Goal: Transaction & Acquisition: Purchase product/service

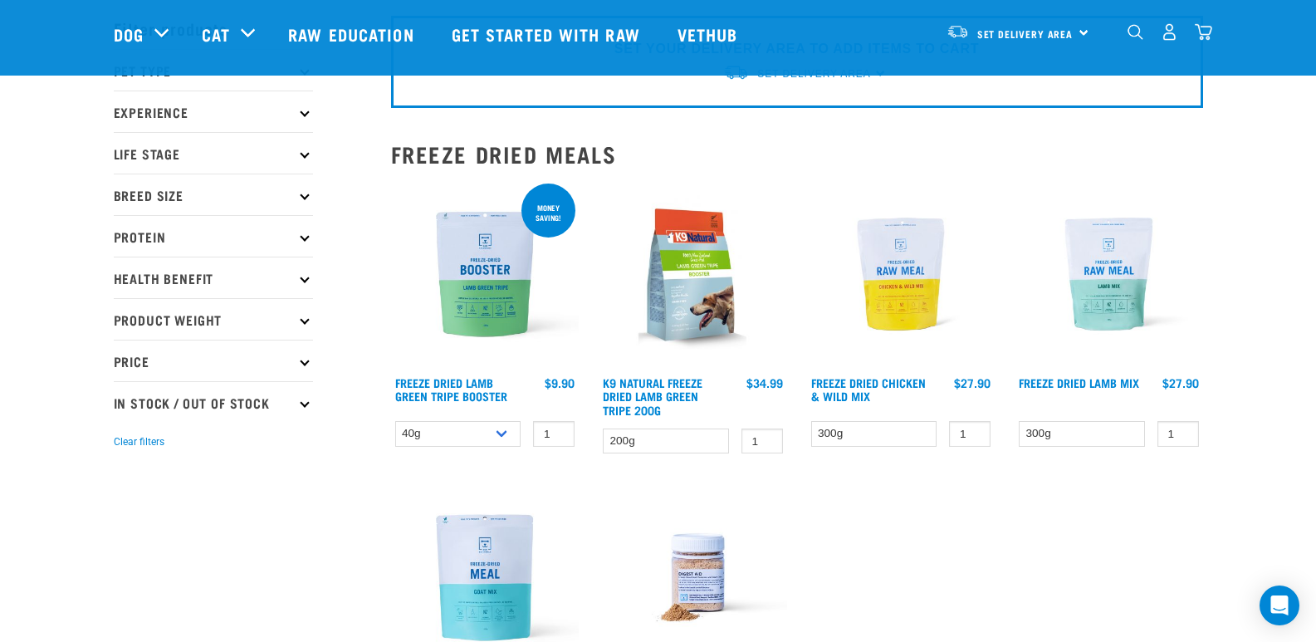
scroll to position [76, 0]
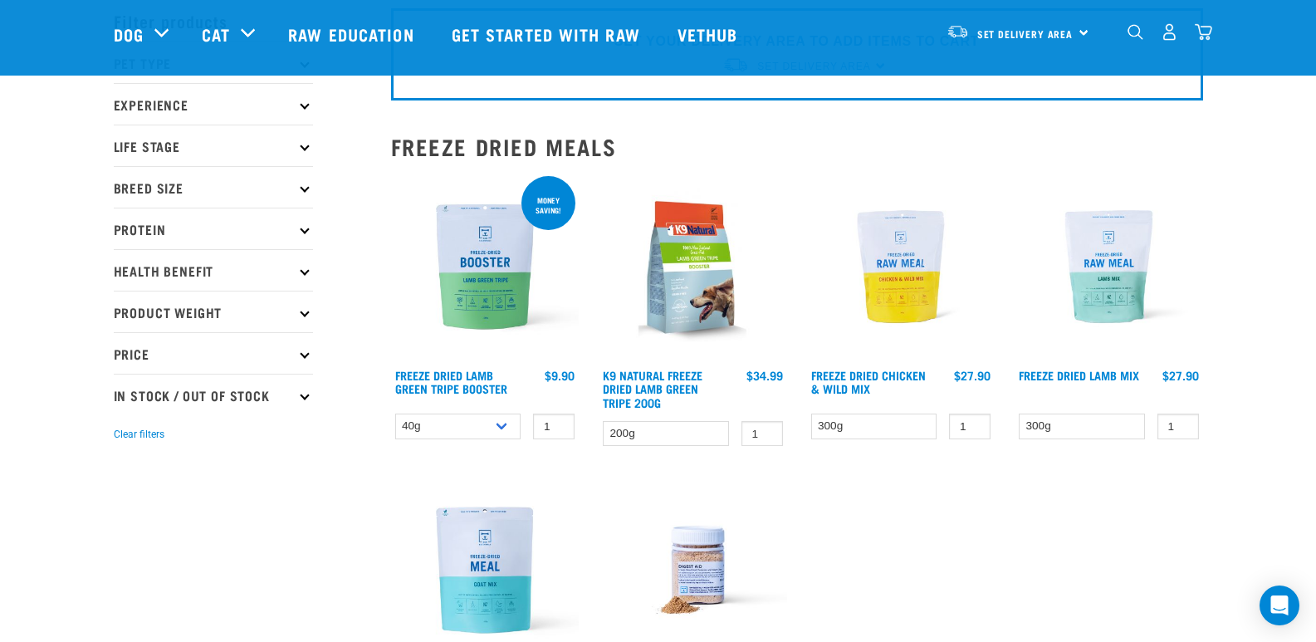
drag, startPoint x: 1324, startPoint y: 78, endPoint x: 1233, endPoint y: 84, distance: 91.5
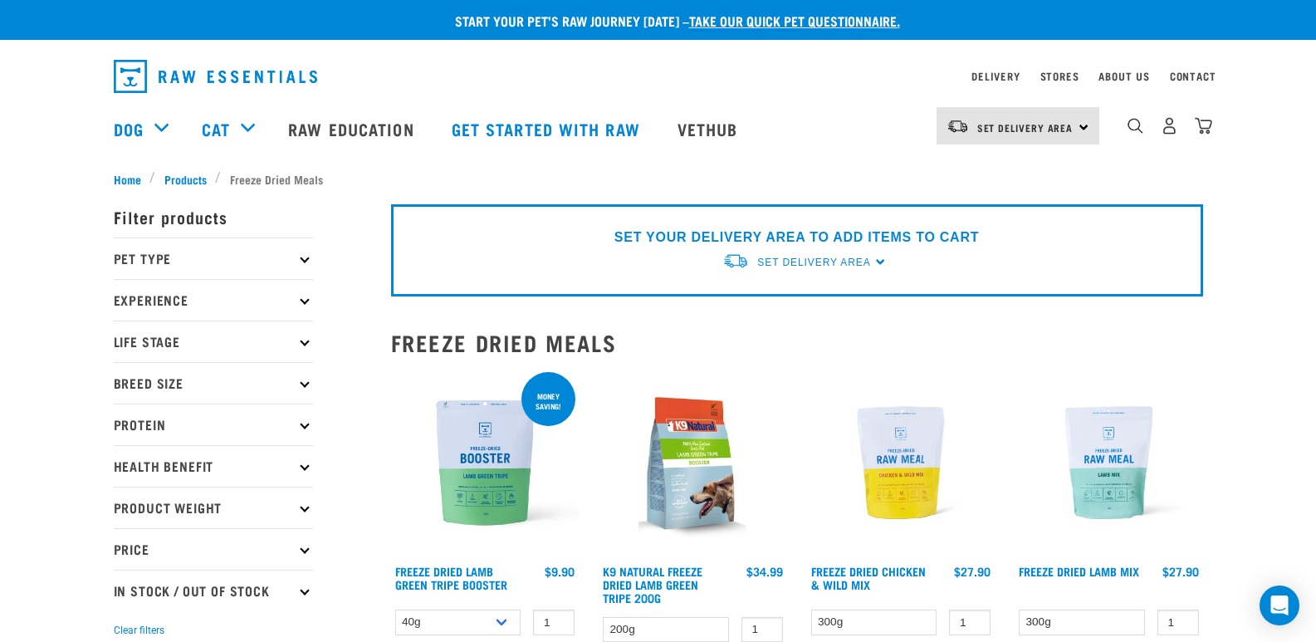
scroll to position [0, 0]
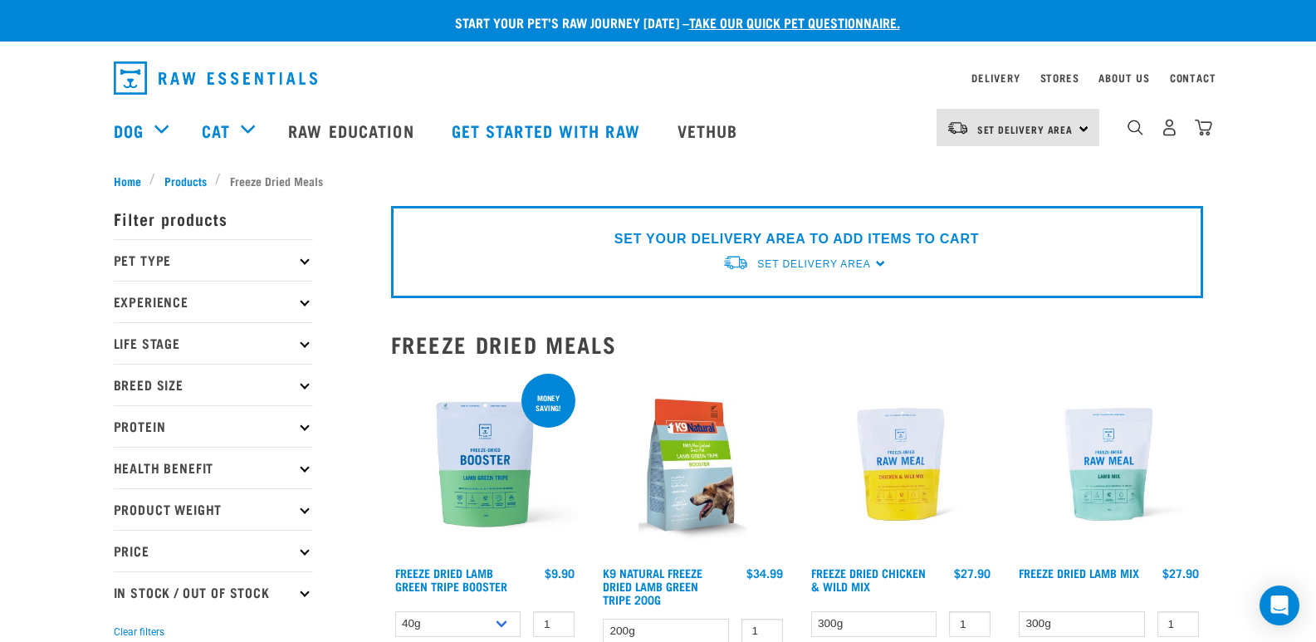
click at [236, 252] on p "Pet Type" at bounding box center [213, 260] width 199 height 42
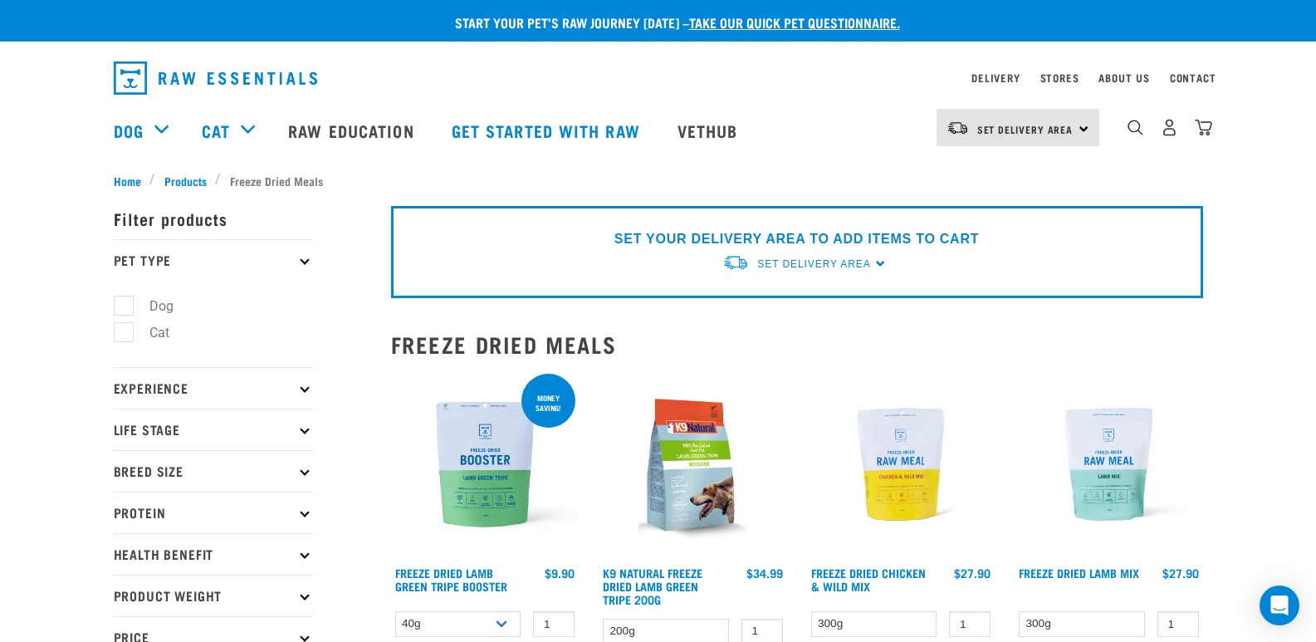
click at [123, 335] on label "Cat" at bounding box center [149, 332] width 53 height 21
click at [121, 335] on input "Cat" at bounding box center [119, 330] width 11 height 11
checkbox input "true"
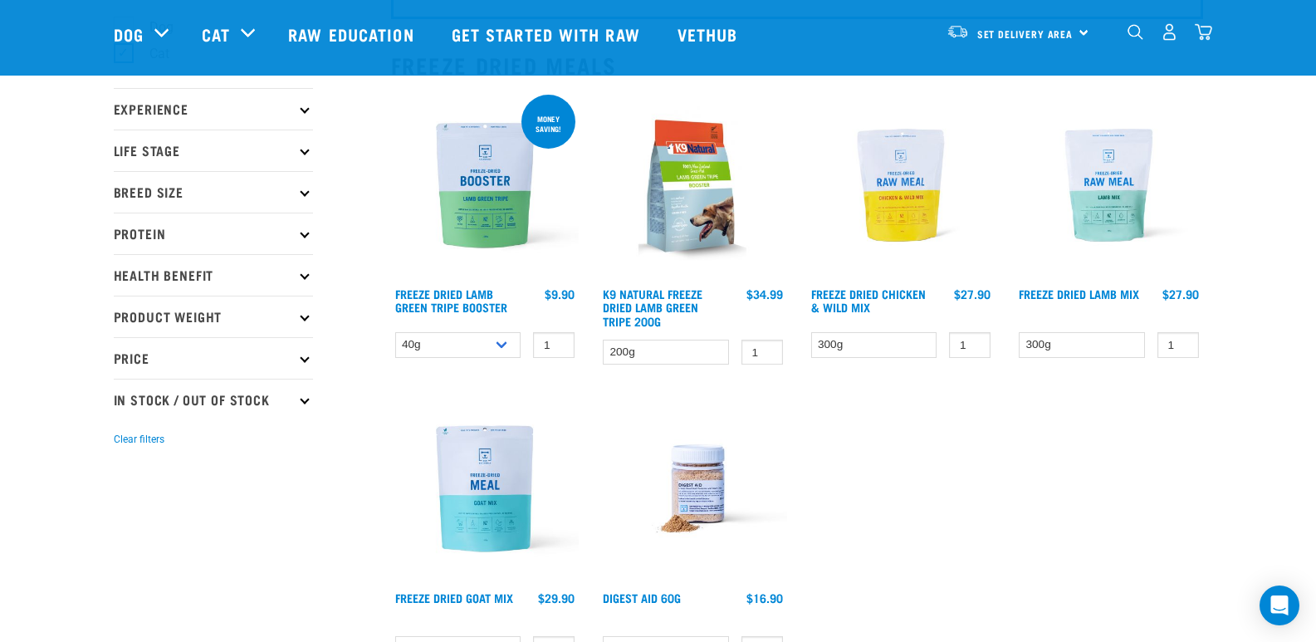
scroll to position [159, 0]
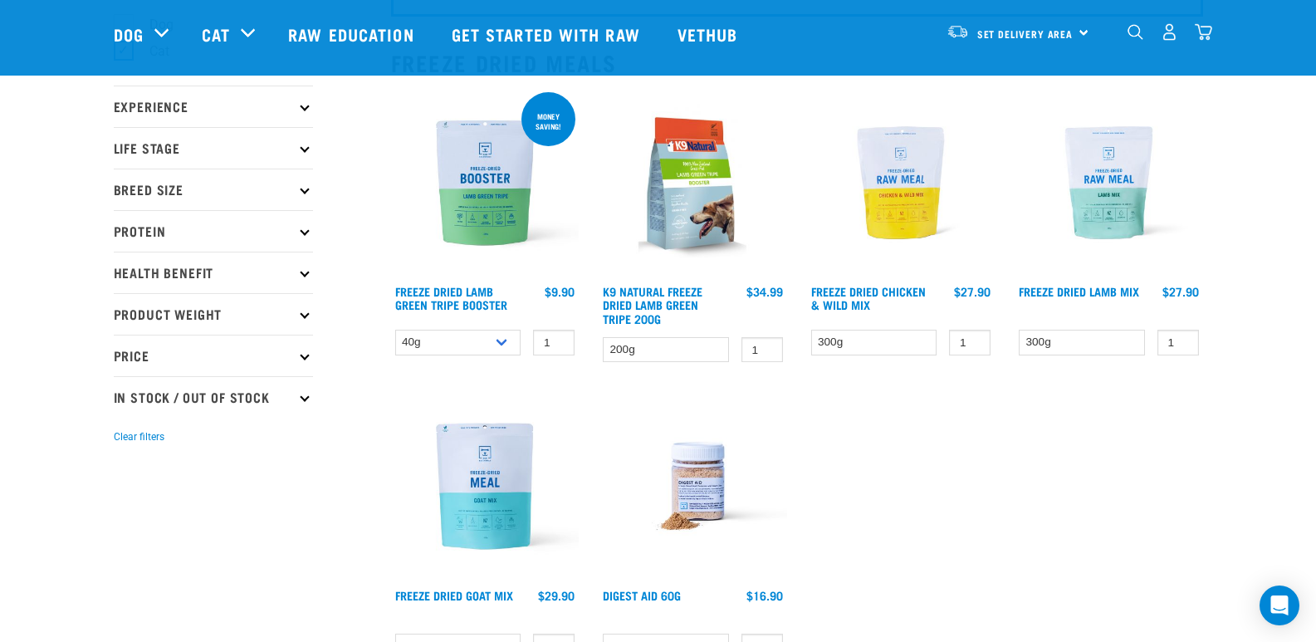
click at [868, 170] on img at bounding box center [901, 183] width 188 height 188
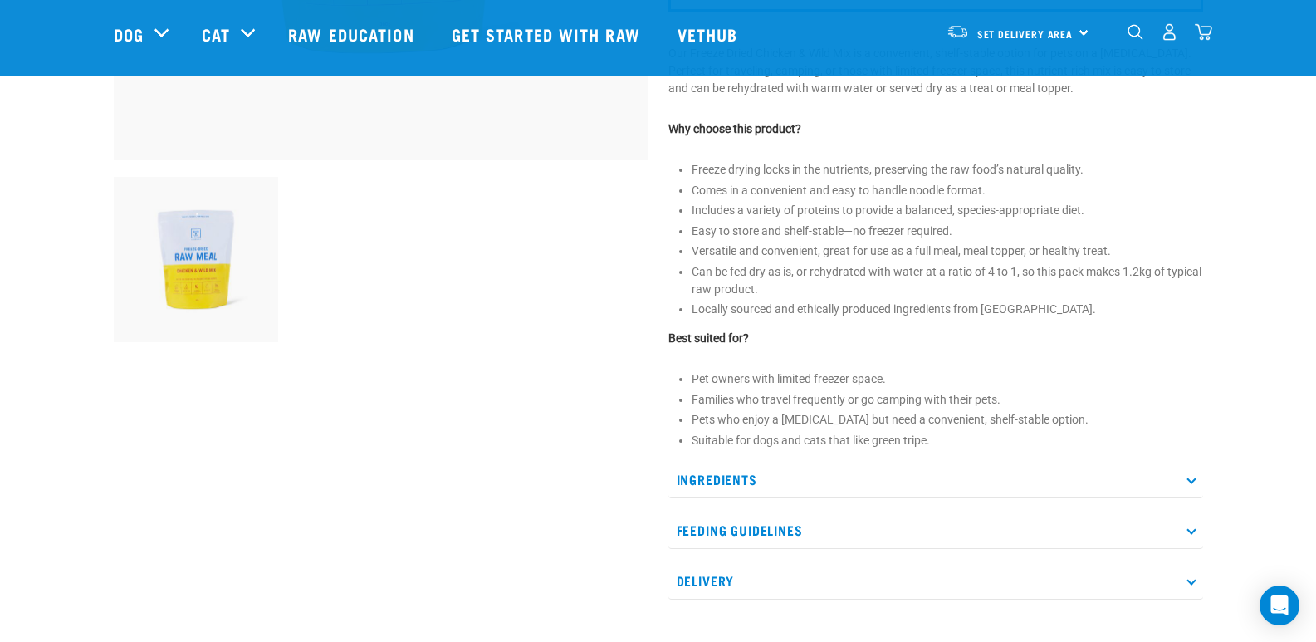
scroll to position [509, 0]
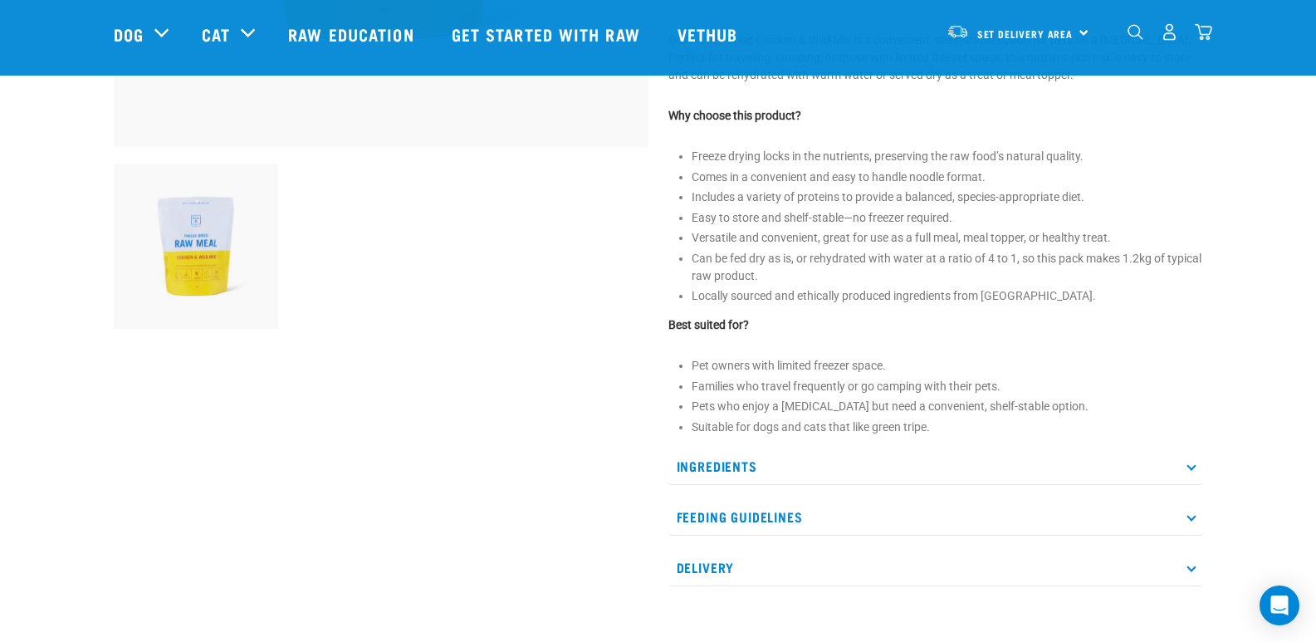
click at [1141, 462] on p "Ingredients" at bounding box center [935, 466] width 535 height 37
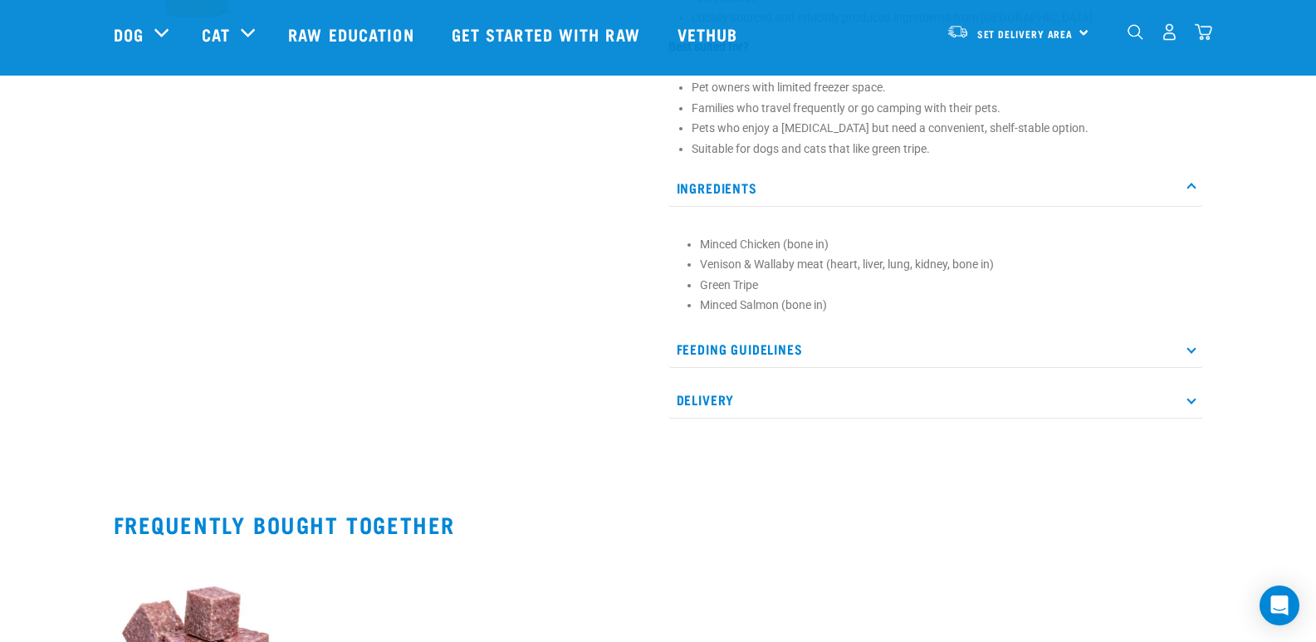
scroll to position [805, 0]
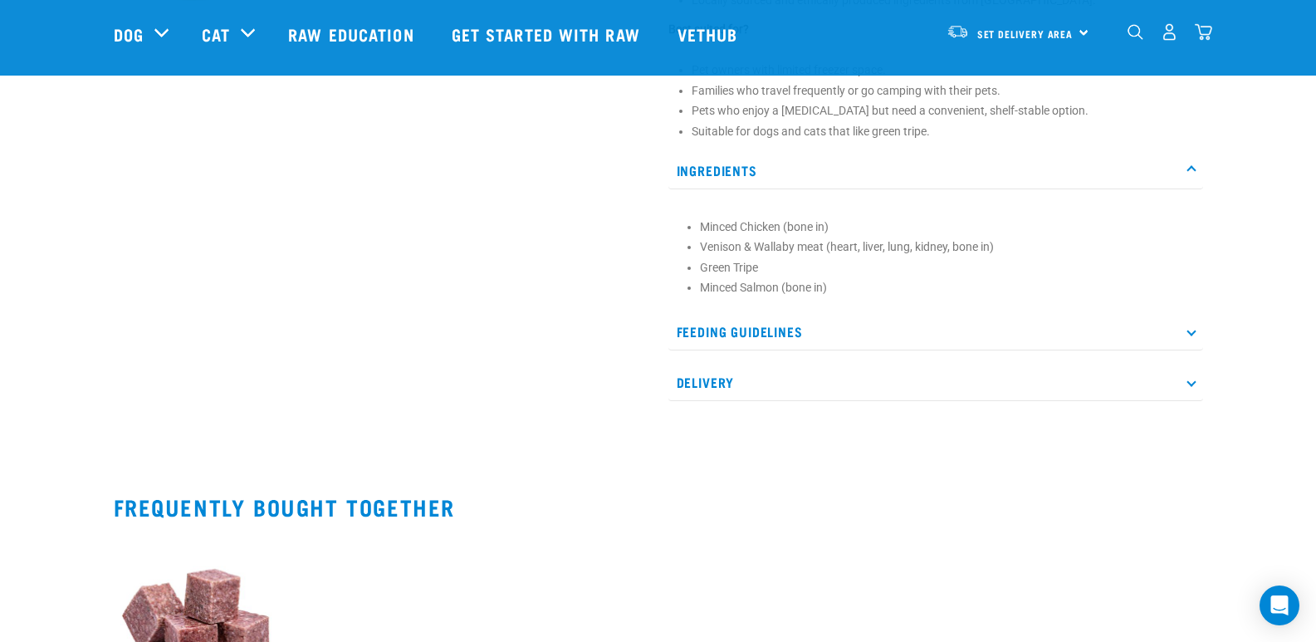
click at [1172, 324] on p "Feeding Guidelines" at bounding box center [935, 331] width 535 height 37
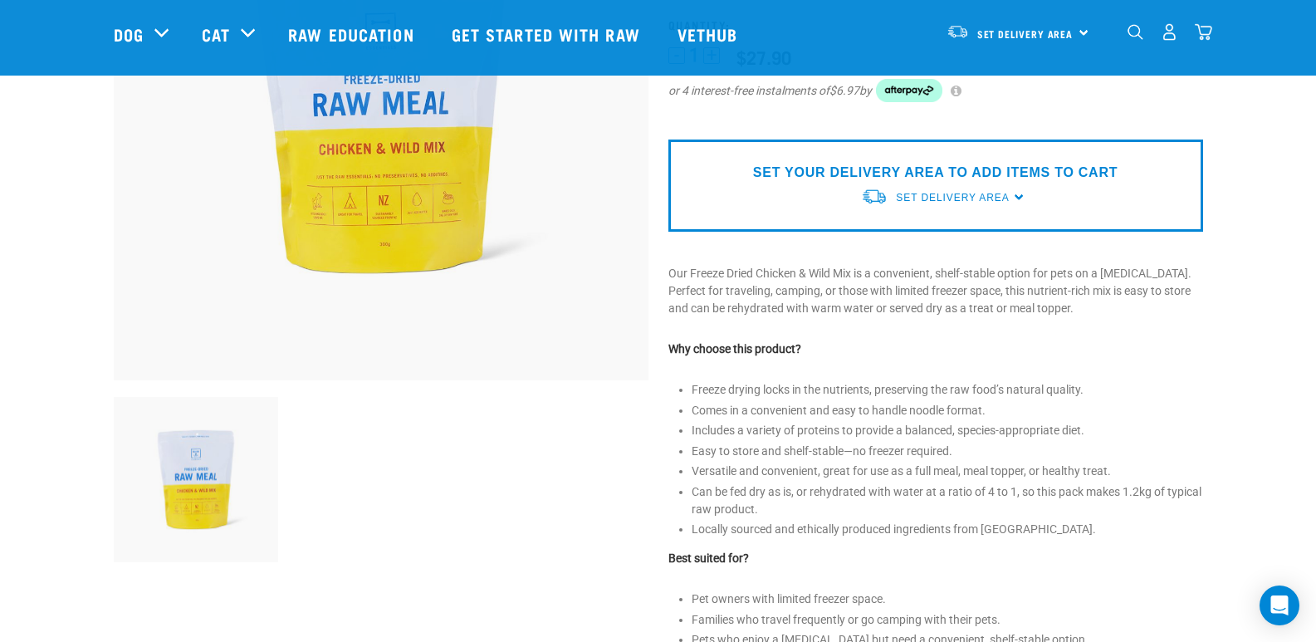
scroll to position [0, 0]
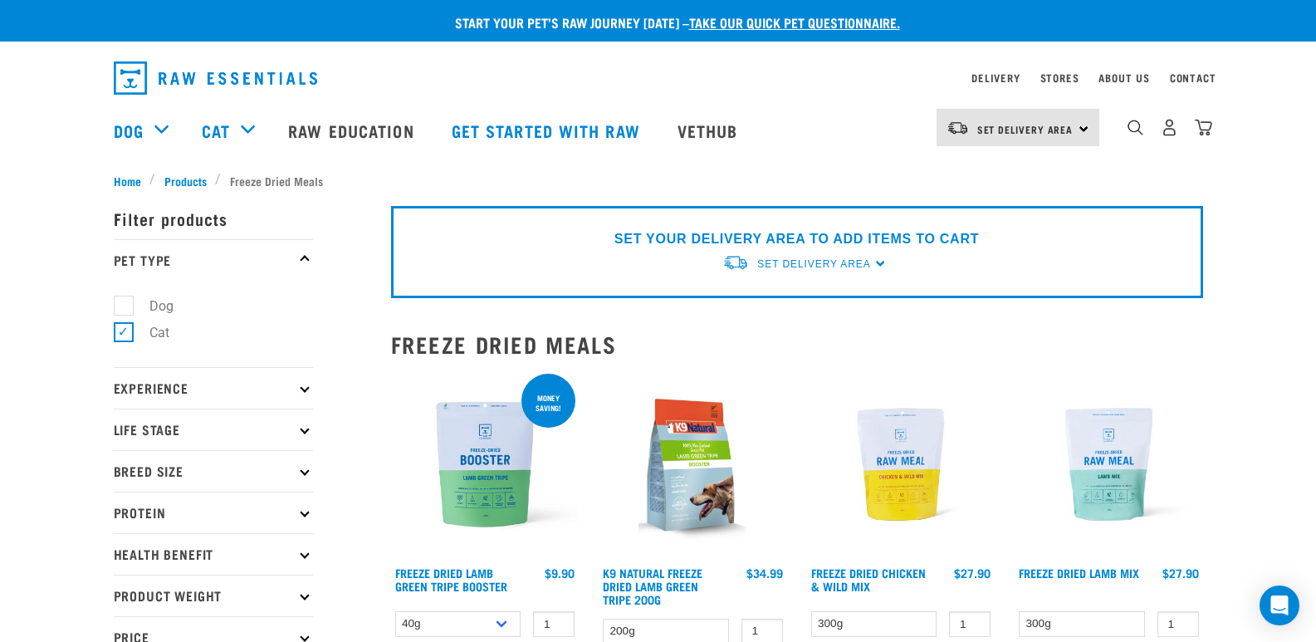
scroll to position [159, 0]
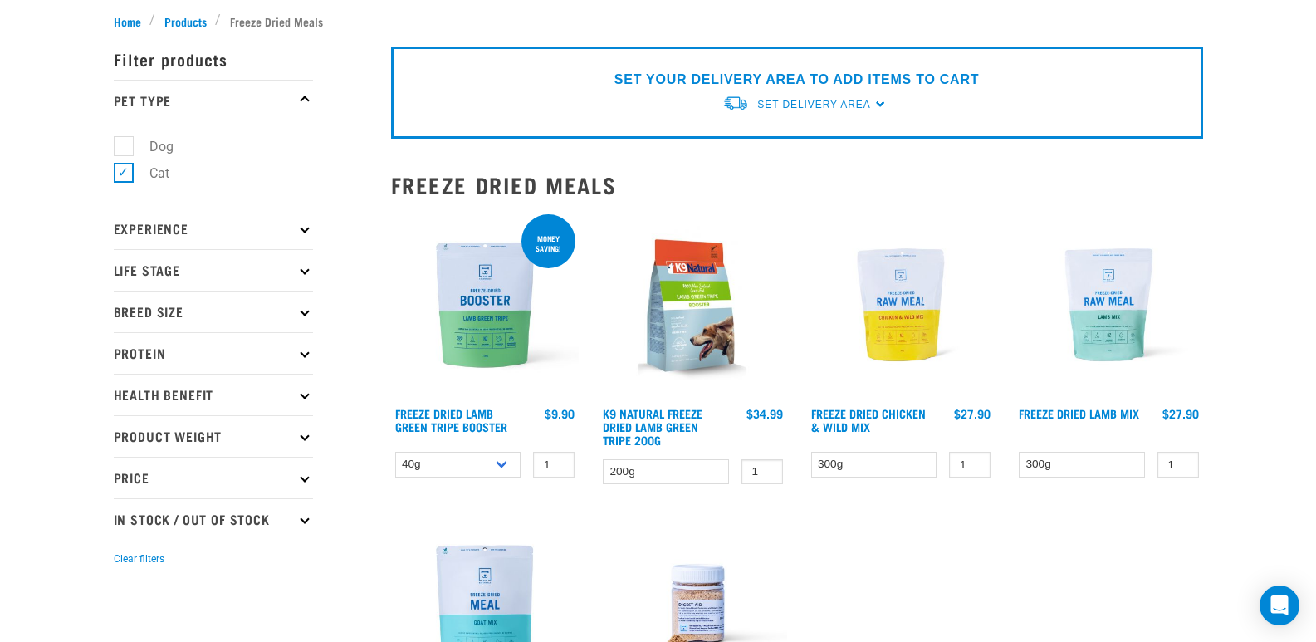
click at [1123, 316] on img at bounding box center [1109, 305] width 188 height 188
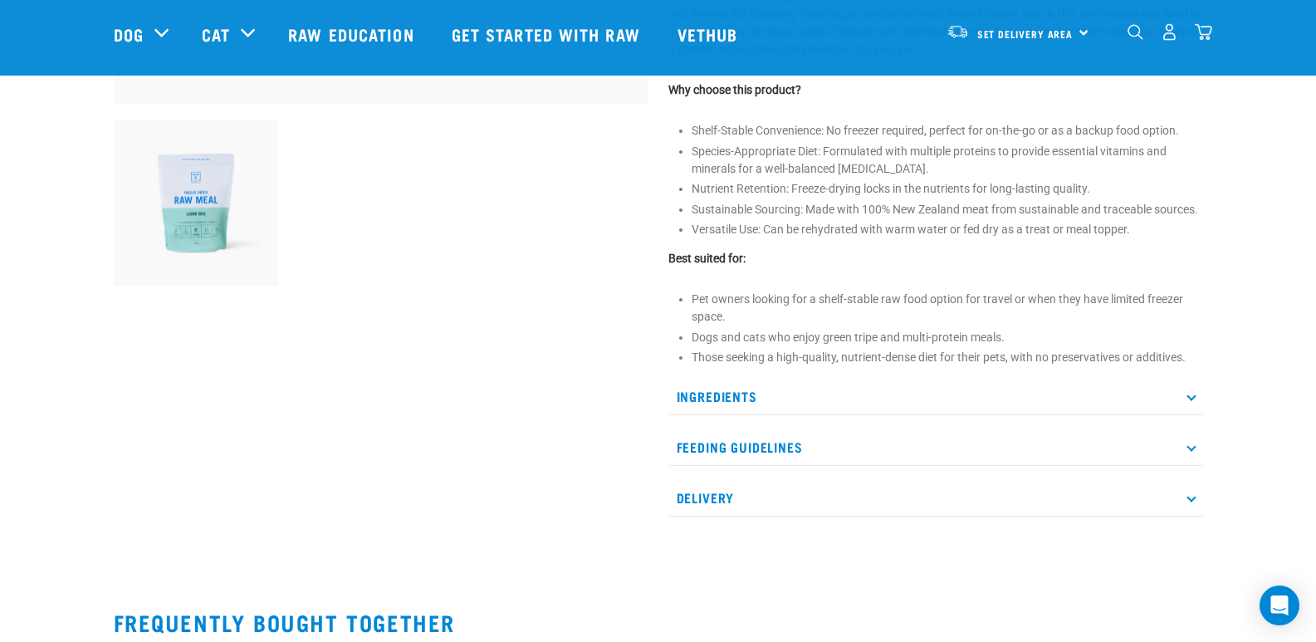
scroll to position [572, 0]
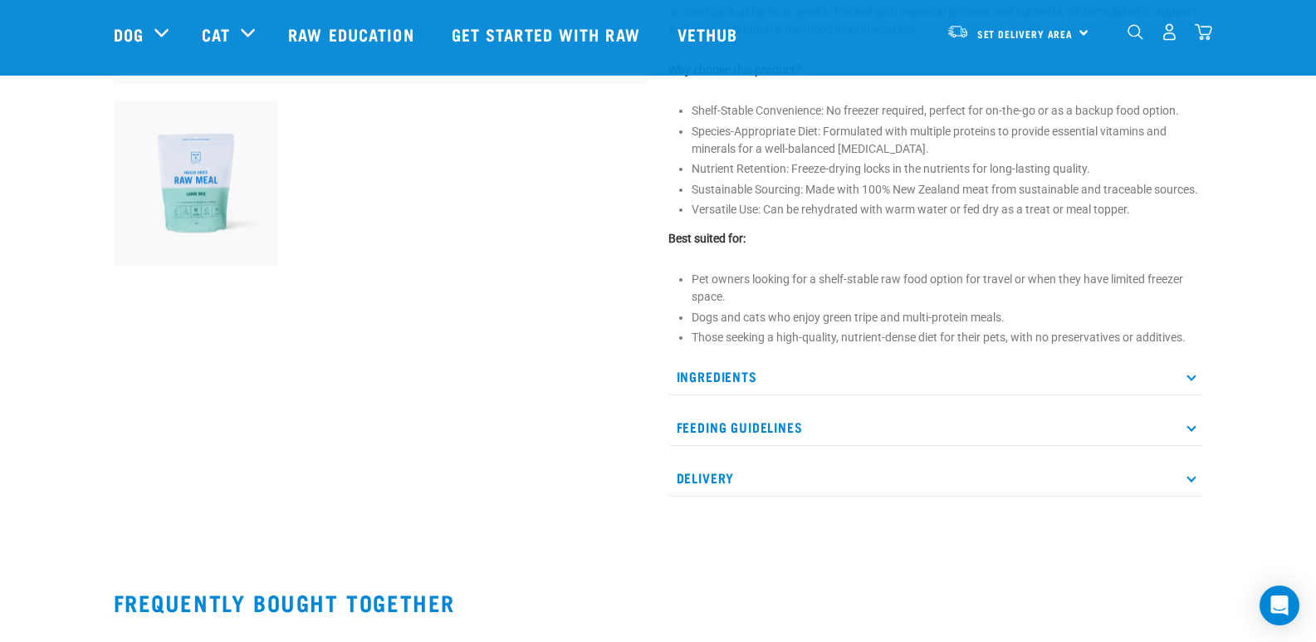
click at [1037, 414] on p "Feeding Guidelines" at bounding box center [935, 426] width 535 height 37
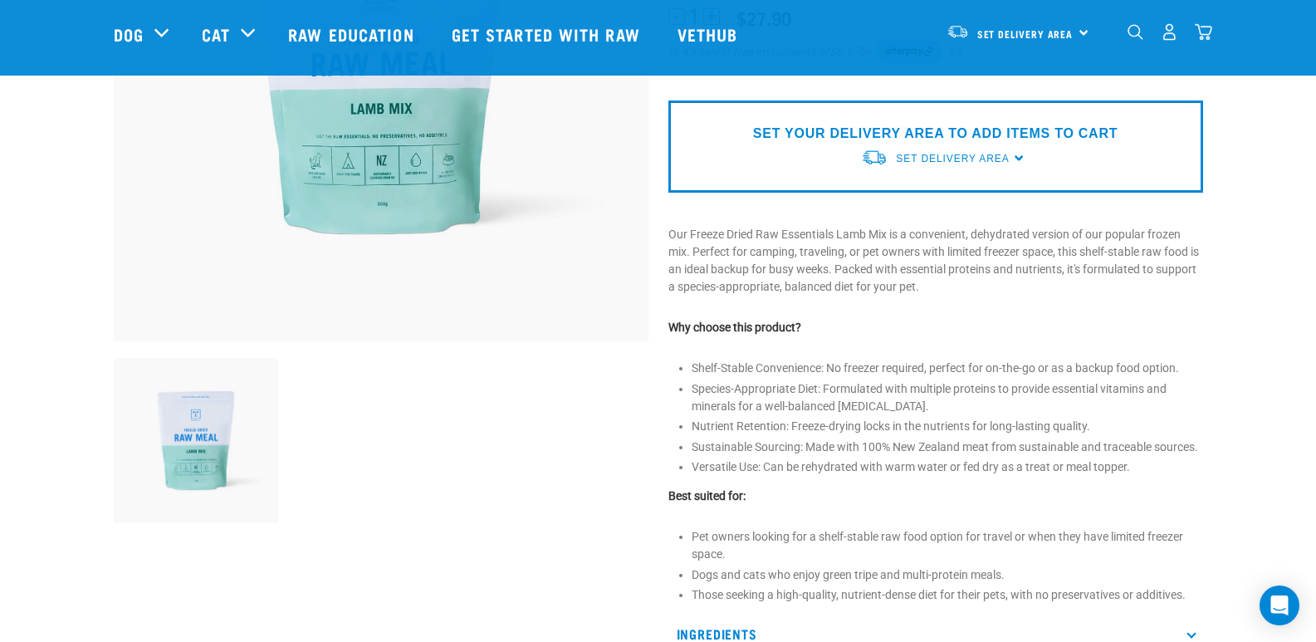
scroll to position [0, 0]
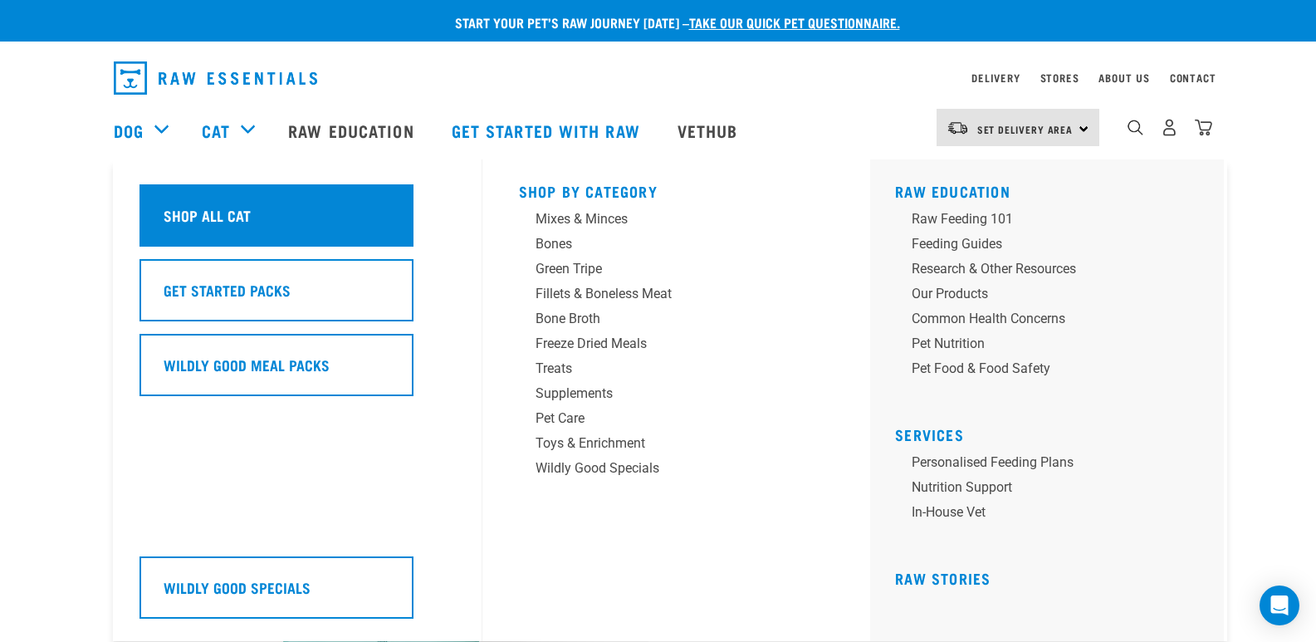
click at [323, 230] on div "Shop All Cat" at bounding box center [276, 215] width 274 height 62
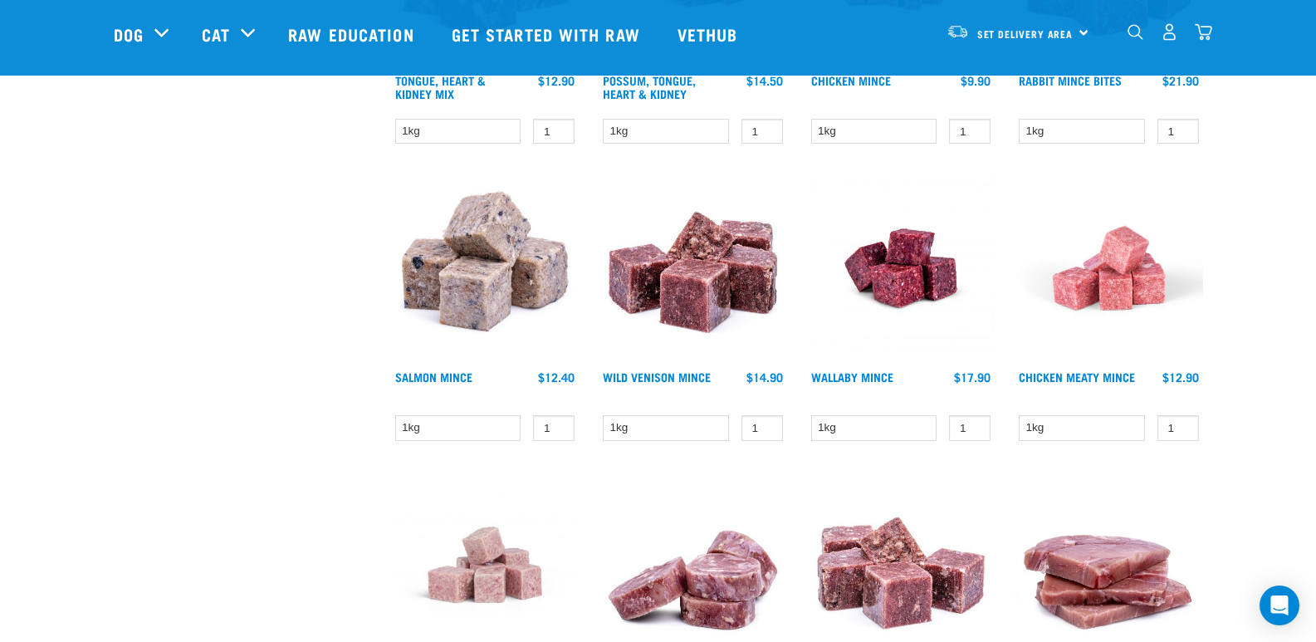
scroll to position [1614, 0]
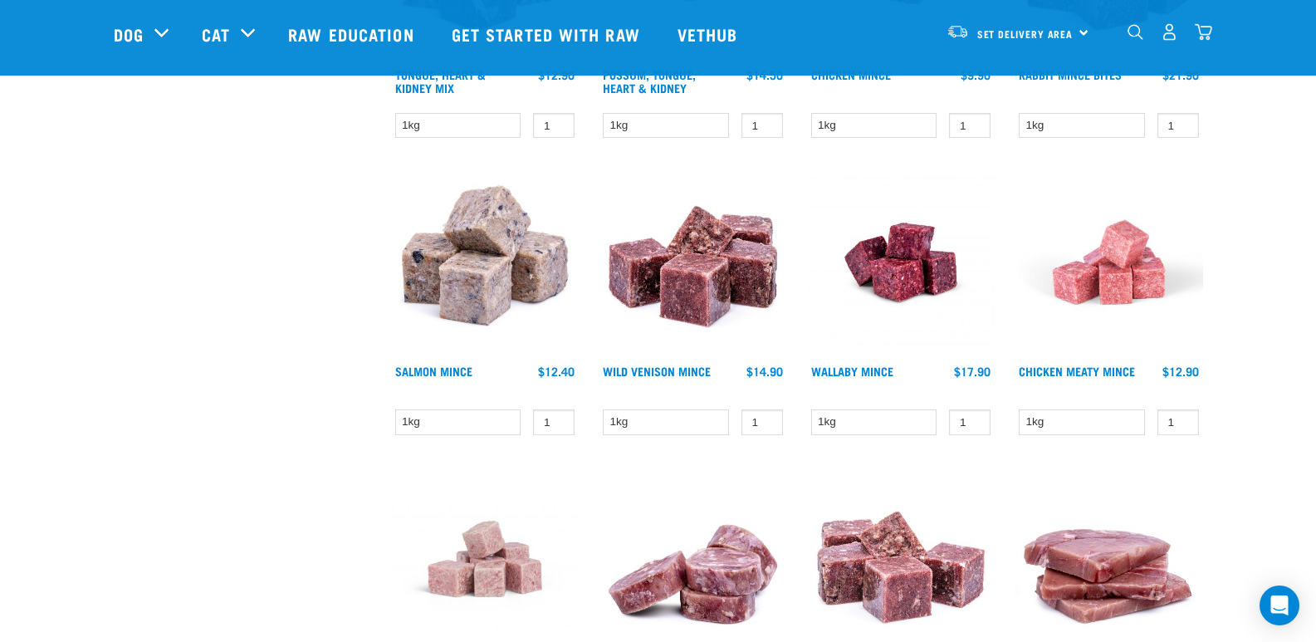
click at [1153, 261] on img at bounding box center [1109, 262] width 188 height 188
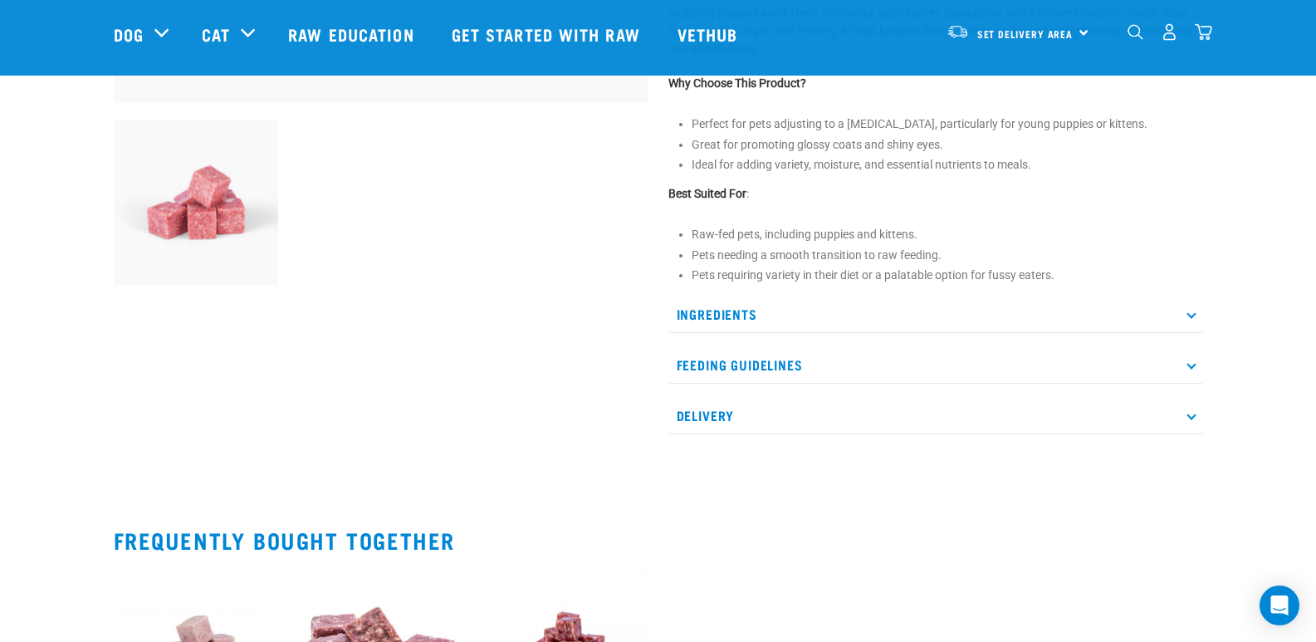
scroll to position [584, 0]
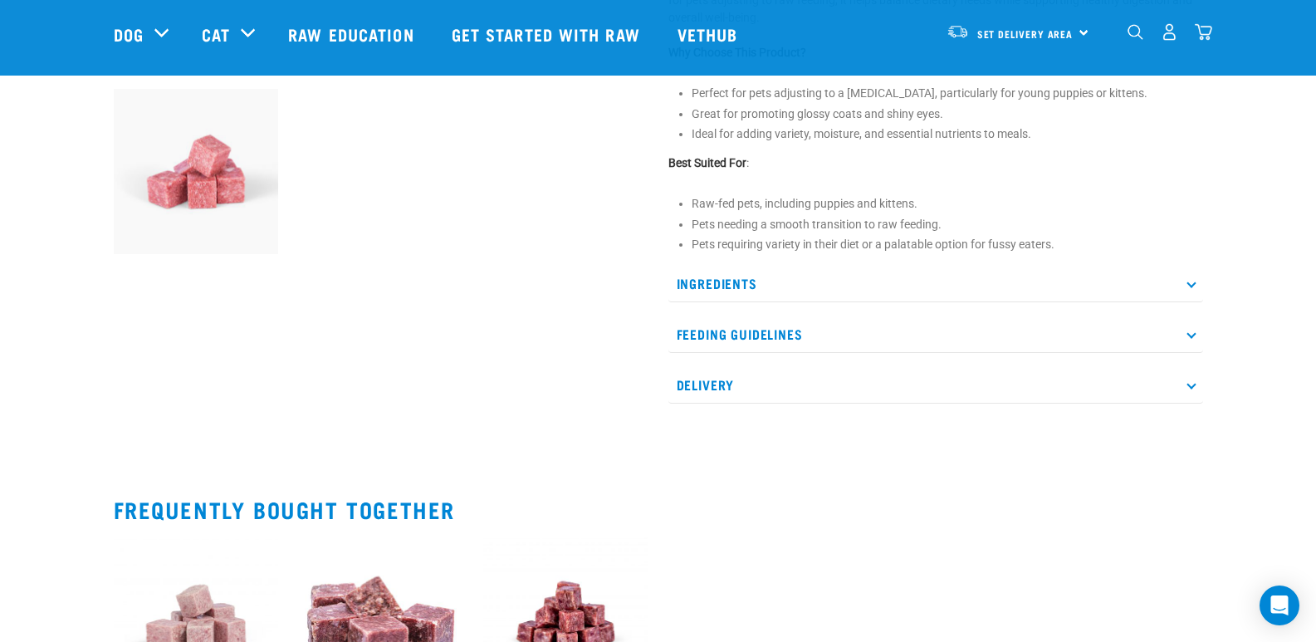
click at [1188, 287] on p "Ingredients" at bounding box center [935, 283] width 535 height 37
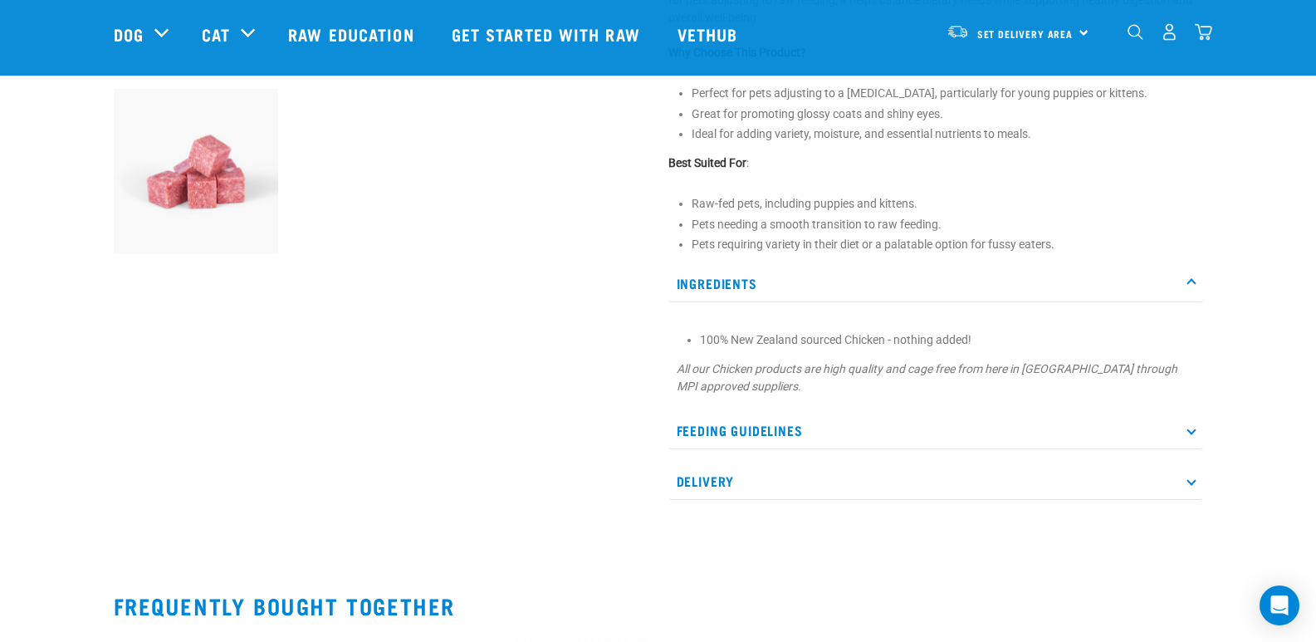
click at [1039, 430] on p "Feeding Guidelines" at bounding box center [935, 430] width 535 height 37
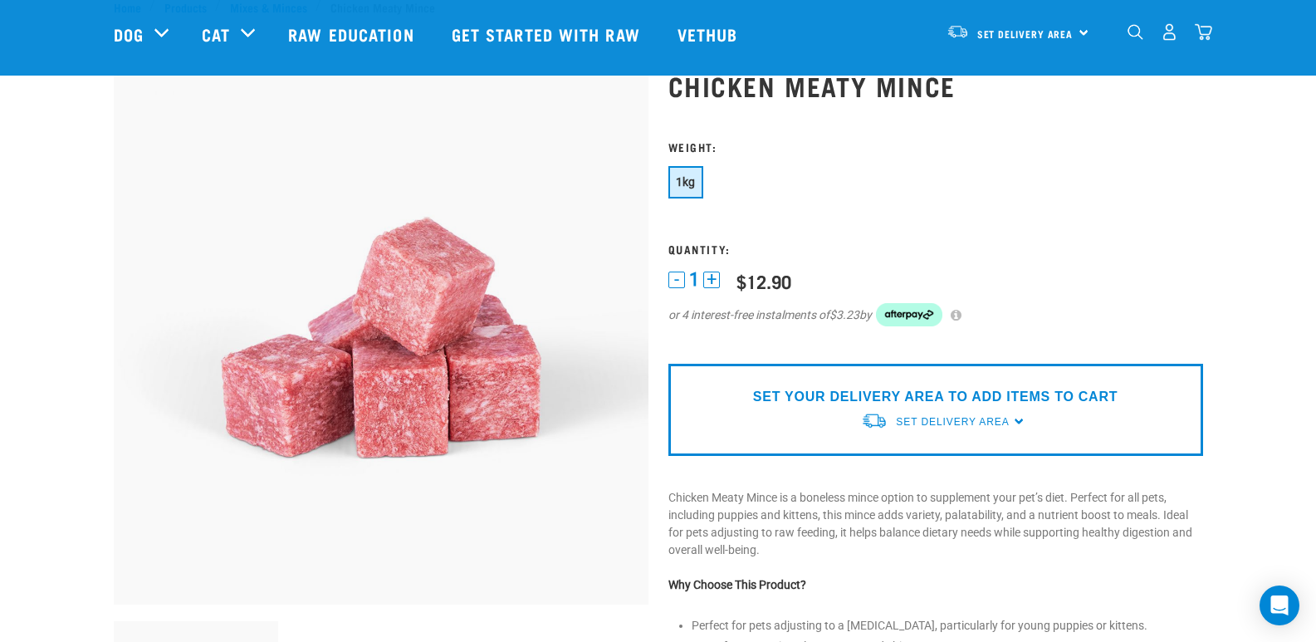
scroll to position [69, 0]
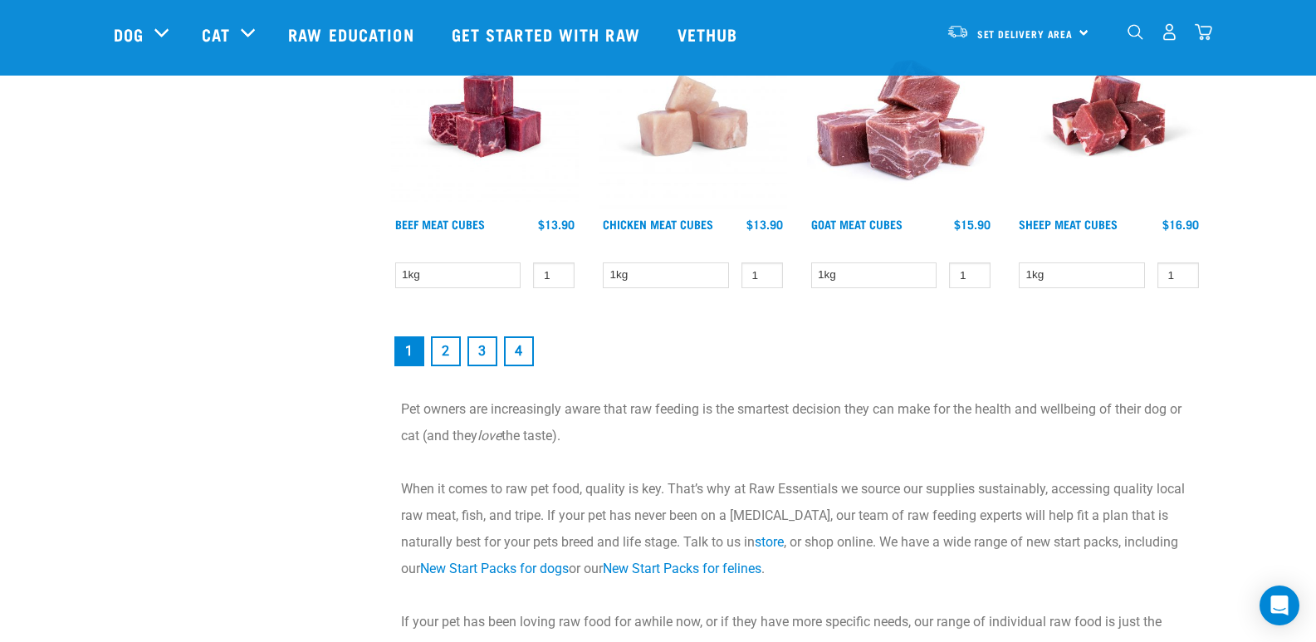
scroll to position [2360, 0]
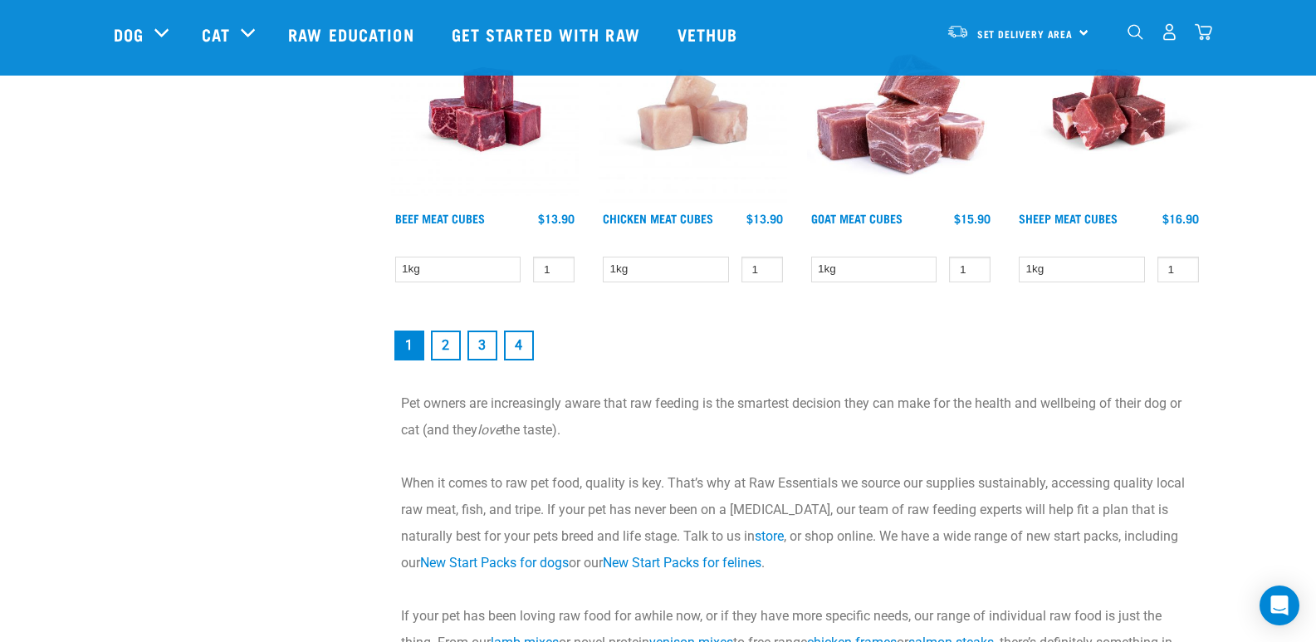
click at [453, 345] on link "2" at bounding box center [446, 345] width 30 height 30
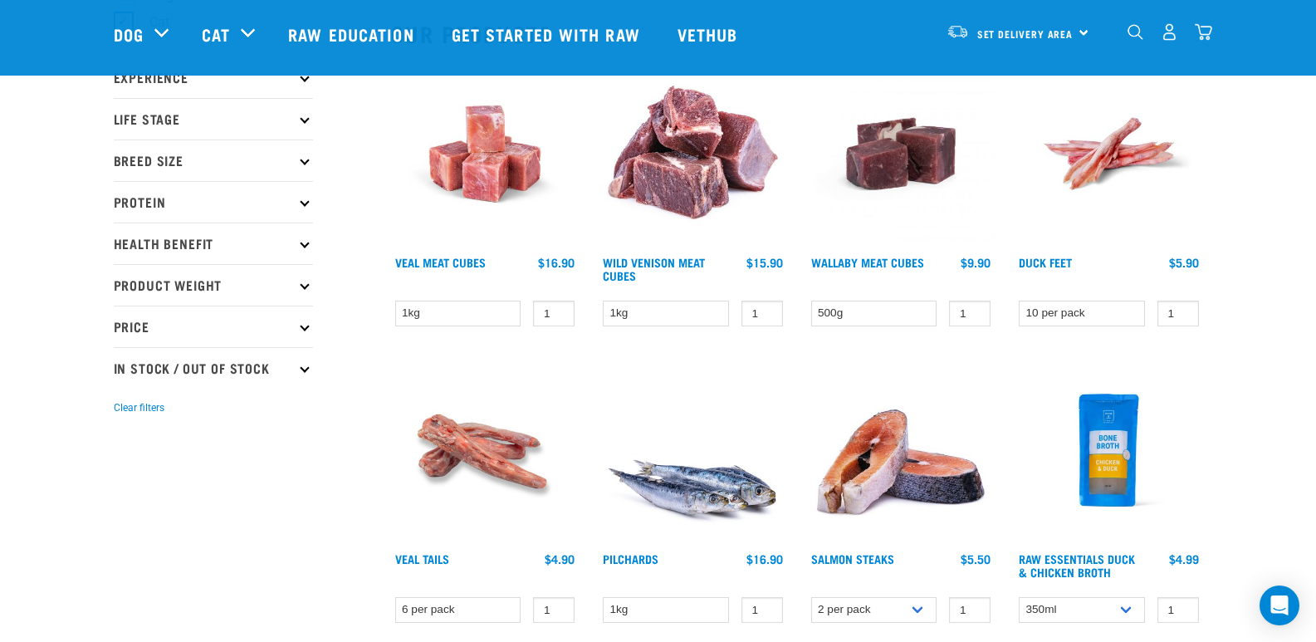
scroll to position [272, 0]
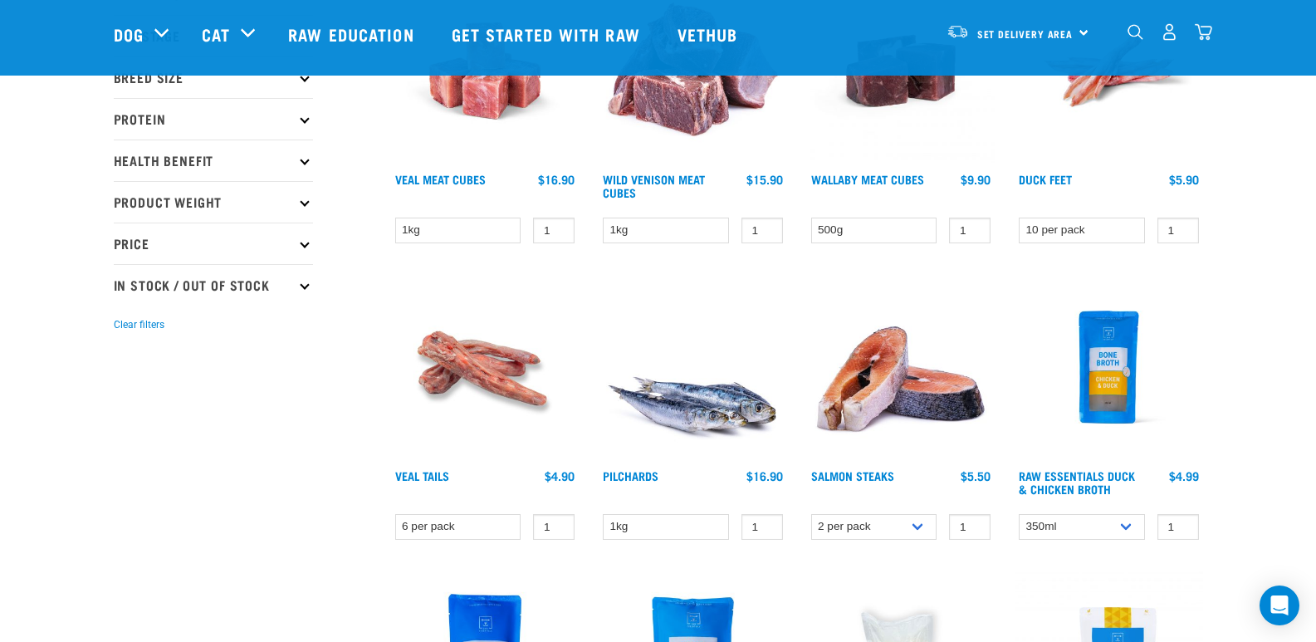
click at [707, 393] on img at bounding box center [693, 367] width 188 height 188
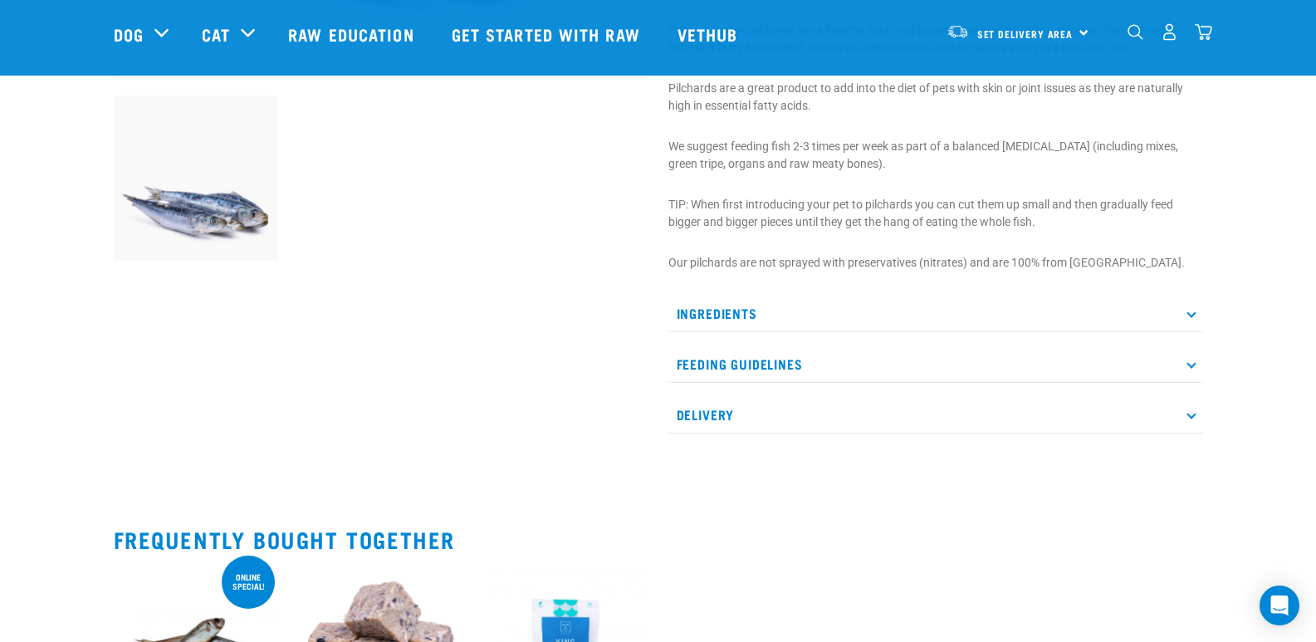
scroll to position [584, 0]
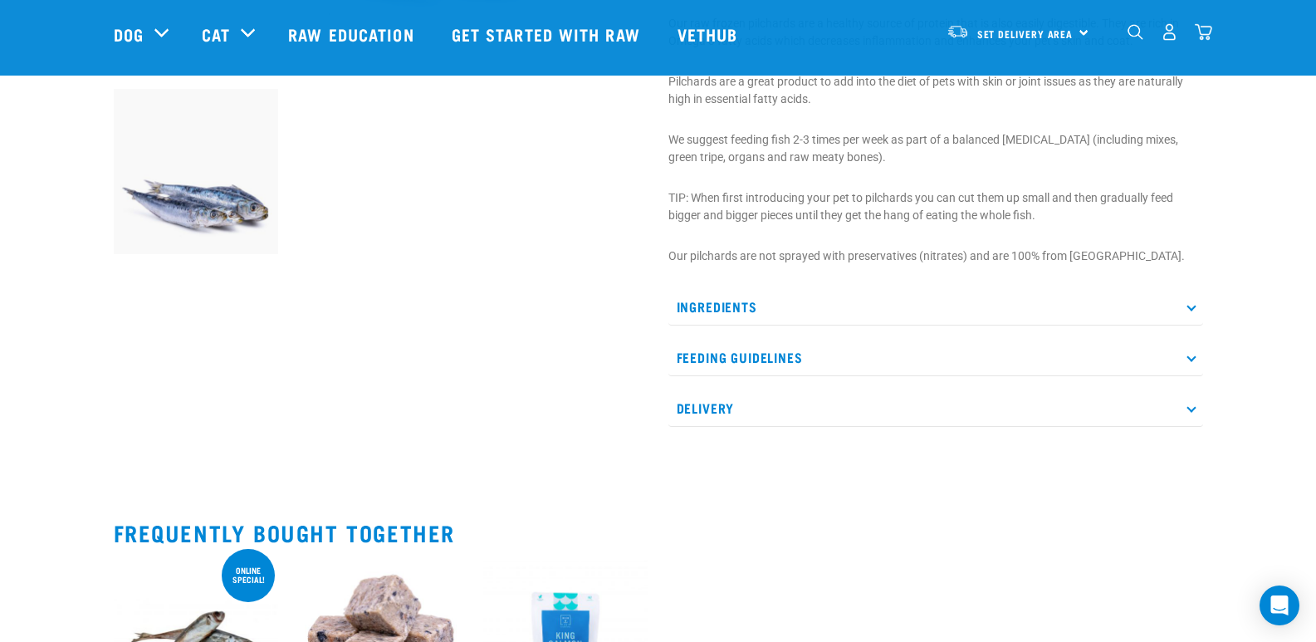
click at [1098, 335] on div "Ingredients Whole Pilchards (bone in) Feeding Guidelines Choose appropriately s…" at bounding box center [935, 357] width 535 height 139
click at [1073, 350] on p "Feeding Guidelines" at bounding box center [935, 357] width 535 height 37
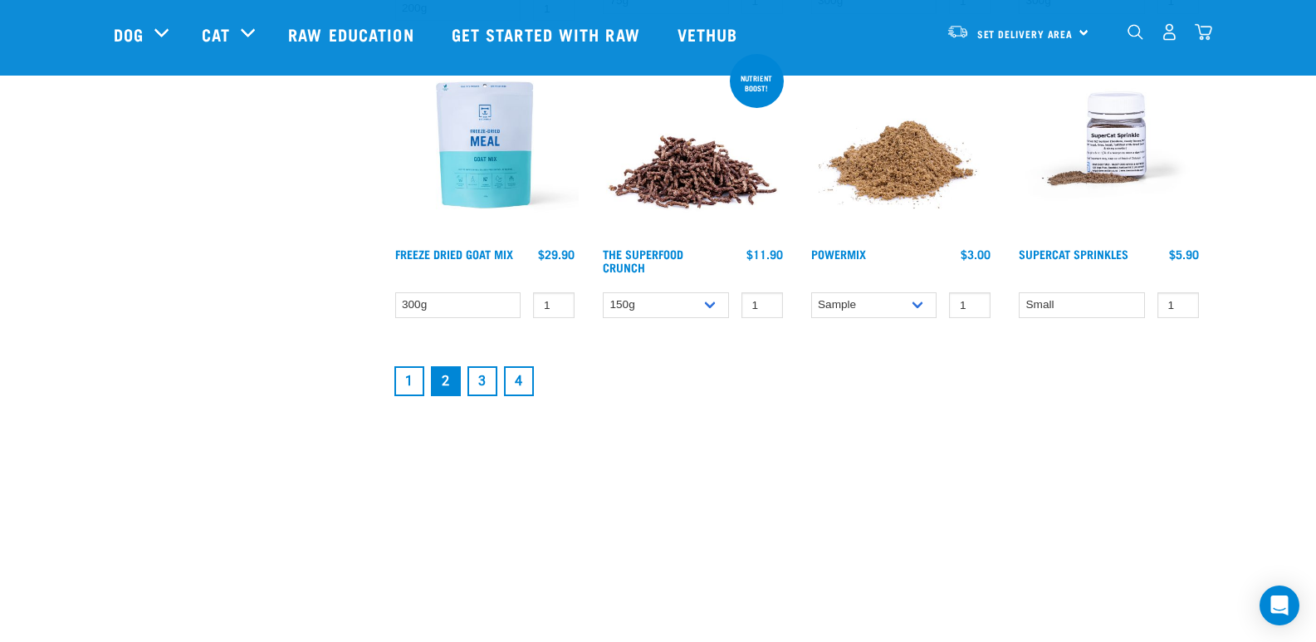
scroll to position [2233, 0]
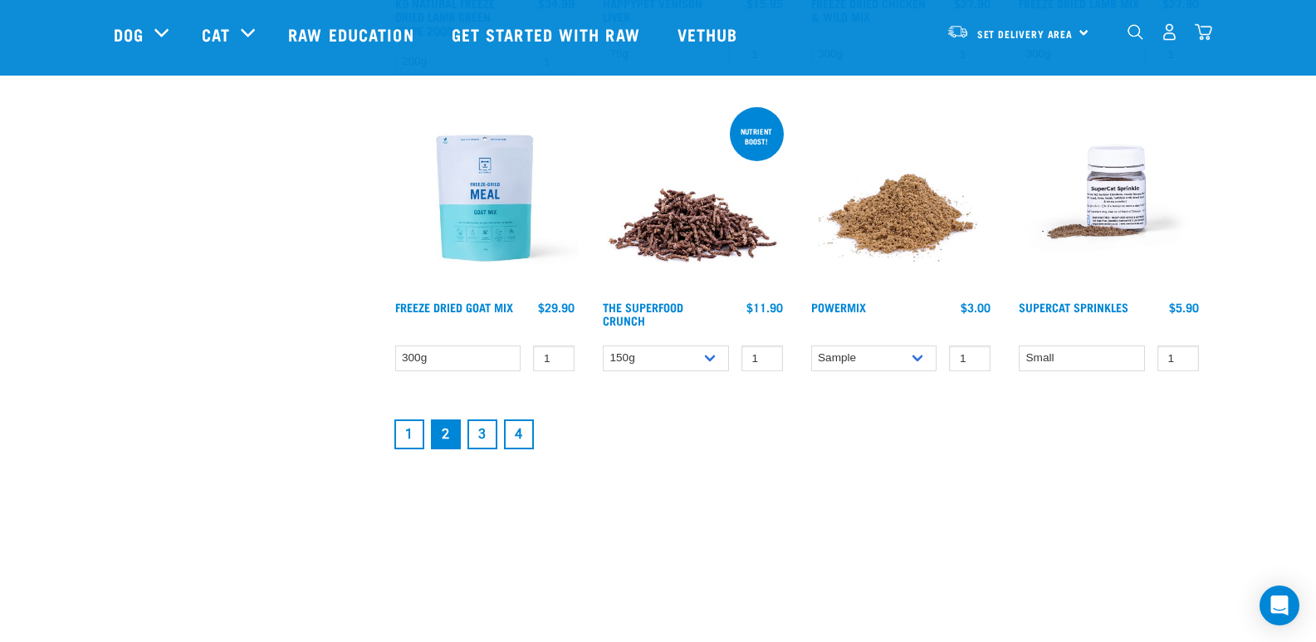
click at [921, 221] on img at bounding box center [901, 198] width 188 height 188
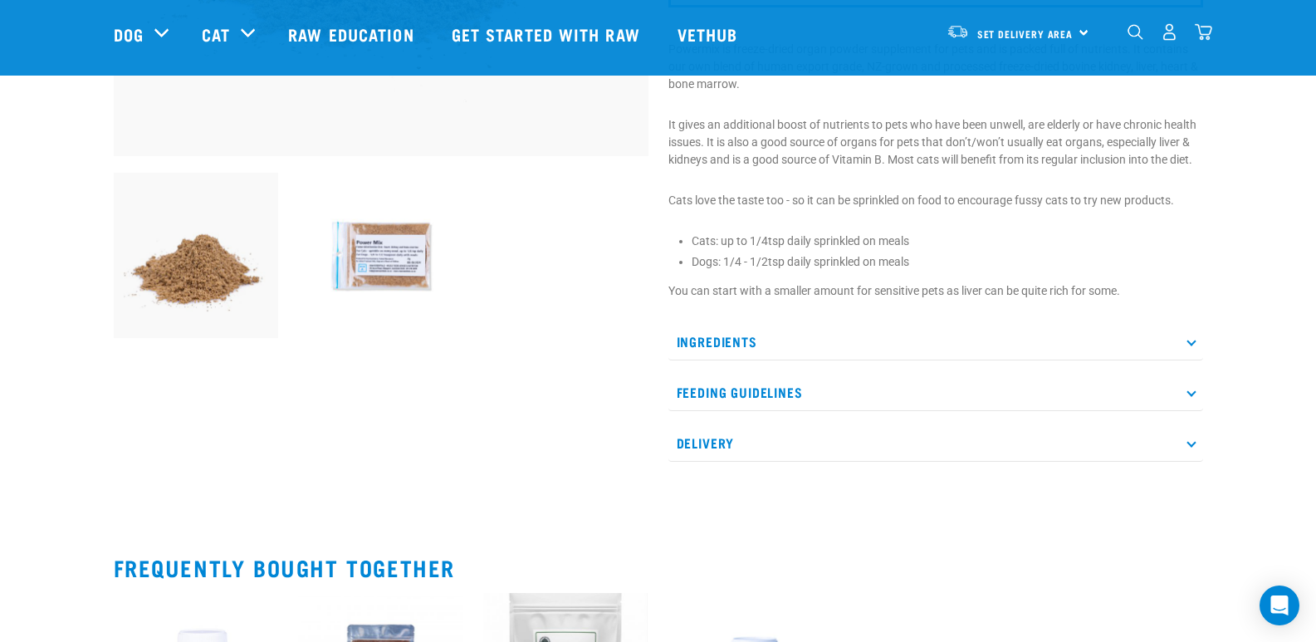
scroll to position [576, 0]
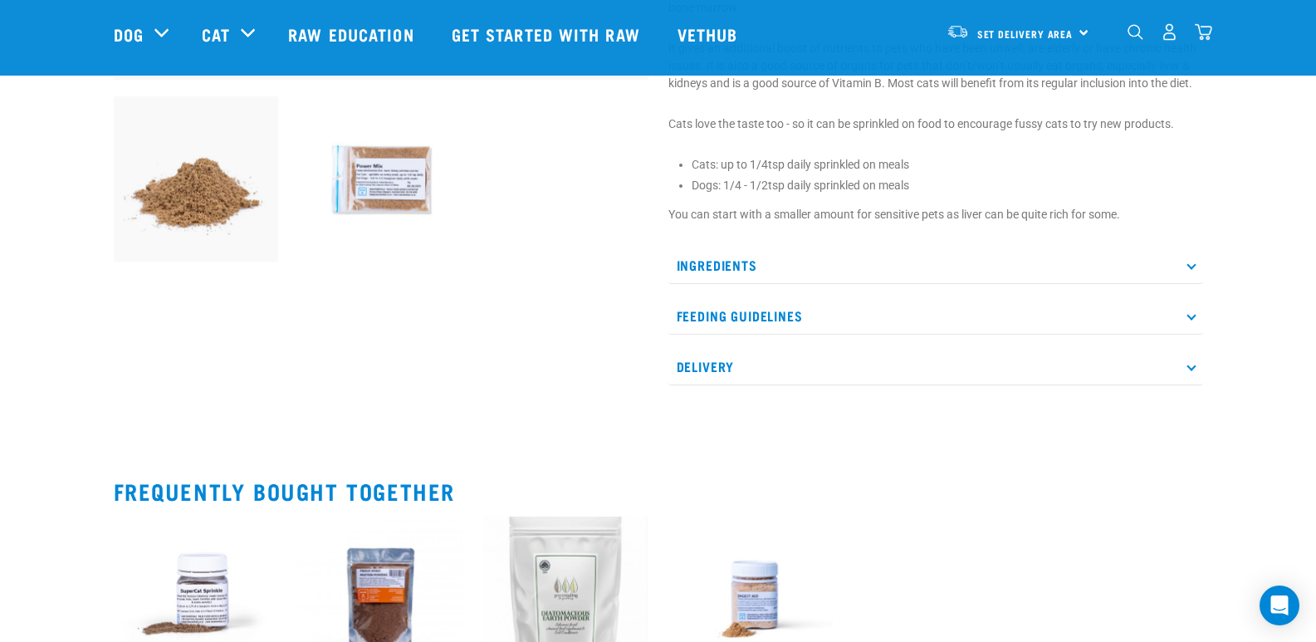
click at [1195, 268] on p "Ingredients" at bounding box center [935, 265] width 535 height 37
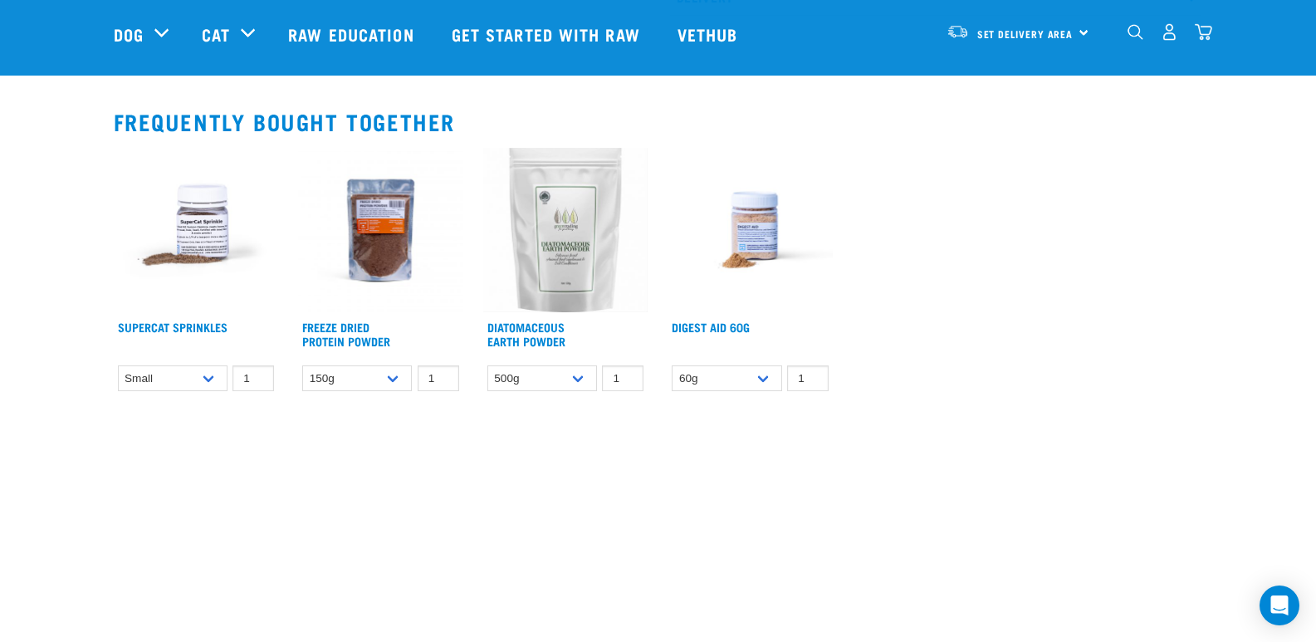
scroll to position [1059, 0]
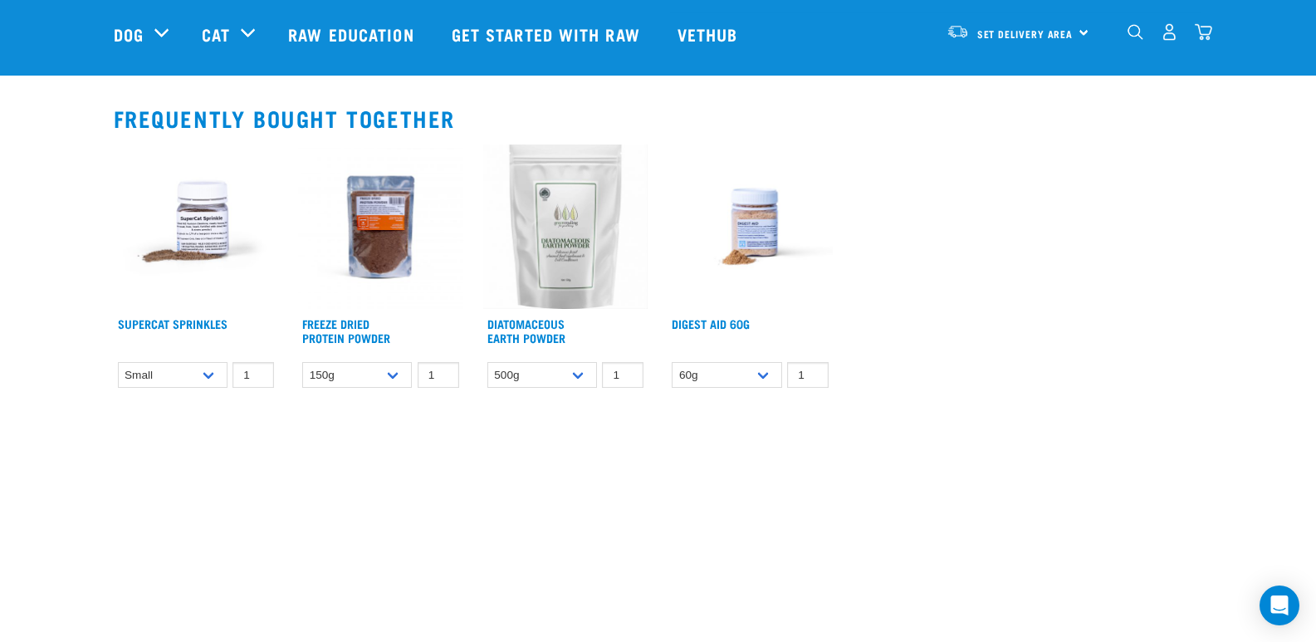
click at [377, 245] on img at bounding box center [380, 226] width 165 height 165
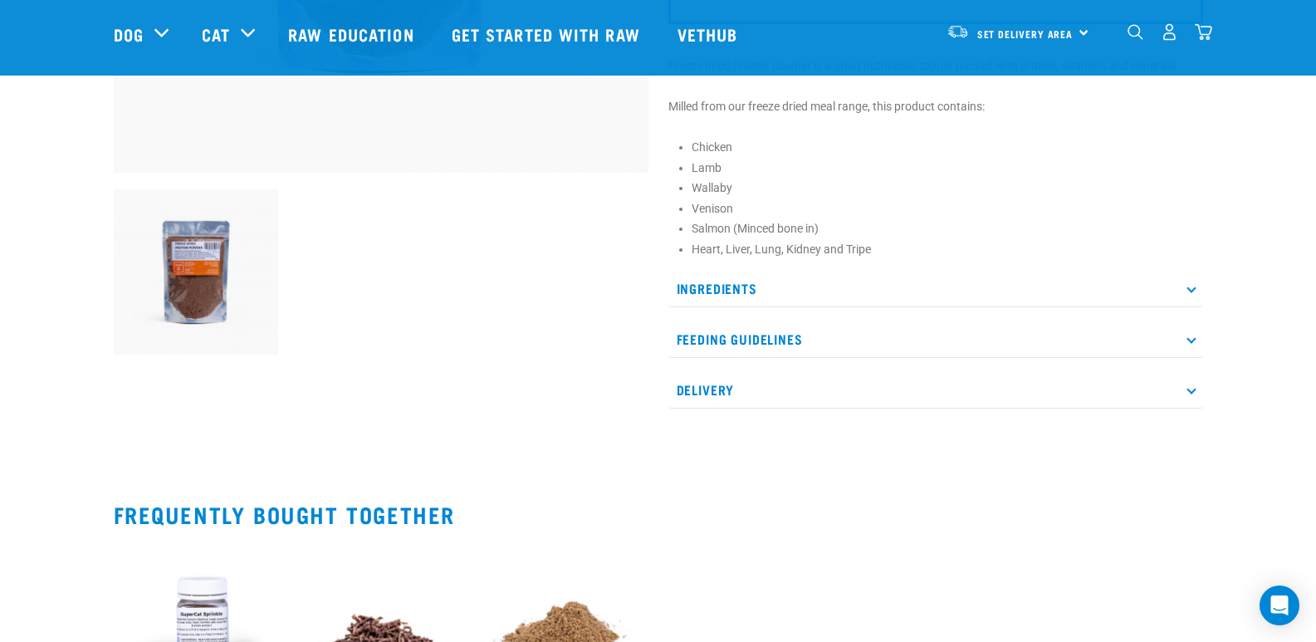
scroll to position [537, 0]
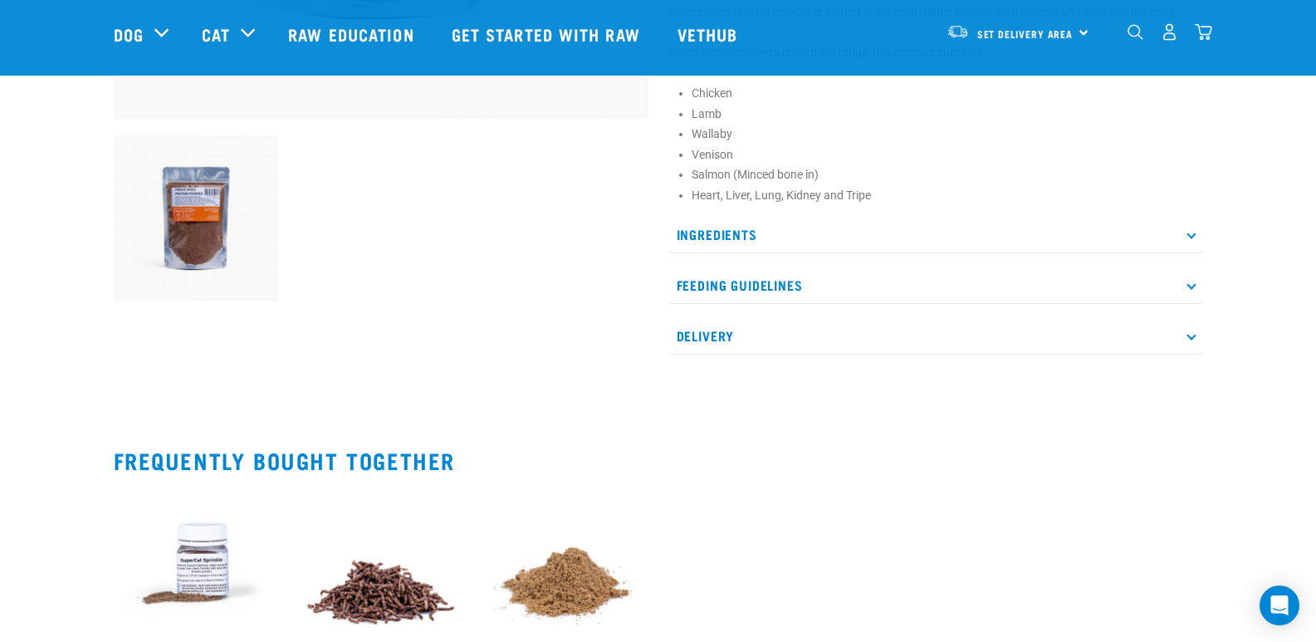
click at [1186, 237] on p "Ingredients" at bounding box center [935, 234] width 535 height 37
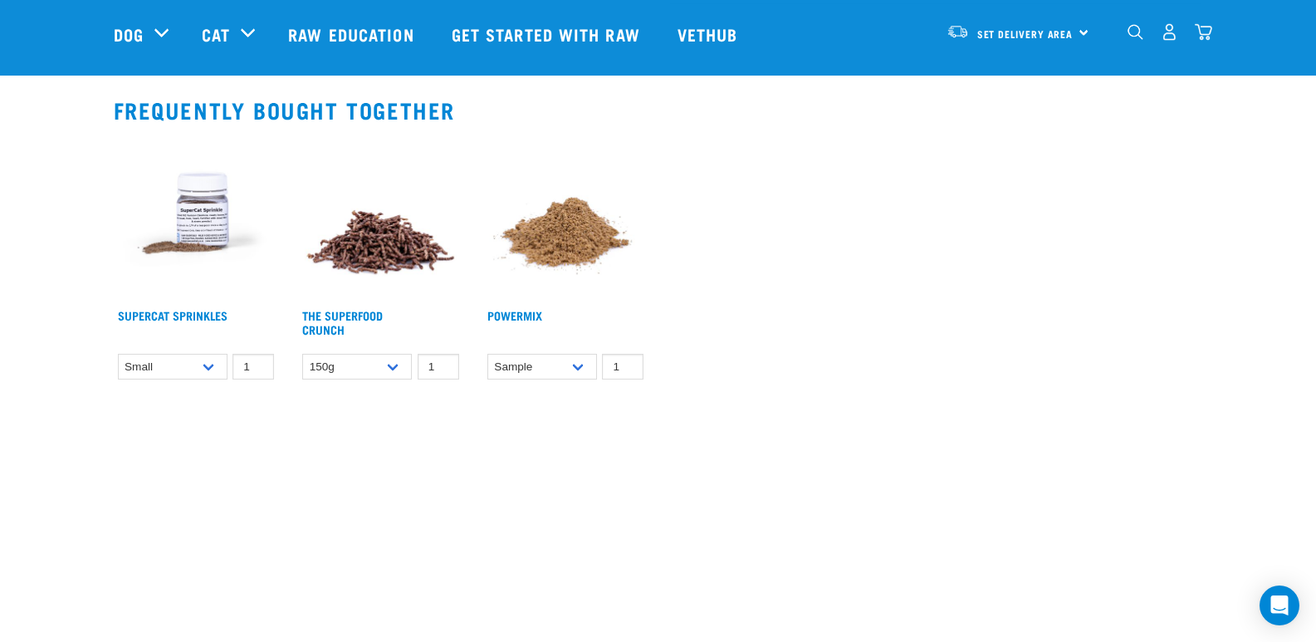
scroll to position [1048, 0]
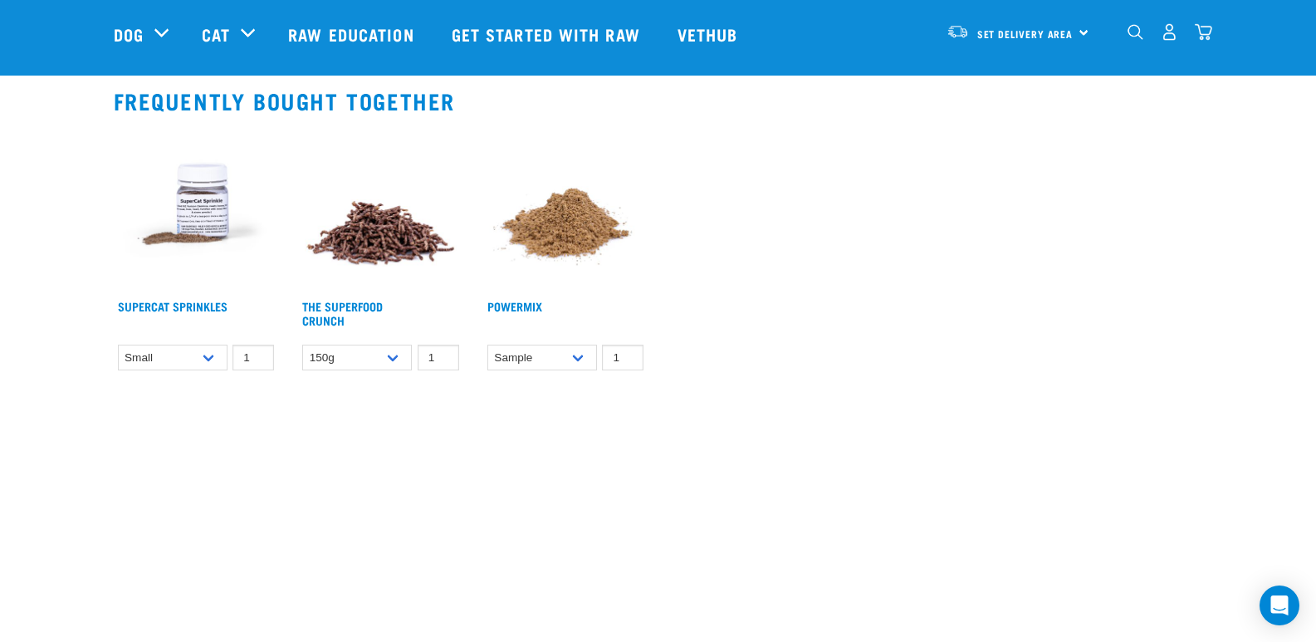
click at [213, 210] on img at bounding box center [196, 209] width 165 height 165
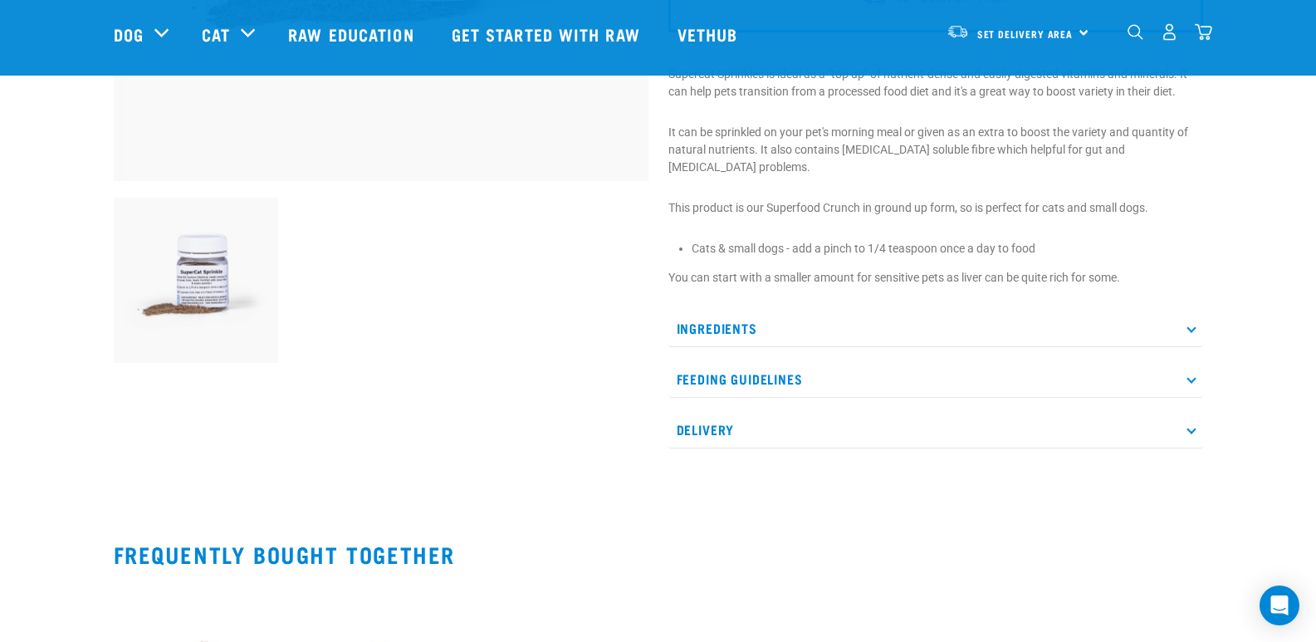
scroll to position [483, 0]
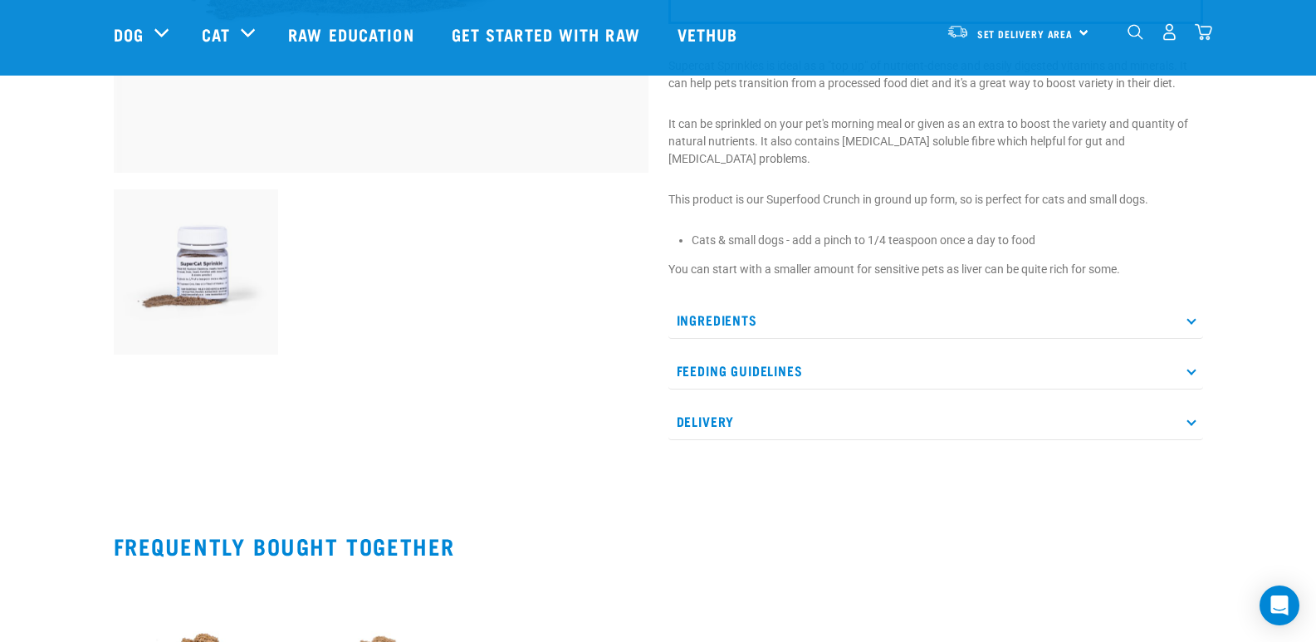
click at [1132, 309] on p "Ingredients" at bounding box center [935, 319] width 535 height 37
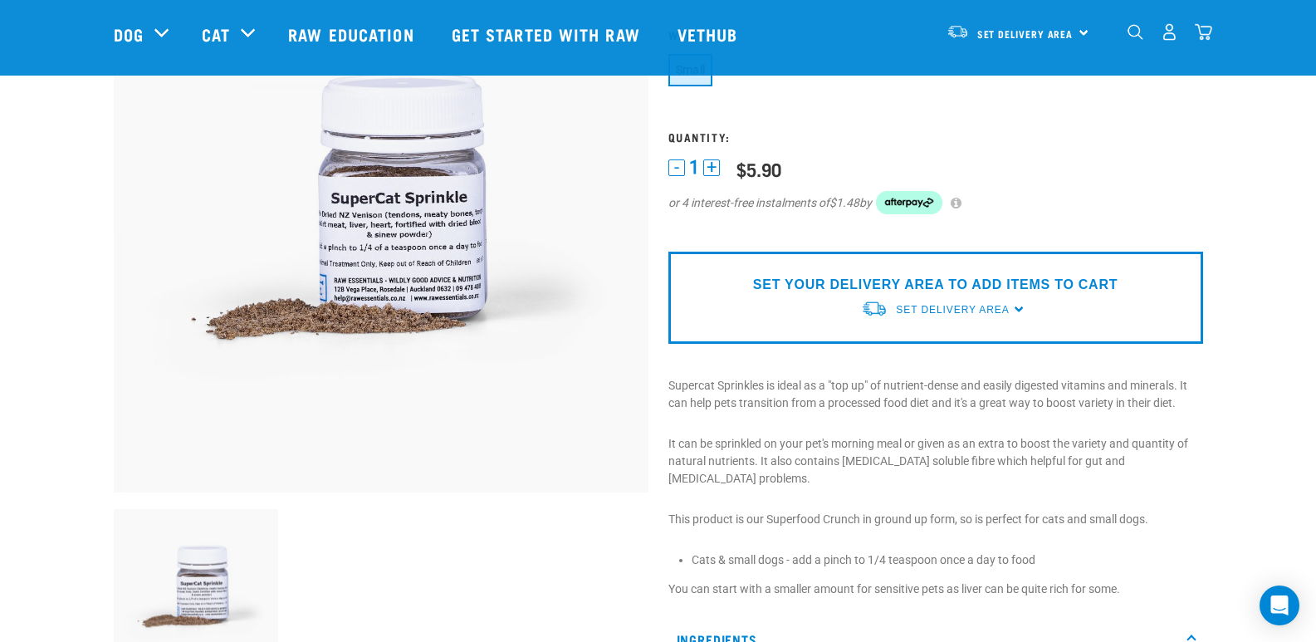
scroll to position [188, 0]
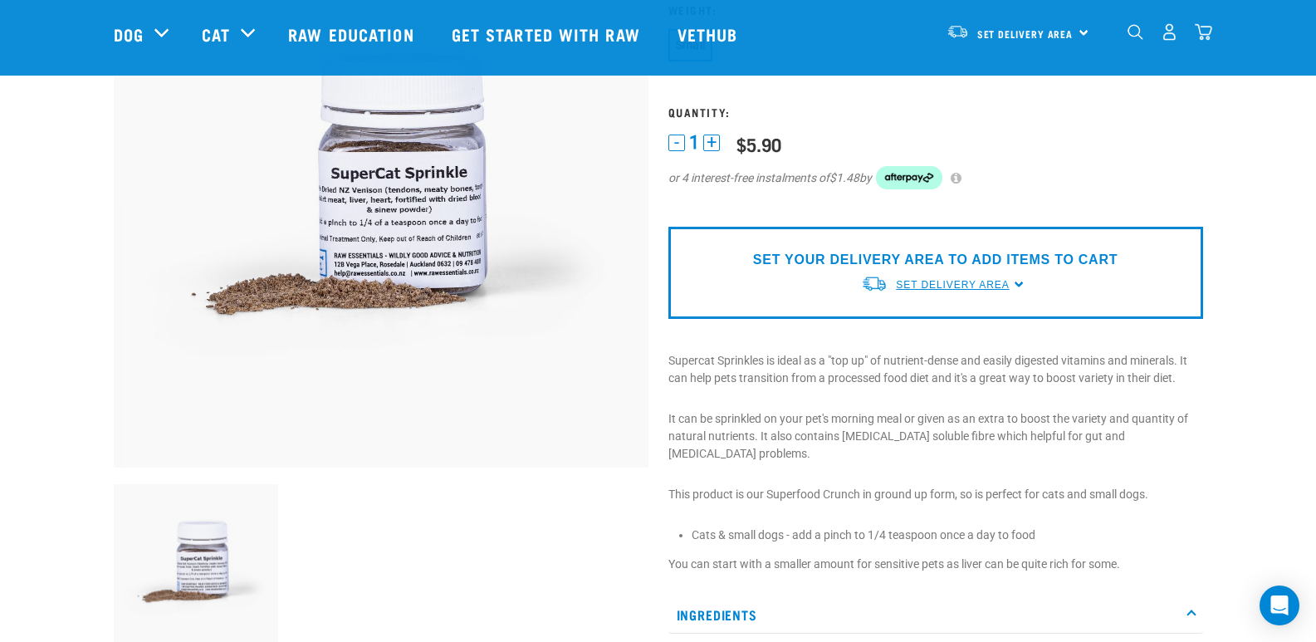
click at [995, 284] on span "Set Delivery Area" at bounding box center [952, 285] width 113 height 12
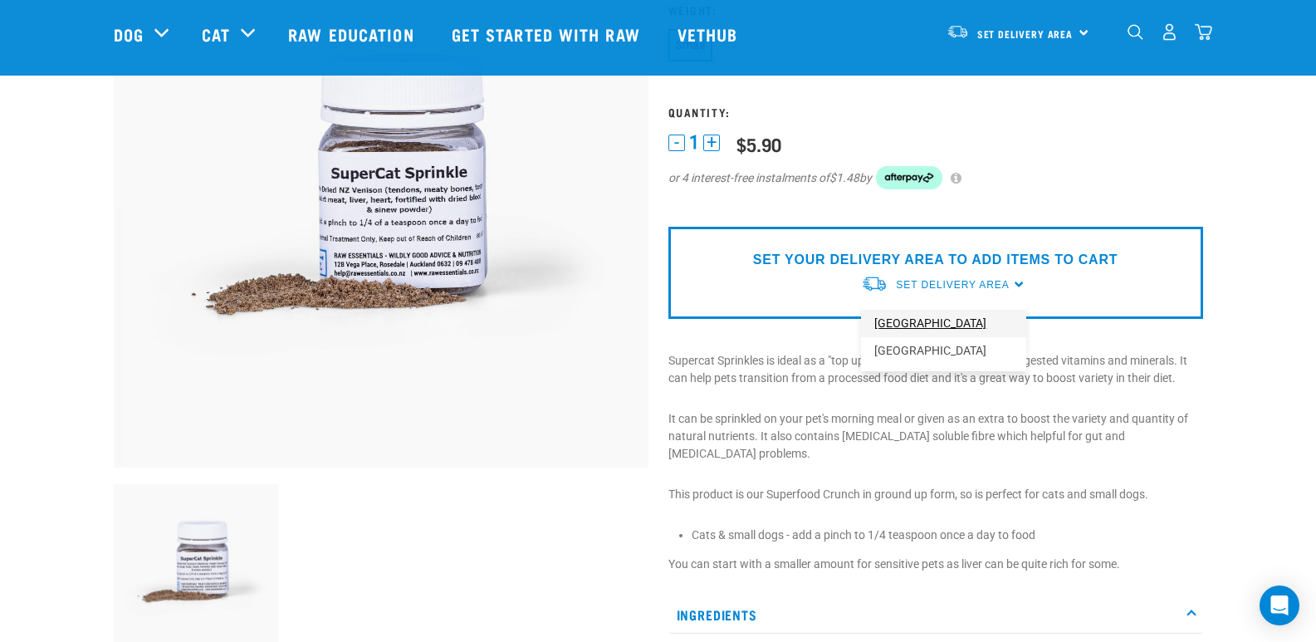
click at [953, 320] on link "[GEOGRAPHIC_DATA]" at bounding box center [943, 323] width 165 height 27
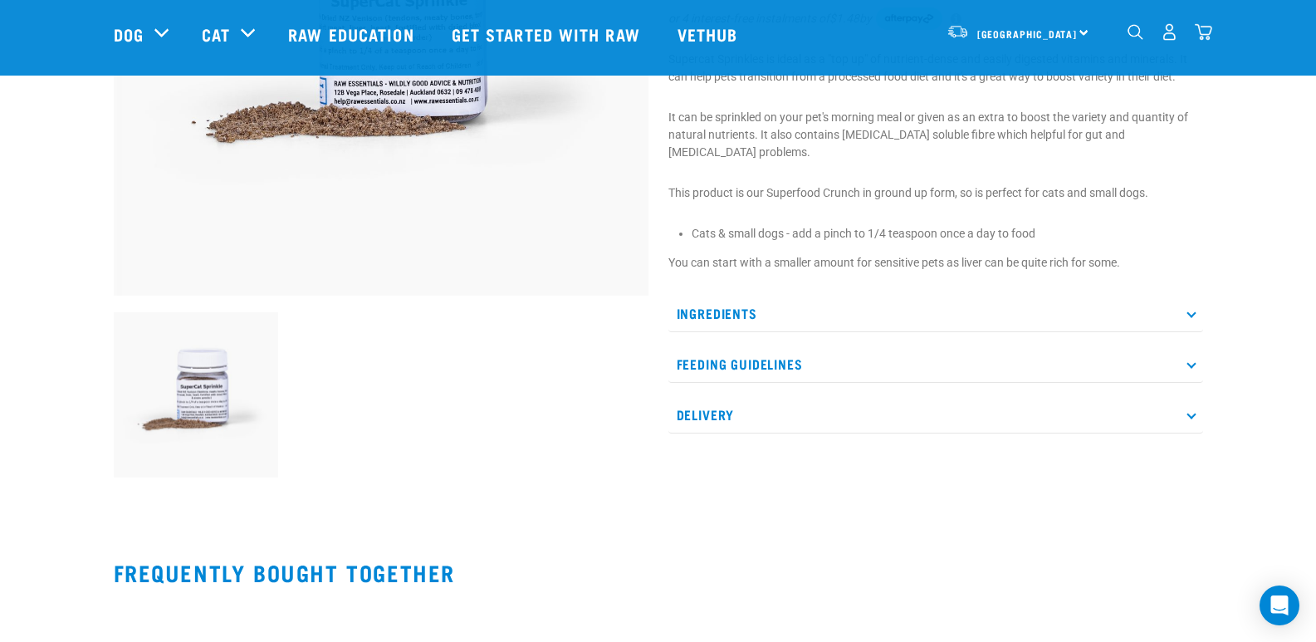
scroll to position [399, 0]
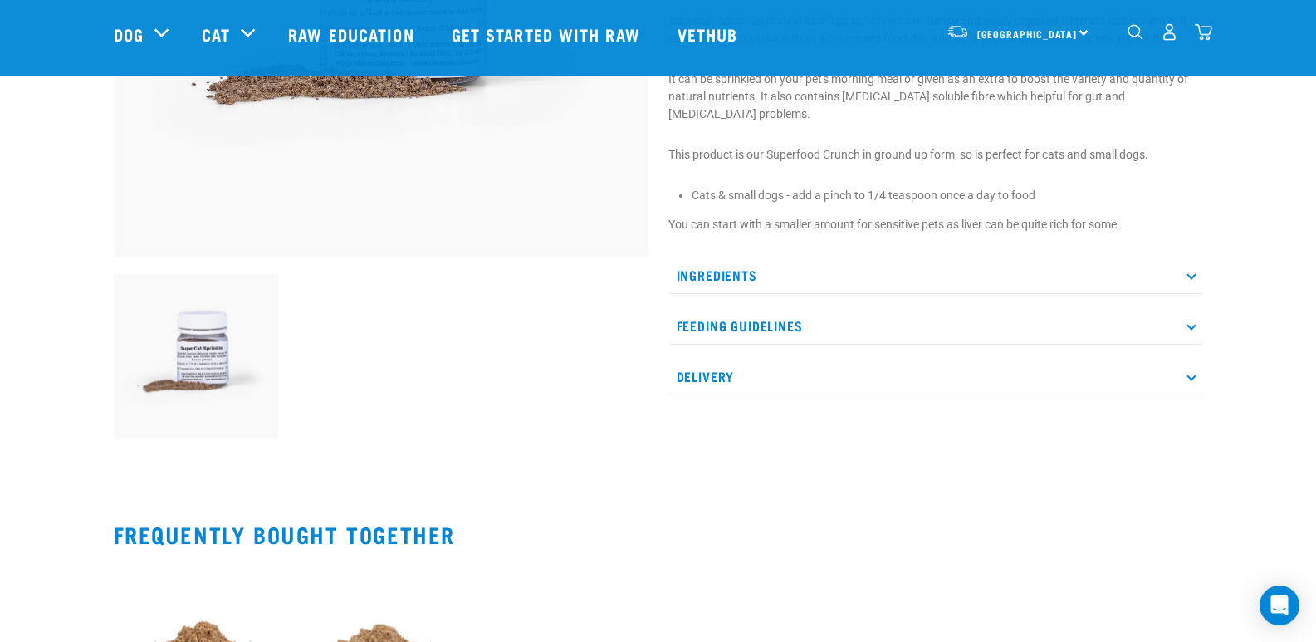
click at [1124, 358] on p "Delivery" at bounding box center [935, 376] width 535 height 37
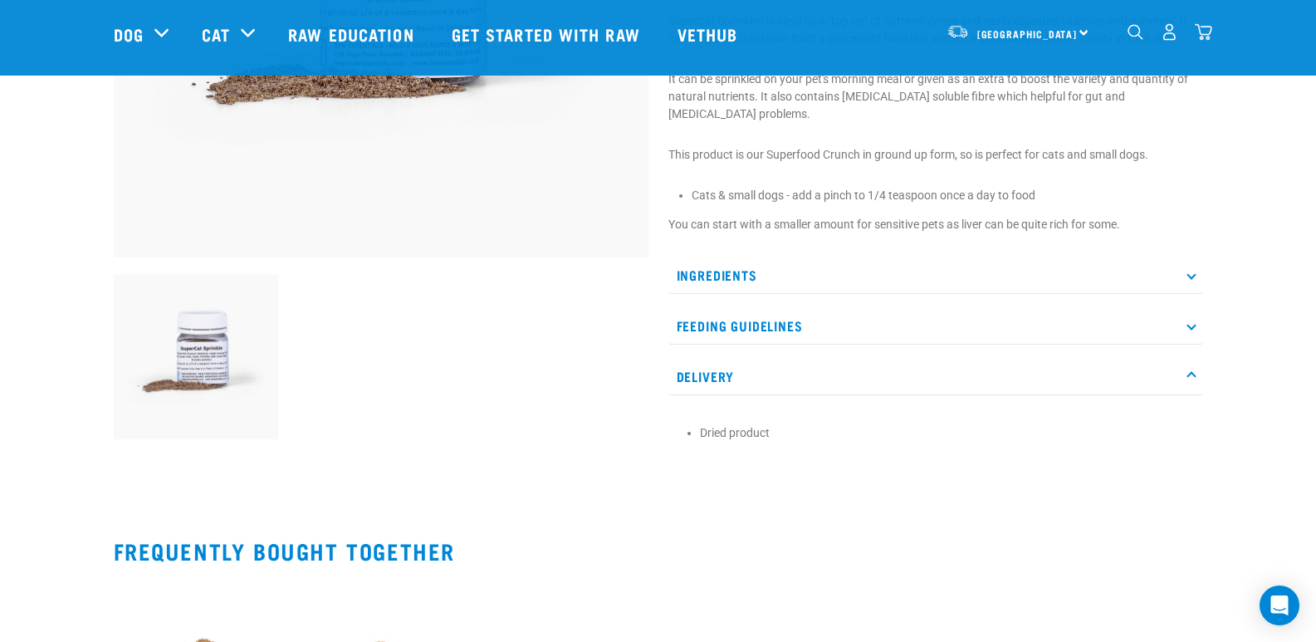
click at [1124, 358] on p "Delivery" at bounding box center [935, 376] width 535 height 37
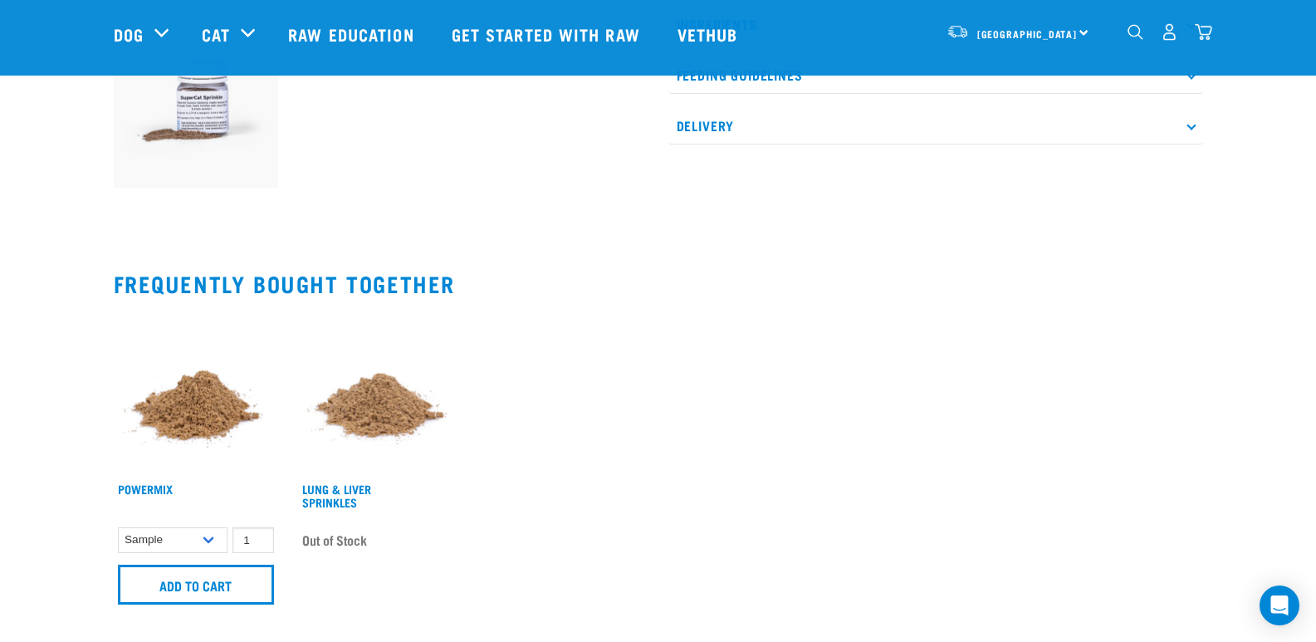
scroll to position [655, 0]
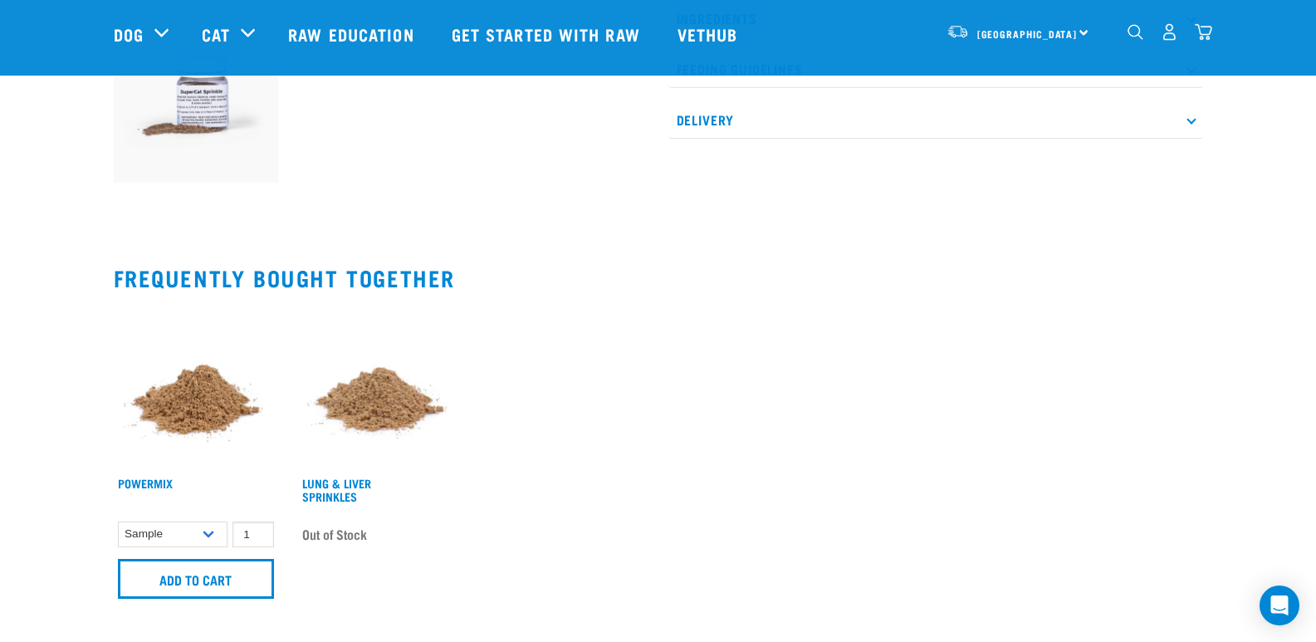
click at [381, 407] on img at bounding box center [380, 385] width 165 height 165
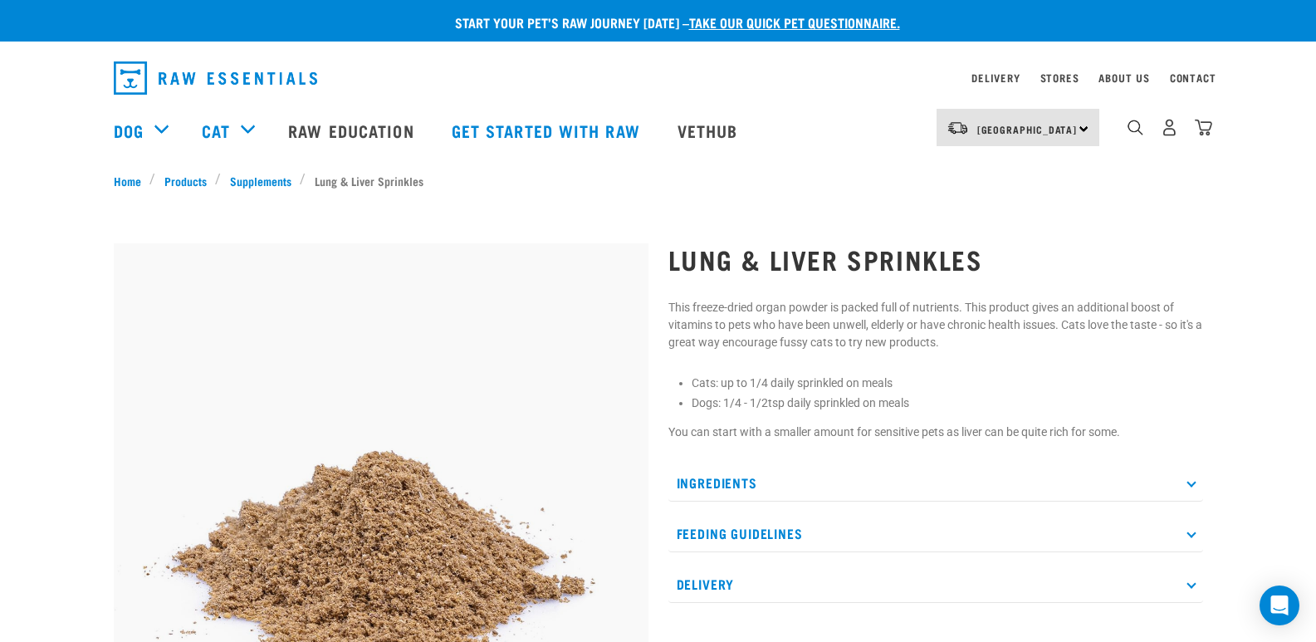
click at [996, 485] on p "Ingredients" at bounding box center [935, 482] width 535 height 37
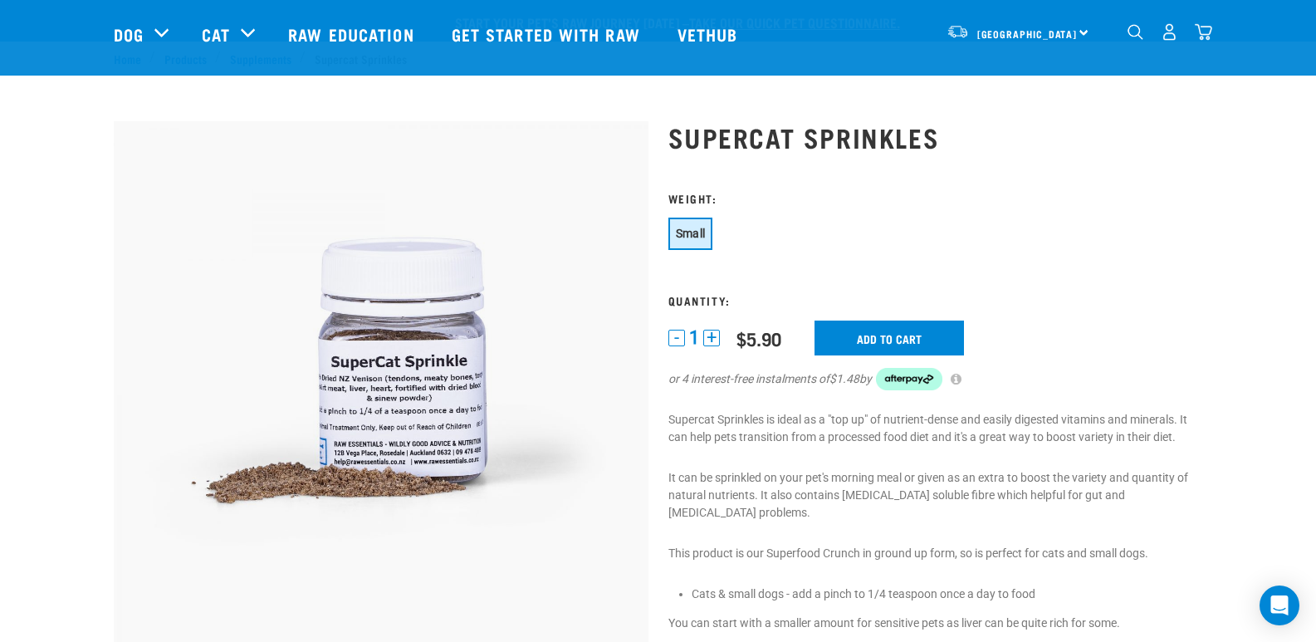
scroll to position [216, 0]
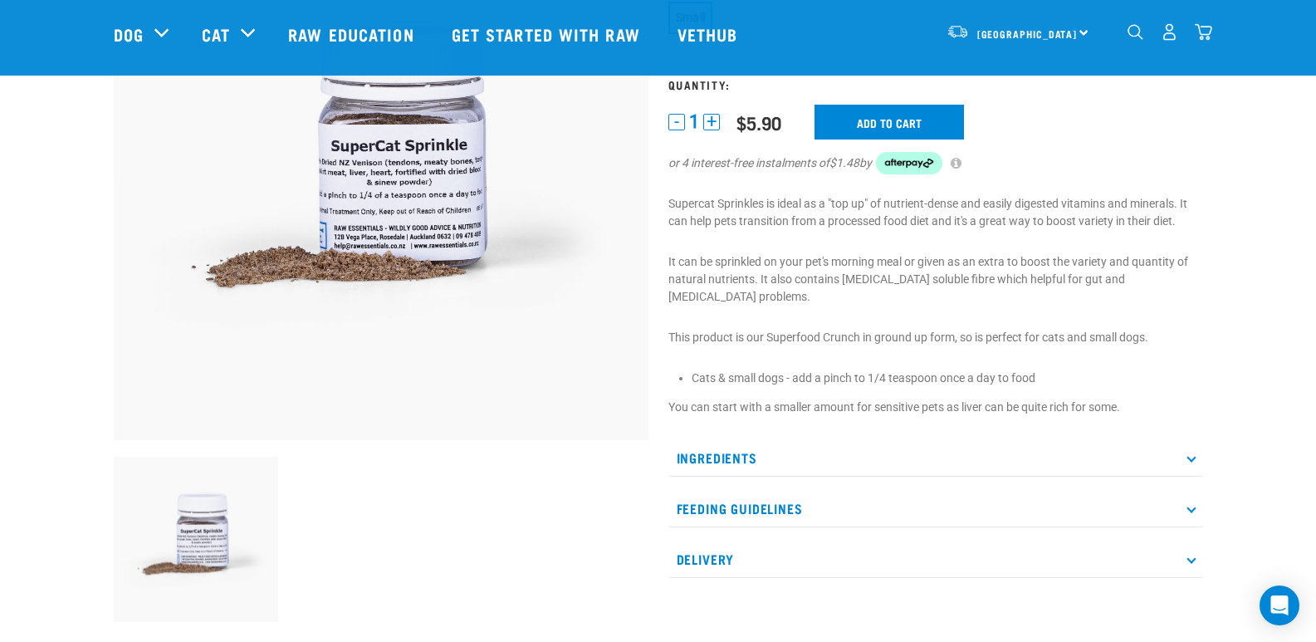
click at [1040, 439] on p "Ingredients" at bounding box center [935, 457] width 535 height 37
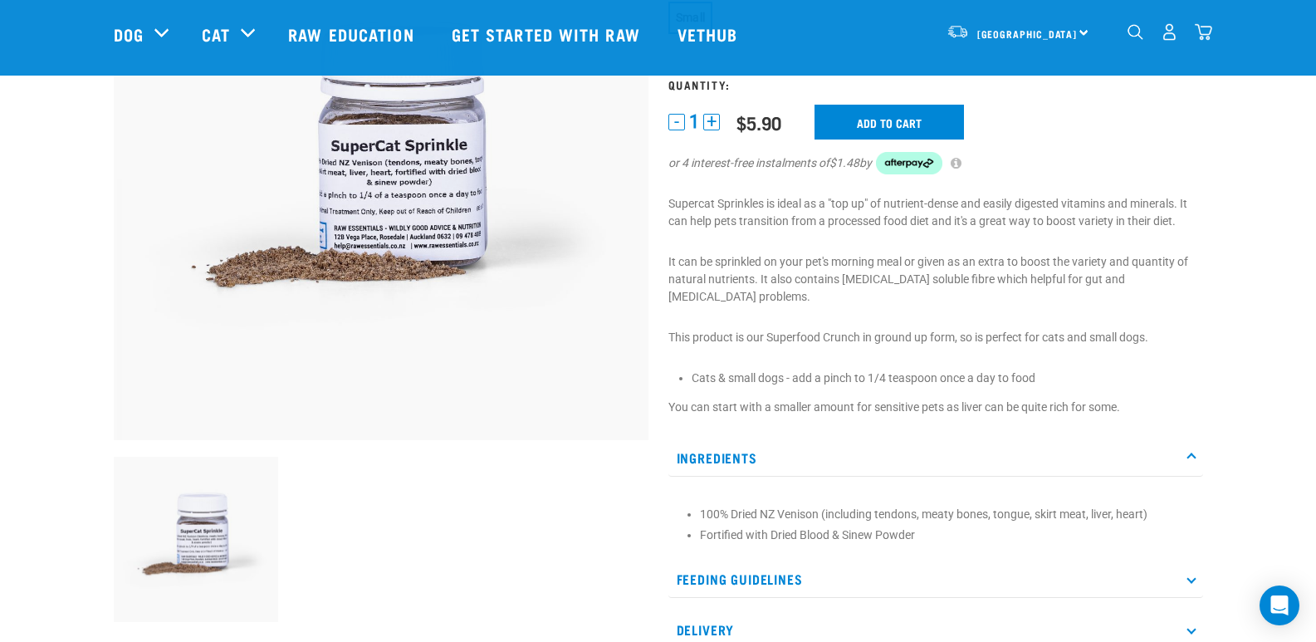
click at [1045, 376] on div "Supercat Sprinkles" at bounding box center [935, 277] width 555 height 789
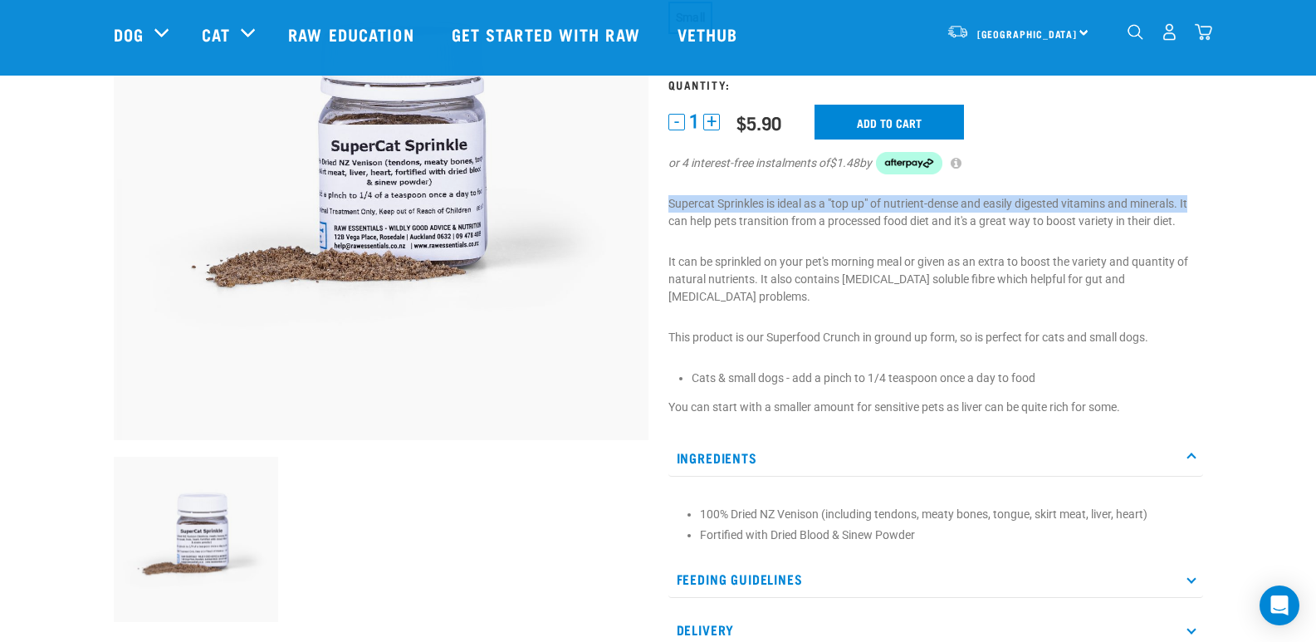
drag, startPoint x: 1314, startPoint y: 202, endPoint x: 1322, endPoint y: 164, distance: 38.1
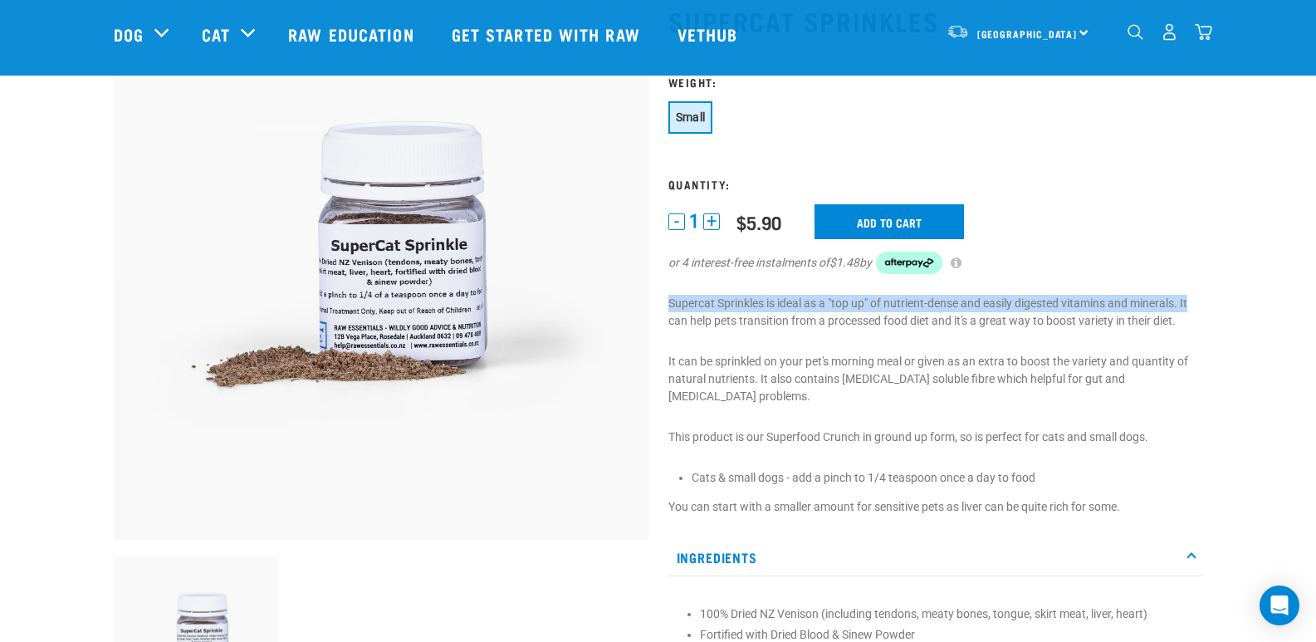
scroll to position [119, 0]
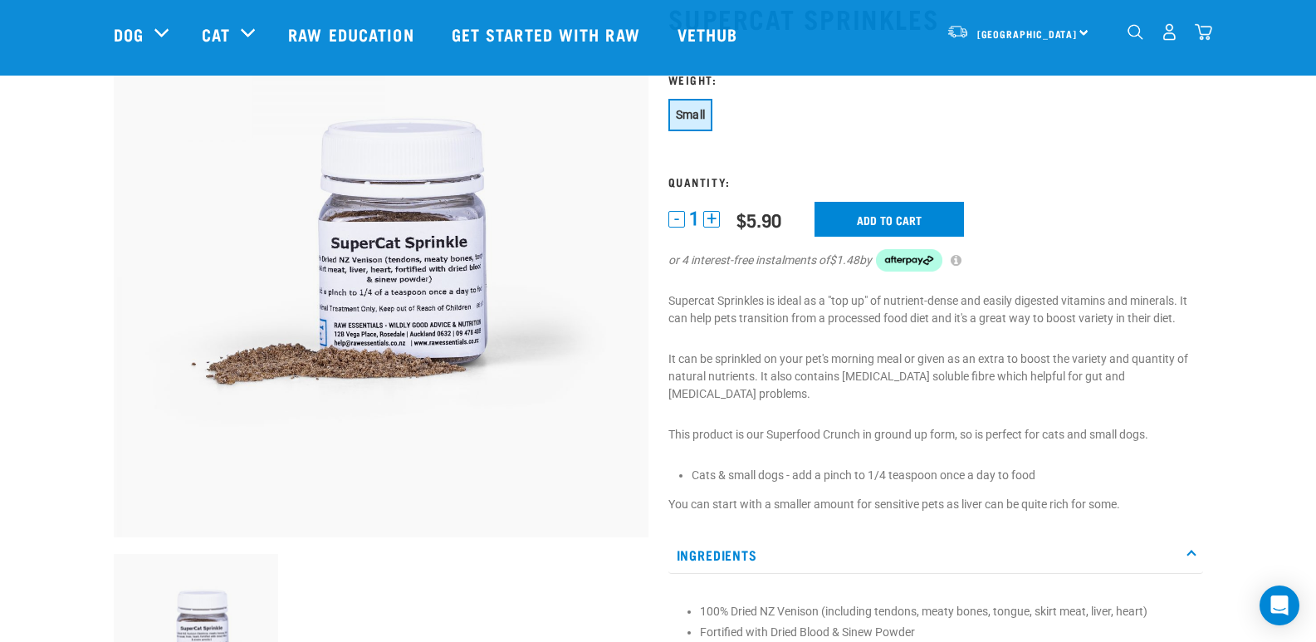
click at [1082, 467] on li "Cats & small dogs - add a pinch to 1/4 teaspoon once a day to food" at bounding box center [947, 475] width 511 height 17
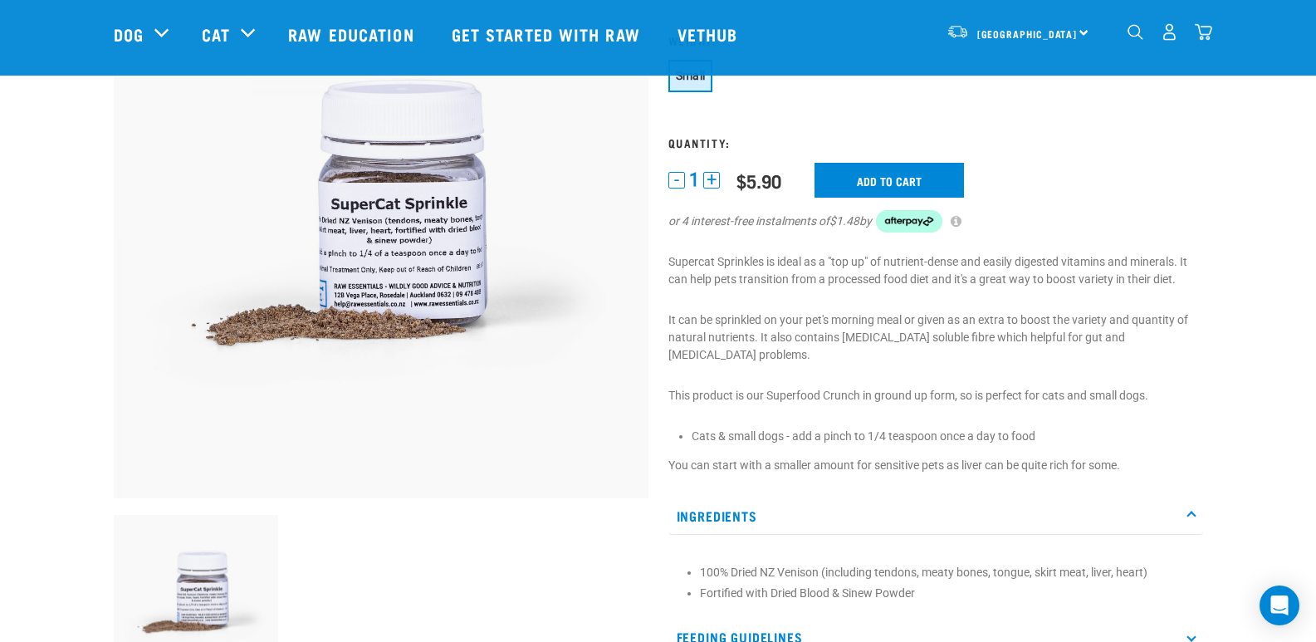
scroll to position [190, 0]
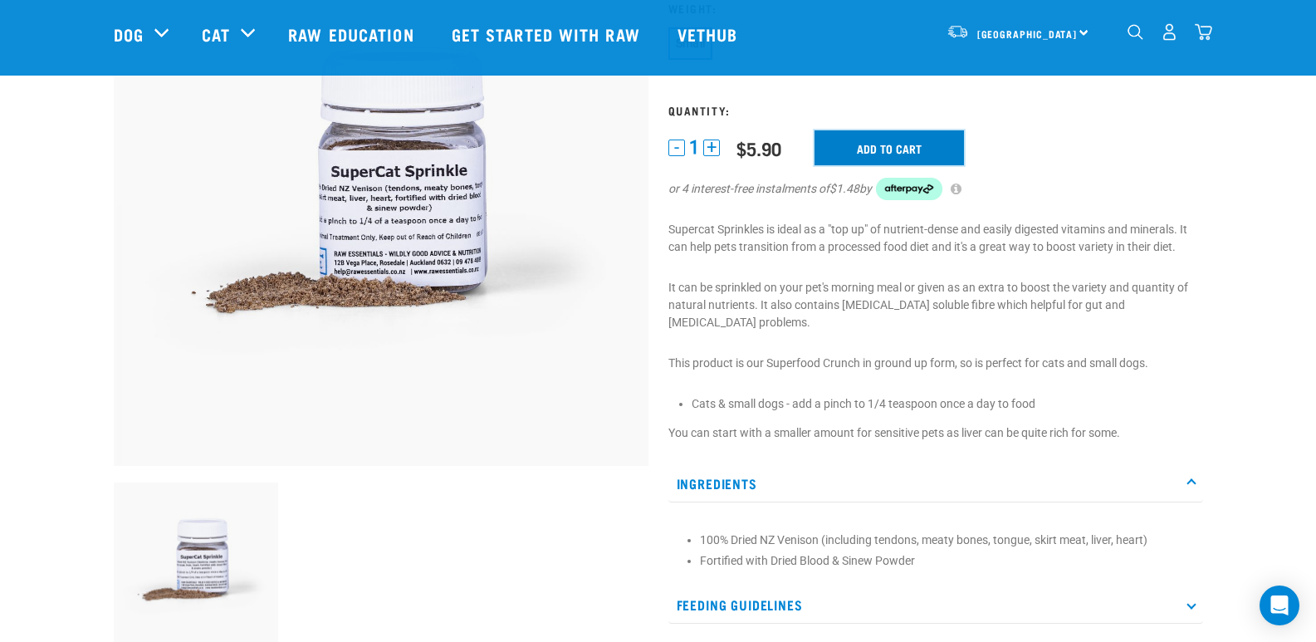
click at [901, 147] on input "Add to cart" at bounding box center [889, 147] width 149 height 35
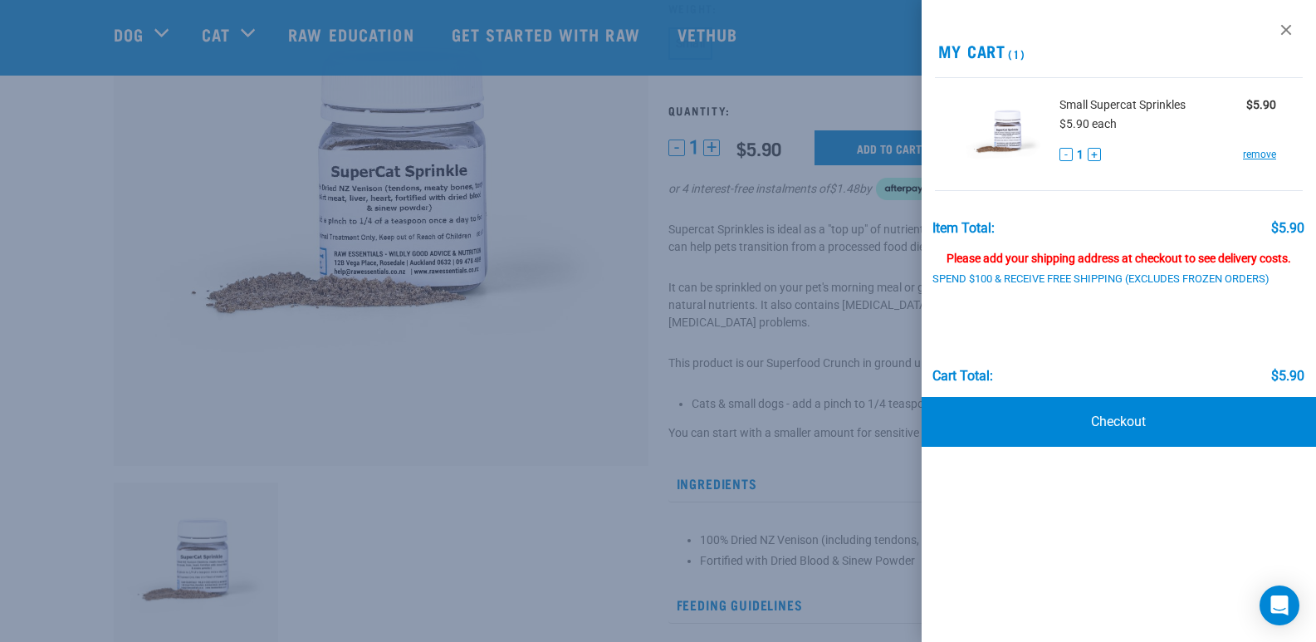
click at [560, 332] on div at bounding box center [658, 321] width 1316 height 642
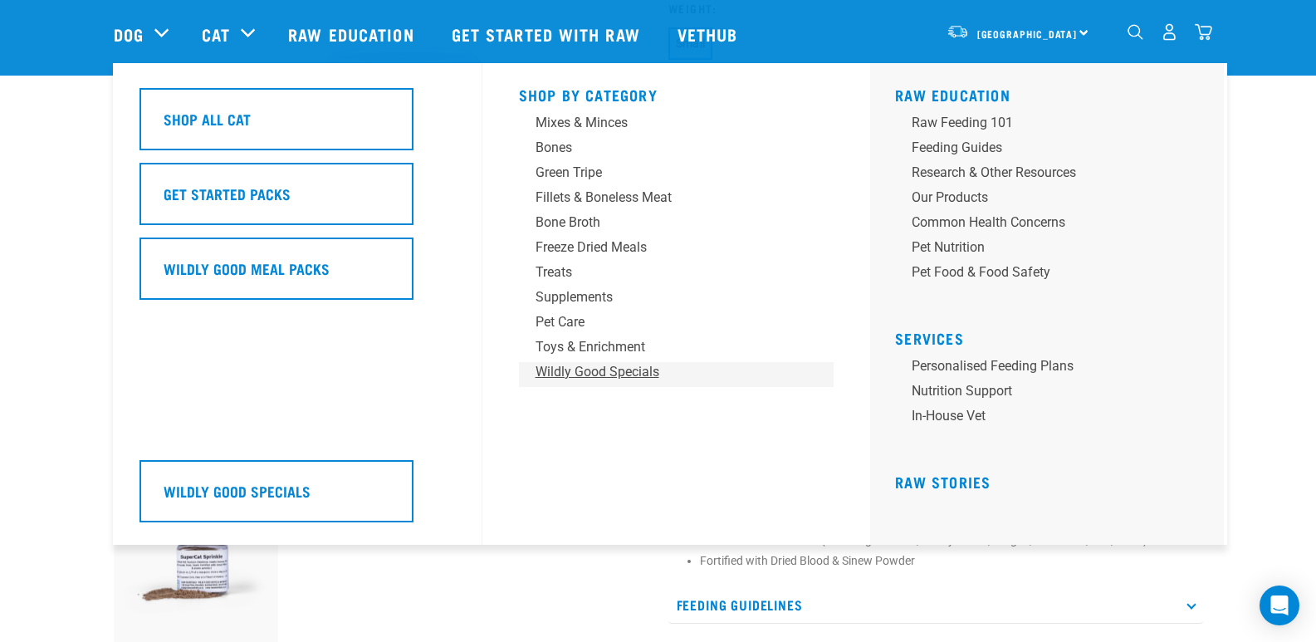
click at [629, 372] on div "Wildly Good Specials" at bounding box center [665, 372] width 259 height 20
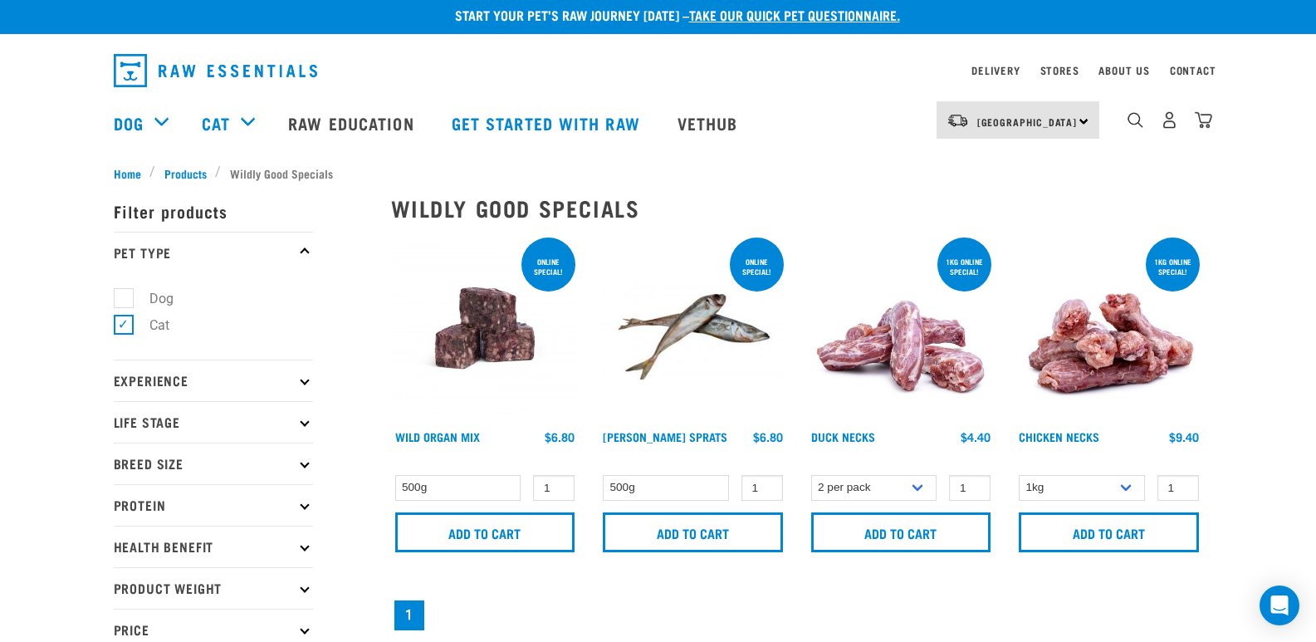
scroll to position [22, 0]
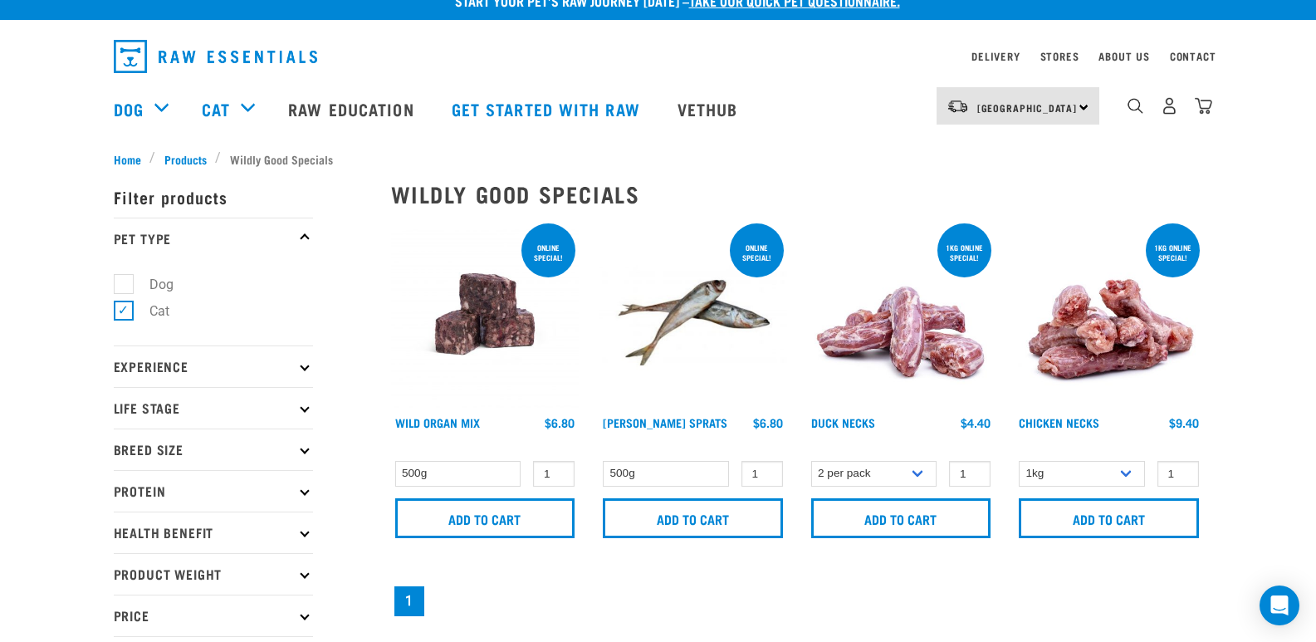
click at [258, 500] on p "Protein" at bounding box center [213, 491] width 199 height 42
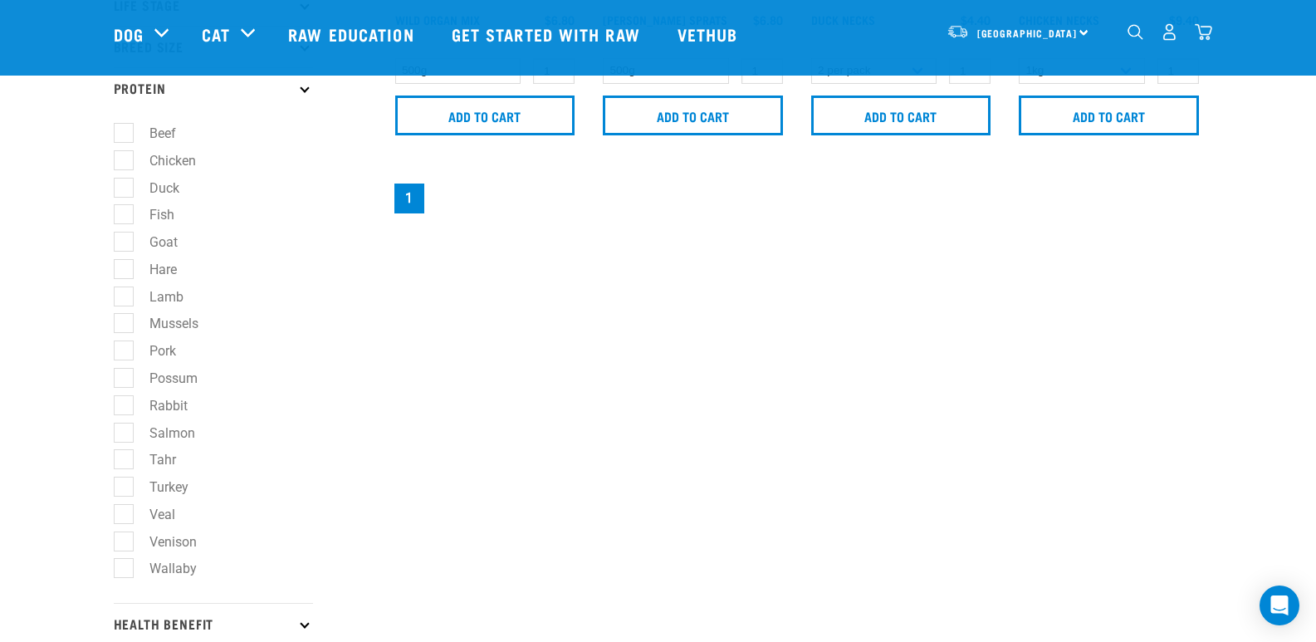
scroll to position [311, 0]
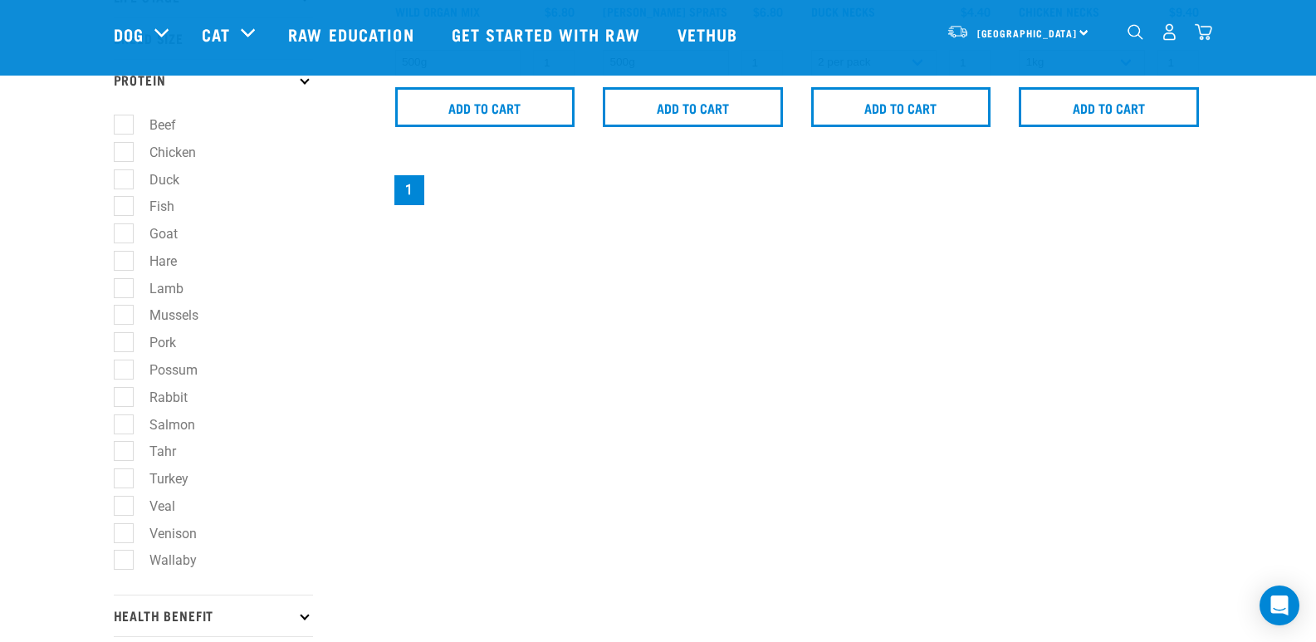
click at [123, 147] on label "Chicken" at bounding box center [163, 152] width 80 height 21
click at [120, 147] on input "Chicken" at bounding box center [119, 149] width 11 height 11
checkbox input "true"
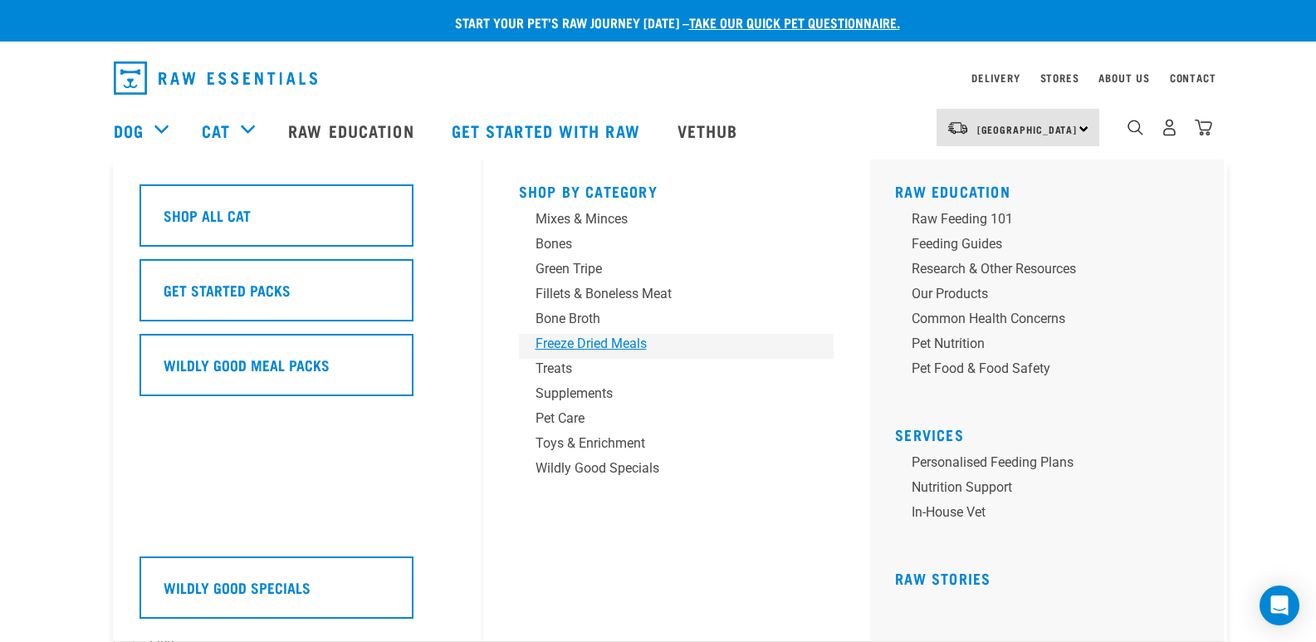
click at [624, 345] on div "Freeze Dried Meals" at bounding box center [665, 344] width 259 height 20
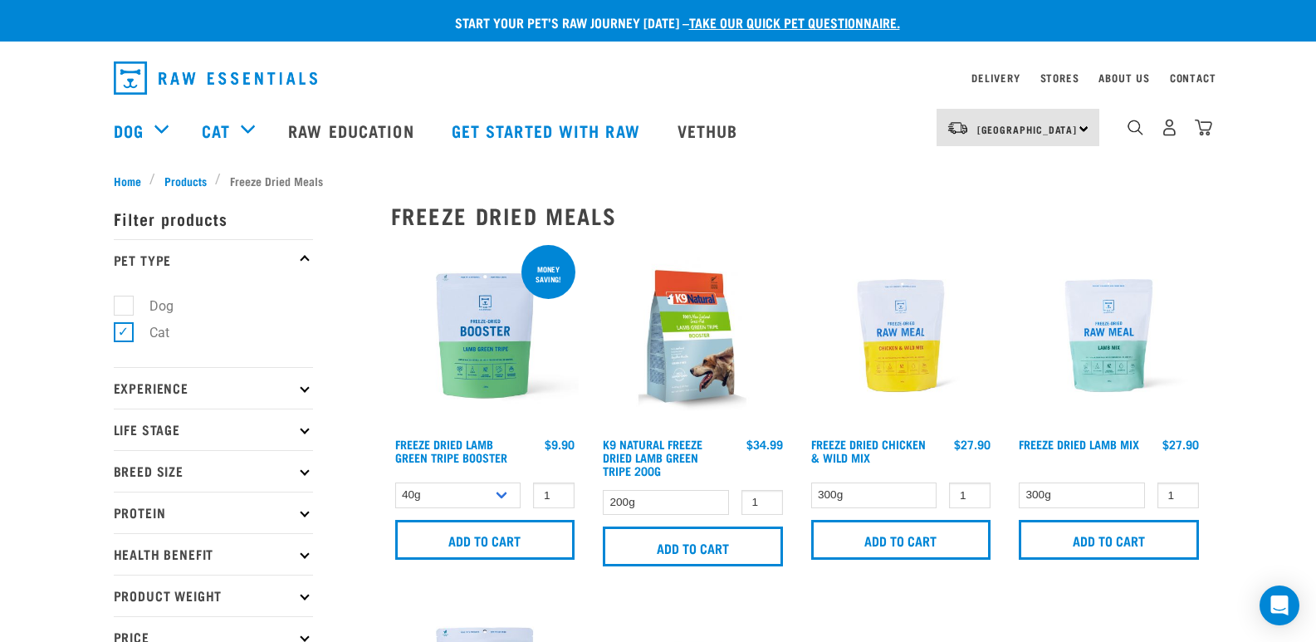
click at [193, 468] on p "Breed Size" at bounding box center [213, 471] width 199 height 42
click at [201, 472] on p "Breed Size" at bounding box center [213, 471] width 199 height 42
click at [130, 179] on div "× Filter products Pet Type Dog Cat Experience New Raw Feeder Experienced Raw Fe…" at bounding box center [242, 592] width 277 height 826
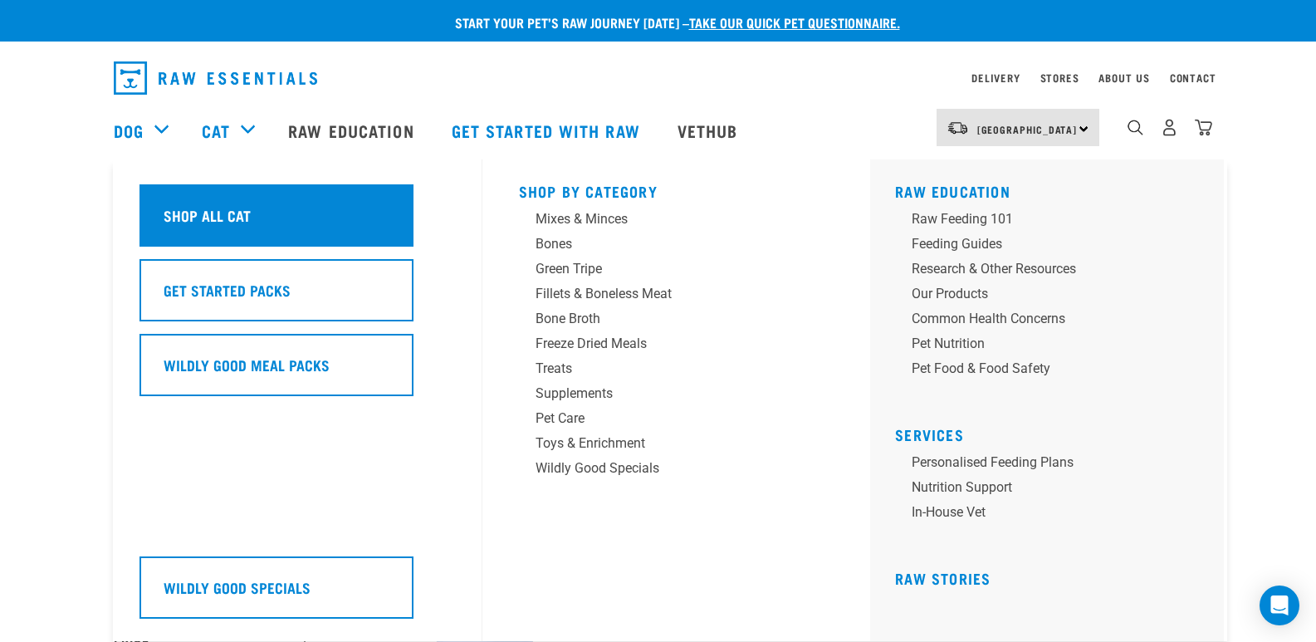
click at [218, 213] on h5 "Shop All Cat" at bounding box center [207, 215] width 87 height 22
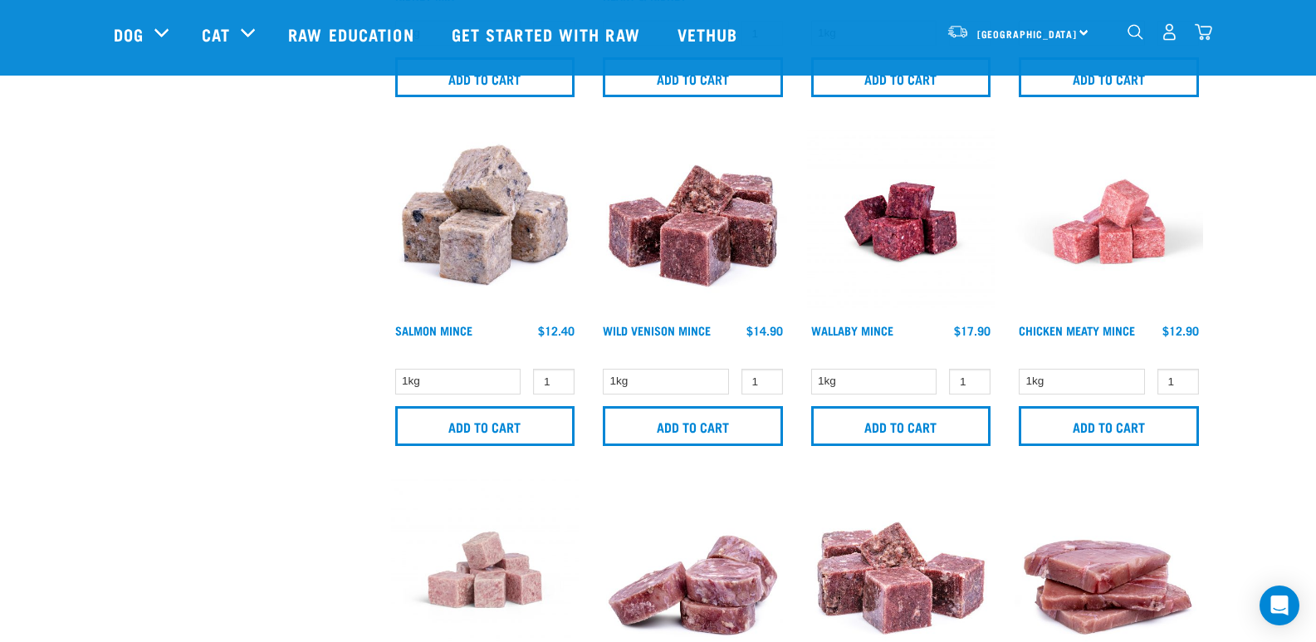
scroll to position [1808, 0]
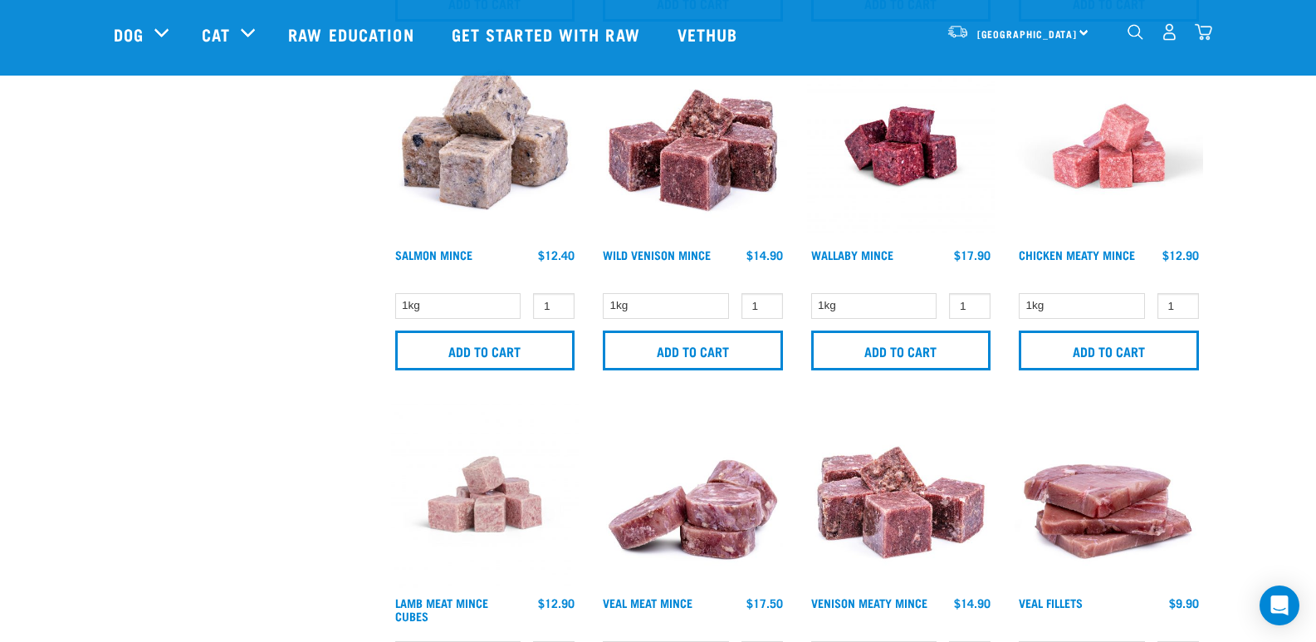
click at [1125, 154] on img at bounding box center [1109, 145] width 188 height 188
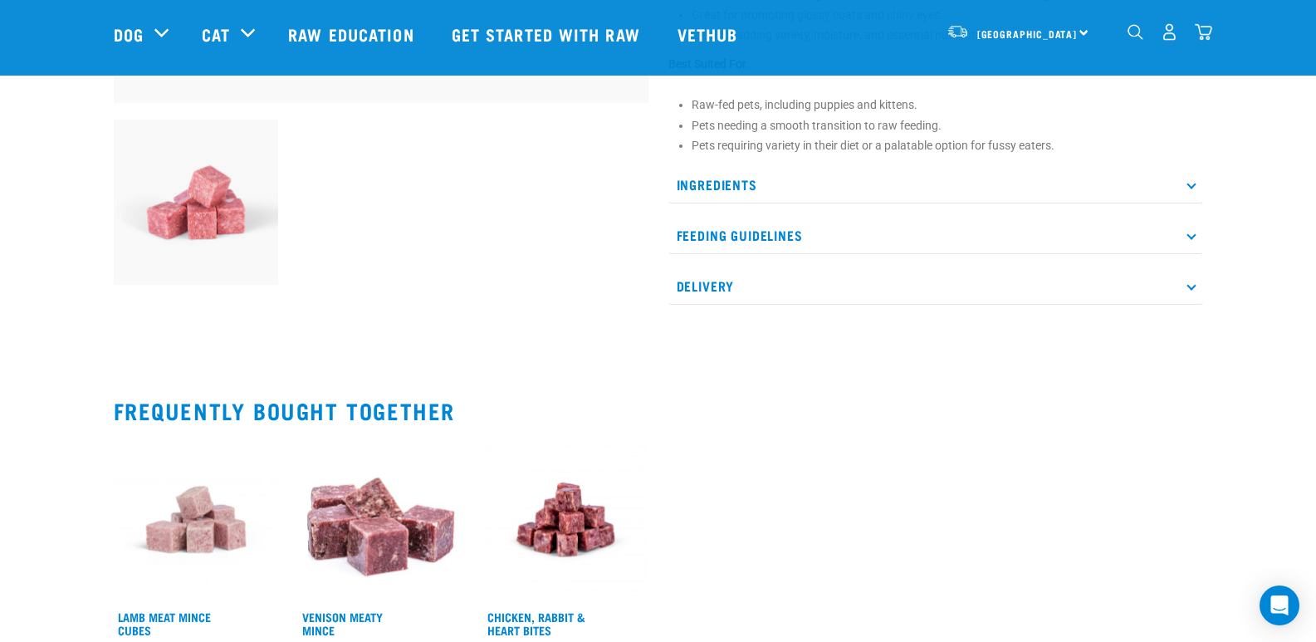
scroll to position [562, 0]
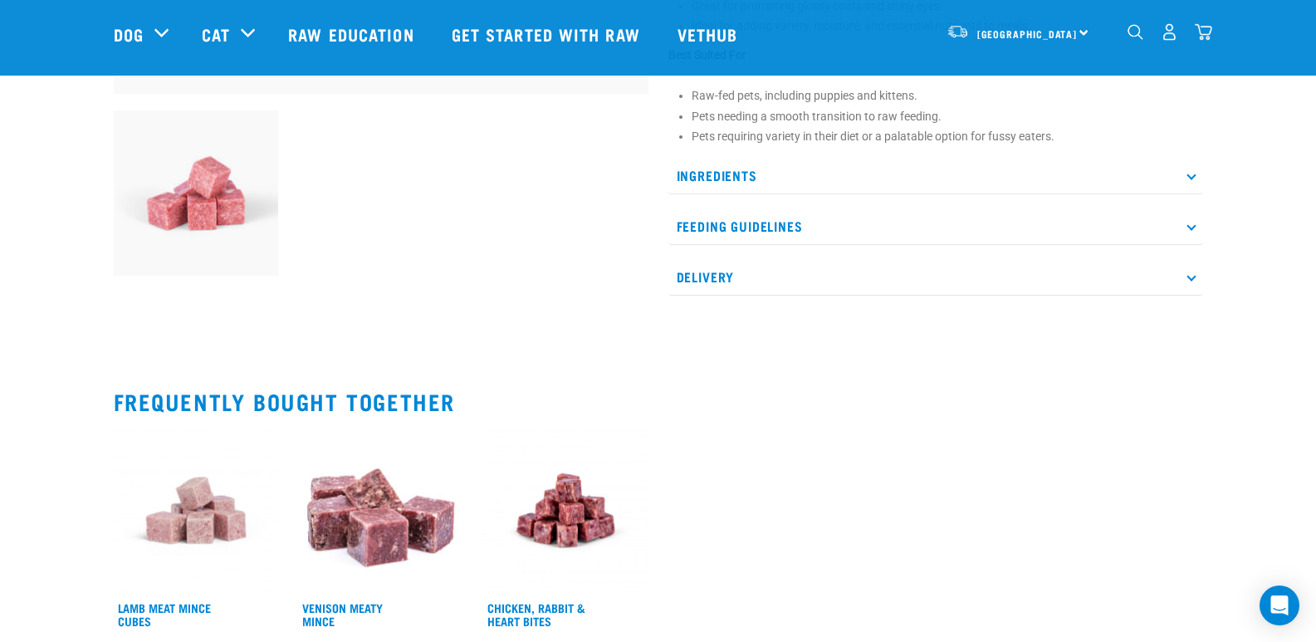
click at [1193, 172] on icon at bounding box center [1190, 175] width 9 height 9
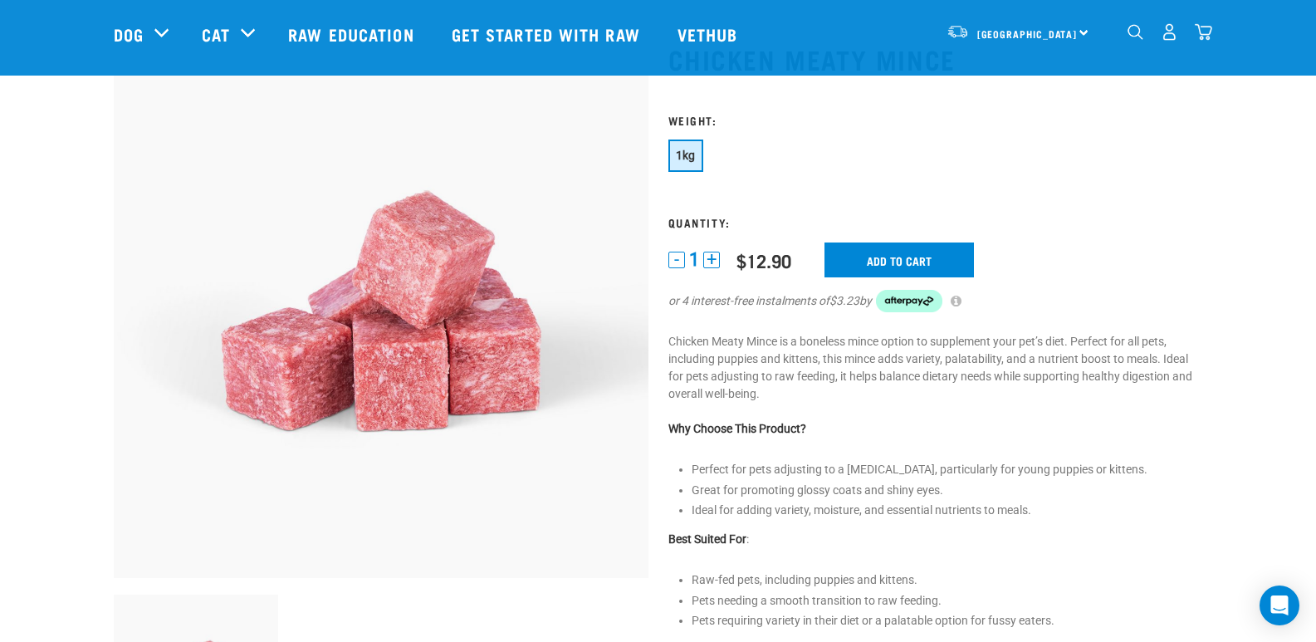
scroll to position [71, 0]
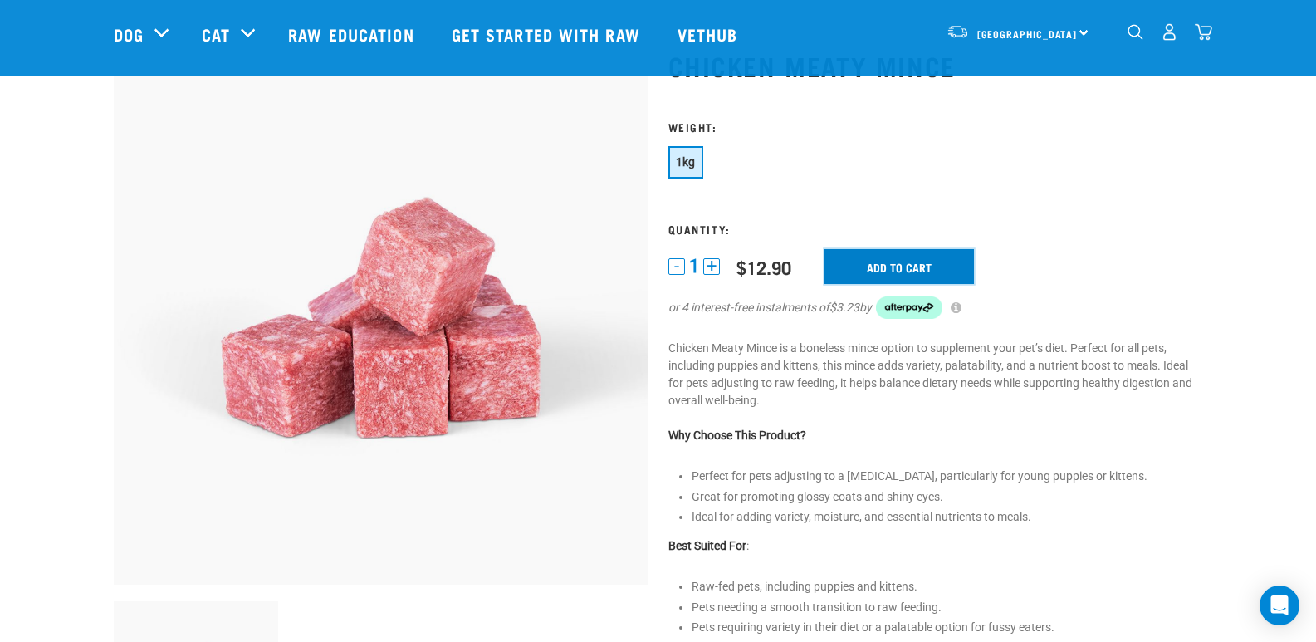
click at [916, 261] on input "Add to cart" at bounding box center [898, 266] width 149 height 35
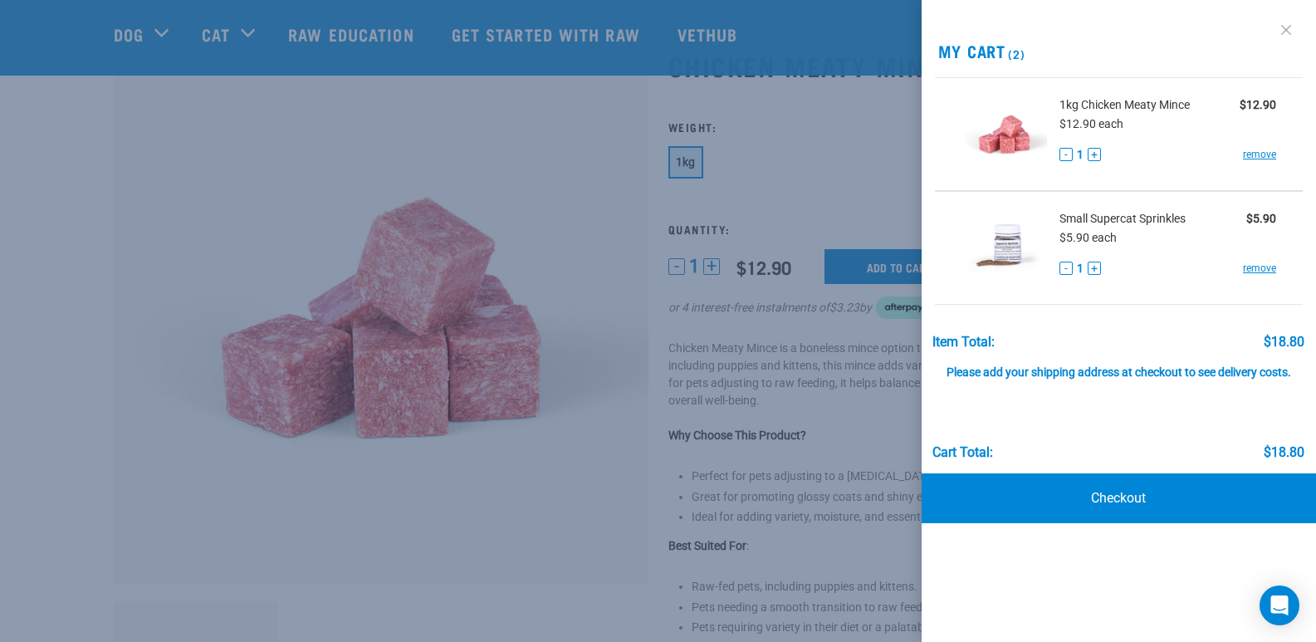
click at [1287, 27] on link at bounding box center [1286, 30] width 27 height 27
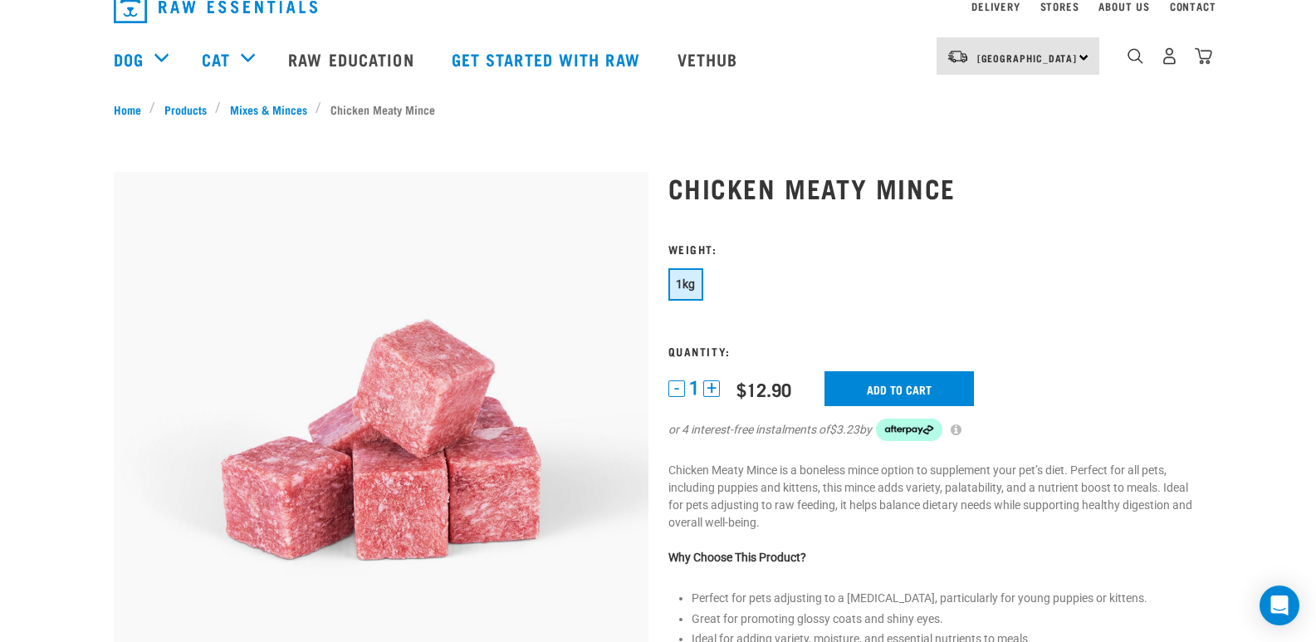
scroll to position [0, 0]
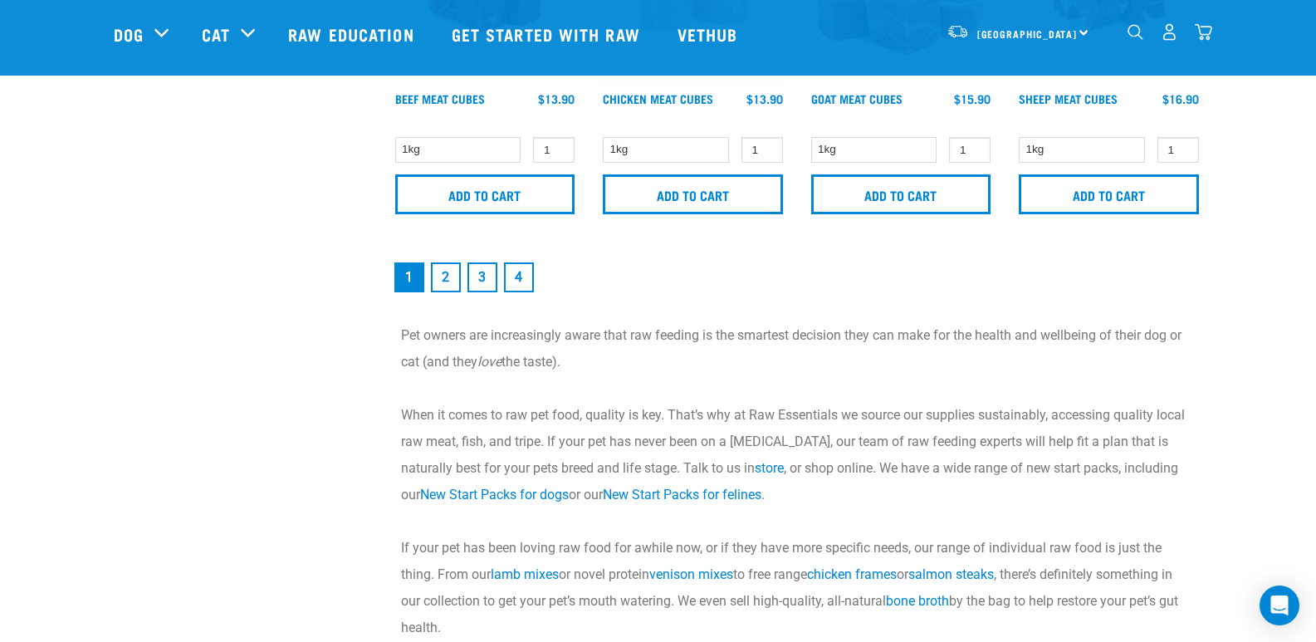
scroll to position [2683, 0]
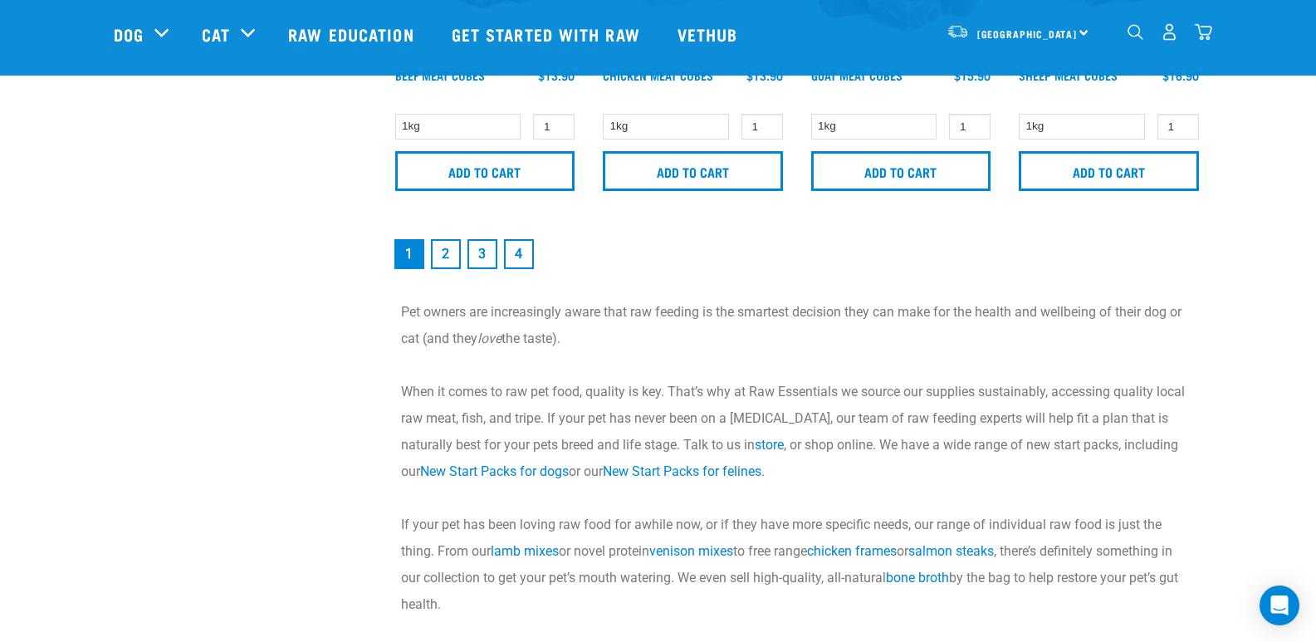
click at [443, 257] on link "2" at bounding box center [446, 254] width 30 height 30
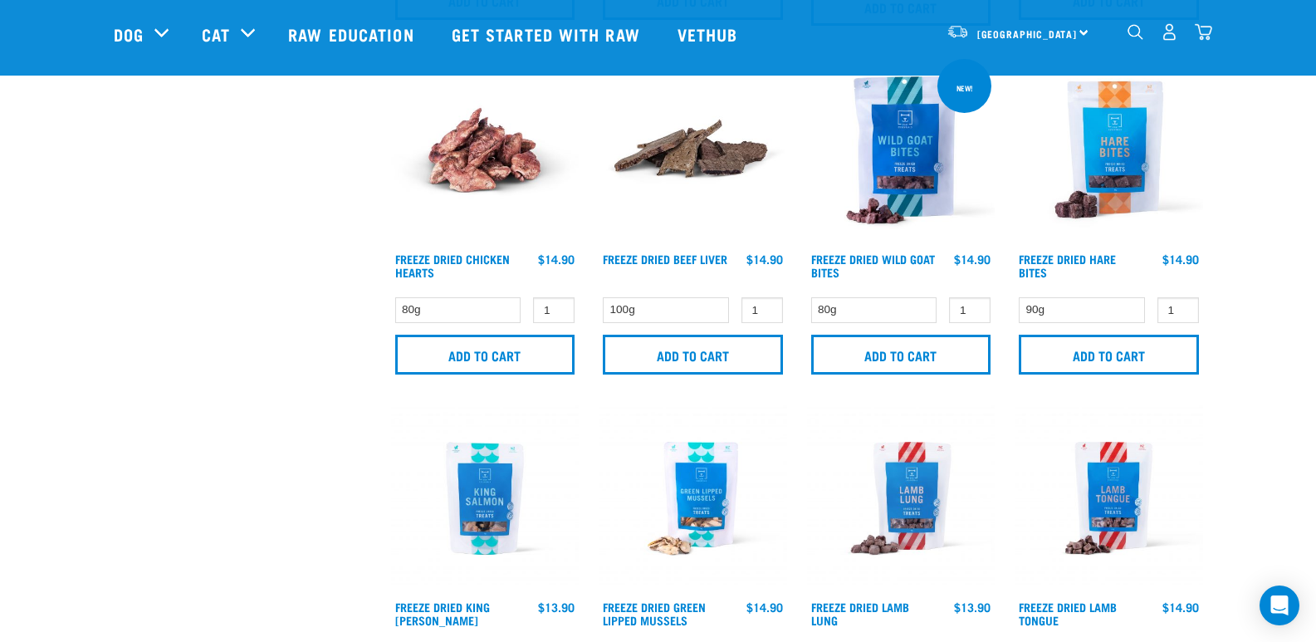
scroll to position [1140, 0]
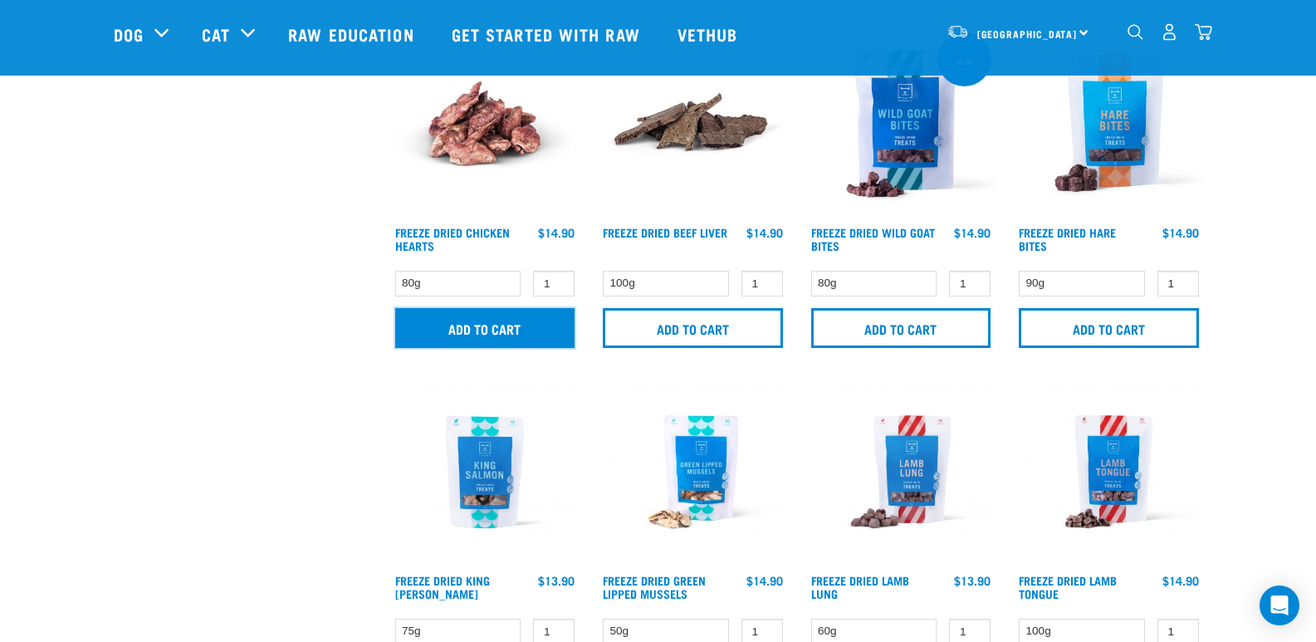
click at [505, 336] on input "Add to cart" at bounding box center [485, 328] width 180 height 40
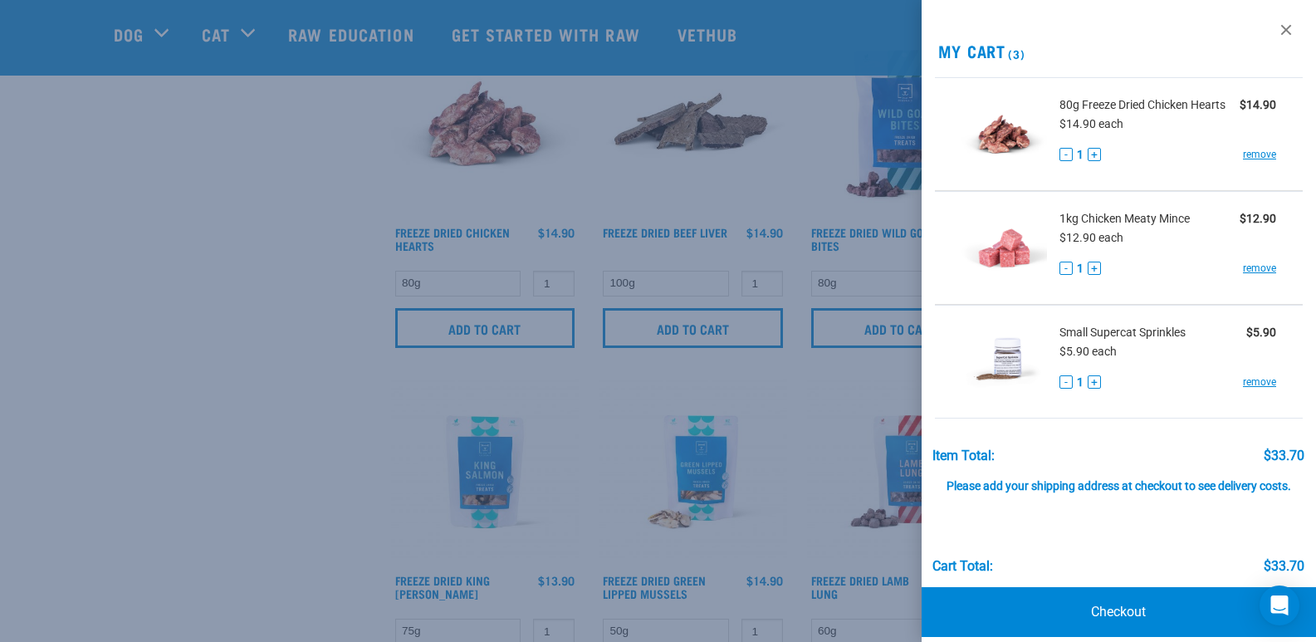
click at [283, 492] on div at bounding box center [658, 321] width 1316 height 642
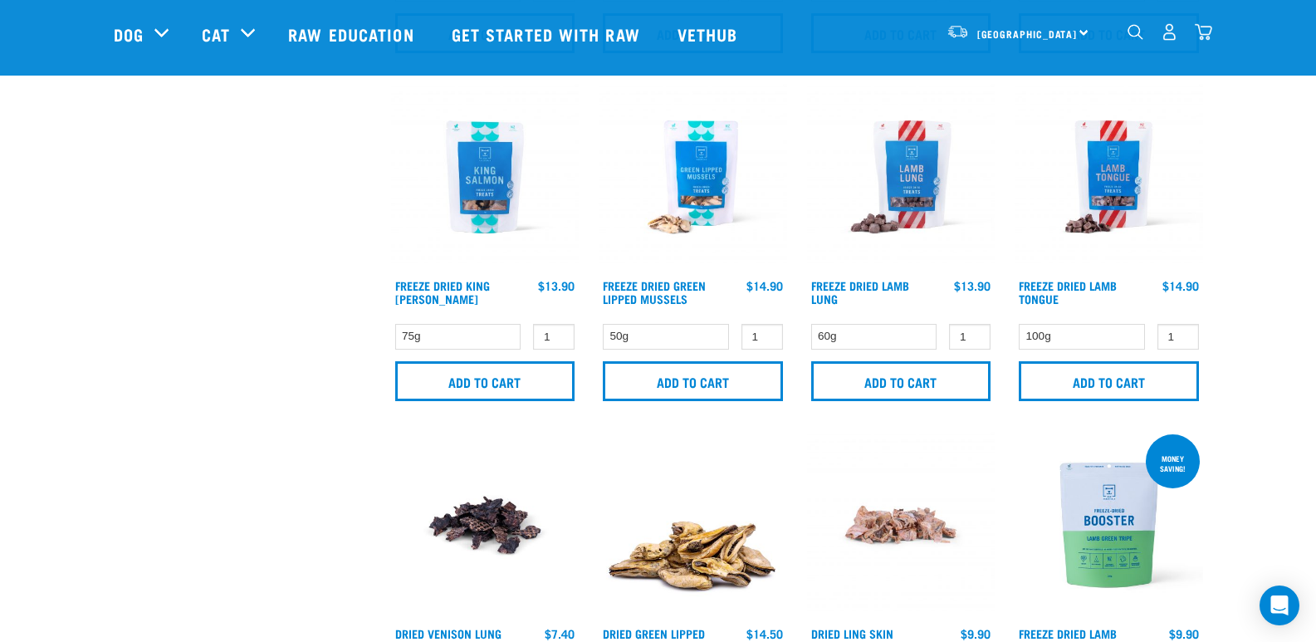
scroll to position [1466, 0]
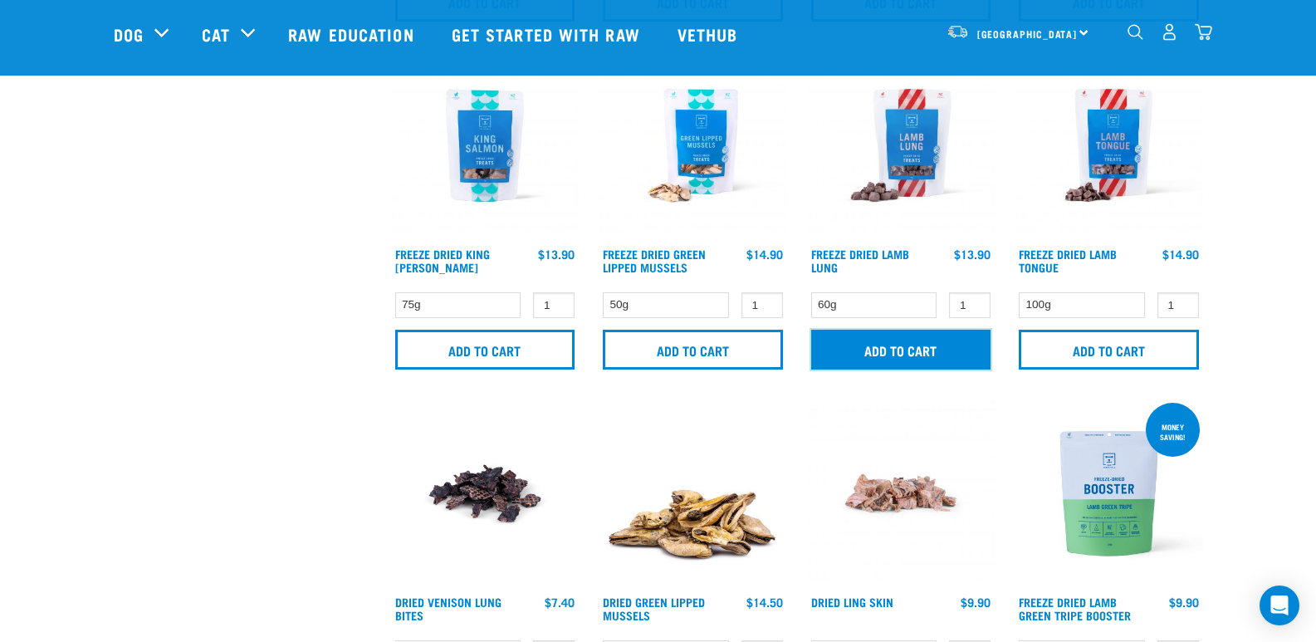
click at [903, 338] on input "Add to cart" at bounding box center [901, 350] width 180 height 40
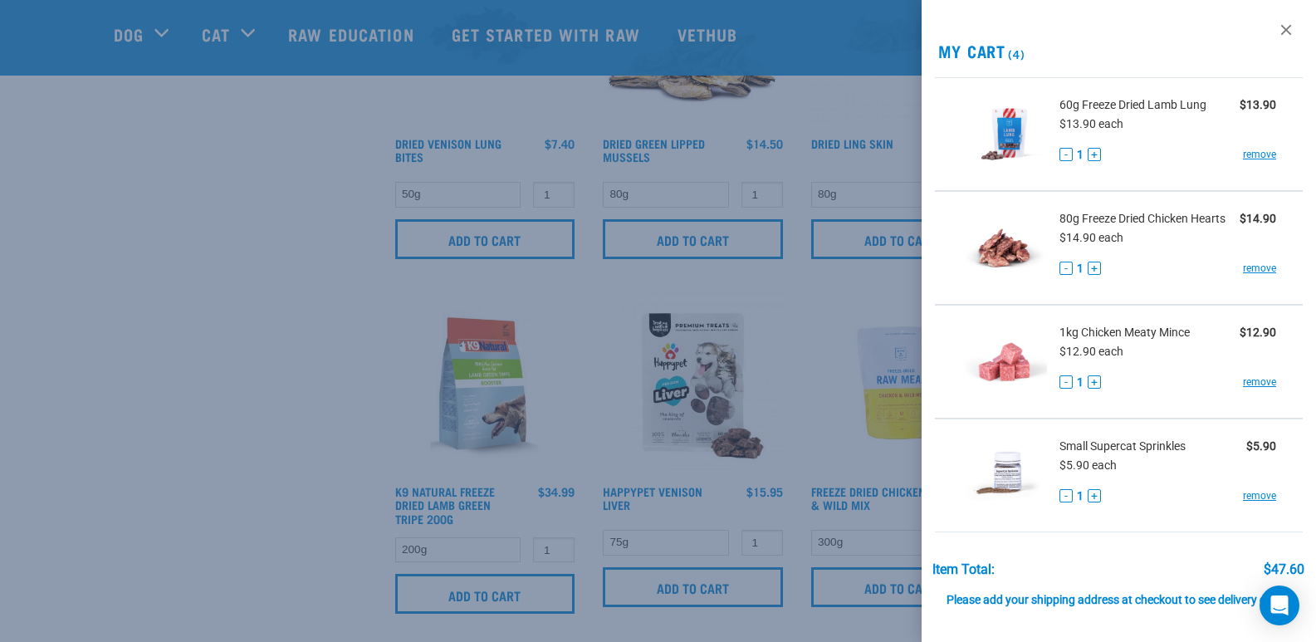
scroll to position [1930, 0]
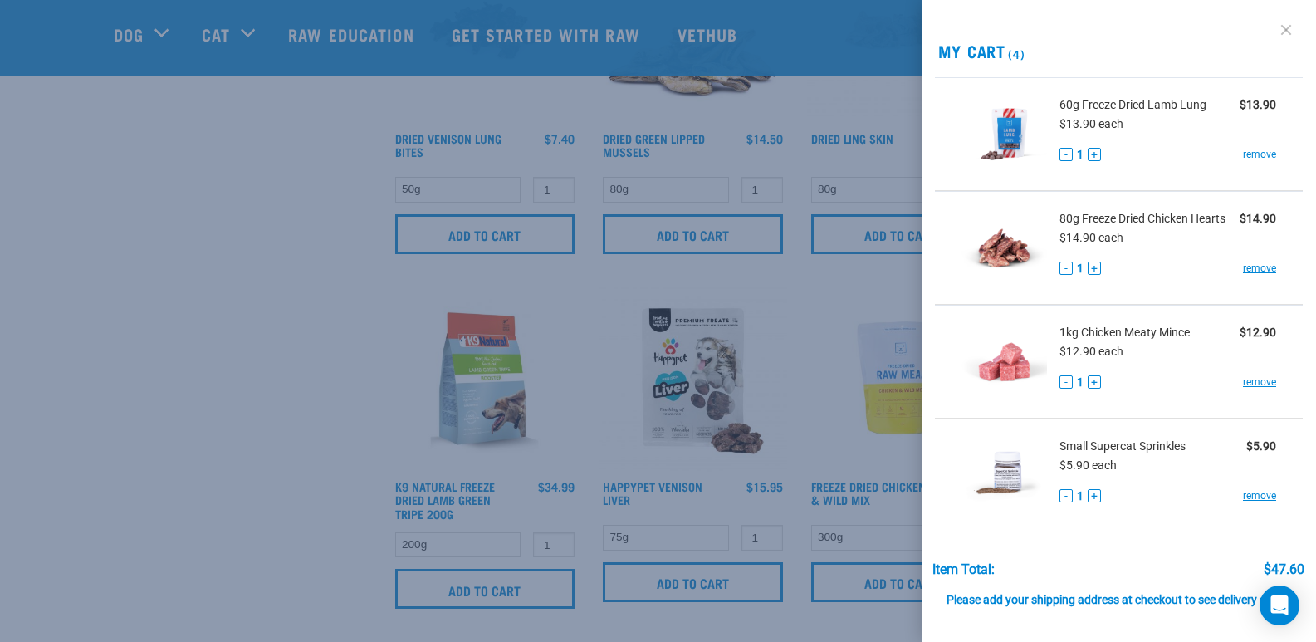
click at [1273, 28] on link at bounding box center [1286, 30] width 27 height 27
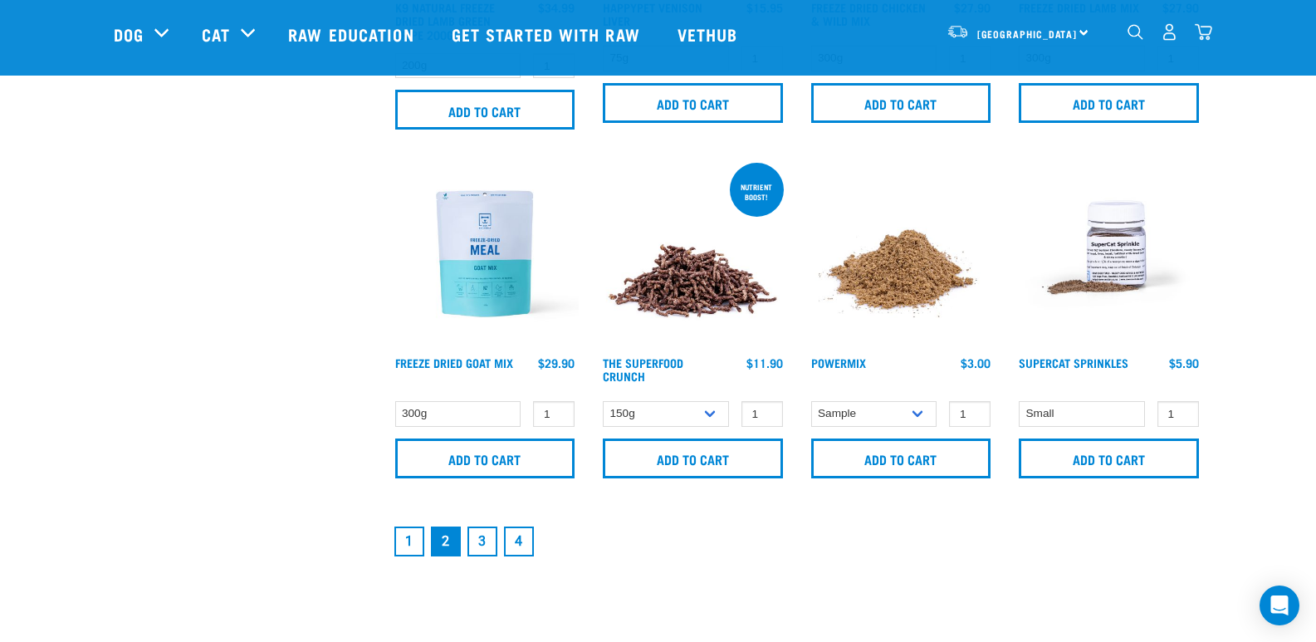
scroll to position [2493, 0]
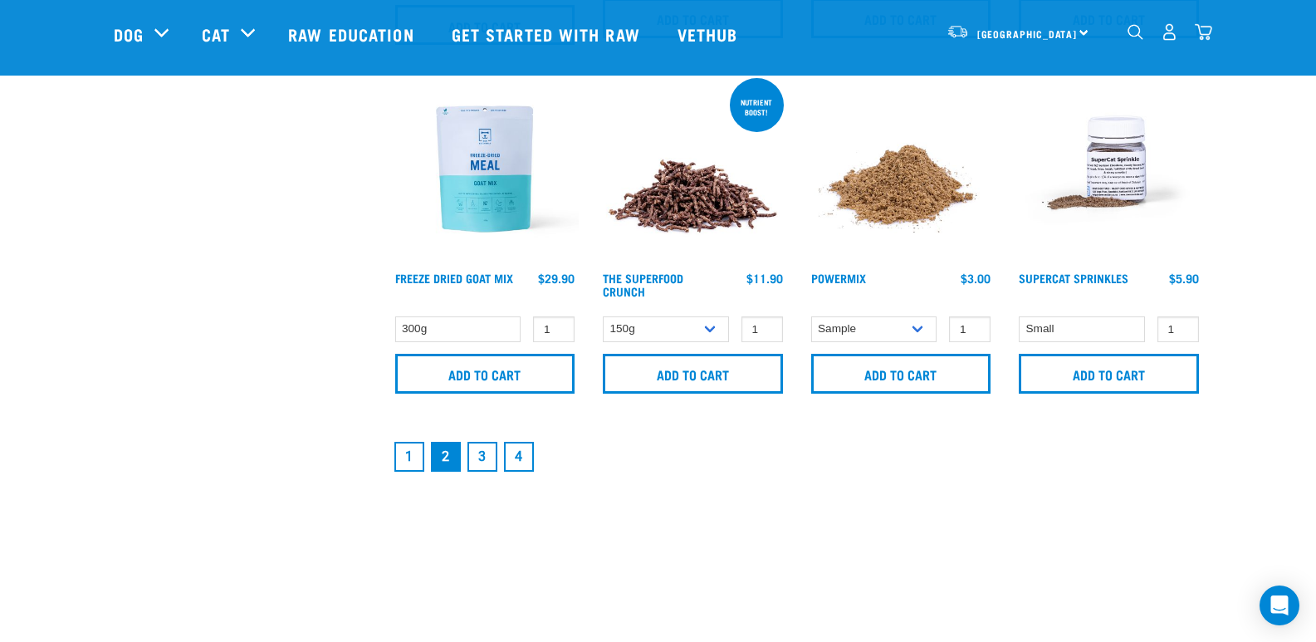
click at [485, 459] on link "3" at bounding box center [482, 457] width 30 height 30
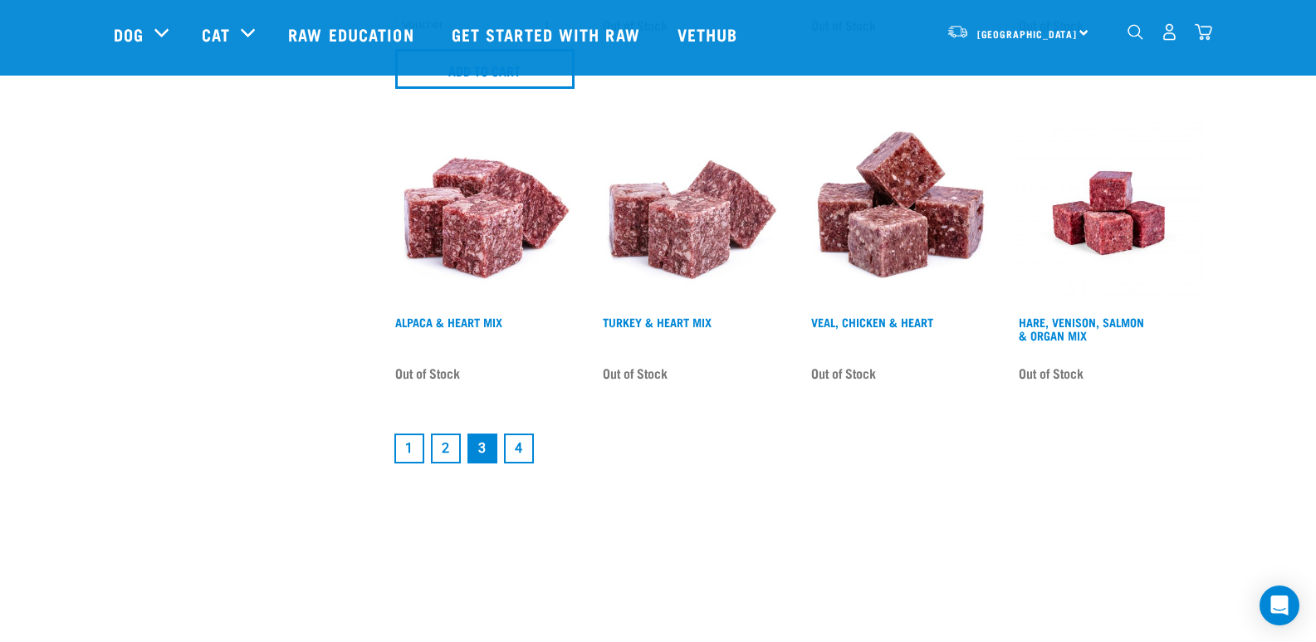
scroll to position [2489, 0]
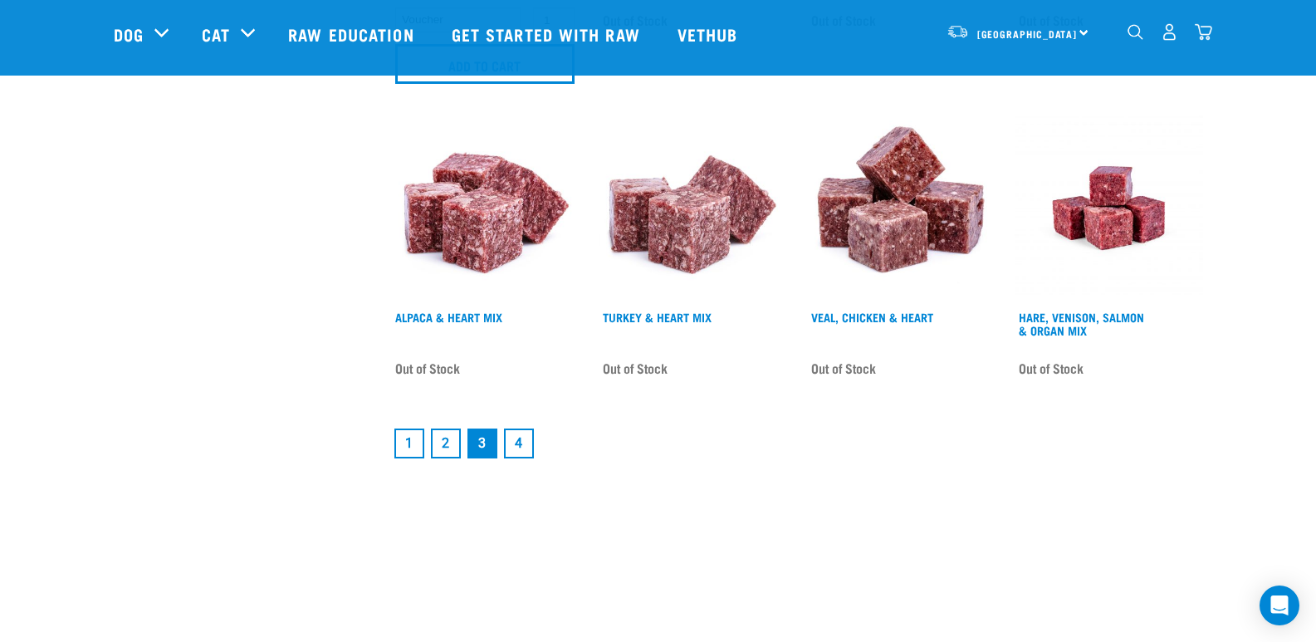
click at [527, 428] on link "4" at bounding box center [519, 443] width 30 height 30
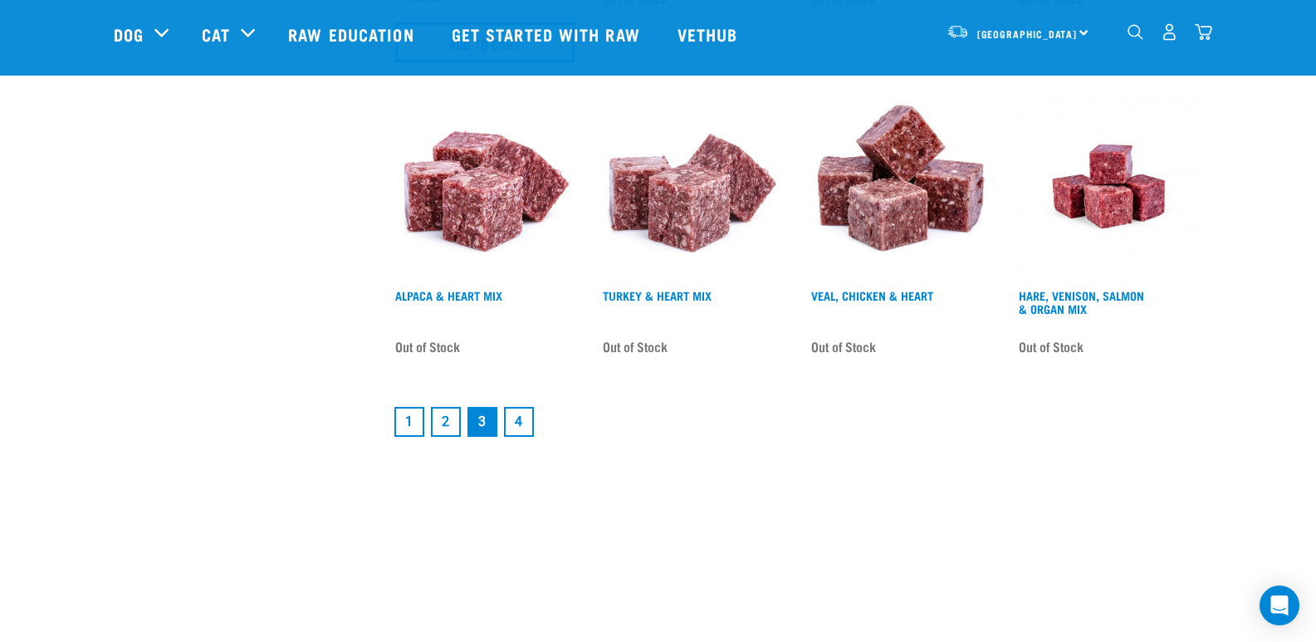
scroll to position [2453, 0]
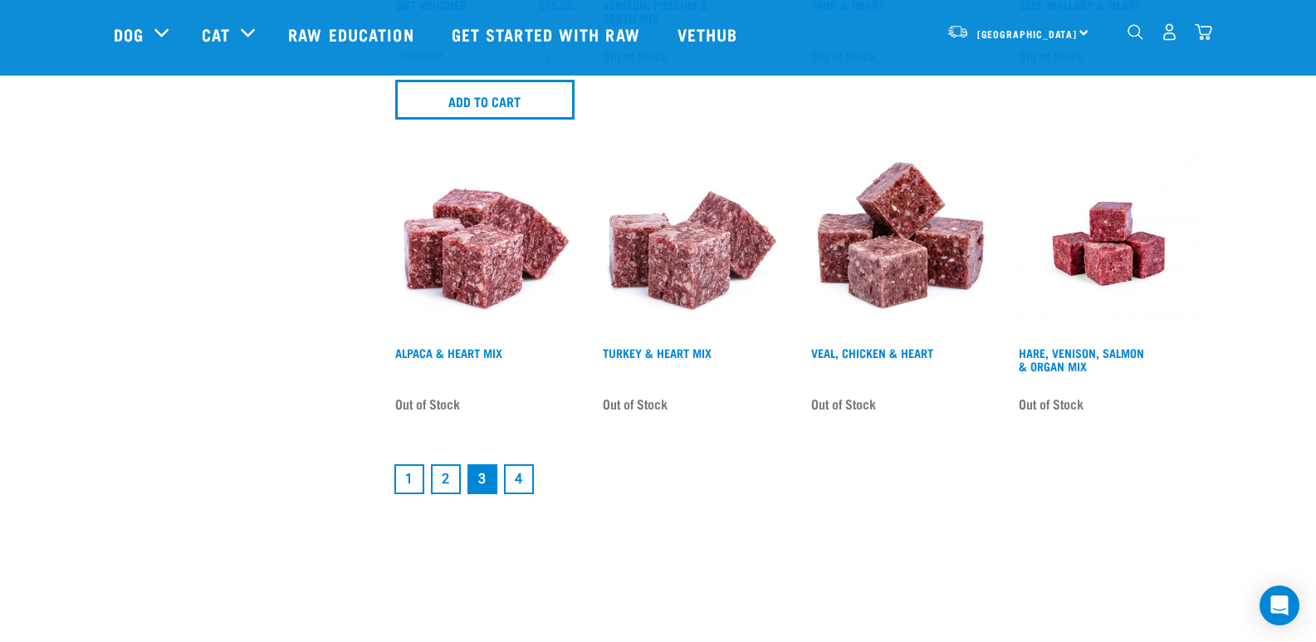
click at [441, 465] on link "2" at bounding box center [446, 479] width 30 height 30
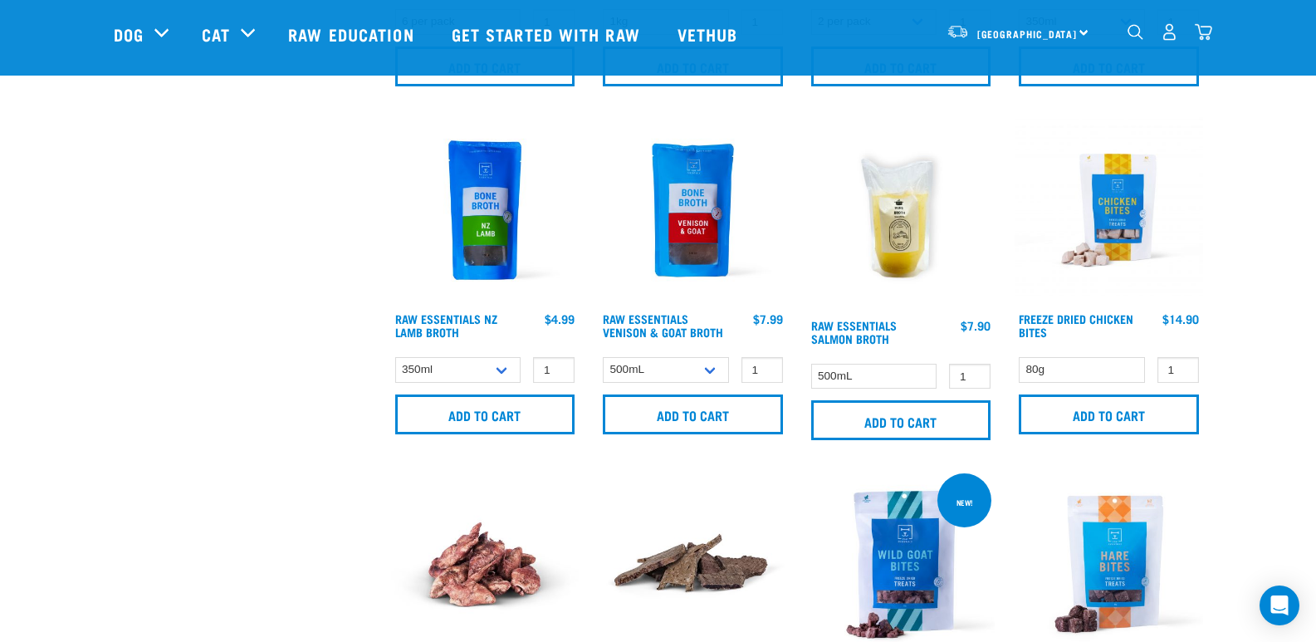
scroll to position [715, 0]
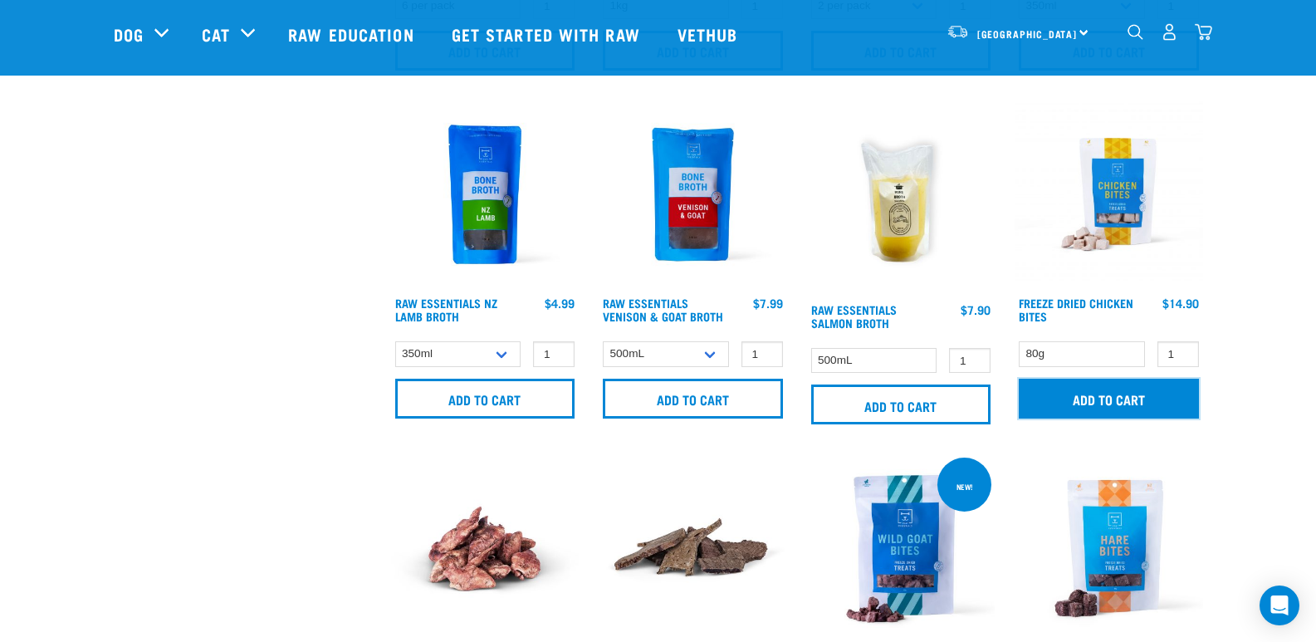
click at [1137, 401] on input "Add to cart" at bounding box center [1109, 399] width 180 height 40
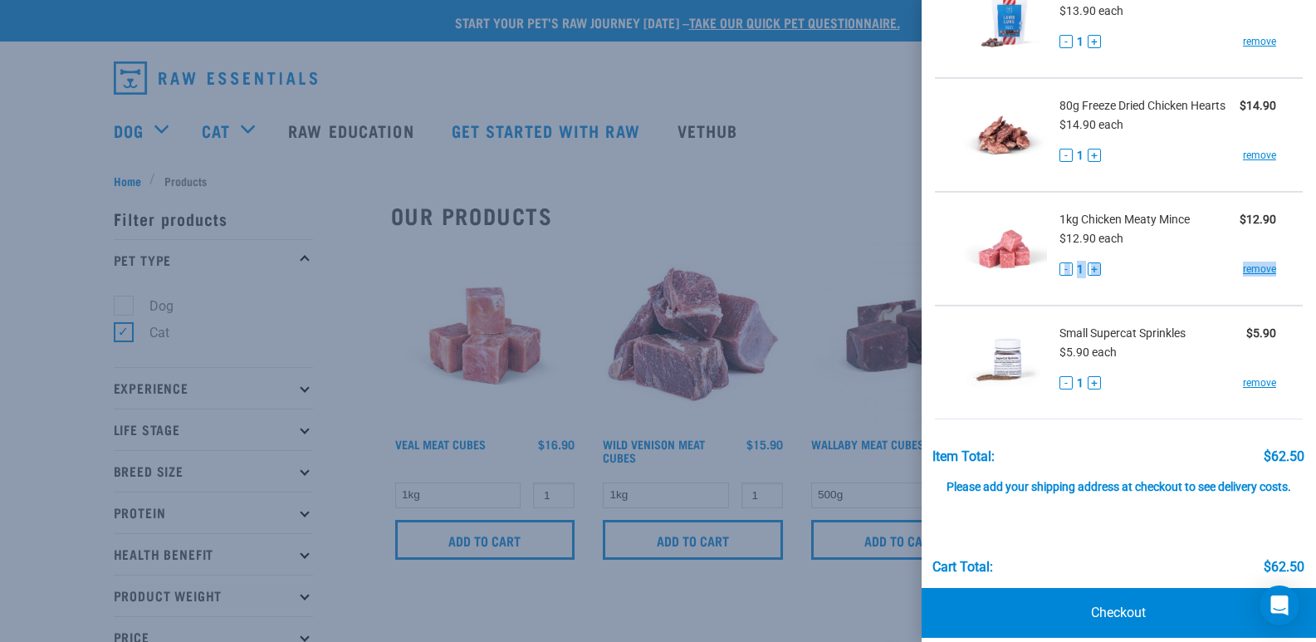
scroll to position [242, 0]
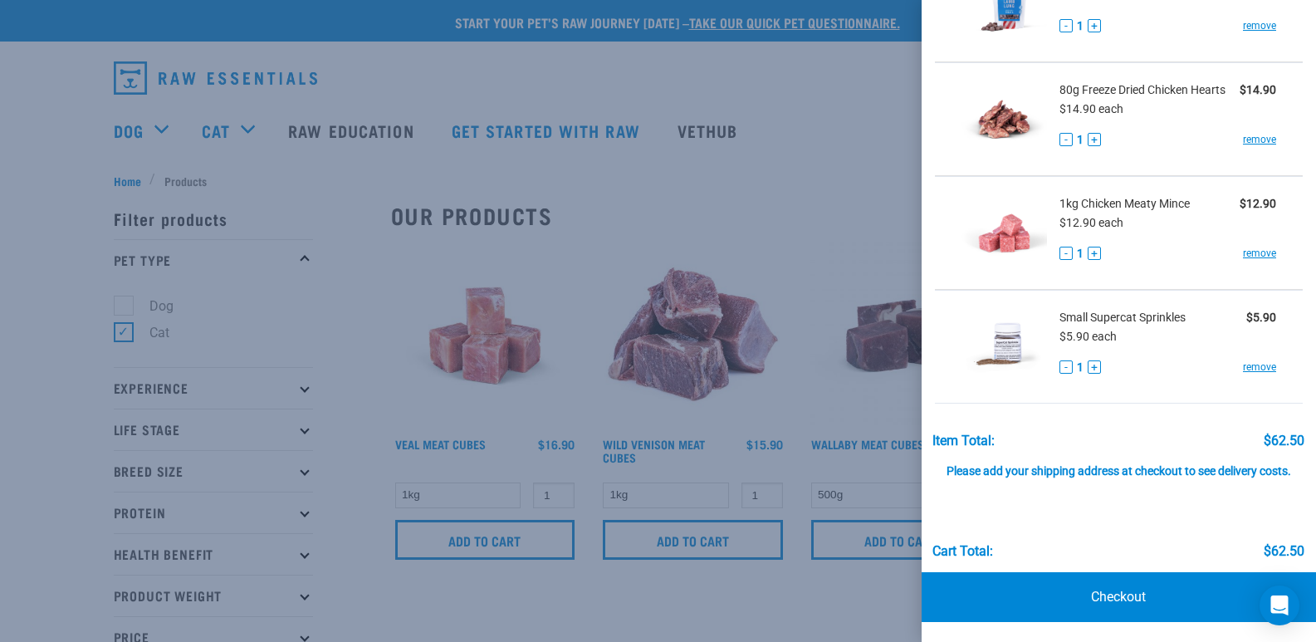
drag, startPoint x: 1315, startPoint y: 242, endPoint x: 1294, endPoint y: 258, distance: 26.1
click at [1294, 258] on div "View past orders / re-order My Cart (5) 80g Freeze Dried Chicken Bites $14.90 $…" at bounding box center [1119, 321] width 395 height 642
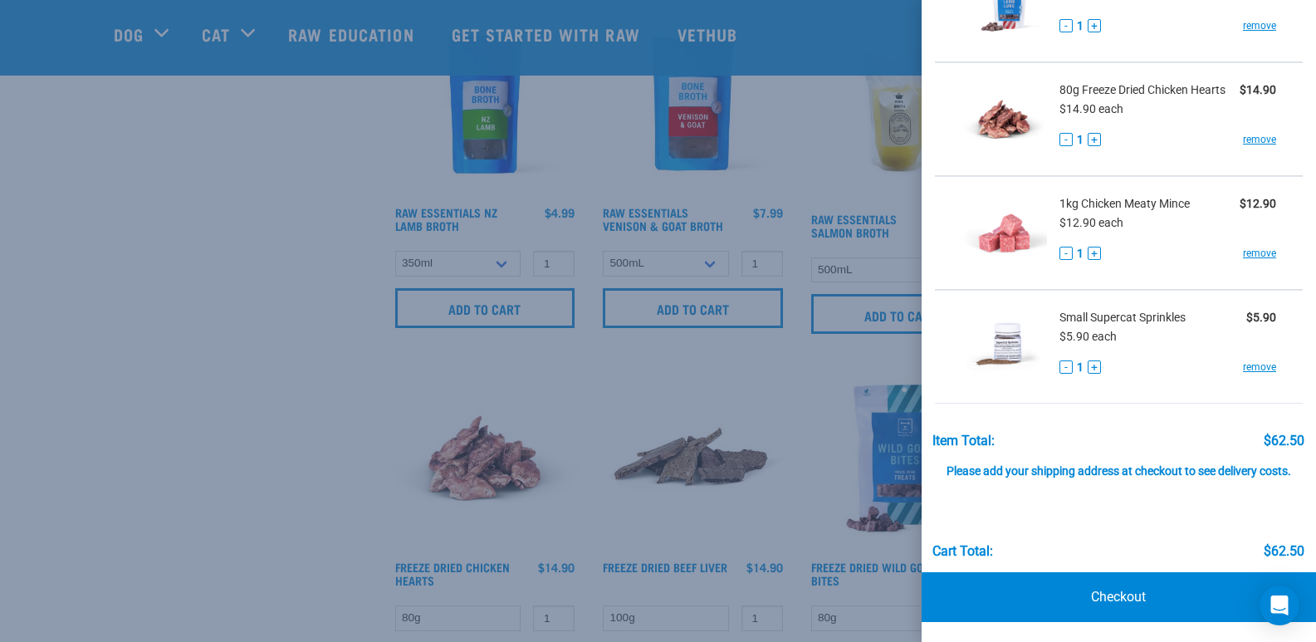
scroll to position [868, 0]
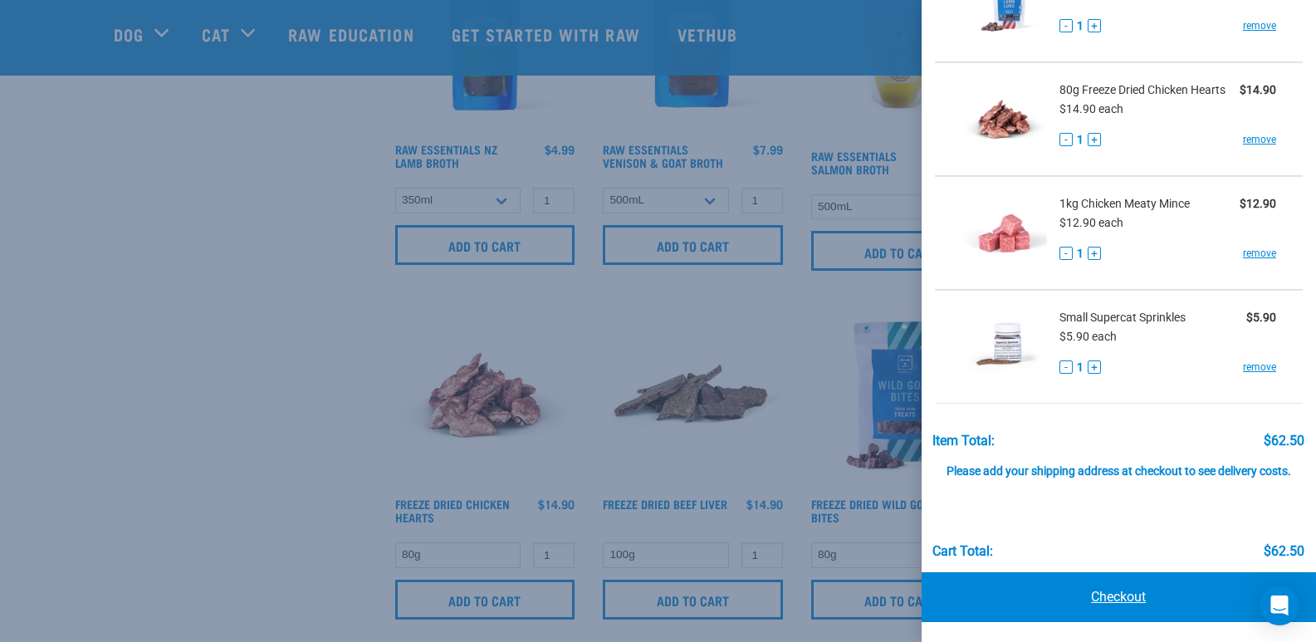
click at [1106, 595] on link "Checkout" at bounding box center [1119, 597] width 395 height 50
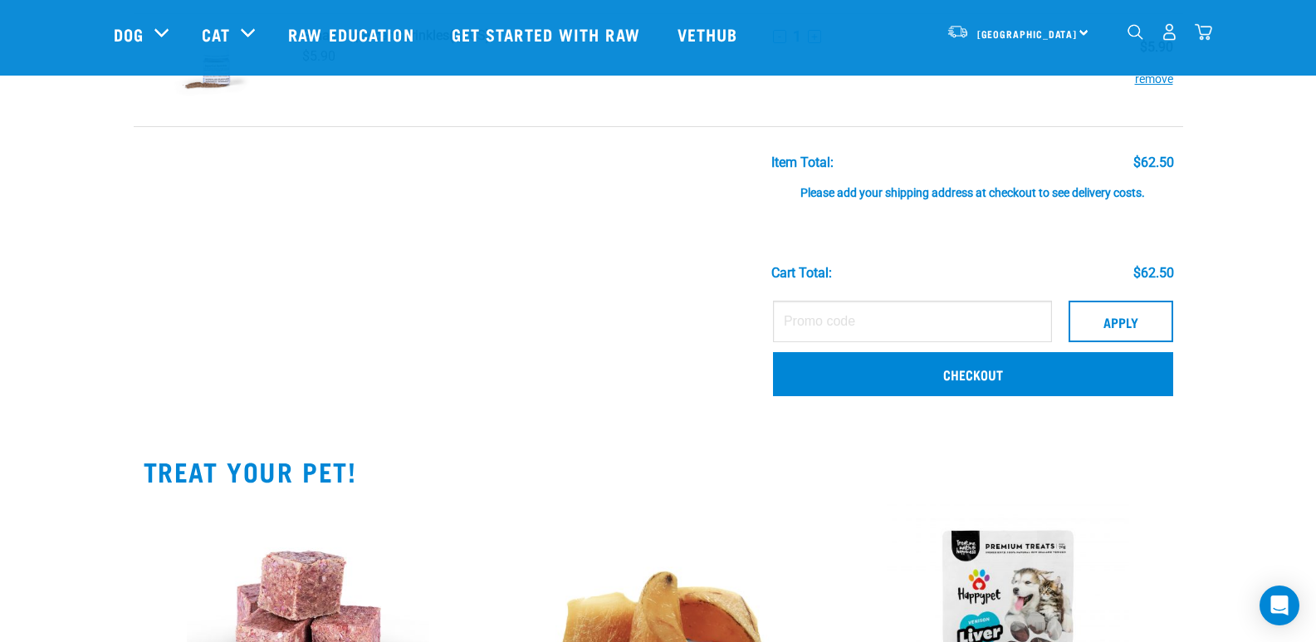
scroll to position [544, 0]
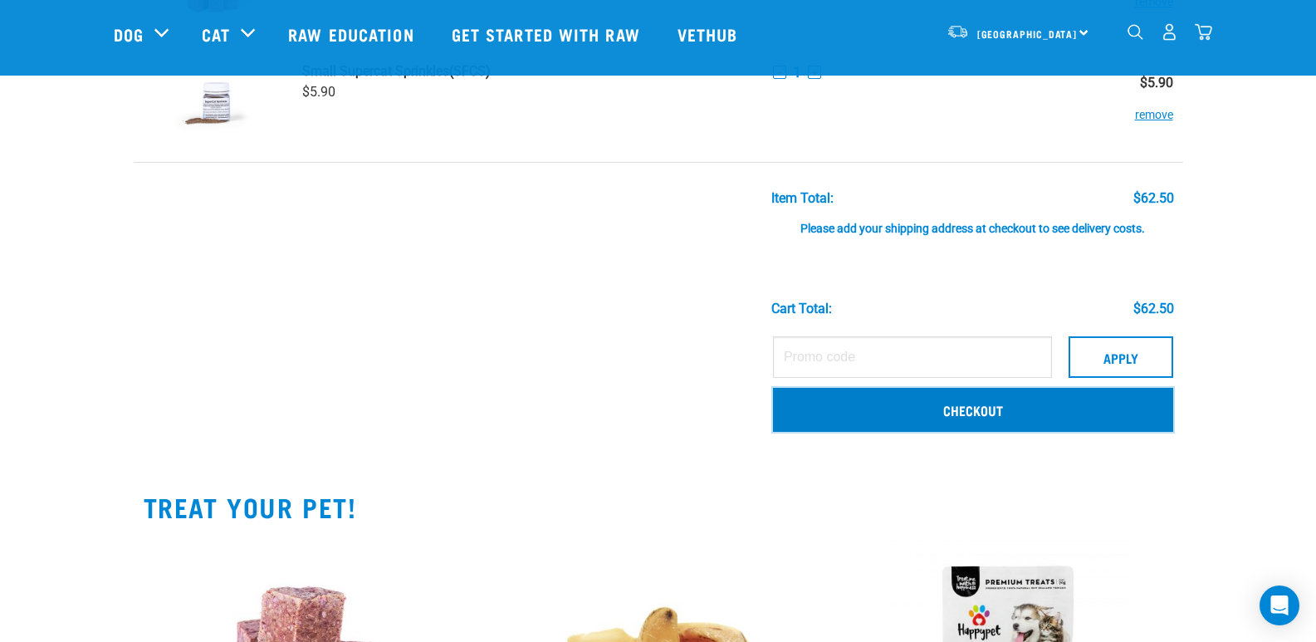
click at [993, 410] on link "Checkout" at bounding box center [973, 409] width 400 height 43
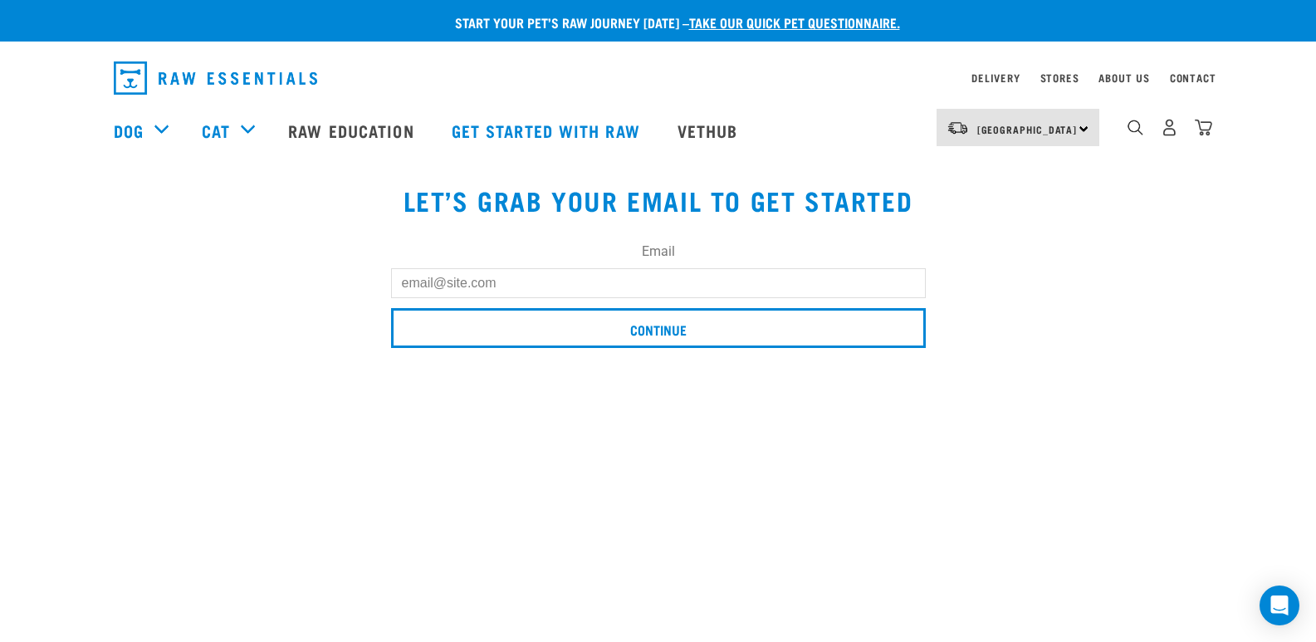
click at [502, 286] on input "Email" at bounding box center [658, 283] width 535 height 30
type input "[EMAIL_ADDRESS][DOMAIN_NAME]"
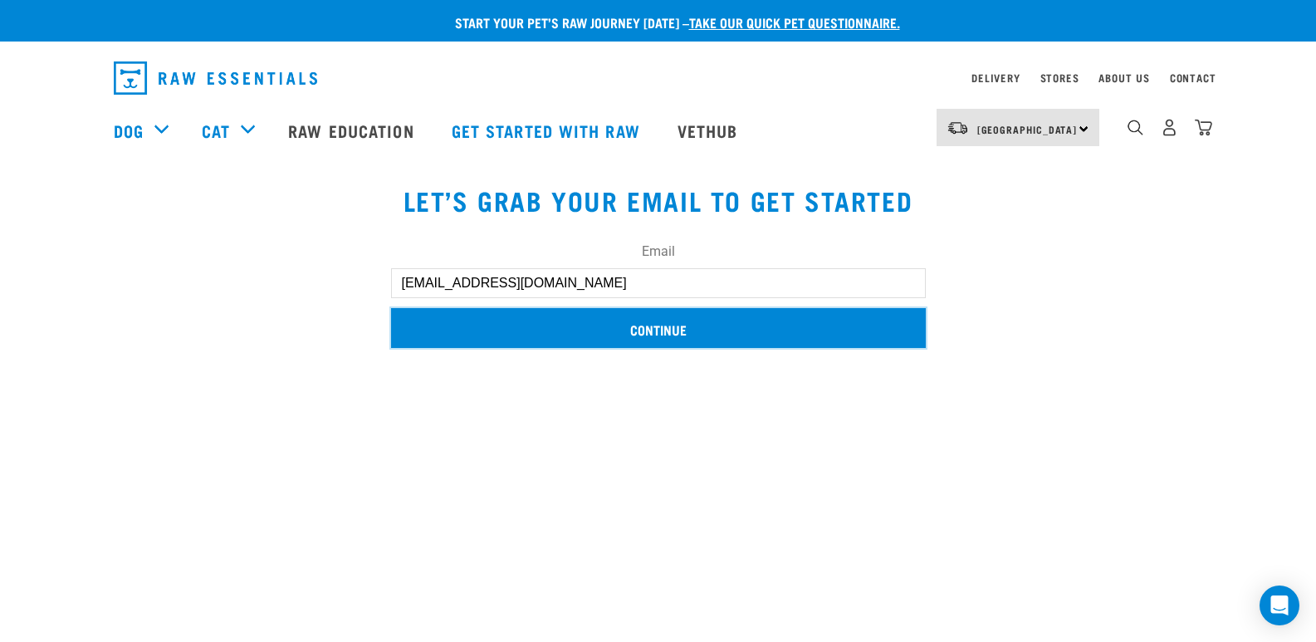
click at [570, 328] on input "Continue" at bounding box center [658, 328] width 535 height 40
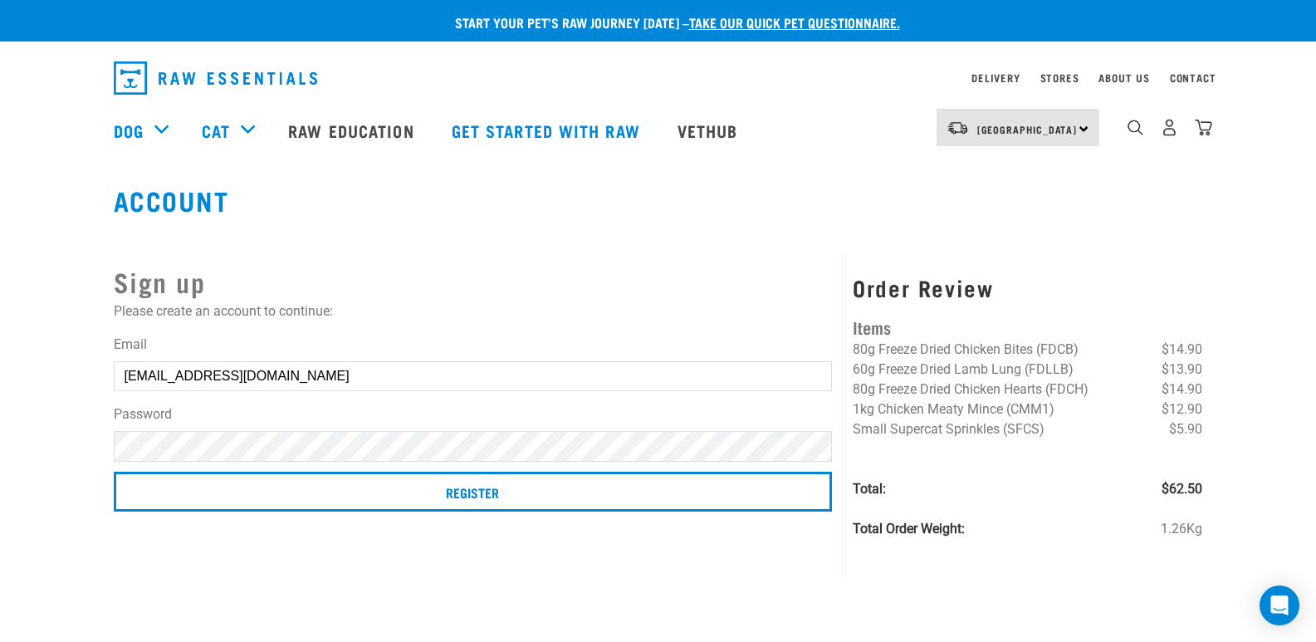
click at [599, 576] on div "Sign up Please create an account to continue: Email christinaowilliams@gmail.co…" at bounding box center [474, 415] width 740 height 326
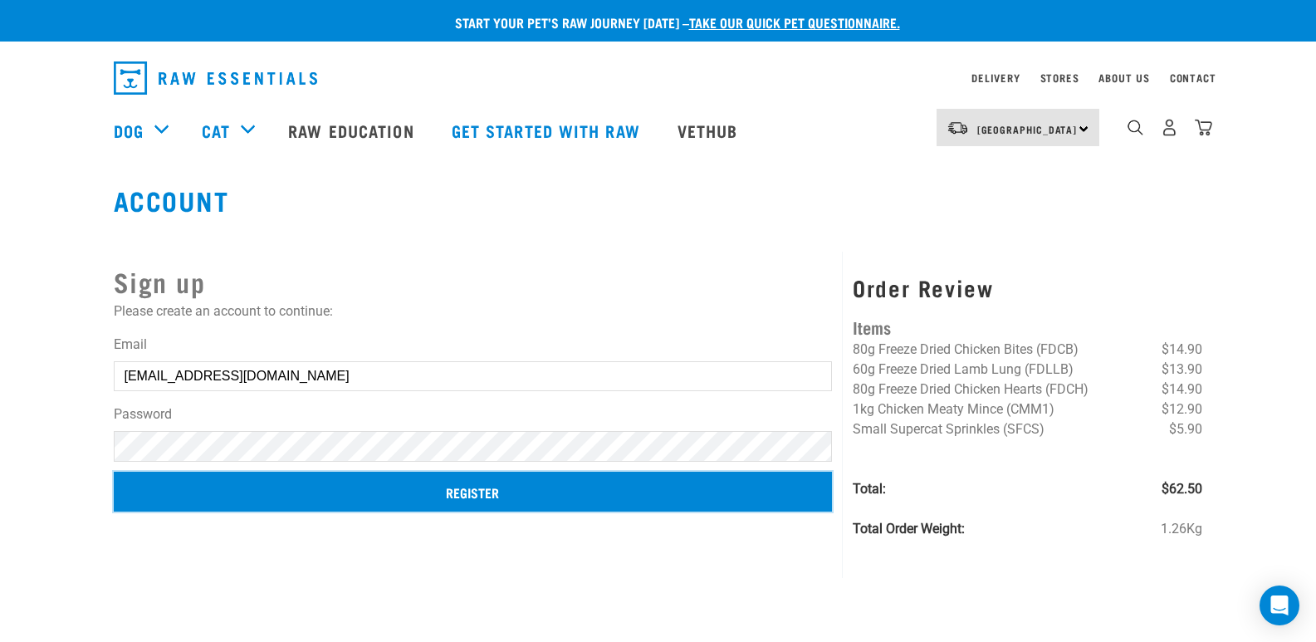
click at [492, 499] on input "Register" at bounding box center [473, 492] width 719 height 40
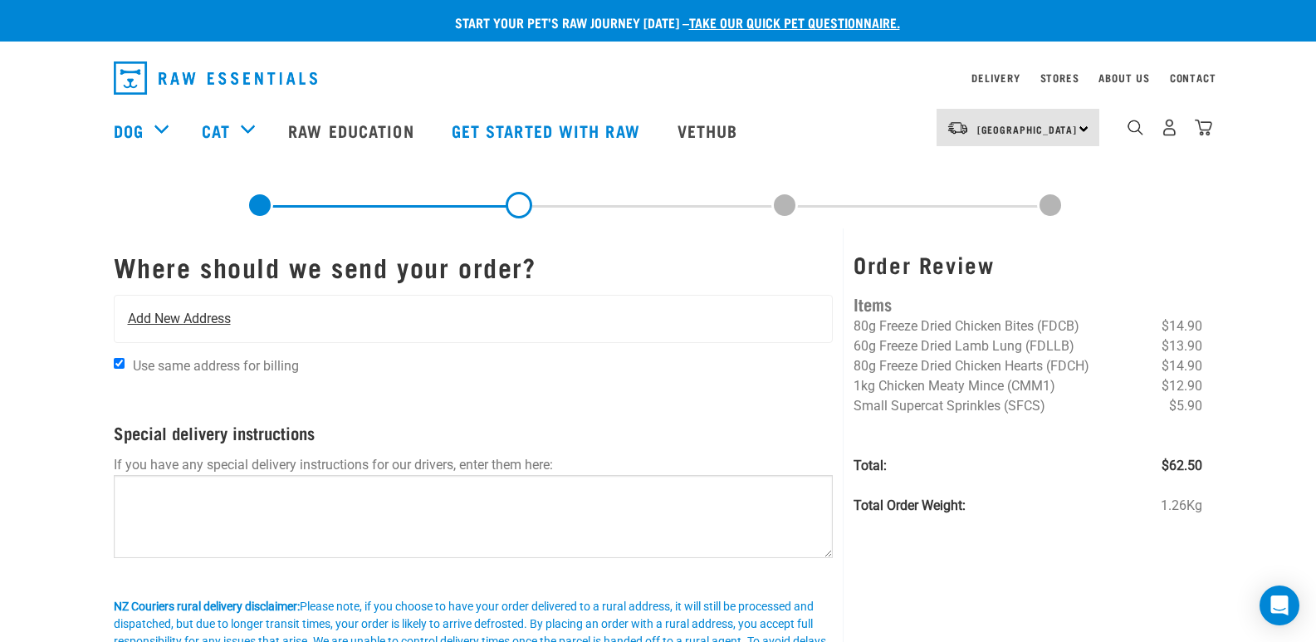
click at [144, 323] on span "Add New Address" at bounding box center [179, 319] width 103 height 20
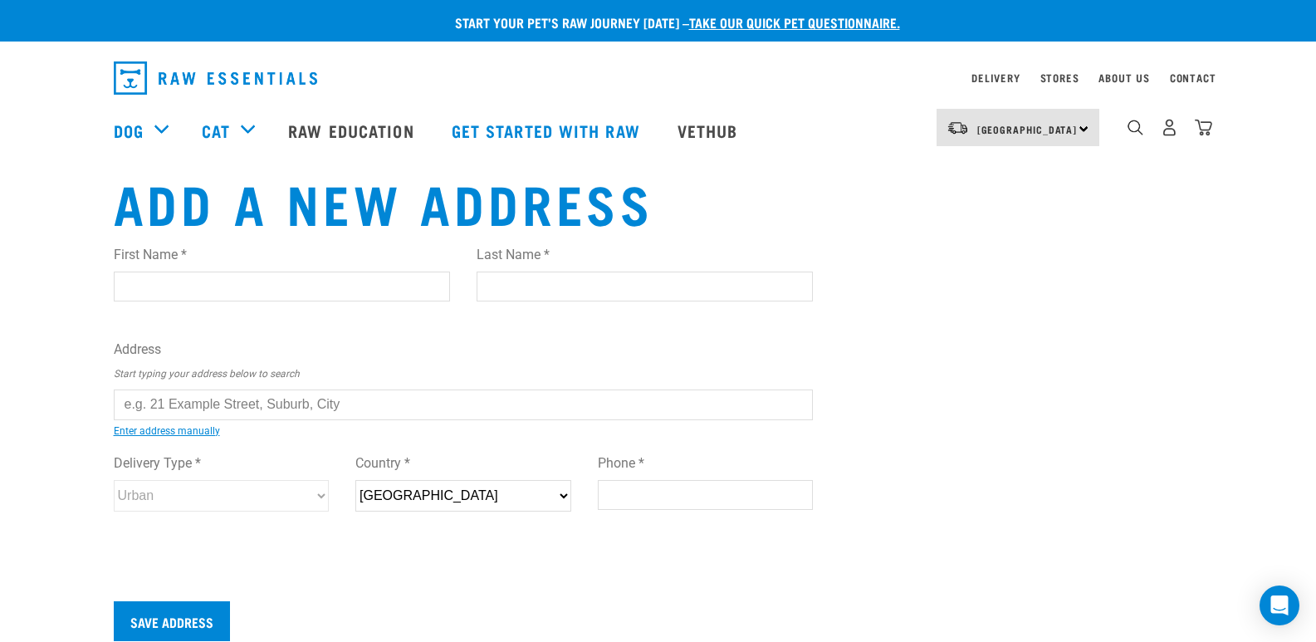
click at [164, 273] on input "First Name *" at bounding box center [282, 287] width 336 height 30
type input "[PERSON_NAME]"
type input "Cowley"
type input "3 Albert Pryor Ave"
type input "Auckland"
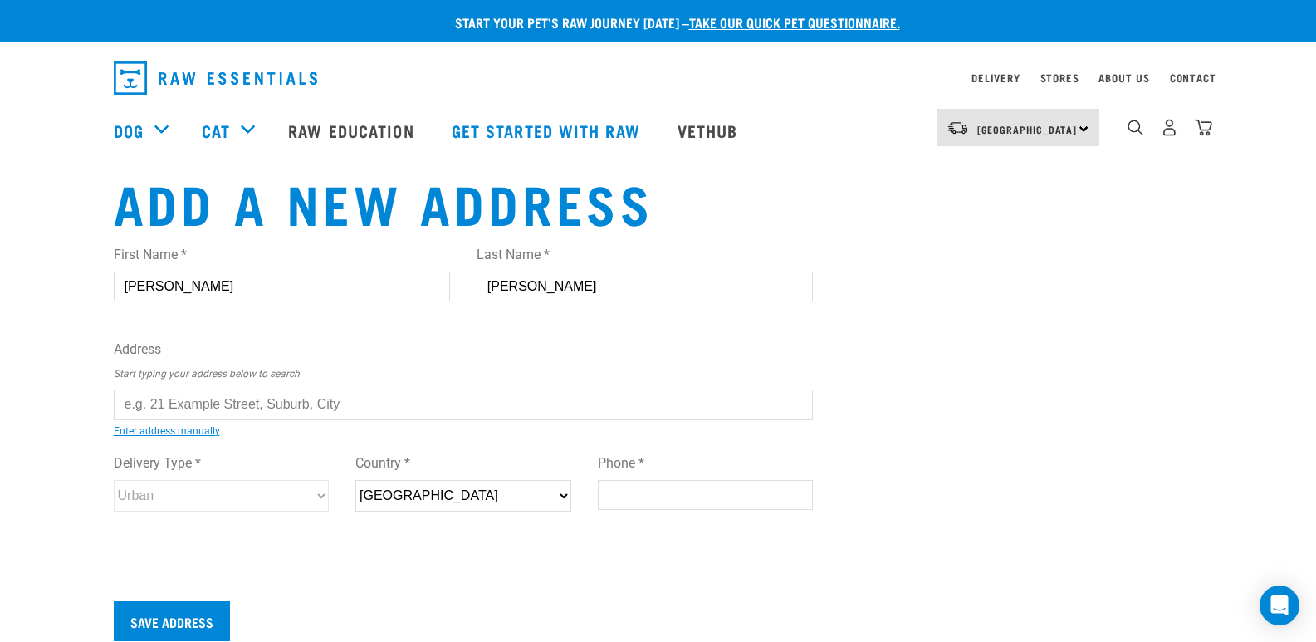
select select "AUK"
type input "0612"
type input "098382164"
click at [191, 407] on input "text" at bounding box center [464, 404] width 700 height 30
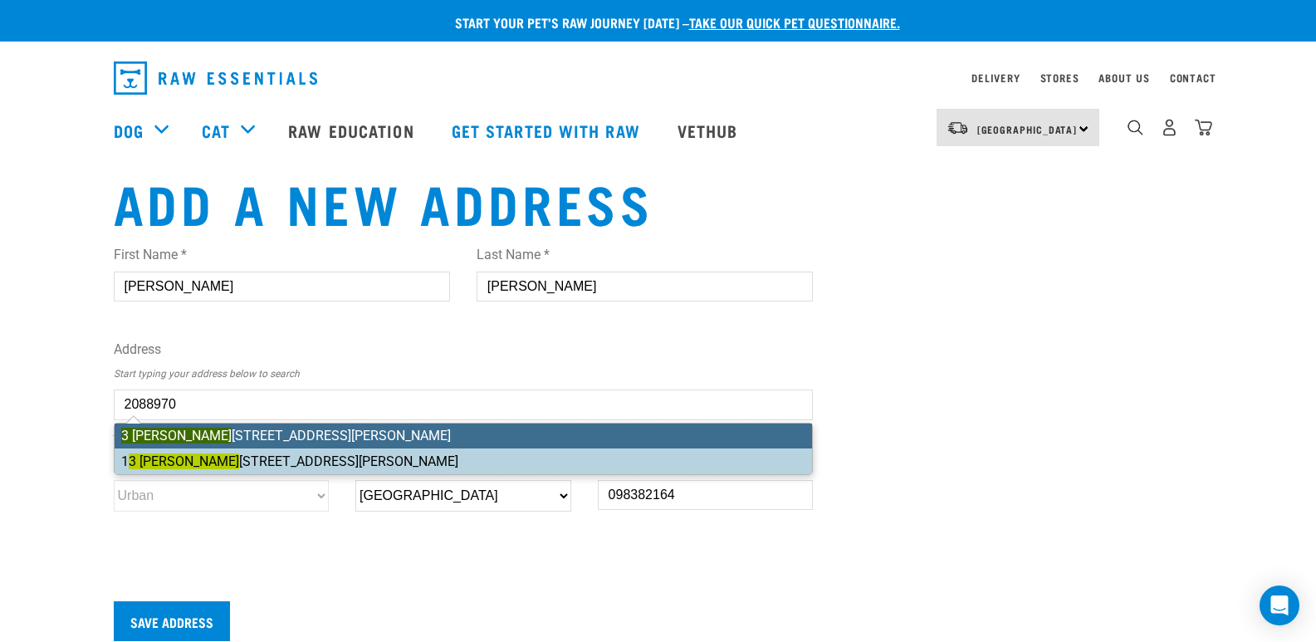
click at [218, 459] on div "First Name * Christina Last Name * Cowley Address Start typing your address bel…" at bounding box center [464, 394] width 700 height 325
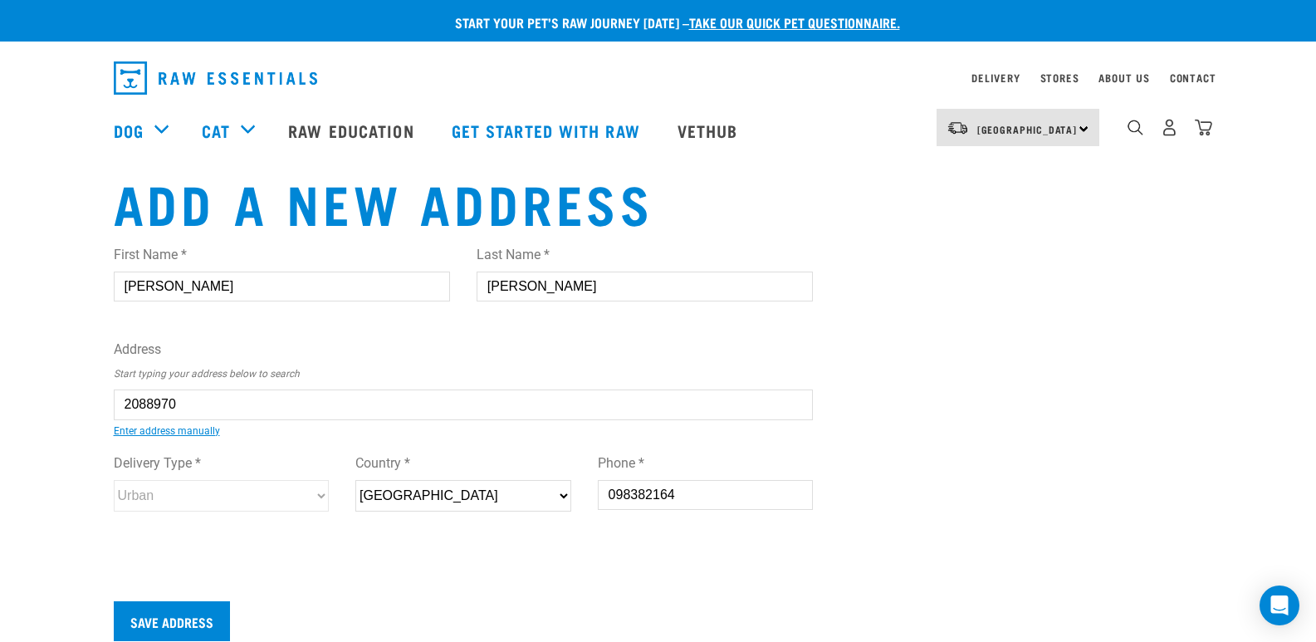
type input "13 Albert Pryor Avenue, Henderson, Auckland 0612"
type input "13 Albert Pryor Avenue"
type input "Henderson"
select select "AUK"
select select "Urban"
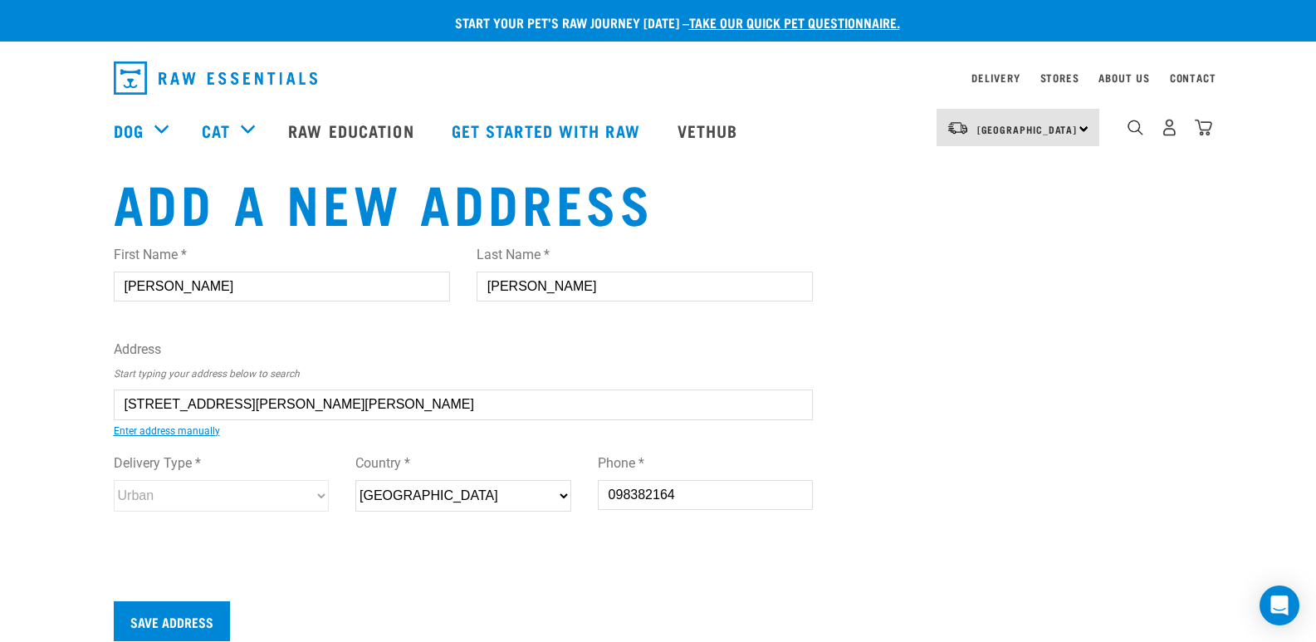
type input "13 Albert Pryor Avenue, Henderson, Auckland 0612"
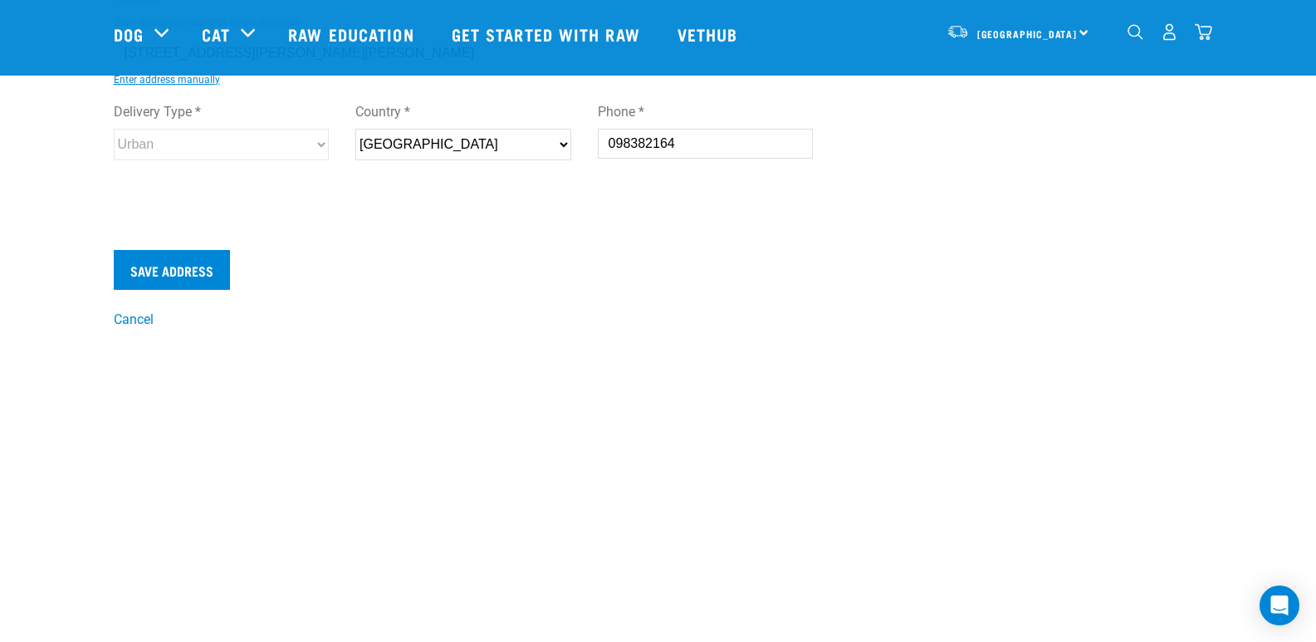
scroll to position [231, 0]
click at [175, 269] on input "Save Address" at bounding box center [172, 268] width 116 height 40
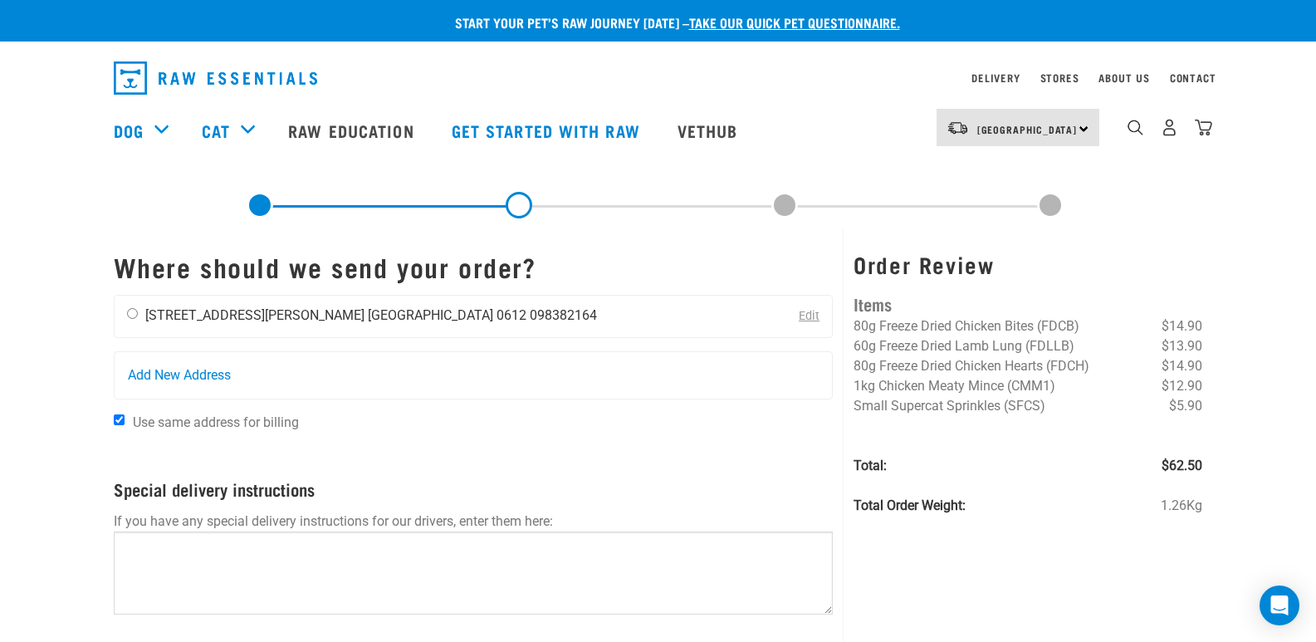
click at [125, 313] on div "[PERSON_NAME] [STREET_ADDRESS][PERSON_NAME] [GEOGRAPHIC_DATA] 0612 098382164" at bounding box center [362, 317] width 495 height 42
click at [132, 311] on input "radio" at bounding box center [132, 313] width 11 height 11
radio input "true"
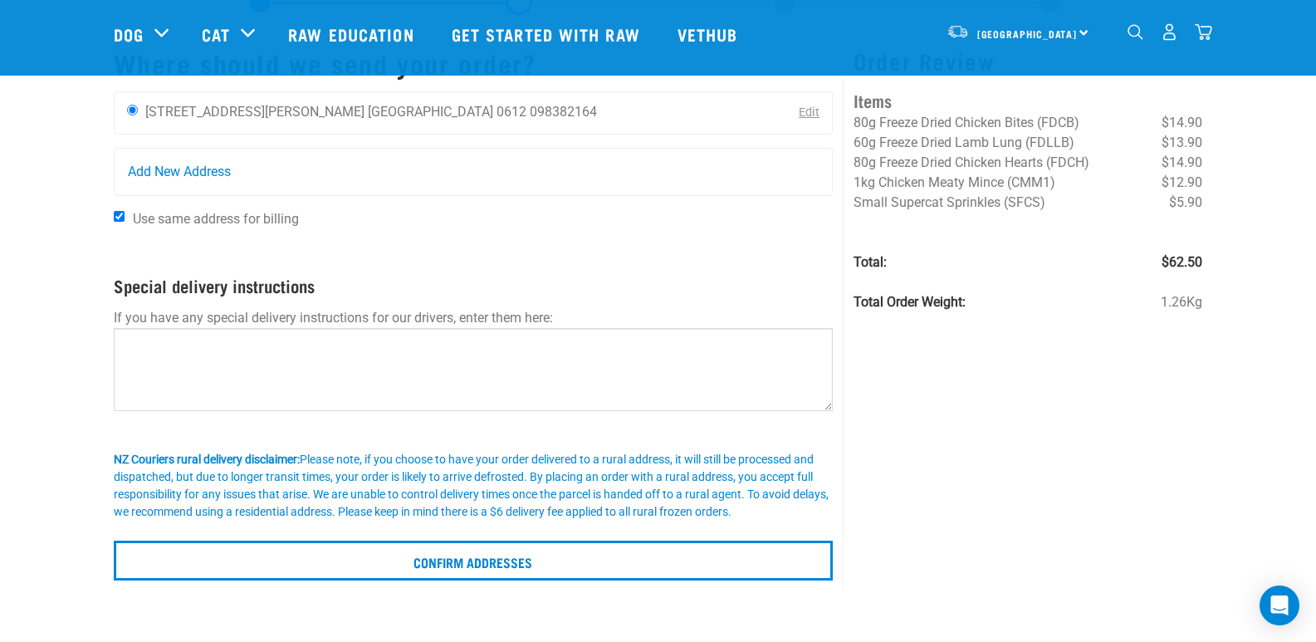
scroll to position [79, 0]
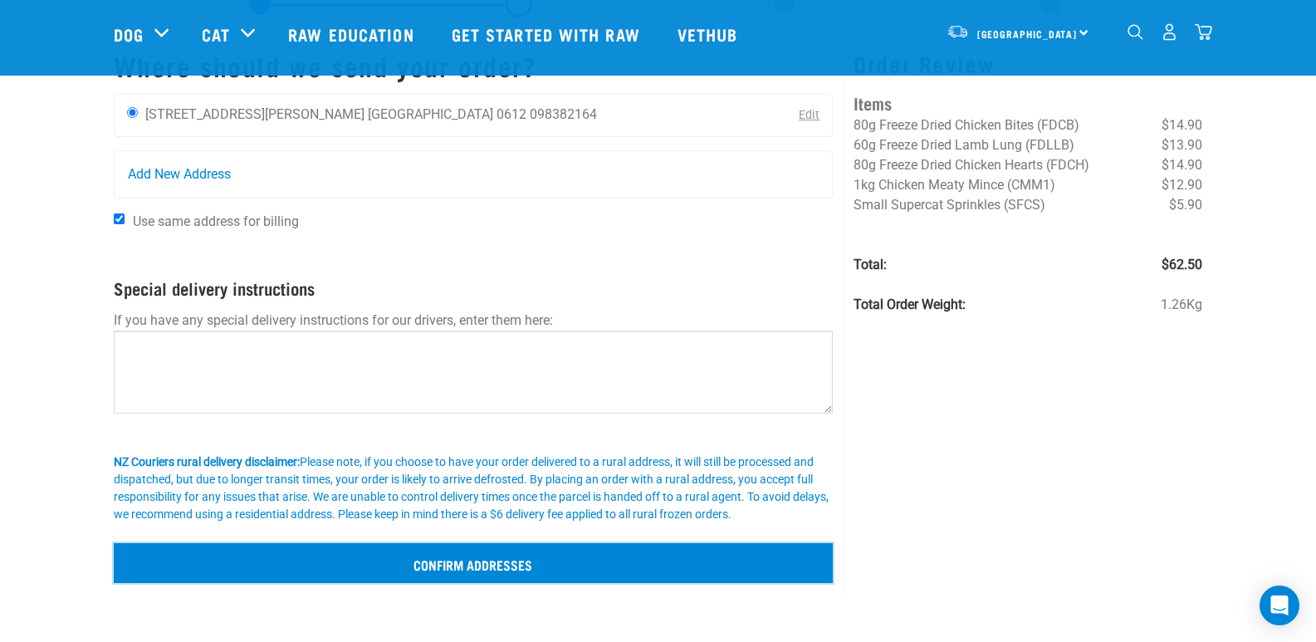
click at [472, 558] on input "Confirm addresses" at bounding box center [474, 563] width 720 height 40
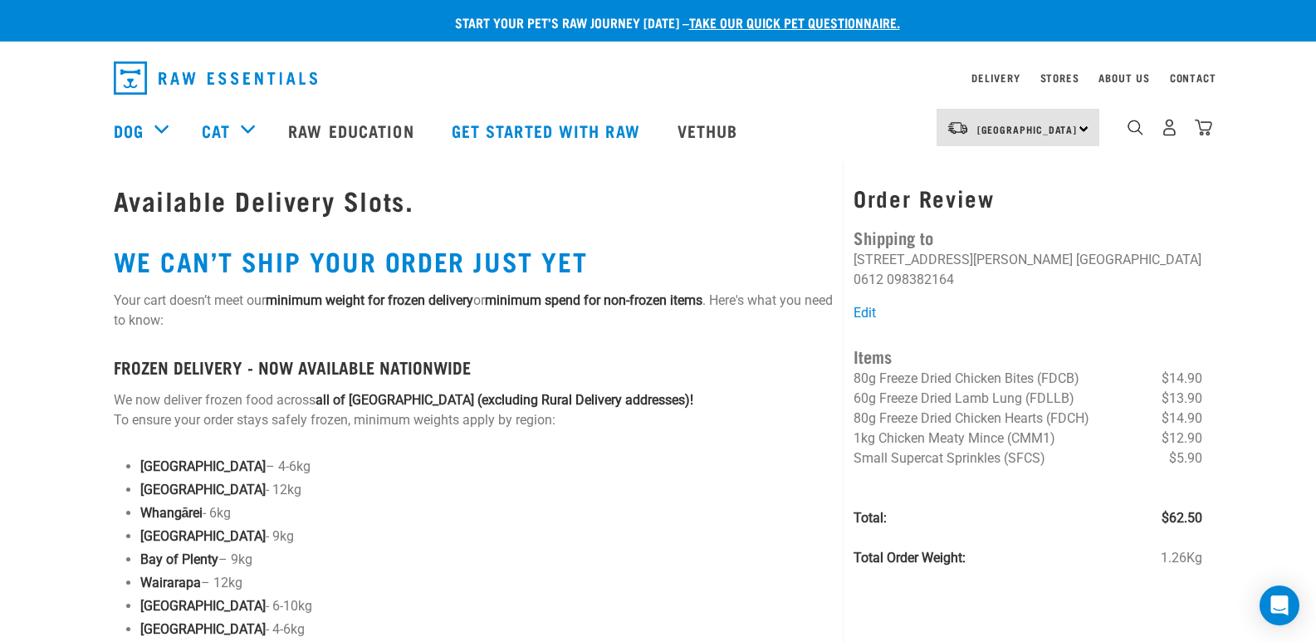
click at [901, 198] on h3 "Order Review" at bounding box center [1028, 198] width 349 height 26
click at [868, 305] on link "Edit" at bounding box center [865, 313] width 22 height 16
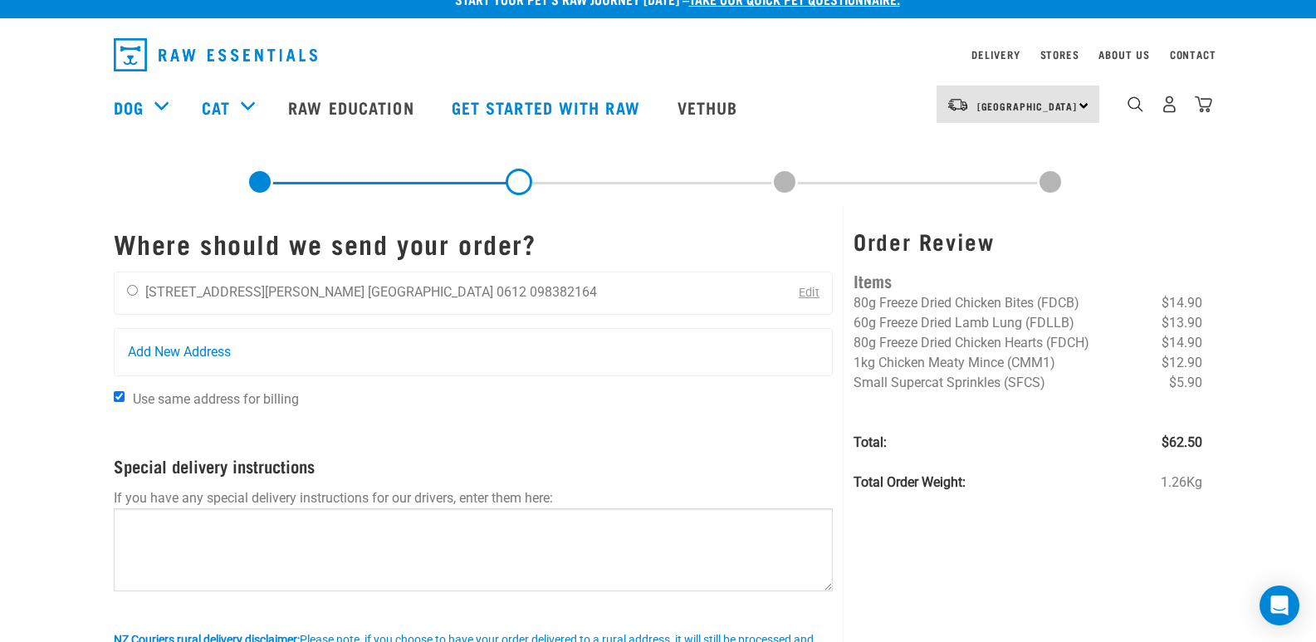
scroll to position [21, 0]
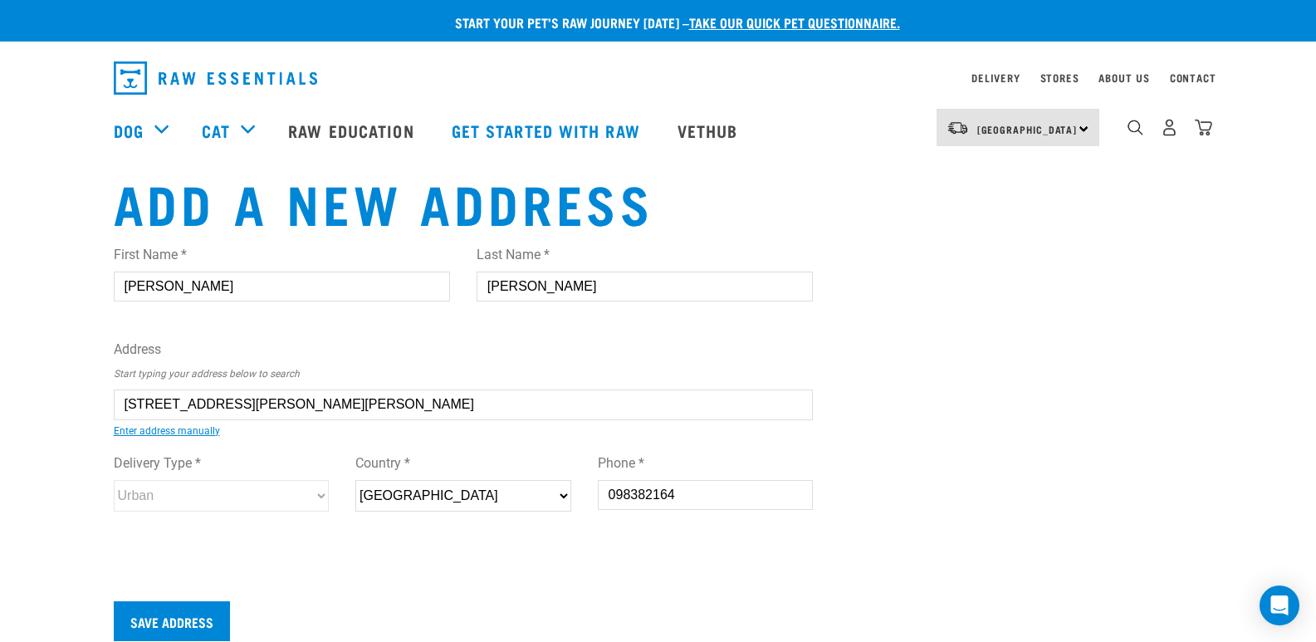
select select "AUK"
click at [1207, 136] on img "dropdown navigation" at bounding box center [1203, 127] width 17 height 17
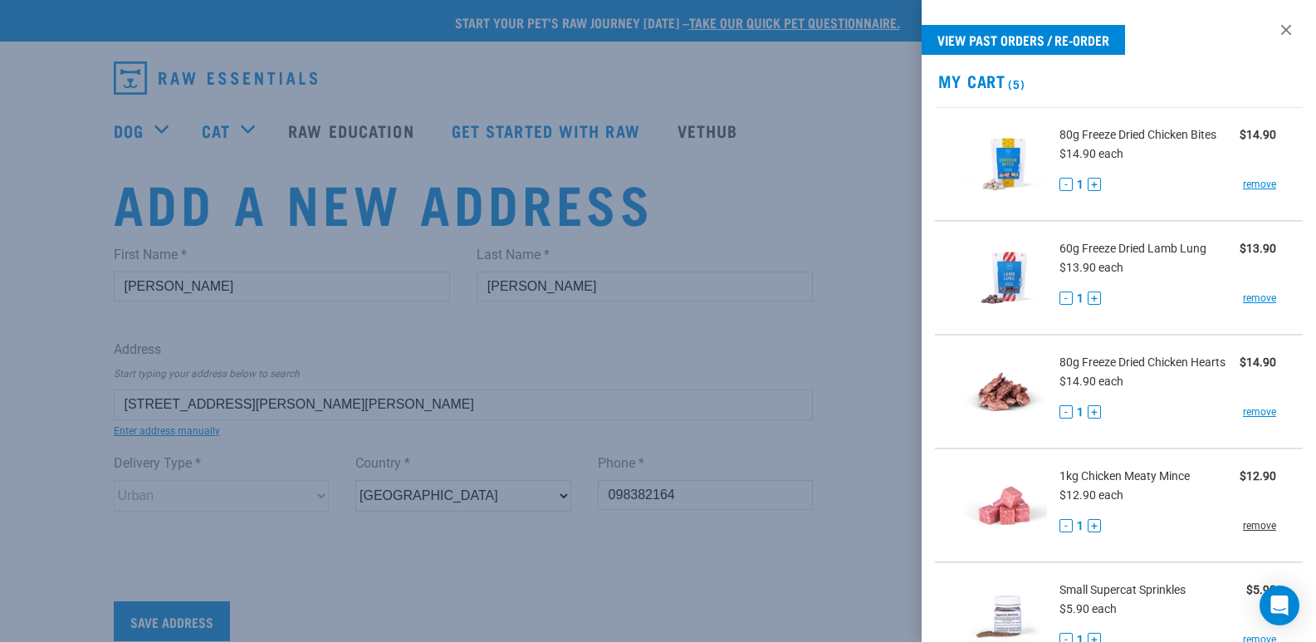
click at [1243, 527] on link "remove" at bounding box center [1259, 525] width 33 height 15
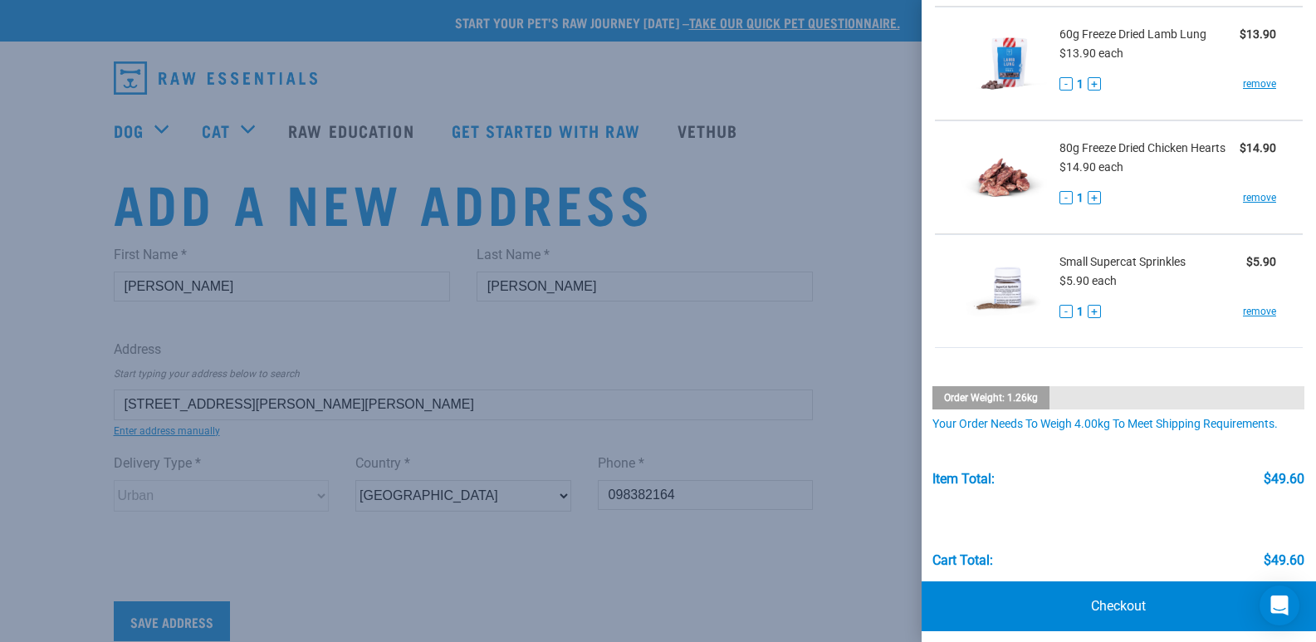
scroll to position [223, 0]
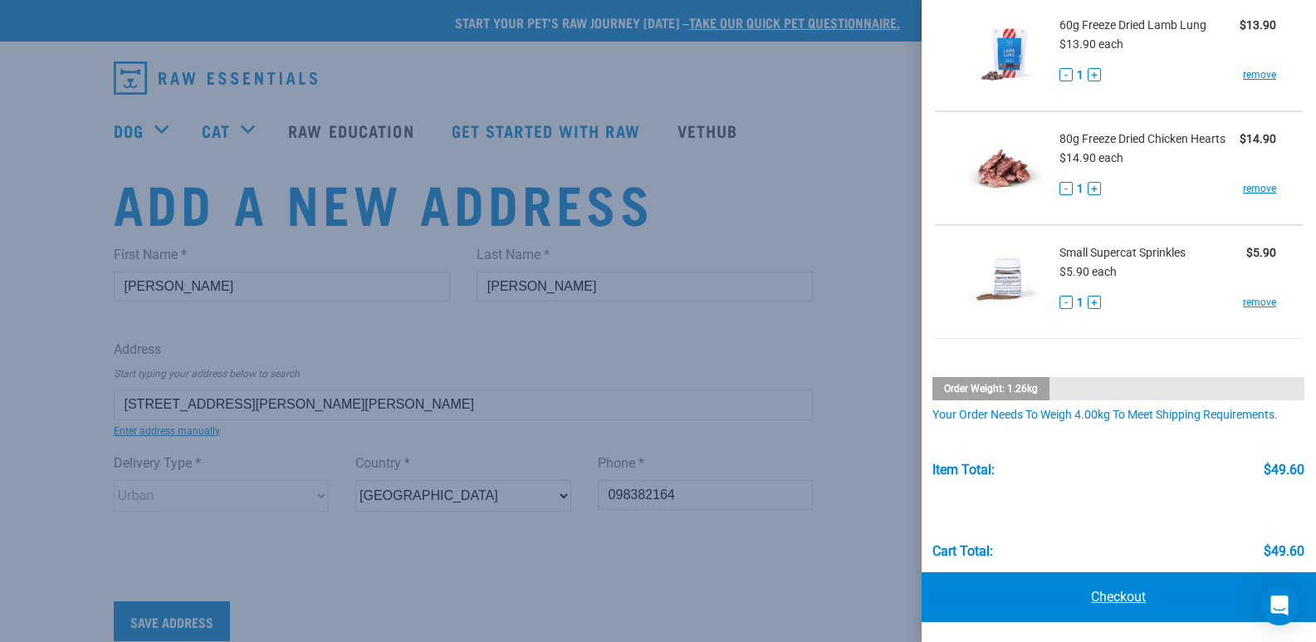
click at [1136, 588] on link "Checkout" at bounding box center [1119, 597] width 395 height 50
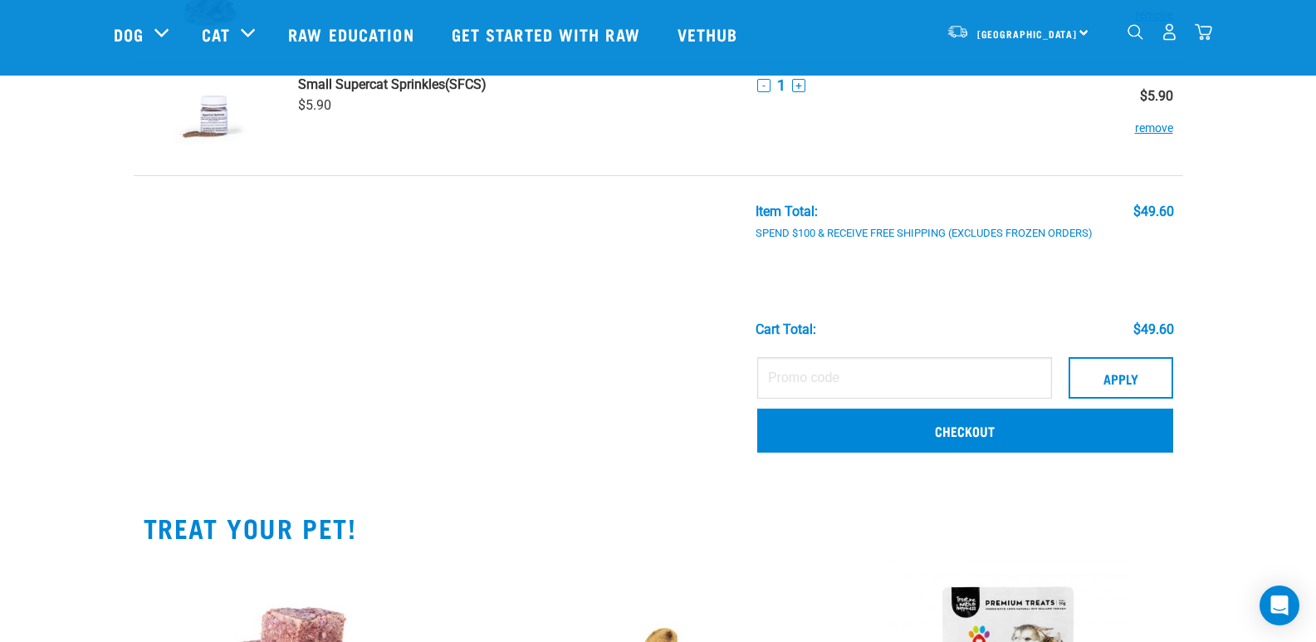
scroll to position [430, 0]
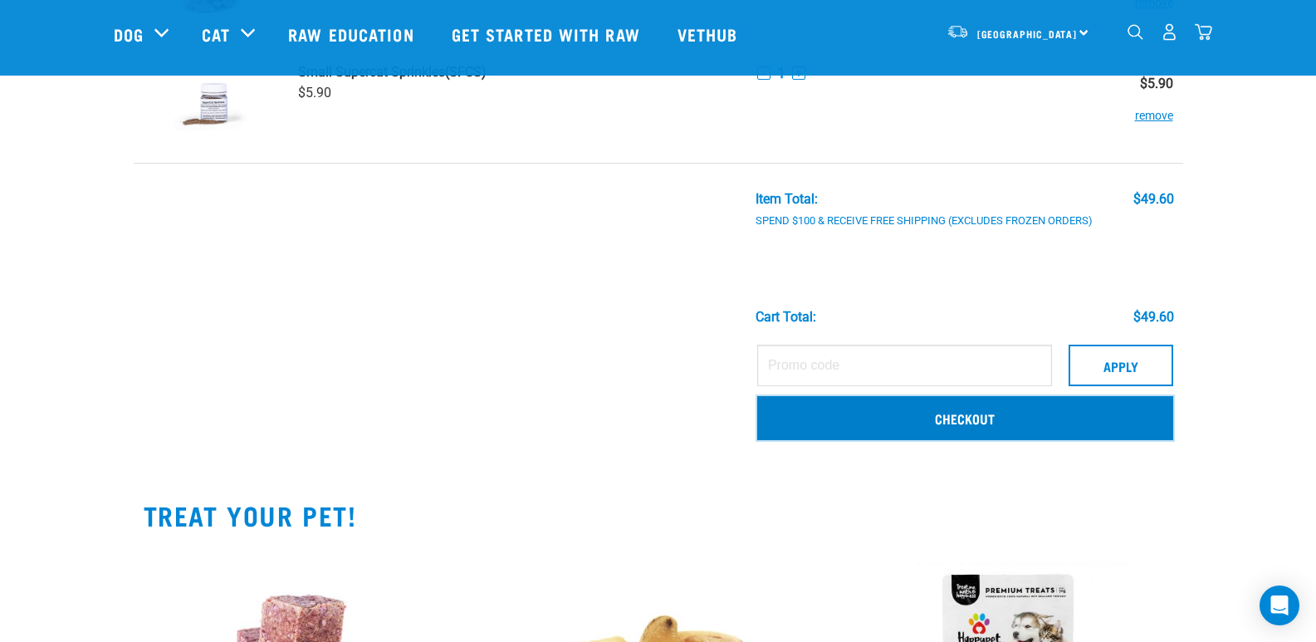
click at [1074, 419] on link "Checkout" at bounding box center [965, 417] width 416 height 43
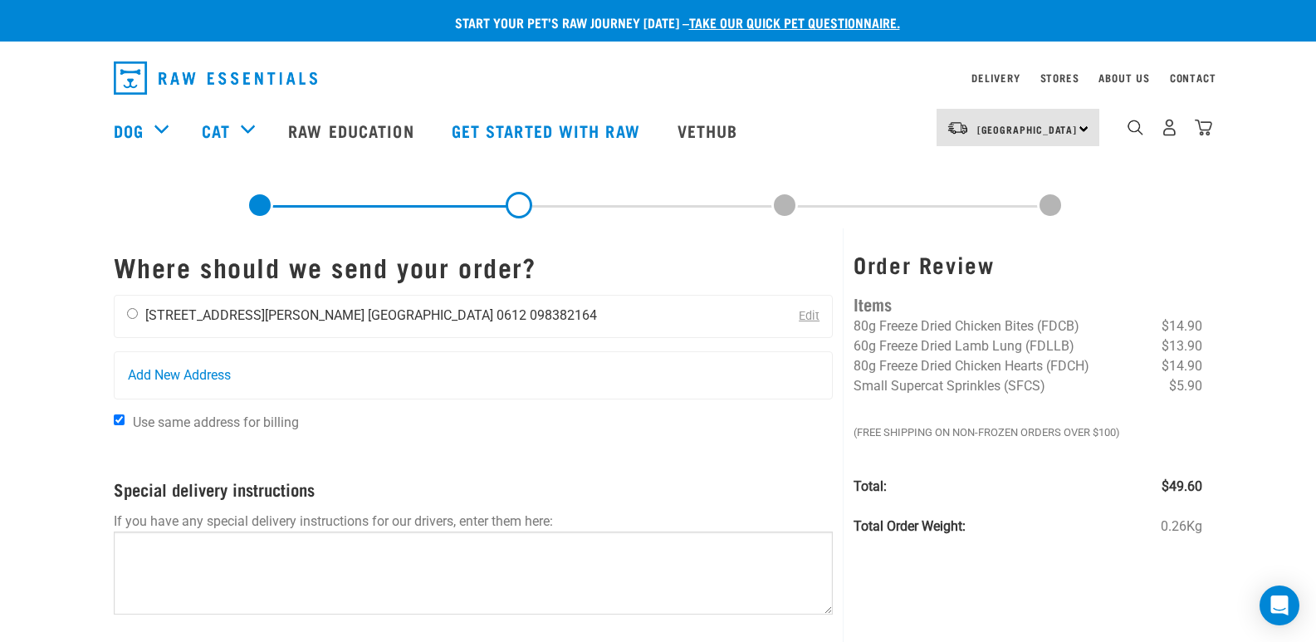
click at [133, 312] on input "radio" at bounding box center [132, 313] width 11 height 11
radio input "true"
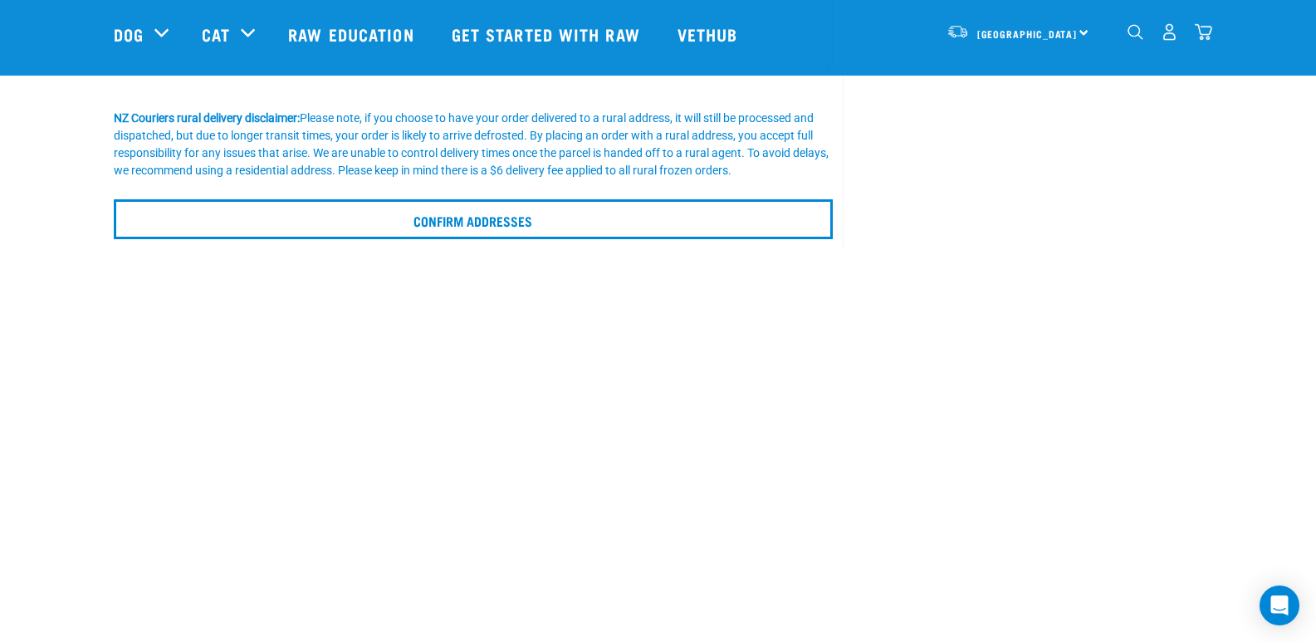
scroll to position [440, 0]
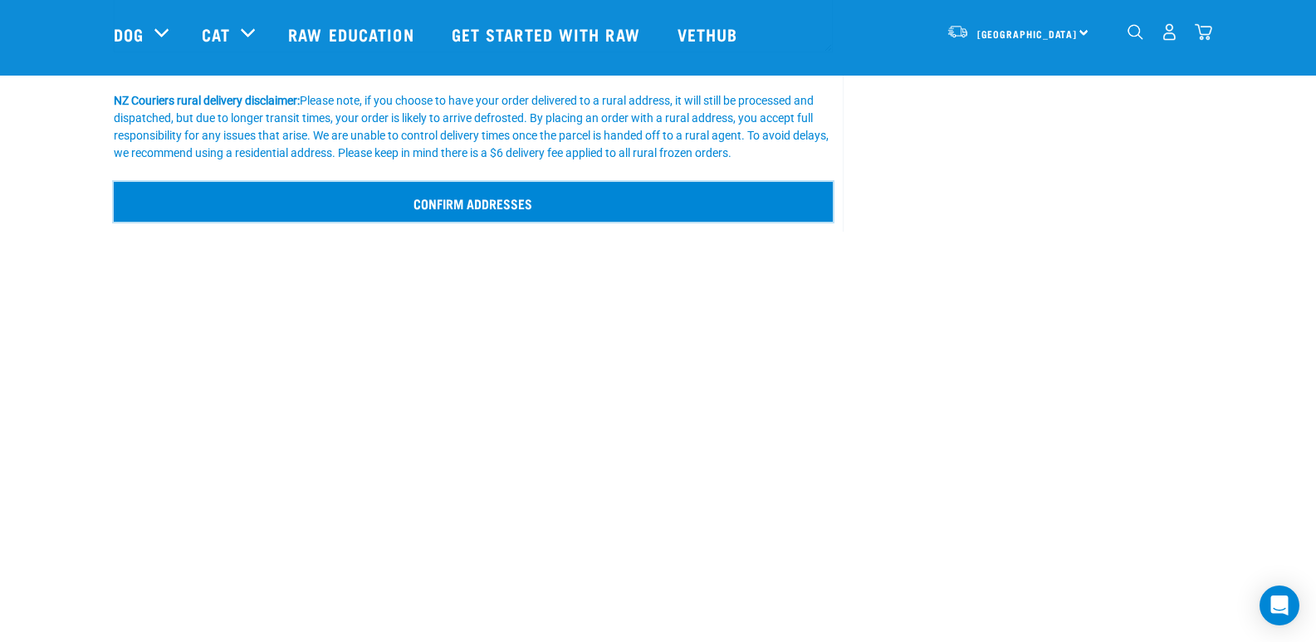
click at [687, 210] on input "Confirm addresses" at bounding box center [474, 202] width 720 height 40
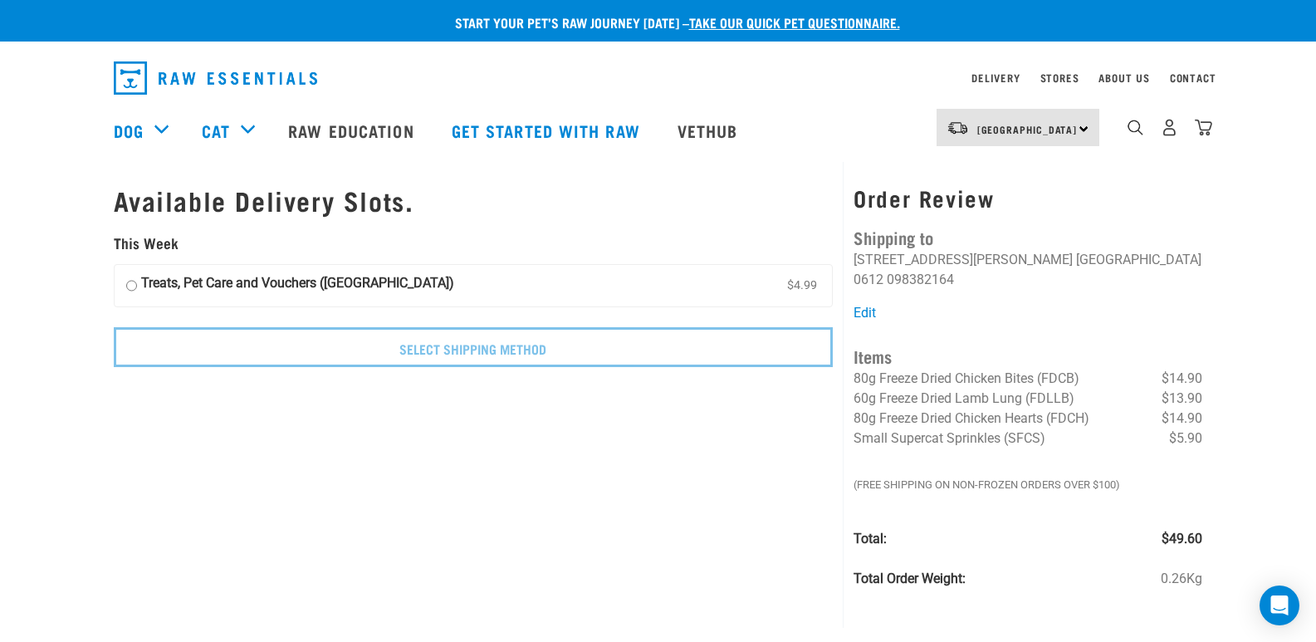
click at [130, 286] on input "Treats, Pet Care and Vouchers (North Island) $4.99" at bounding box center [131, 285] width 11 height 25
radio input "true"
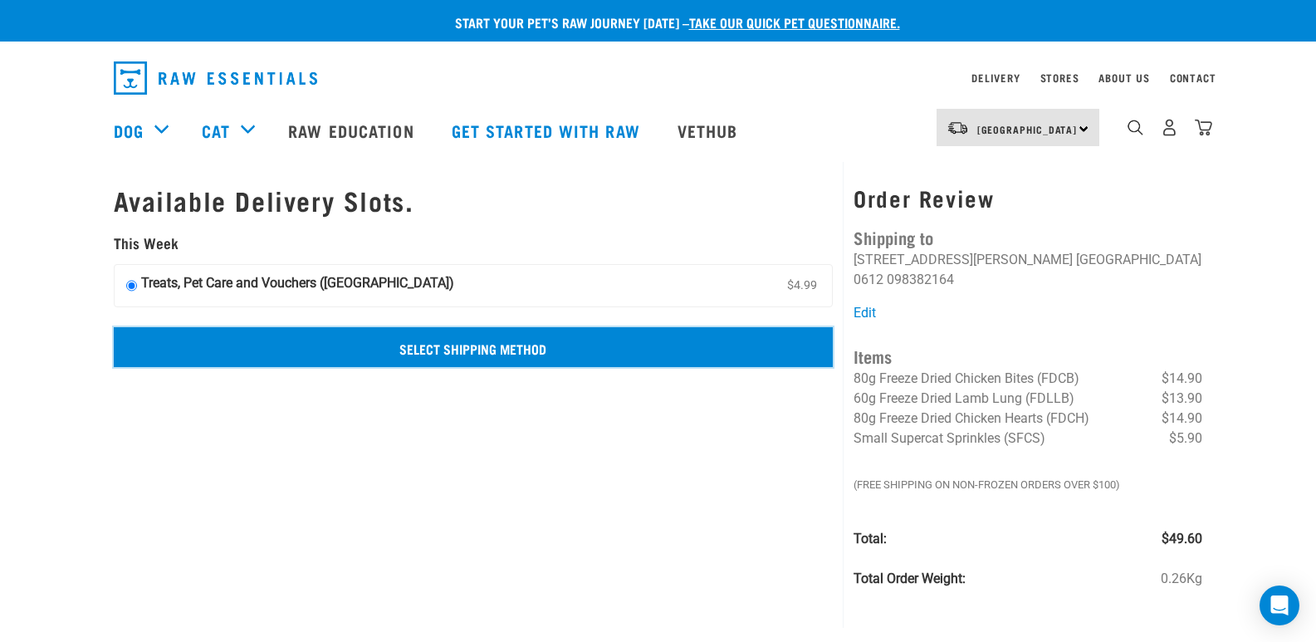
click at [462, 337] on input "Select Shipping Method" at bounding box center [474, 347] width 720 height 40
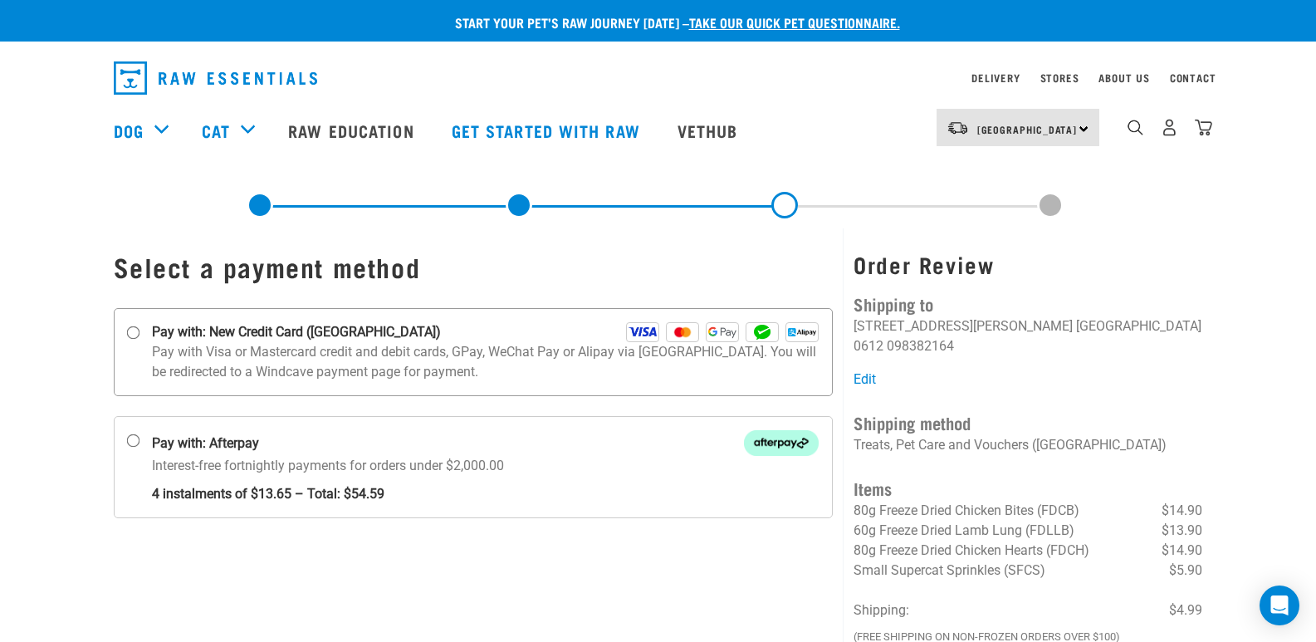
click at [136, 331] on input "Pay with: New Credit Card ([GEOGRAPHIC_DATA])" at bounding box center [132, 332] width 13 height 13
radio input "true"
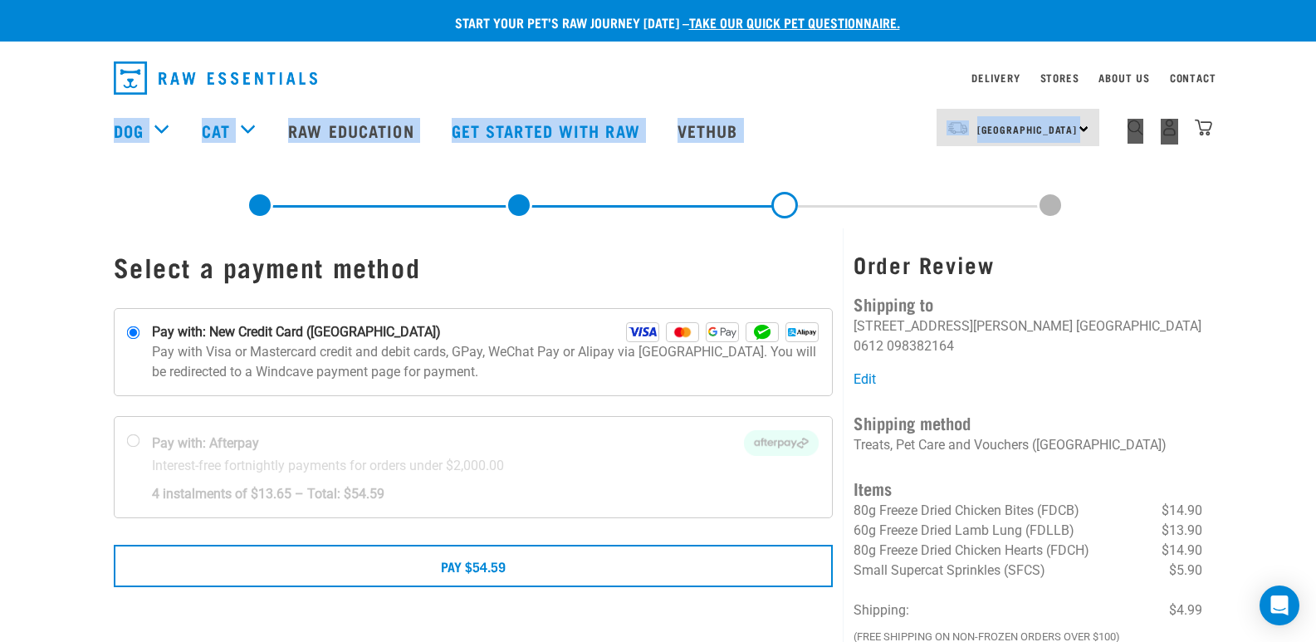
drag, startPoint x: 1315, startPoint y: 81, endPoint x: 1299, endPoint y: 154, distance: 75.7
click at [1299, 154] on div "Delivery Stores About Us Contact [GEOGRAPHIC_DATA]" at bounding box center [658, 111] width 1316 height 122
click at [1299, 154] on nav "North Island North Island South Island Dog Shop All Dog Rolls Cat" at bounding box center [658, 130] width 1316 height 66
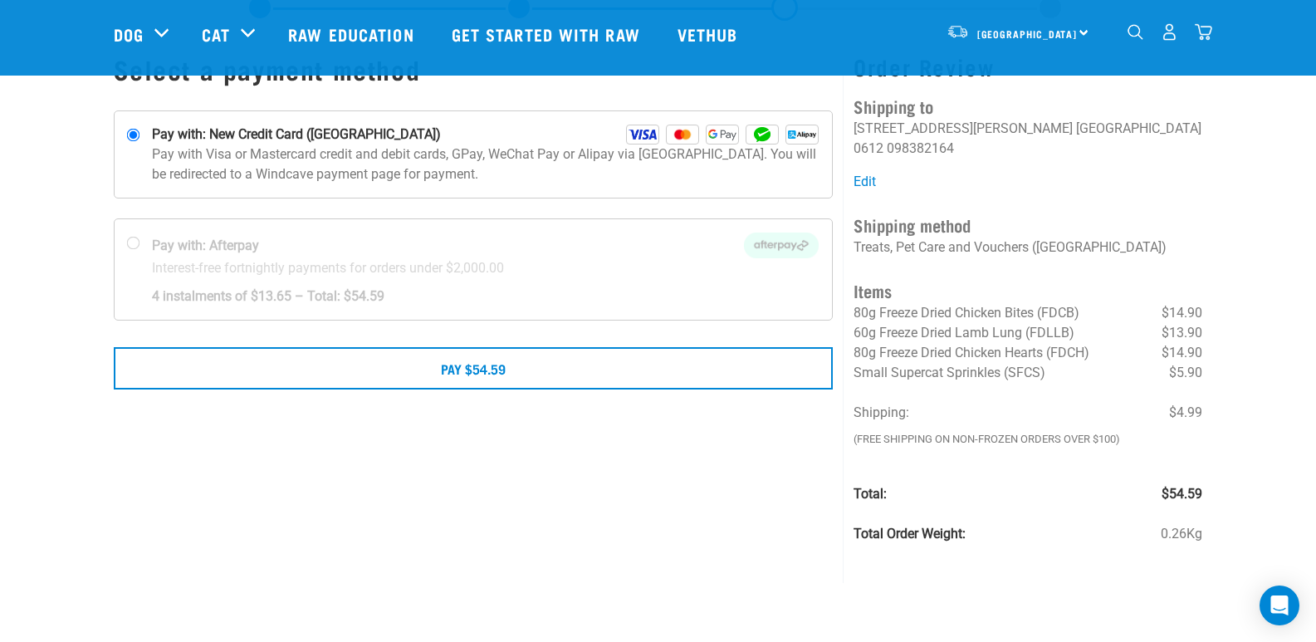
scroll to position [93, 0]
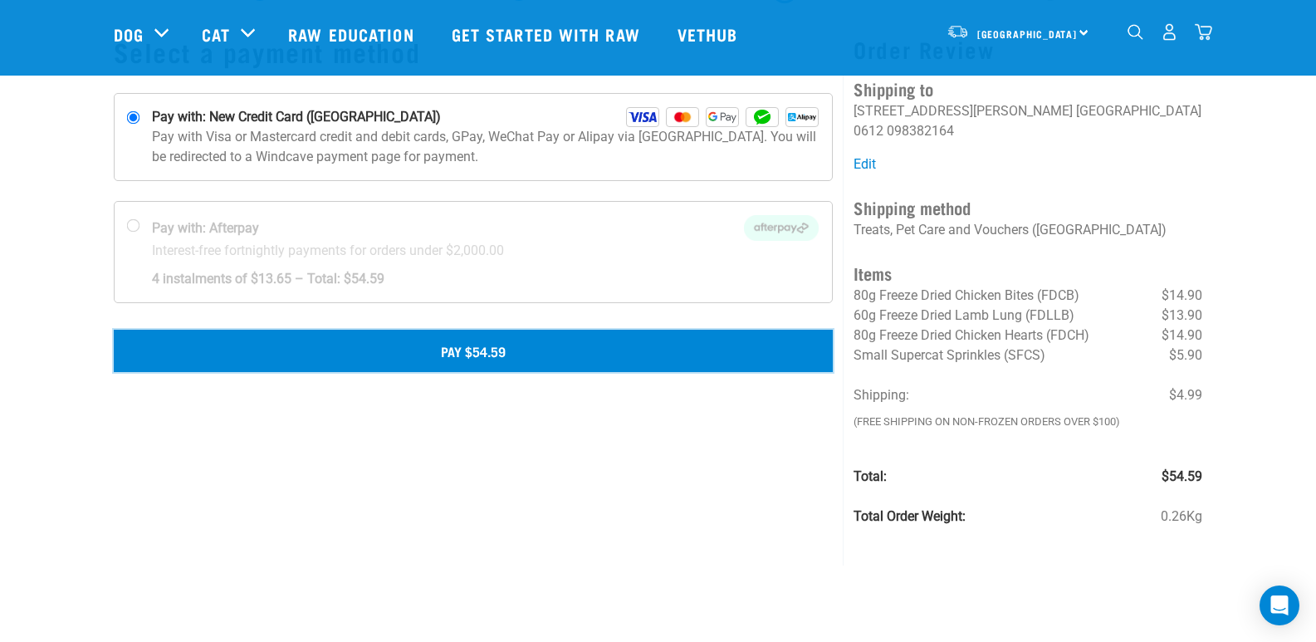
click at [487, 346] on button "Pay $54.59" at bounding box center [474, 351] width 720 height 42
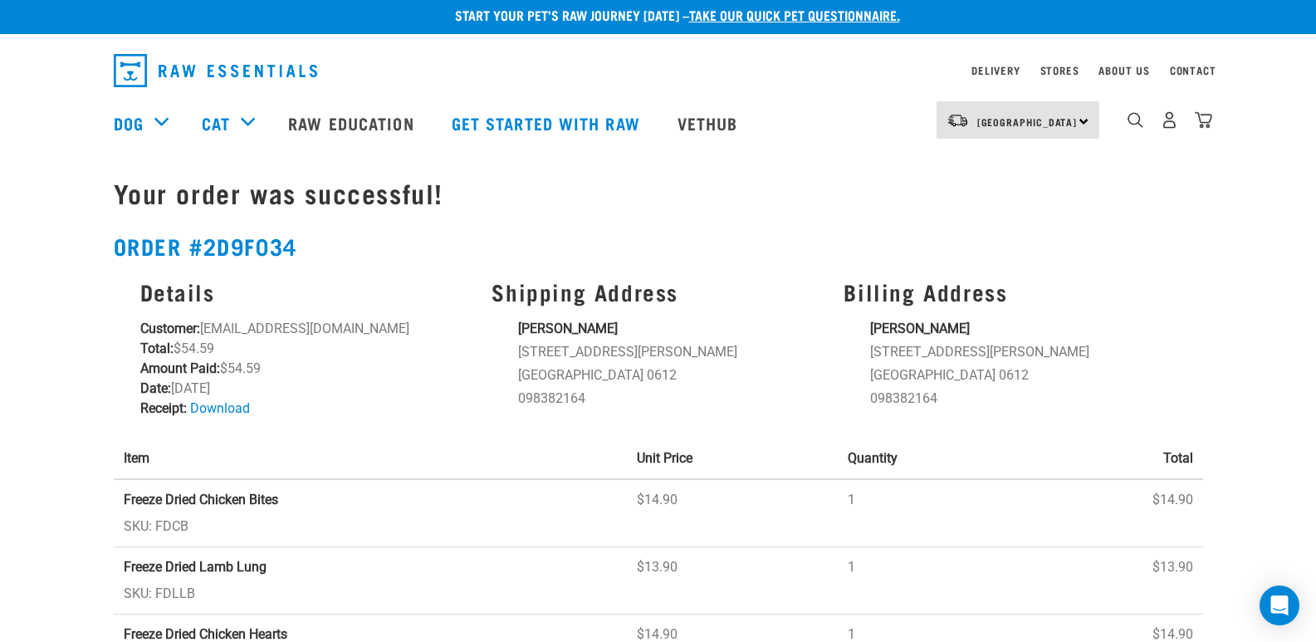
scroll to position [5, 0]
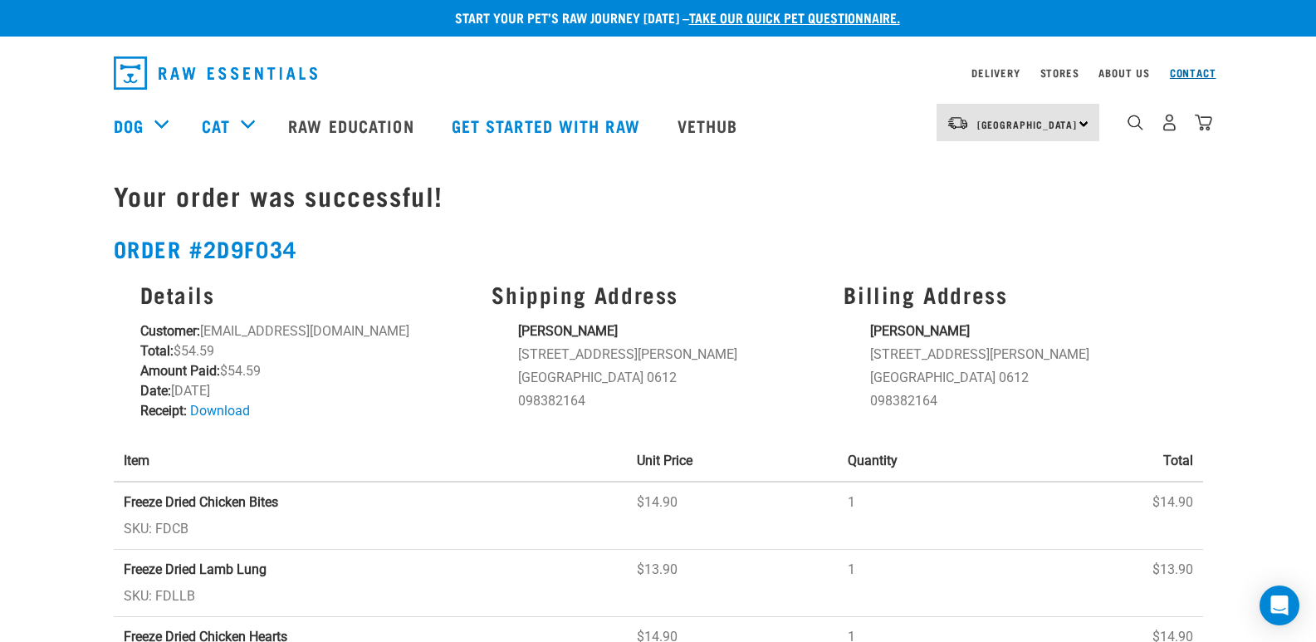
click at [1185, 76] on link "Contact" at bounding box center [1193, 73] width 46 height 6
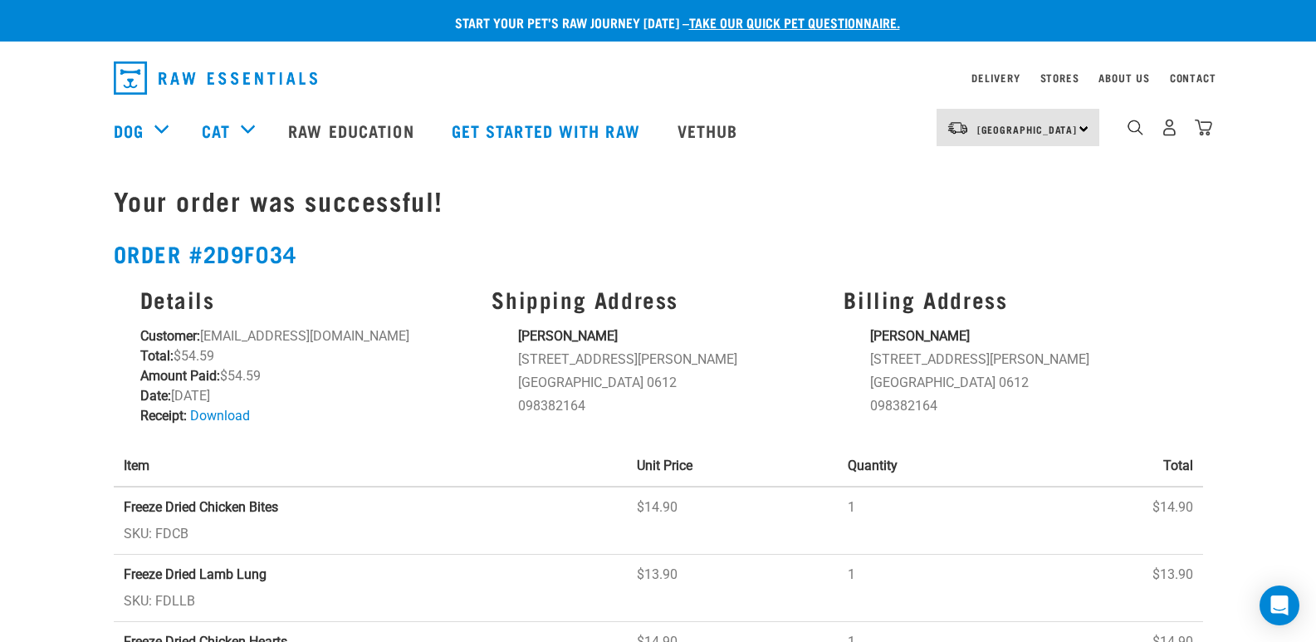
scroll to position [5, 0]
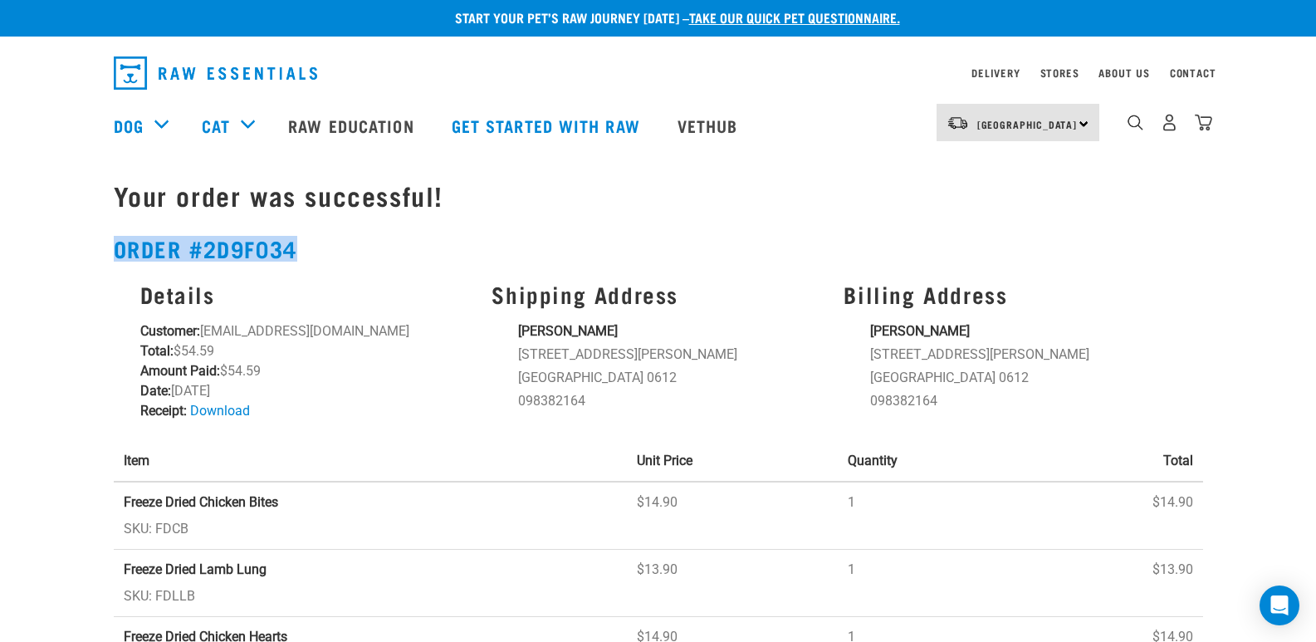
drag, startPoint x: 304, startPoint y: 242, endPoint x: 95, endPoint y: 242, distance: 209.2
click at [95, 242] on div "Start your pet’s raw journey today – take our quick pet questionnaire. Delivery…" at bounding box center [658, 430] width 1316 height 870
copy h2 "Order #2d9f034"
click at [1191, 74] on link "Contact" at bounding box center [1193, 73] width 46 height 6
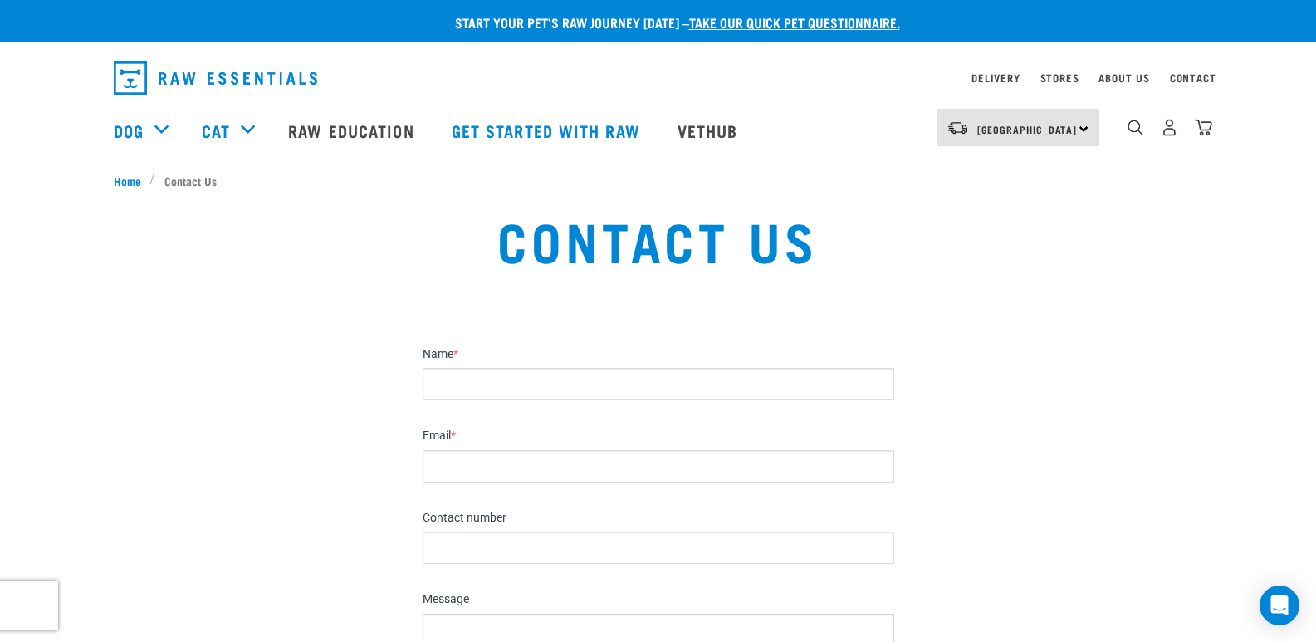
click at [582, 383] on input "Name *" at bounding box center [659, 384] width 472 height 32
type input "[PERSON_NAME]"
type input "[EMAIL_ADDRESS][DOMAIN_NAME]"
type input "0210319964"
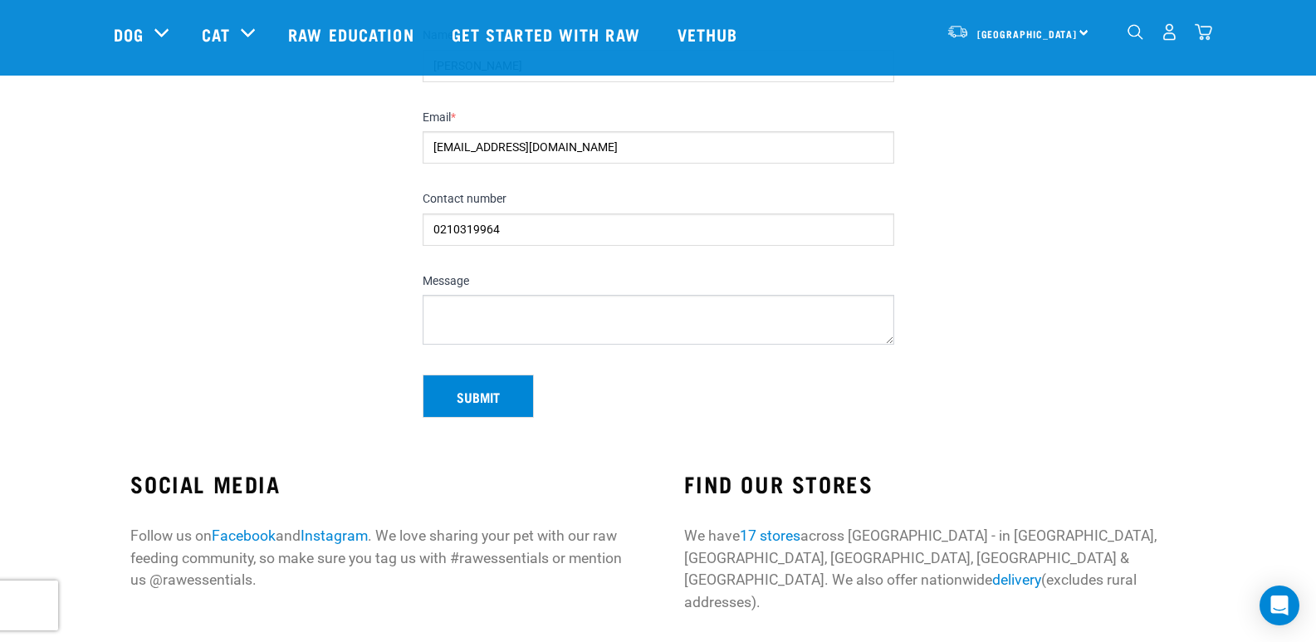
scroll to position [180, 0]
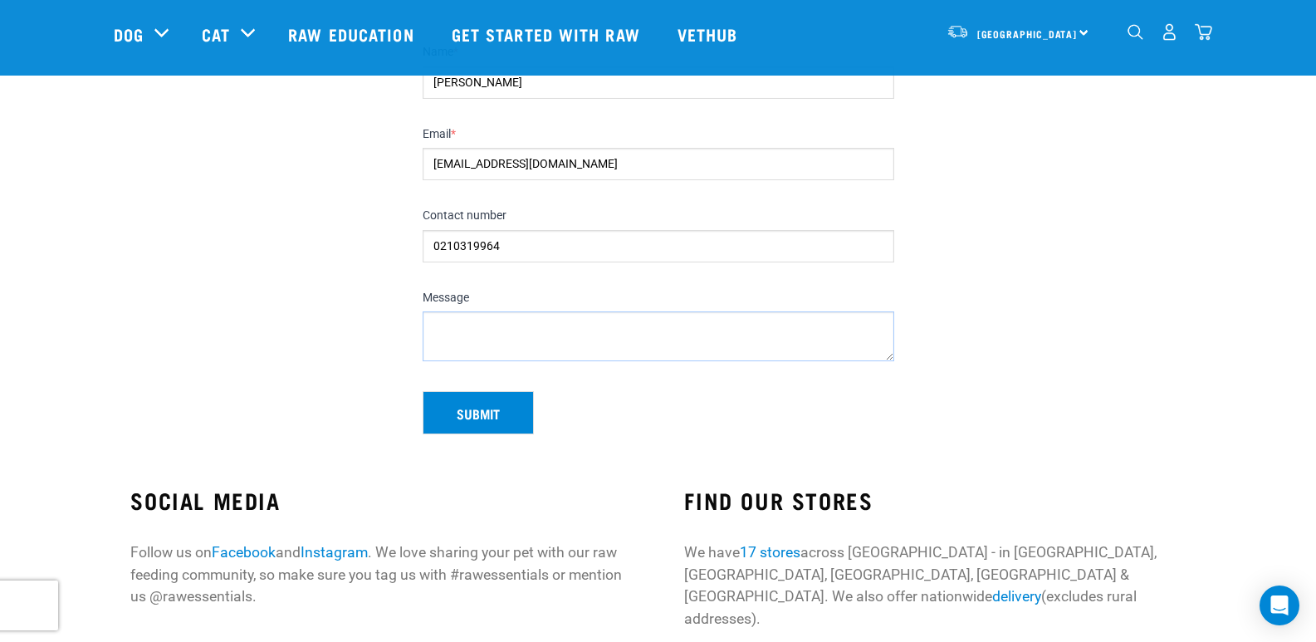
click at [479, 340] on textarea "Message" at bounding box center [659, 336] width 472 height 50
paste textarea "Order #2d9f034"
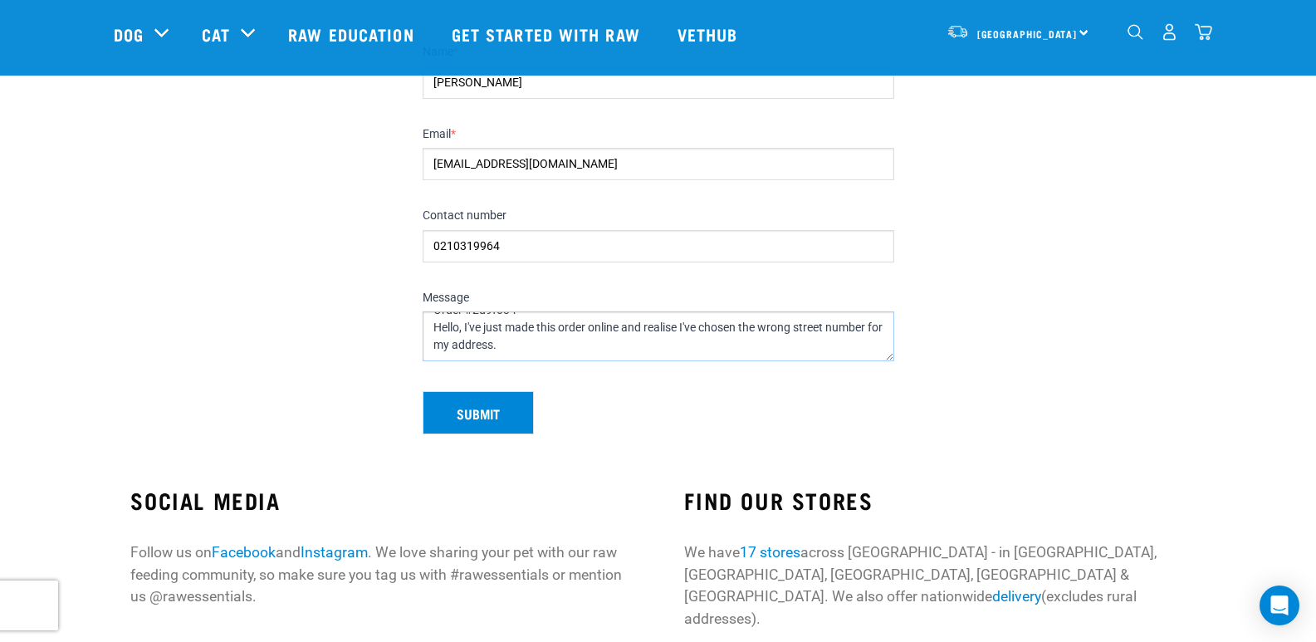
scroll to position [44, 0]
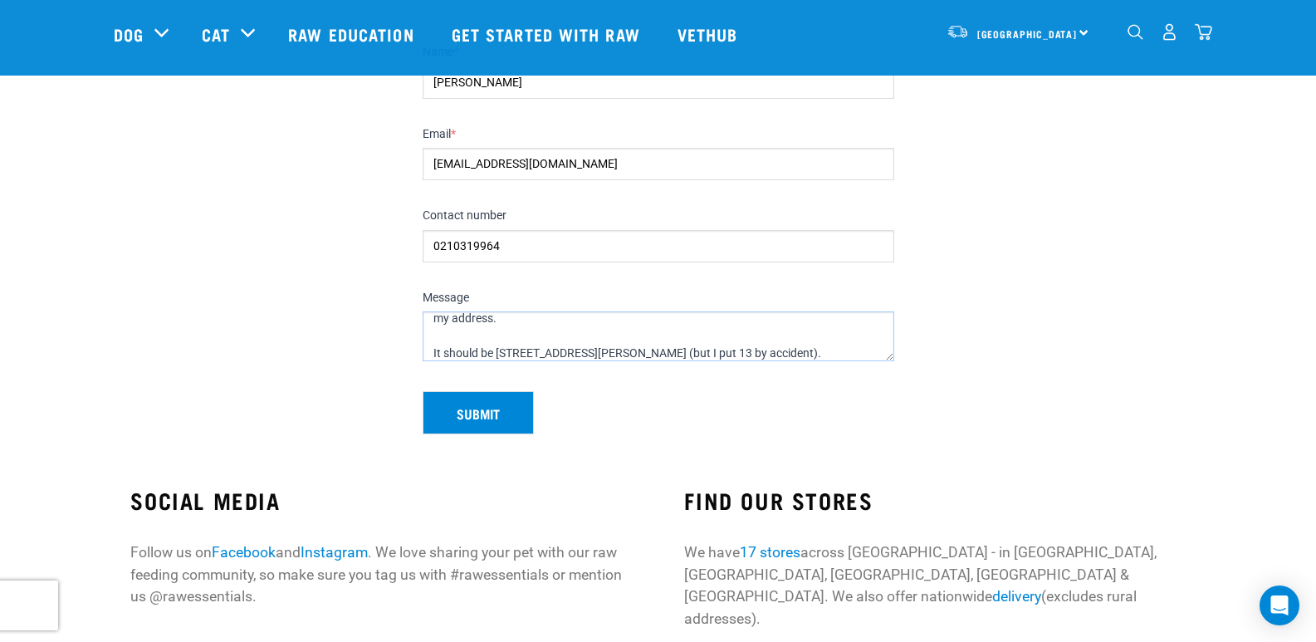
click at [497, 350] on textarea "Order #2d9f034 Hello, I've just made this order online and realise I've chosen …" at bounding box center [659, 336] width 472 height 50
click at [860, 346] on textarea "Order #2d9f034 Hello, I've just made this order online and realise I've chosen …" at bounding box center [659, 336] width 472 height 50
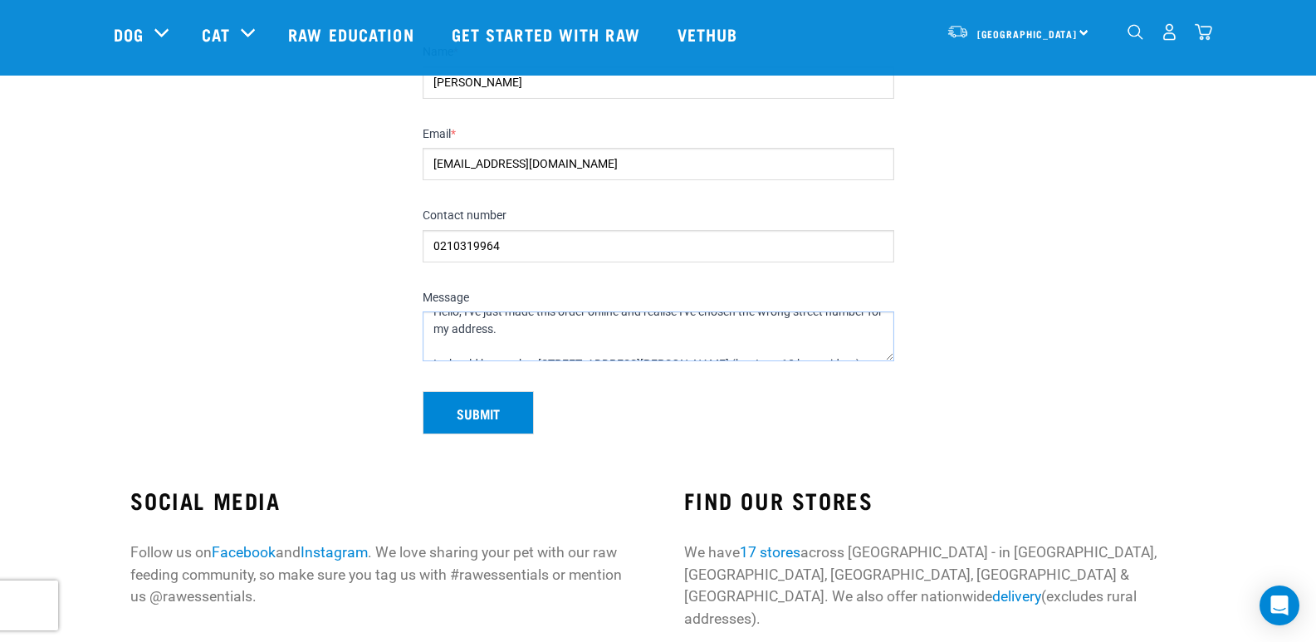
click at [658, 335] on textarea "Order #2d9f034 Hello, I've just made this order online and realise I've chosen …" at bounding box center [659, 336] width 472 height 50
type textarea "Order #2d9f034 Hello, I've just made this order online and realise I've chosen …"
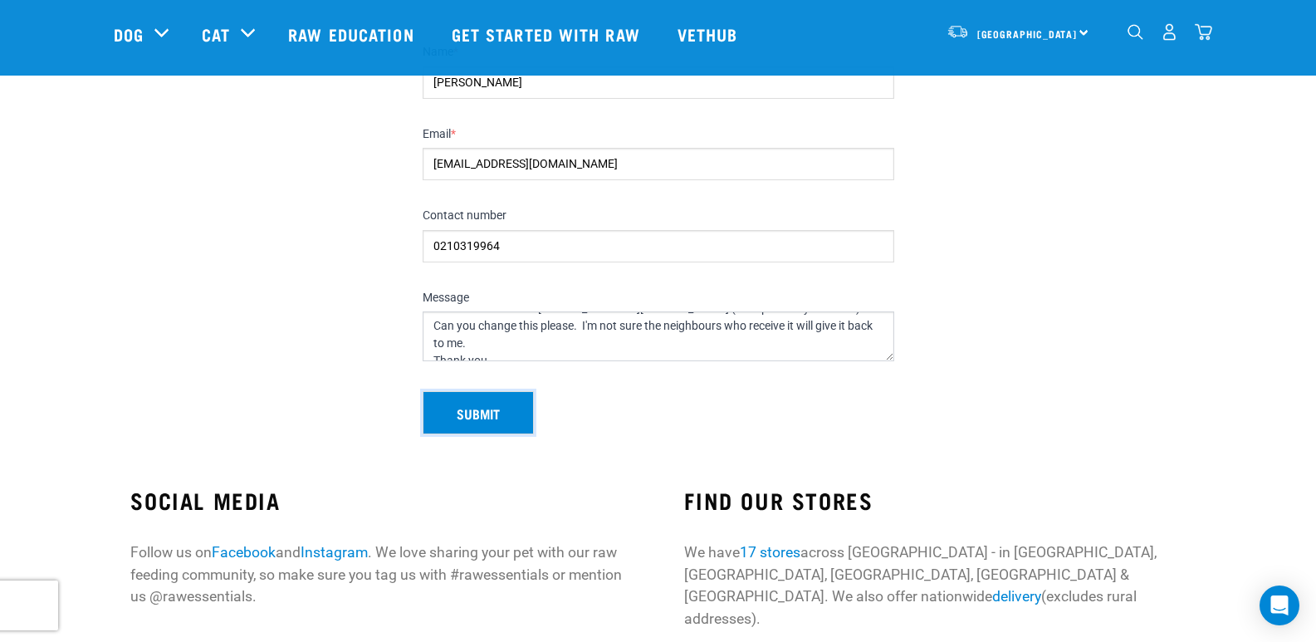
click at [483, 404] on button "Submit" at bounding box center [478, 412] width 111 height 43
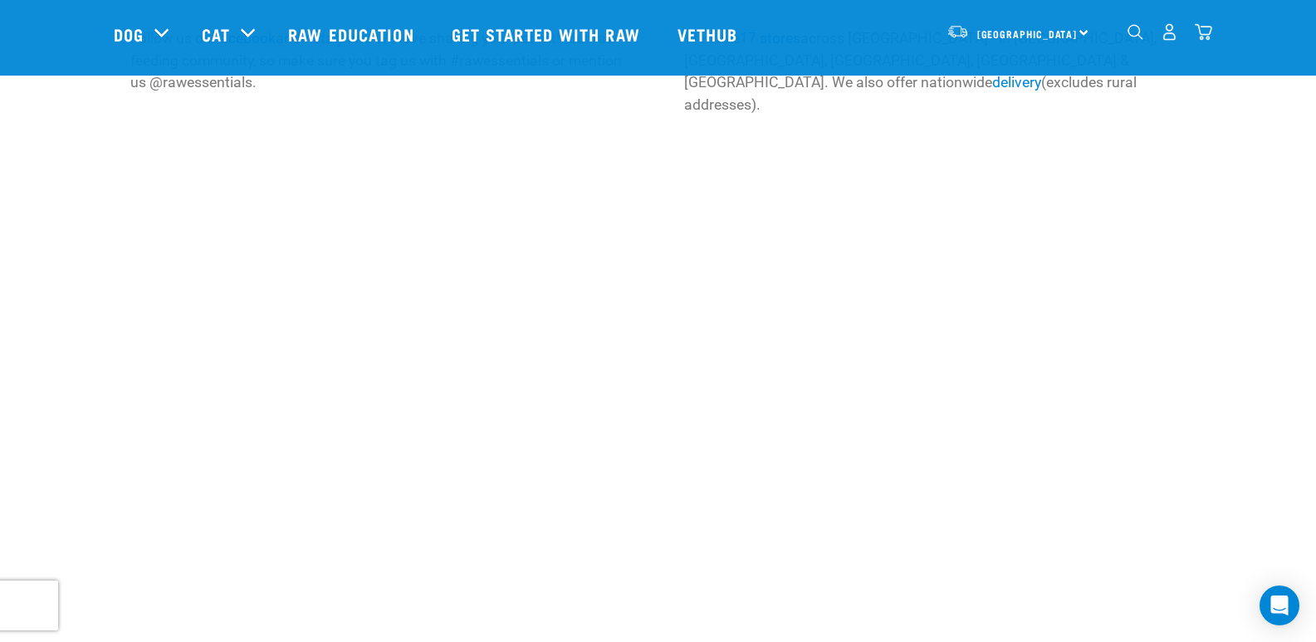
scroll to position [399, 0]
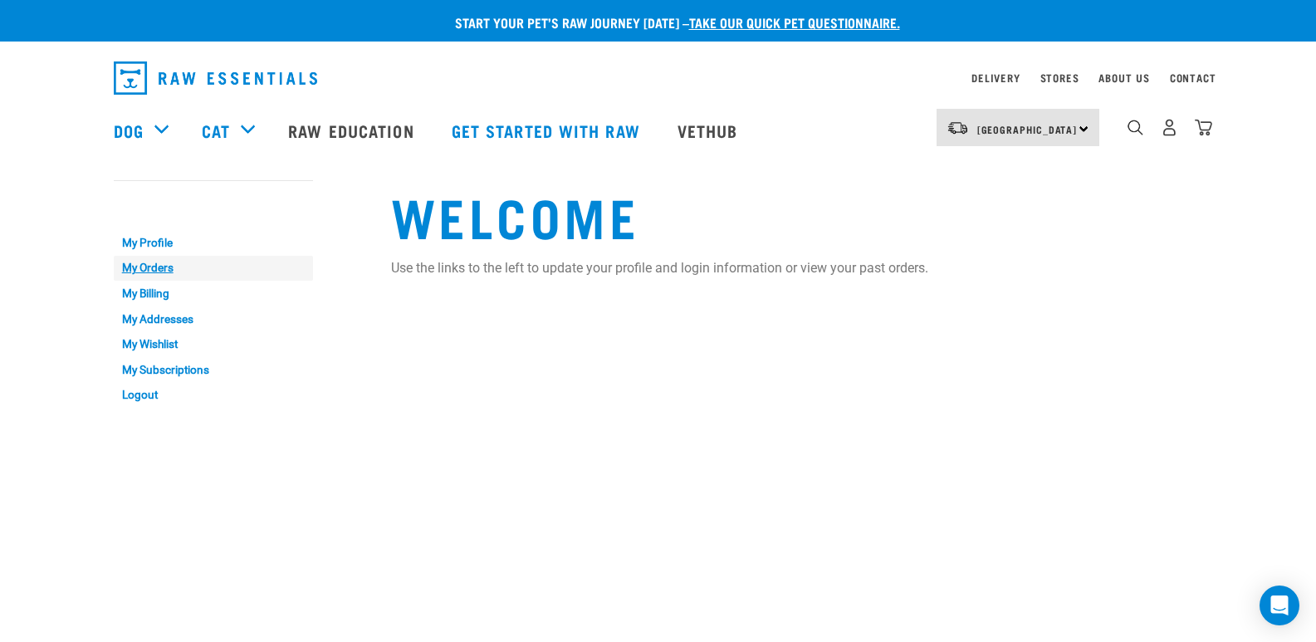
click at [149, 263] on link "My Orders" at bounding box center [213, 269] width 199 height 26
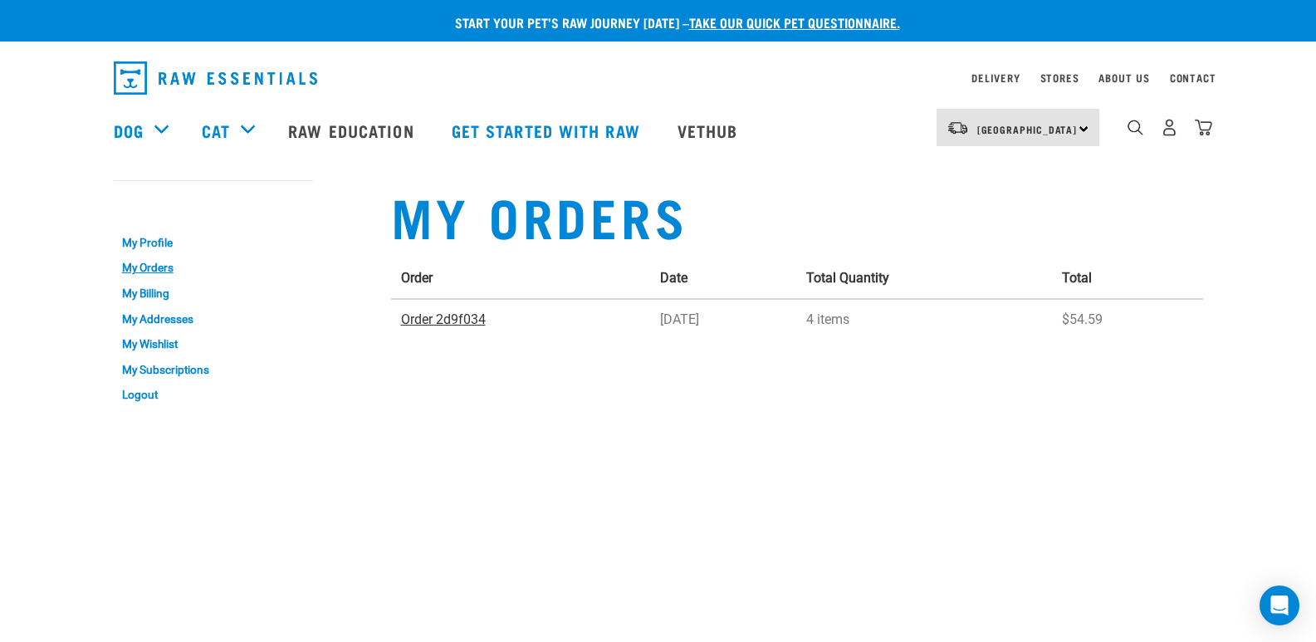
click at [457, 318] on link "Order 2d9f034" at bounding box center [443, 319] width 85 height 16
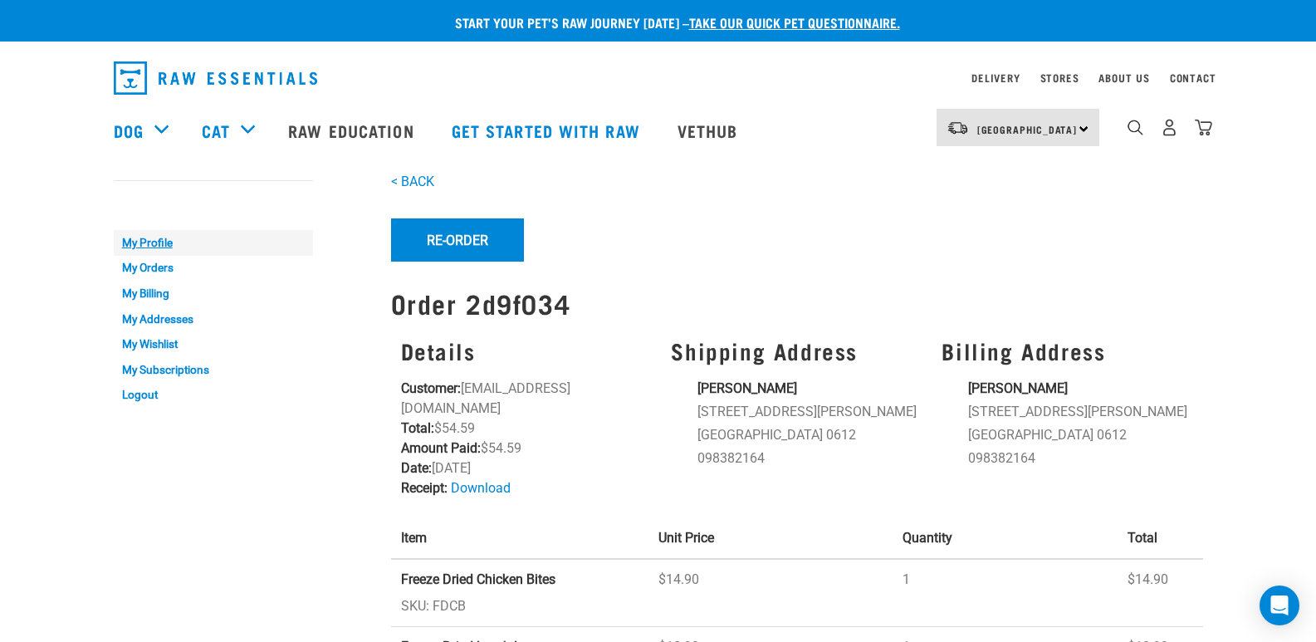
click at [159, 244] on link "My Profile" at bounding box center [213, 243] width 199 height 26
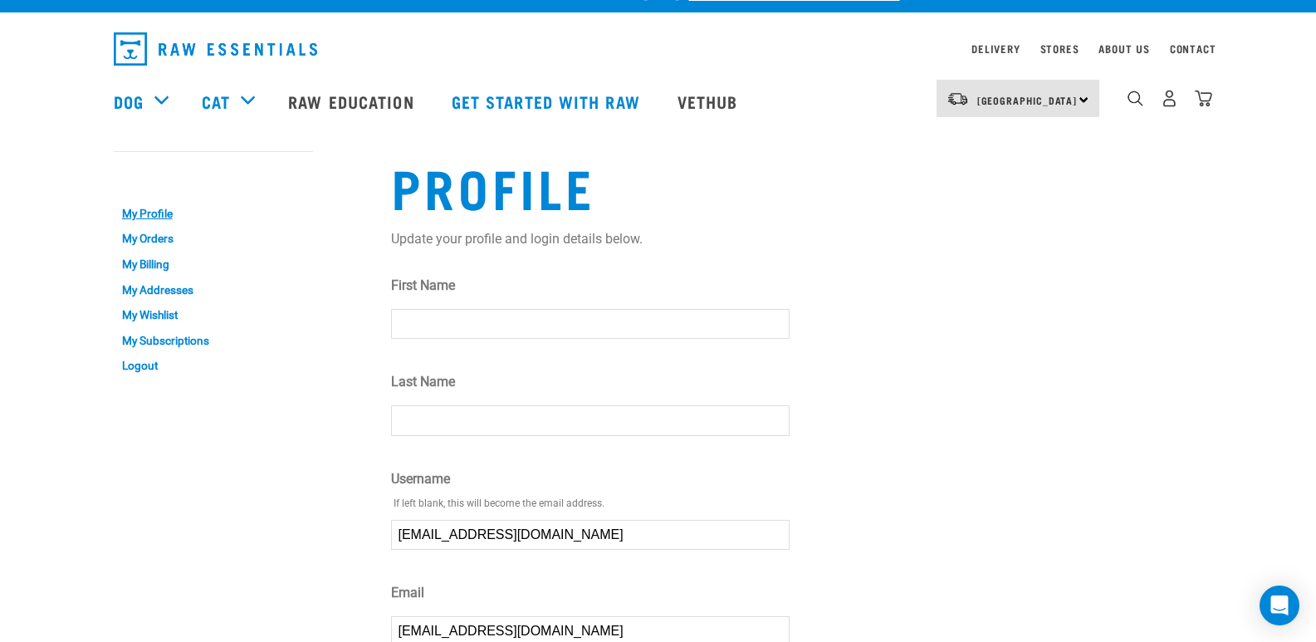
scroll to position [27, 0]
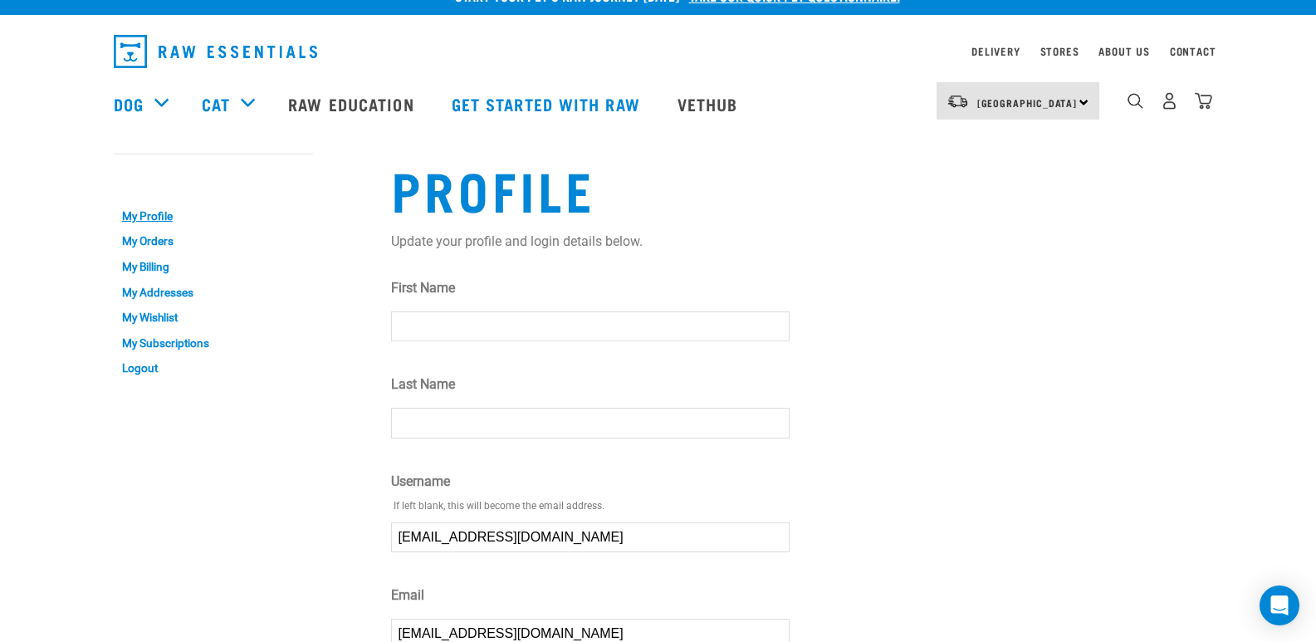
click at [541, 325] on input "First Name" at bounding box center [590, 326] width 399 height 30
type input "Christina"
type input "Cowley"
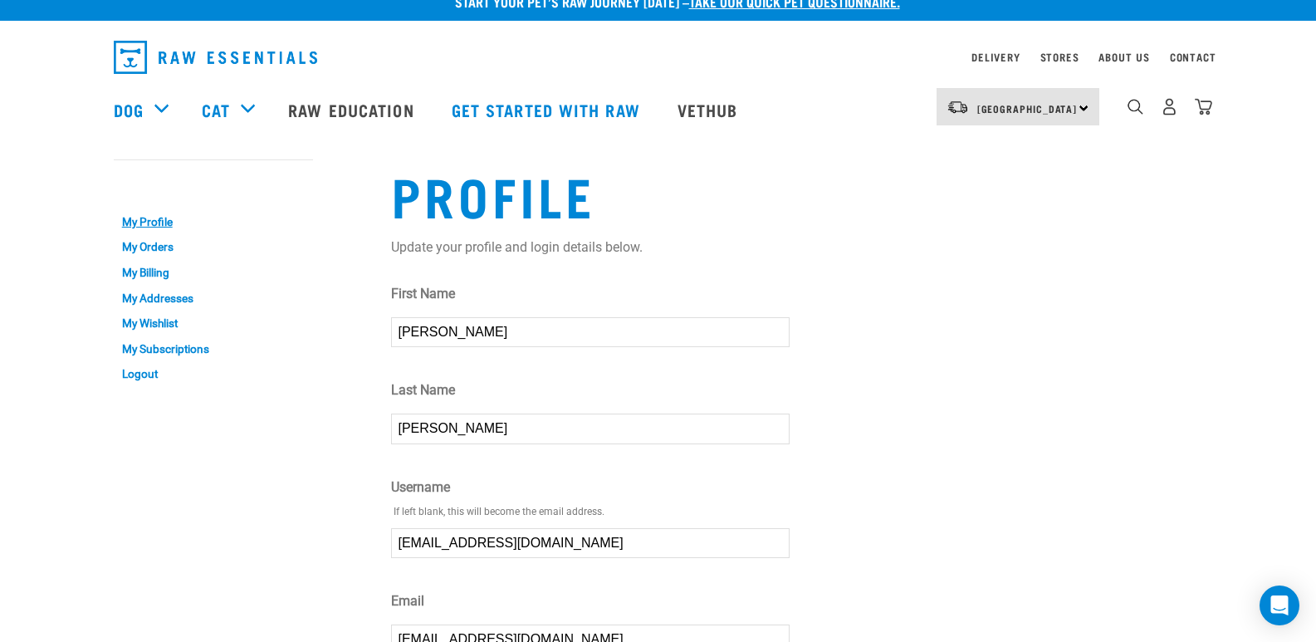
scroll to position [26, 0]
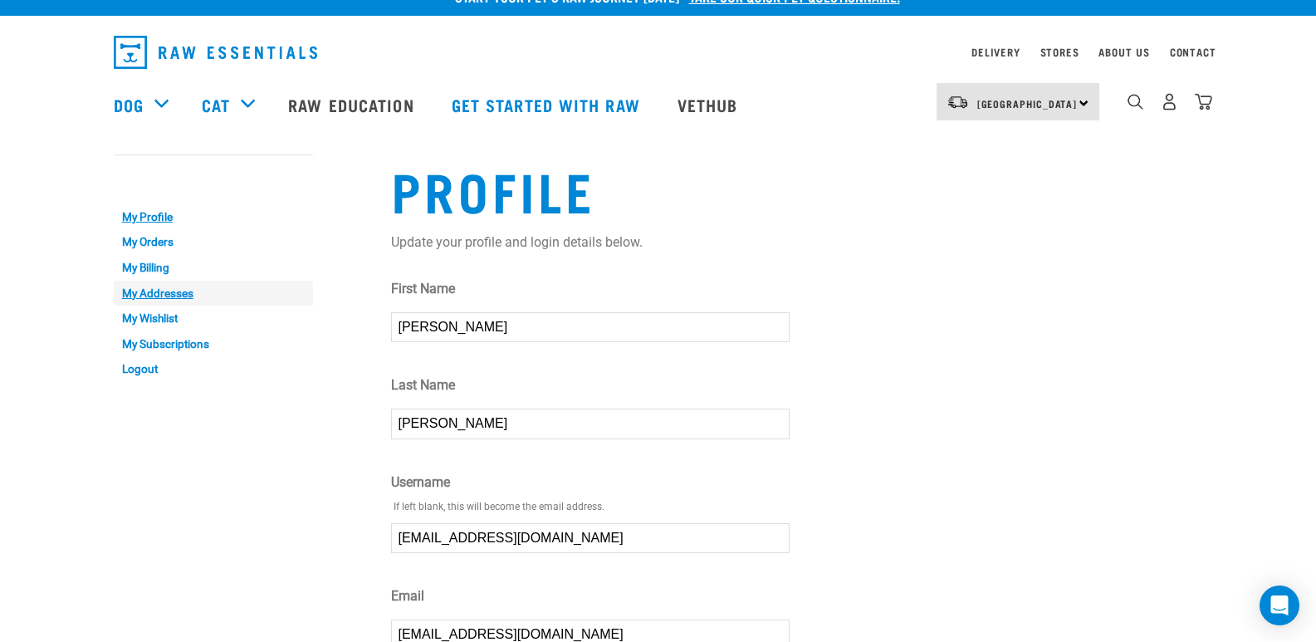
click at [169, 292] on link "My Addresses" at bounding box center [213, 294] width 199 height 26
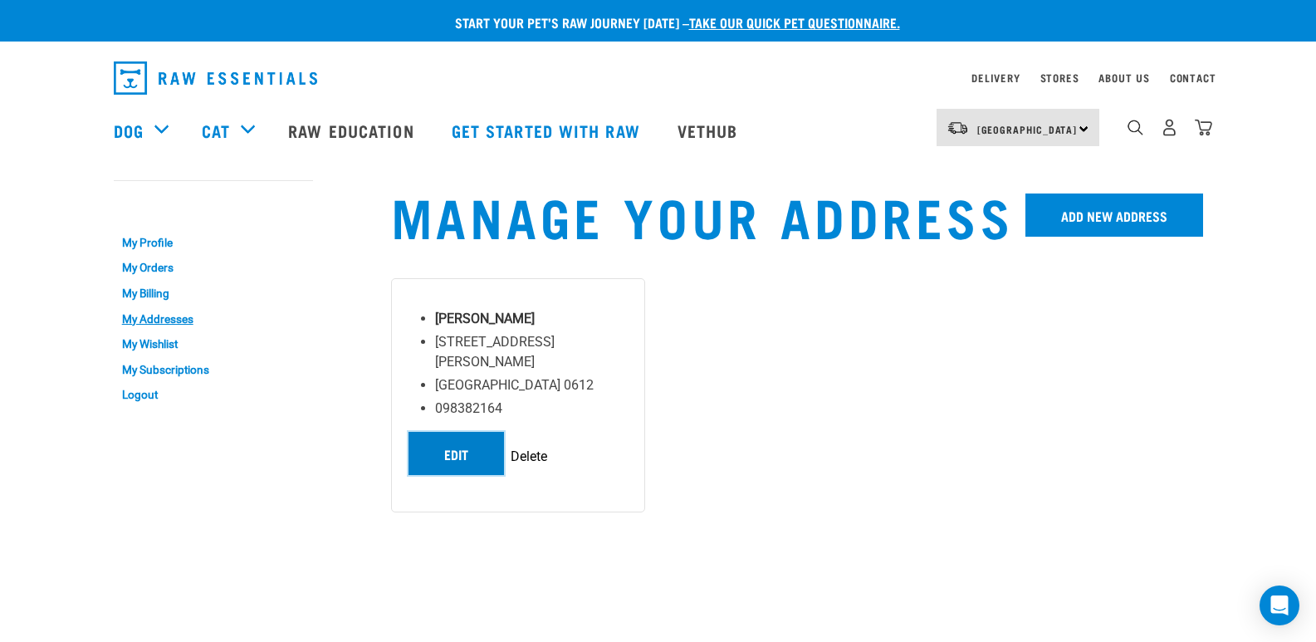
click at [464, 432] on link "Edit" at bounding box center [455, 453] width 95 height 43
click at [532, 447] on input "Delete" at bounding box center [529, 457] width 37 height 20
type input "Deleting…"
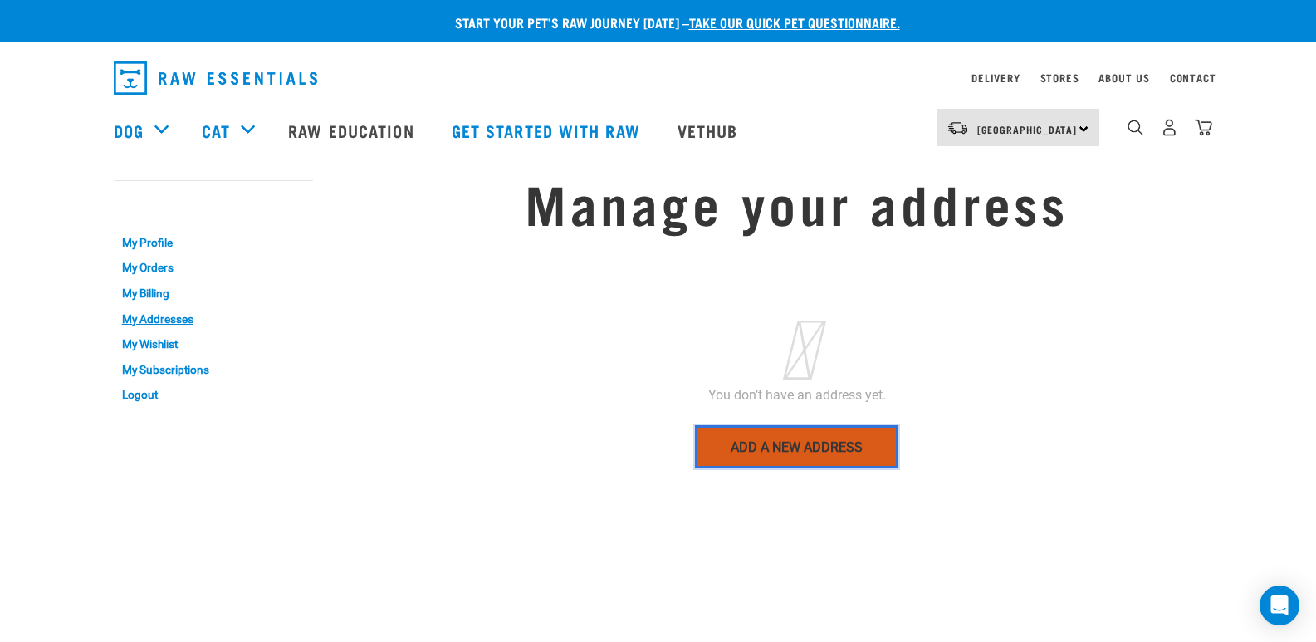
click at [785, 456] on link "Add a new address" at bounding box center [796, 446] width 203 height 43
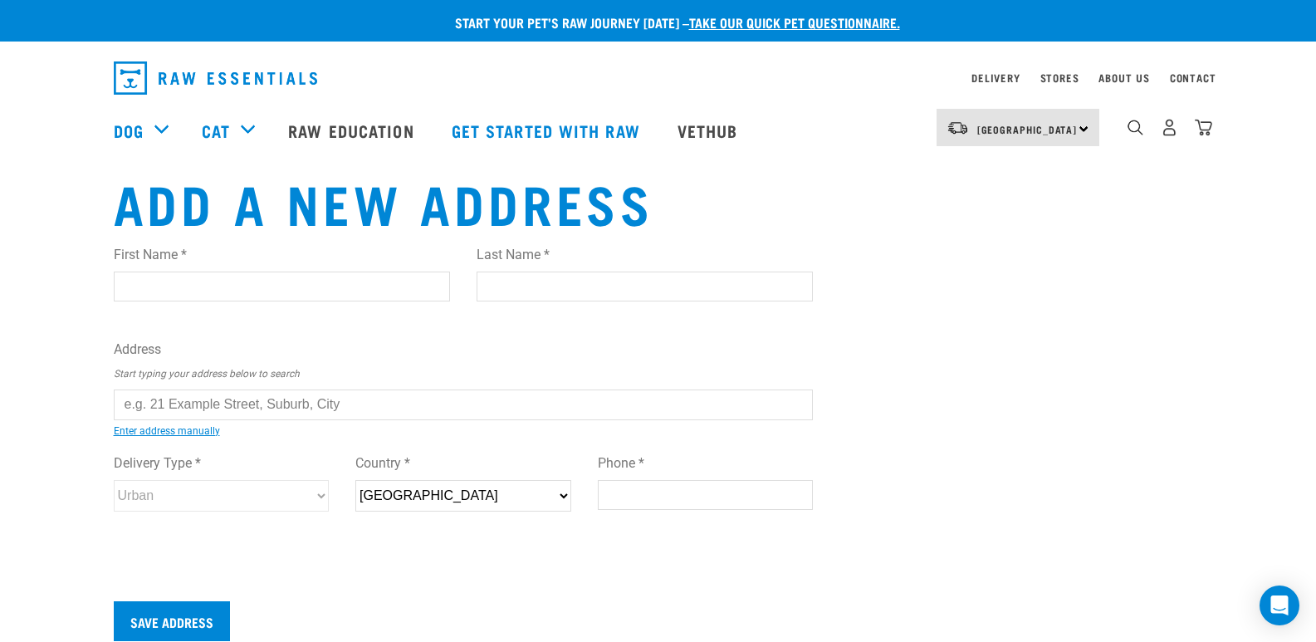
click at [225, 290] on input "First Name *" at bounding box center [282, 287] width 336 height 30
type input "[PERSON_NAME]"
type input "[STREET_ADDRESS][PERSON_NAME]"
type input "[GEOGRAPHIC_DATA]"
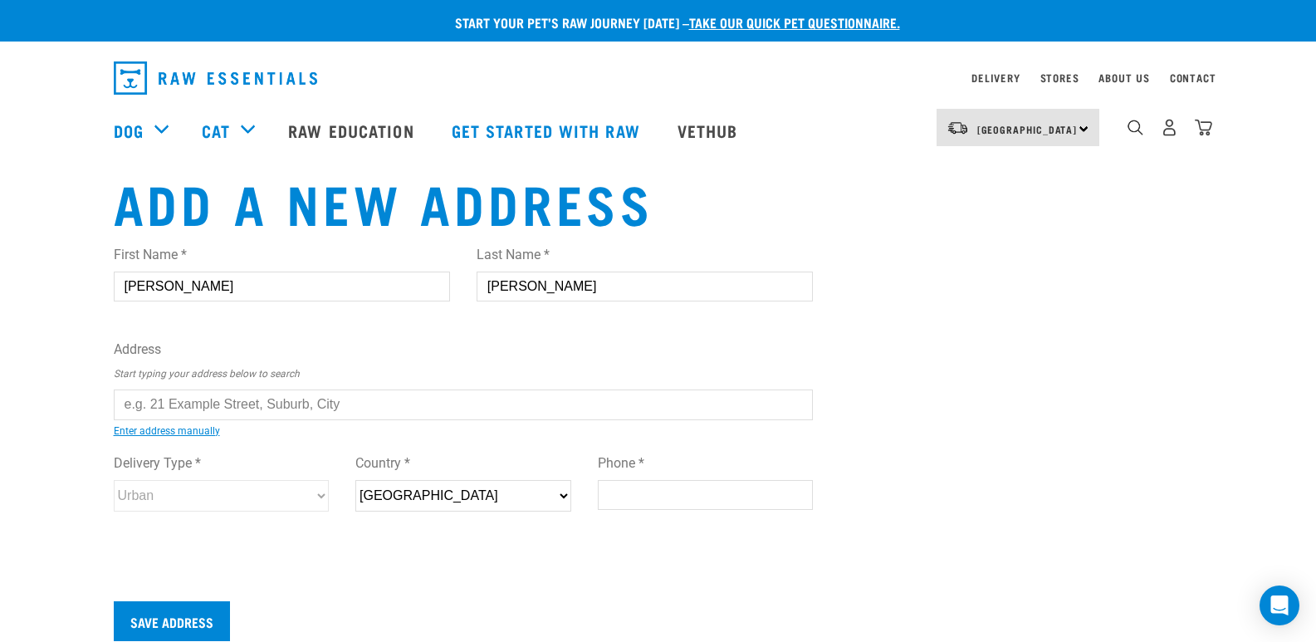
select select "AUK"
type input "0612"
type input "098382164"
click at [145, 396] on input "text" at bounding box center [464, 404] width 700 height 30
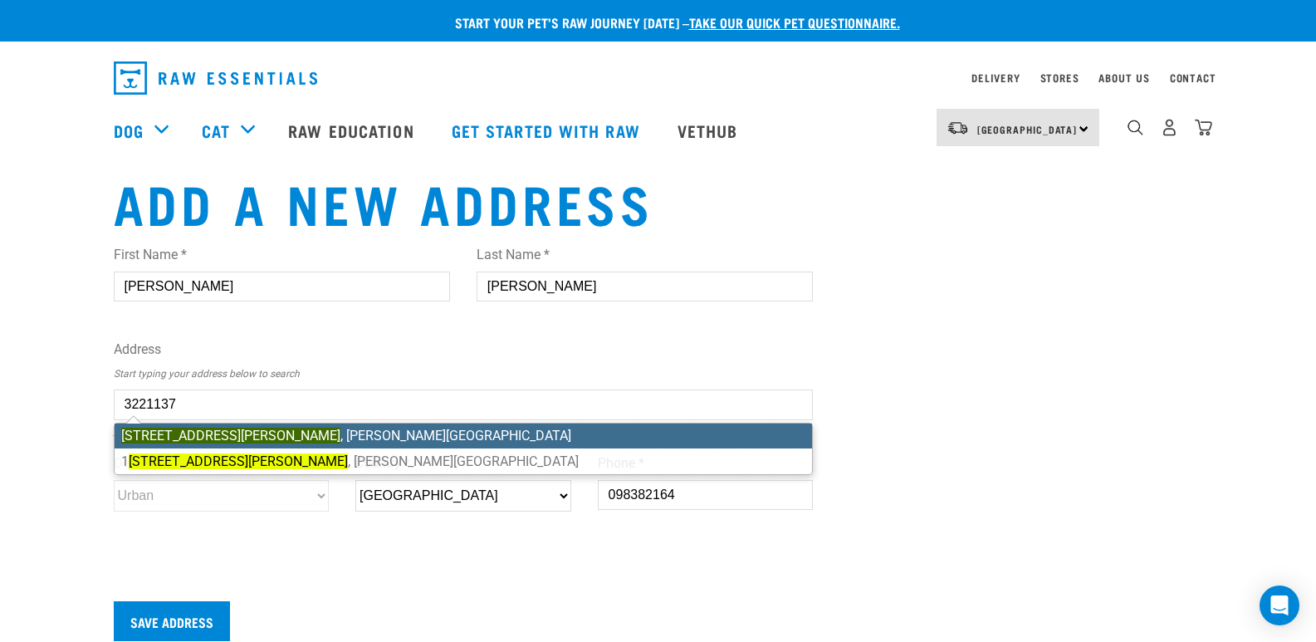
click at [413, 433] on div "First Name * Christina Last Name * Cowley Address Start typing your address bel…" at bounding box center [464, 394] width 700 height 325
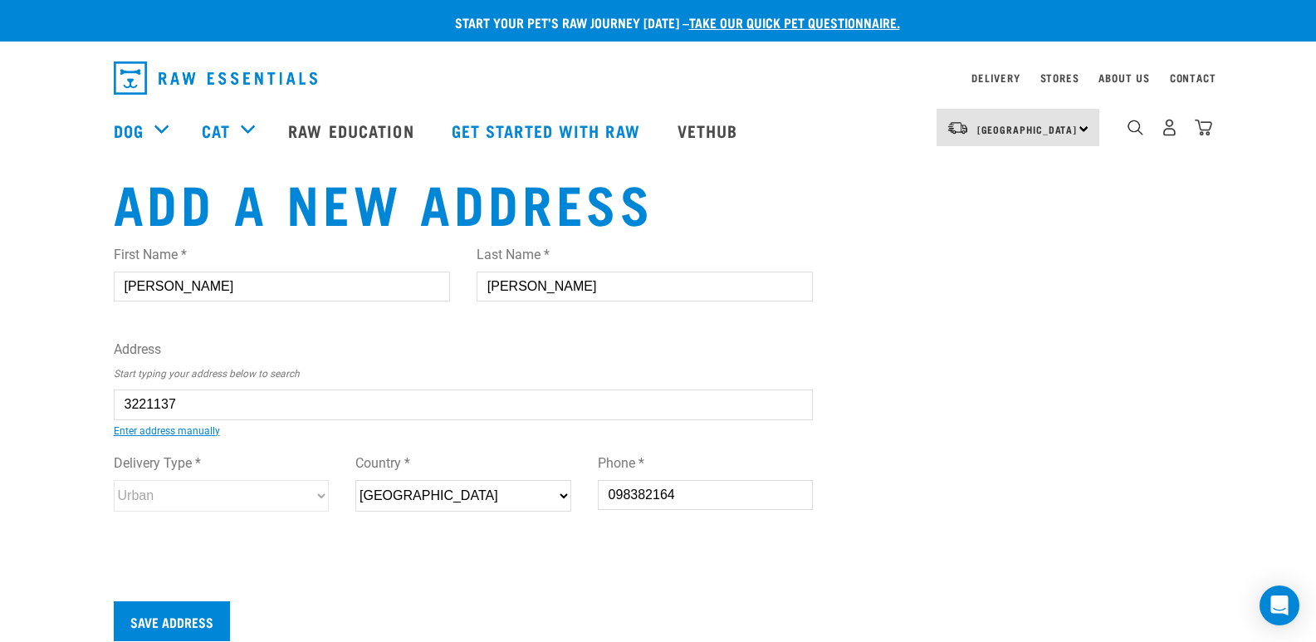
type input "3 Albert Pryor Avenue, Henderson, Auckland 0612"
type input "[STREET_ADDRESS][PERSON_NAME]"
type input "Henderson"
select select "AUK"
select select "Urban"
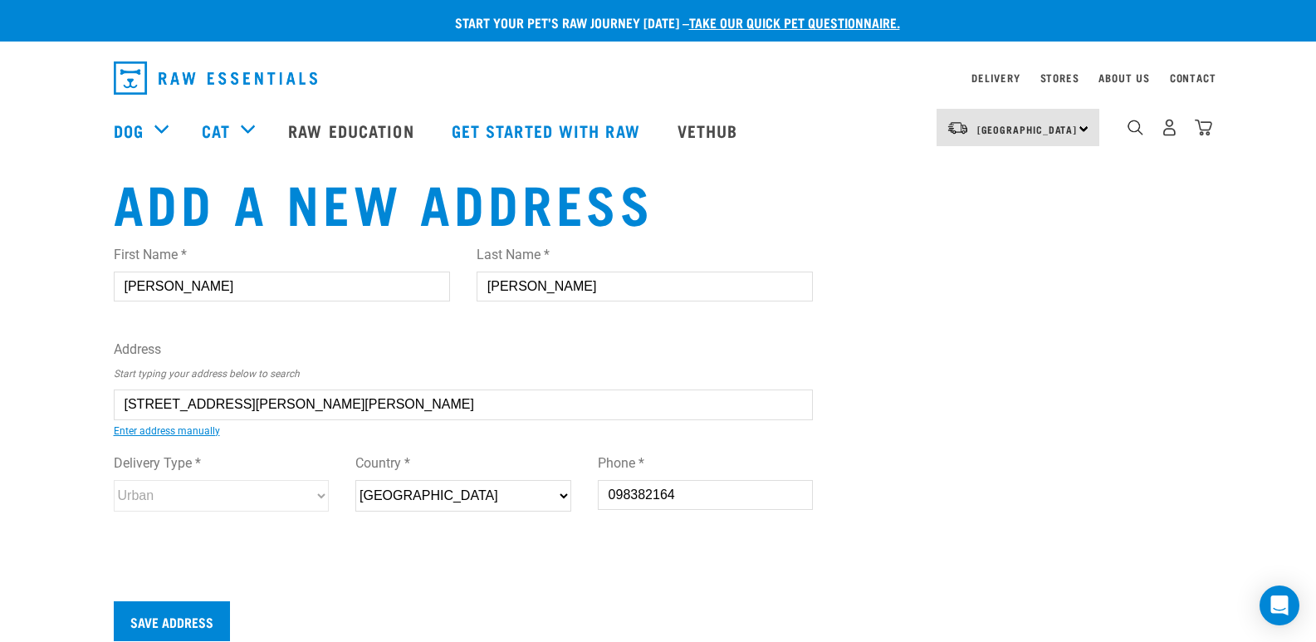
type input "3 Albert Pryor Avenue, Henderson, Auckland 0612"
drag, startPoint x: 690, startPoint y: 502, endPoint x: 594, endPoint y: 497, distance: 95.6
click at [594, 497] on div "Delivery Type * Urban Rural Country * New Zealand Phone * 098382164" at bounding box center [463, 488] width 726 height 96
type input "0221773225"
click at [1015, 434] on div "Add a new address First Name * Christina Last Name * Cowley Address Start typin…" at bounding box center [658, 426] width 1116 height 509
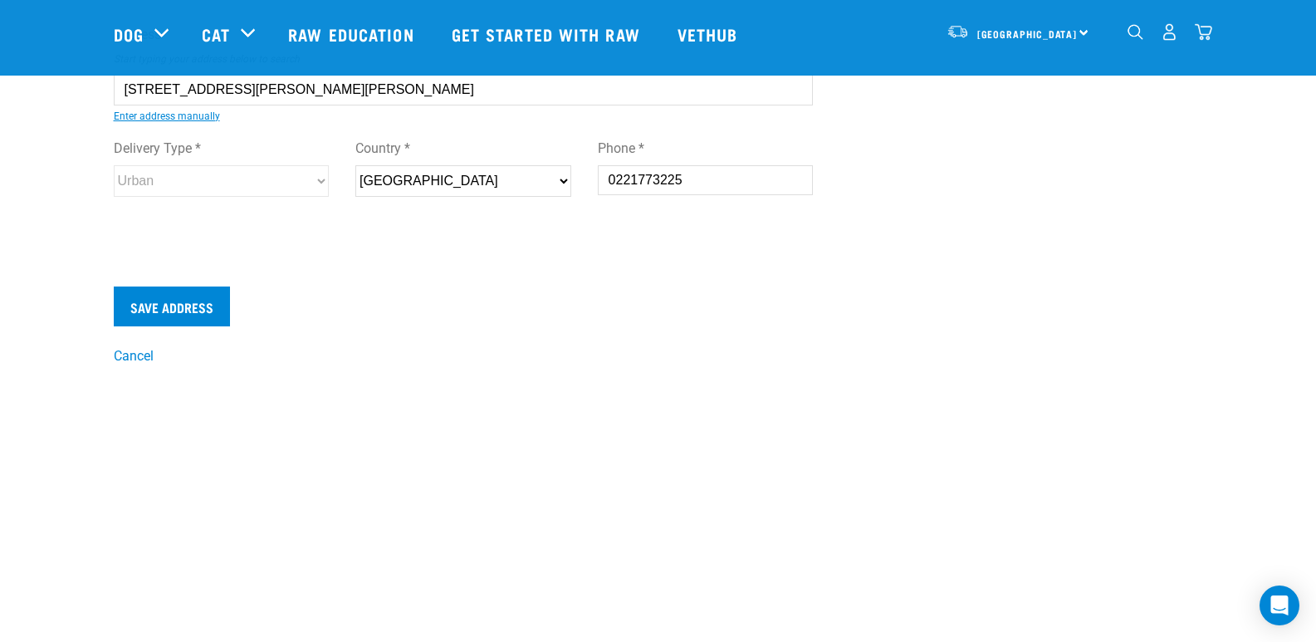
scroll to position [188, 0]
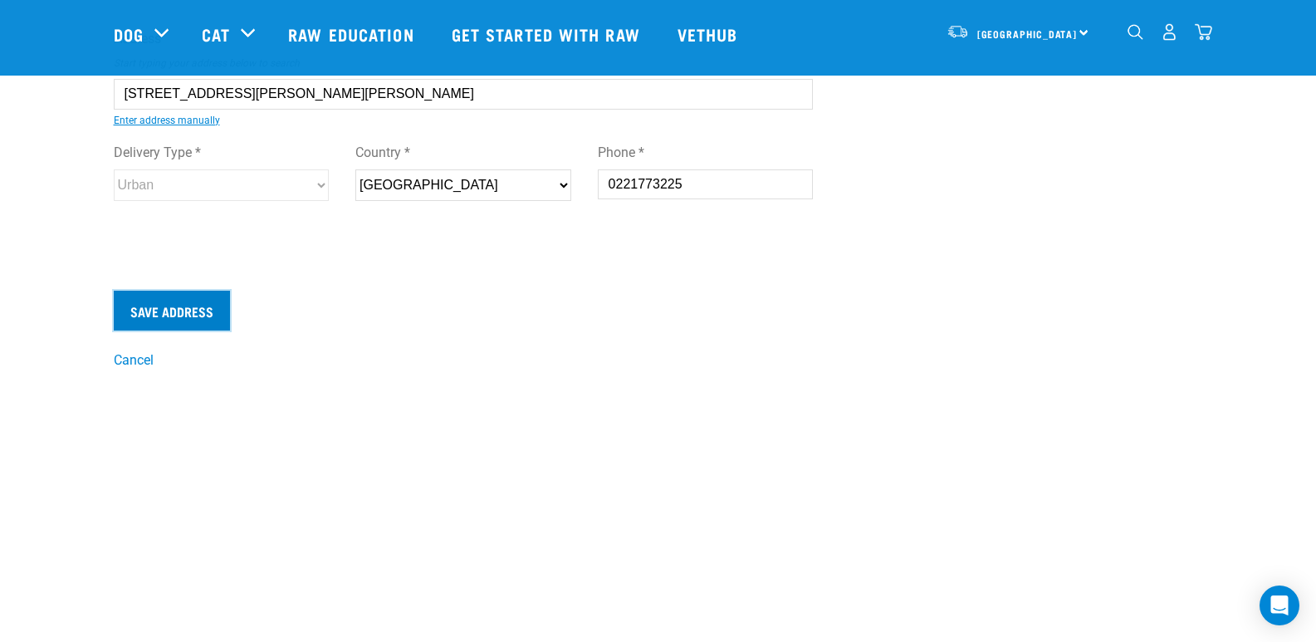
click at [183, 299] on input "Save Address" at bounding box center [172, 311] width 116 height 40
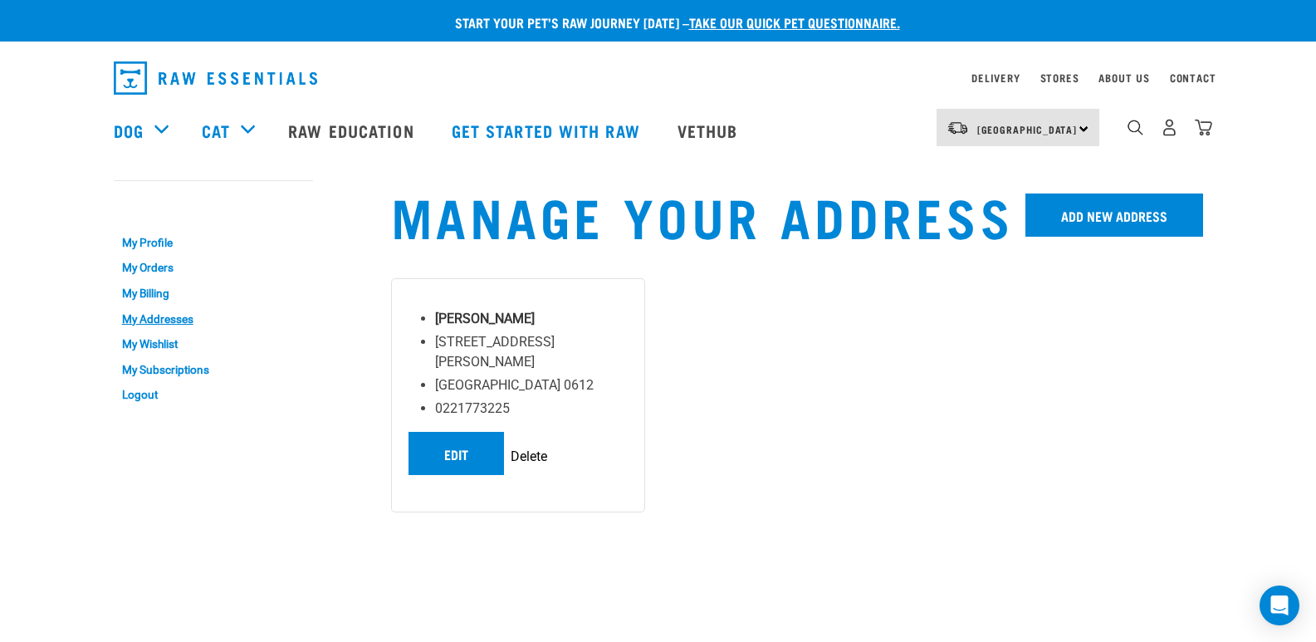
click at [1003, 350] on div "[PERSON_NAME] [STREET_ADDRESS][PERSON_NAME] [GEOGRAPHIC_DATA] 0612 0221773225 E…" at bounding box center [797, 401] width 812 height 247
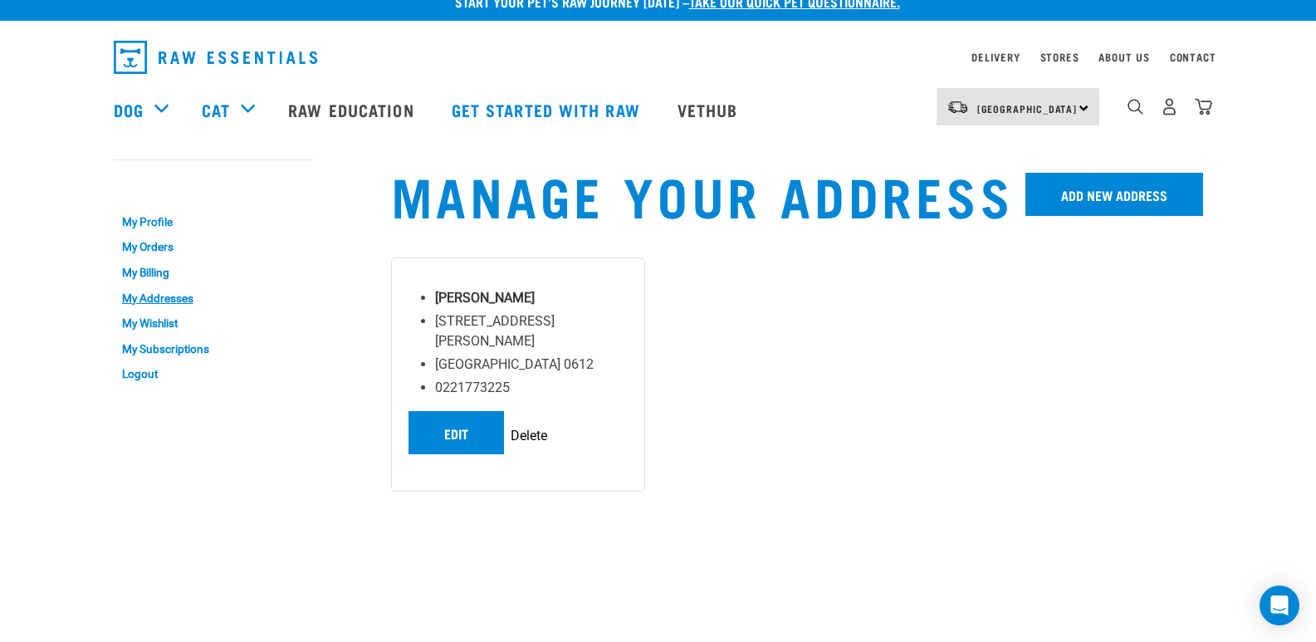
scroll to position [25, 0]
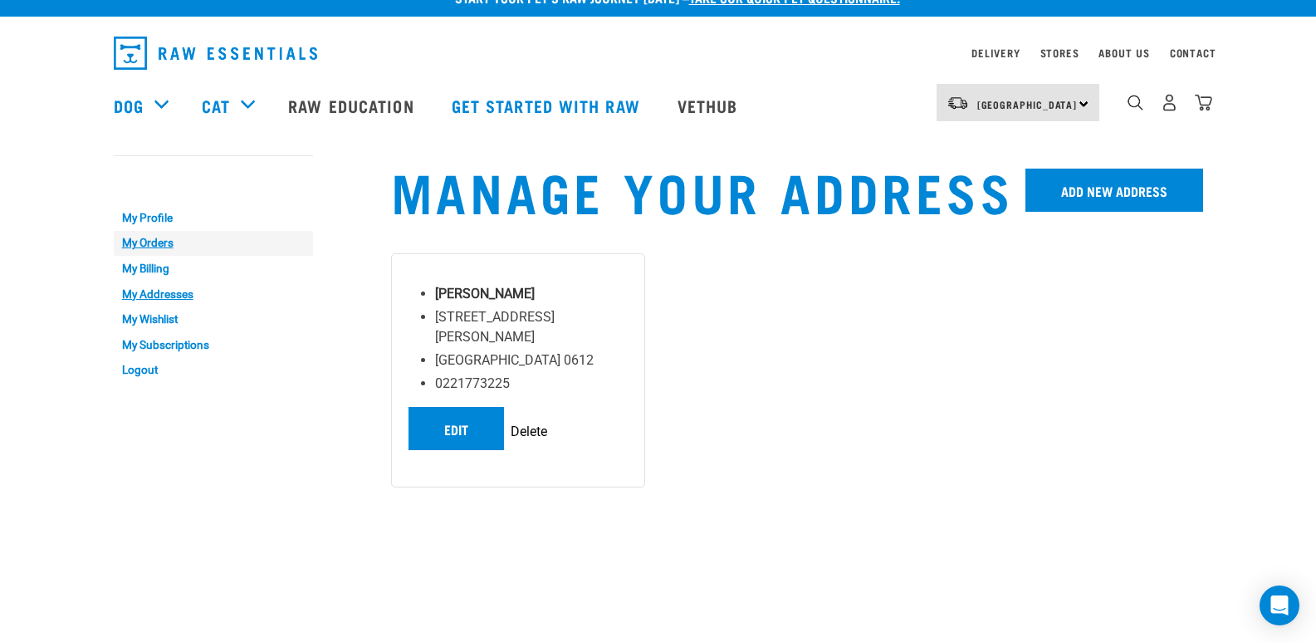
click at [163, 247] on link "My Orders" at bounding box center [213, 244] width 199 height 26
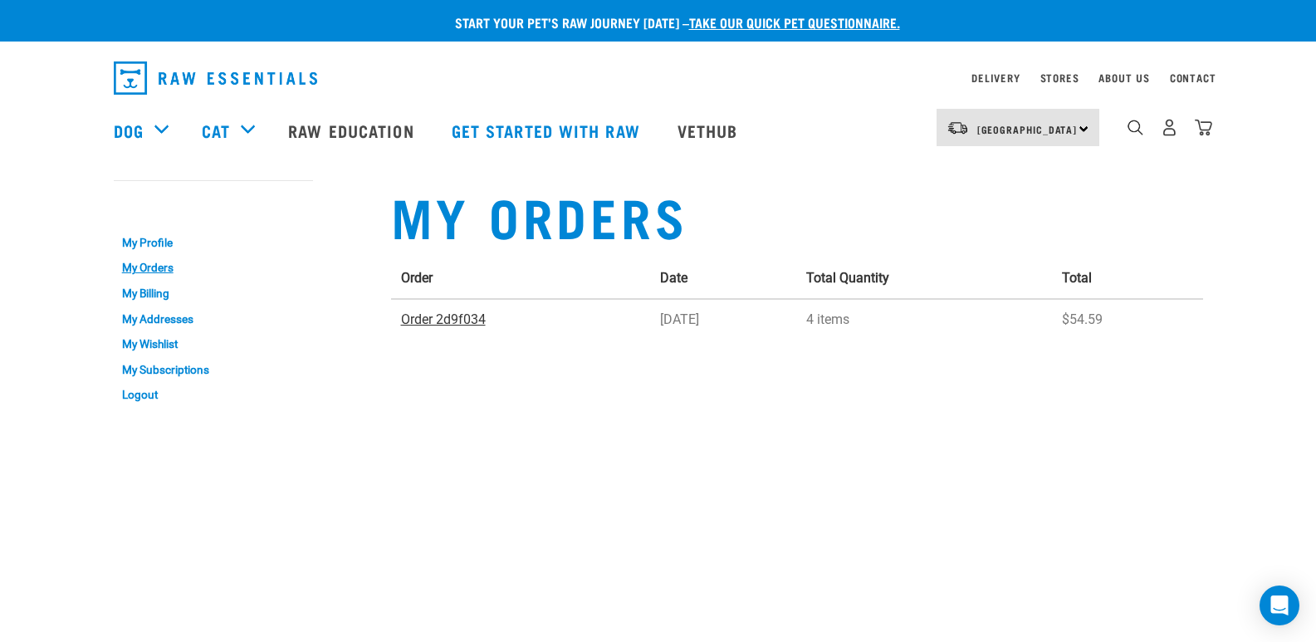
click at [438, 320] on link "Order 2d9f034" at bounding box center [443, 319] width 85 height 16
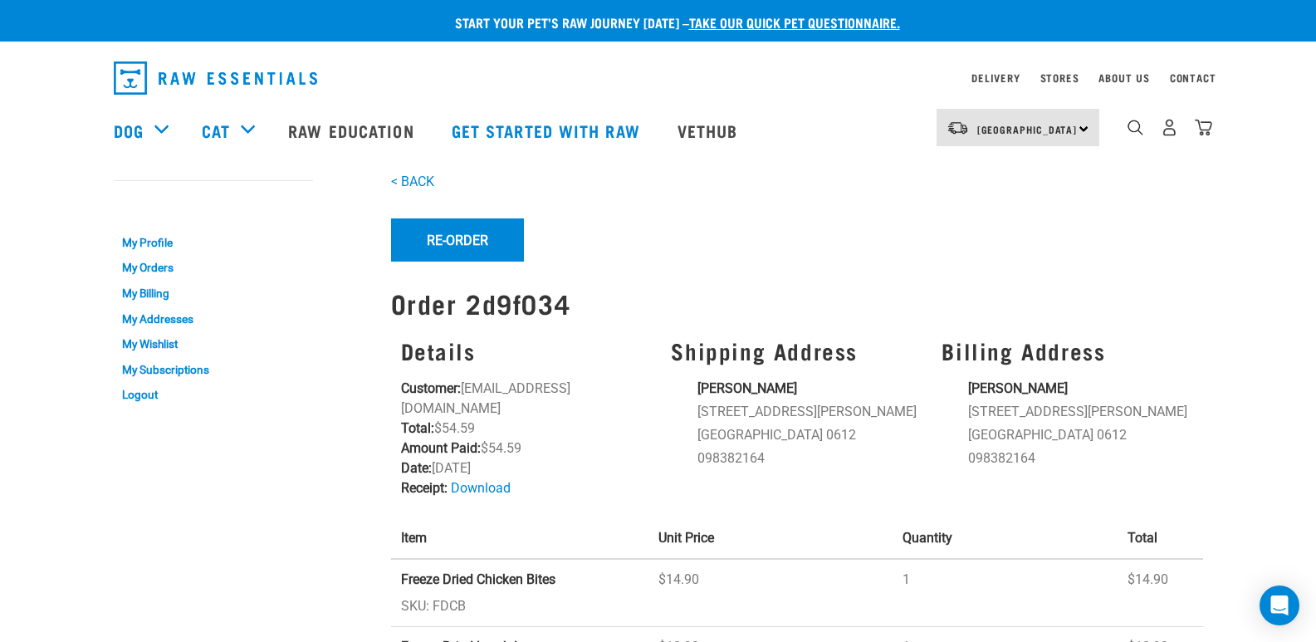
click at [1217, 279] on div "Start your pet’s raw journey [DATE] – take our quick pet questionnaire. Deliver…" at bounding box center [658, 481] width 1316 height 962
click at [143, 291] on link "My Billing" at bounding box center [213, 294] width 199 height 26
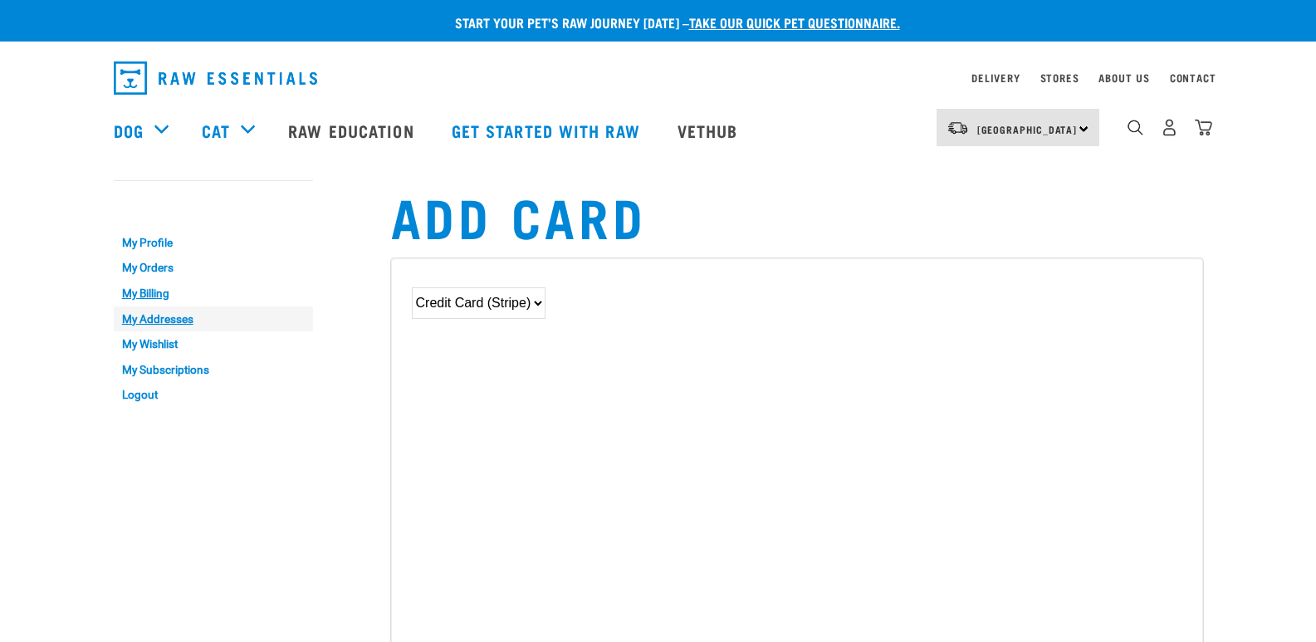
click at [145, 320] on link "My Addresses" at bounding box center [213, 319] width 199 height 26
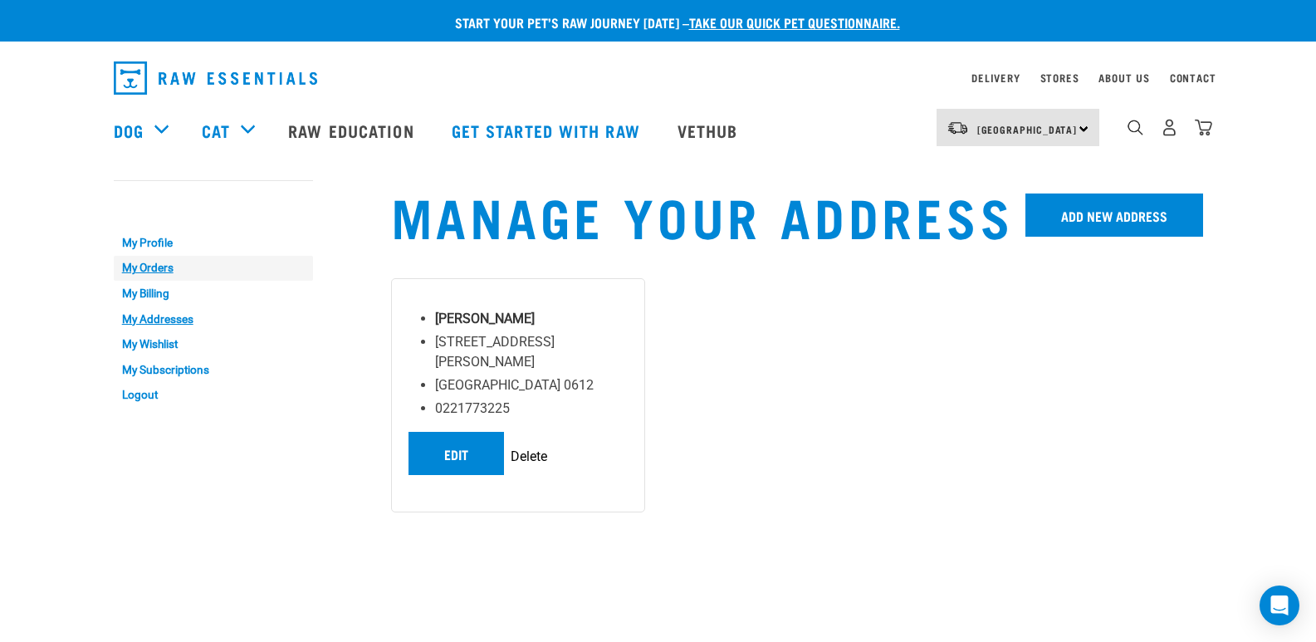
click at [140, 266] on link "My Orders" at bounding box center [213, 269] width 199 height 26
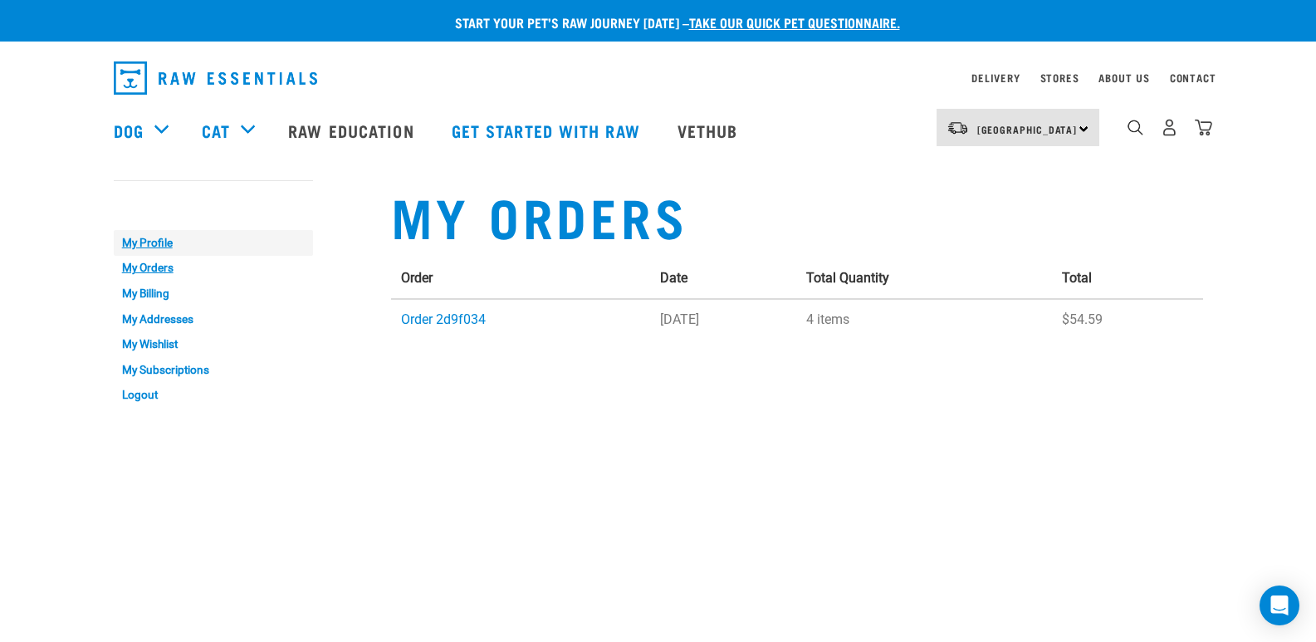
click at [140, 243] on link "My Profile" at bounding box center [213, 243] width 199 height 26
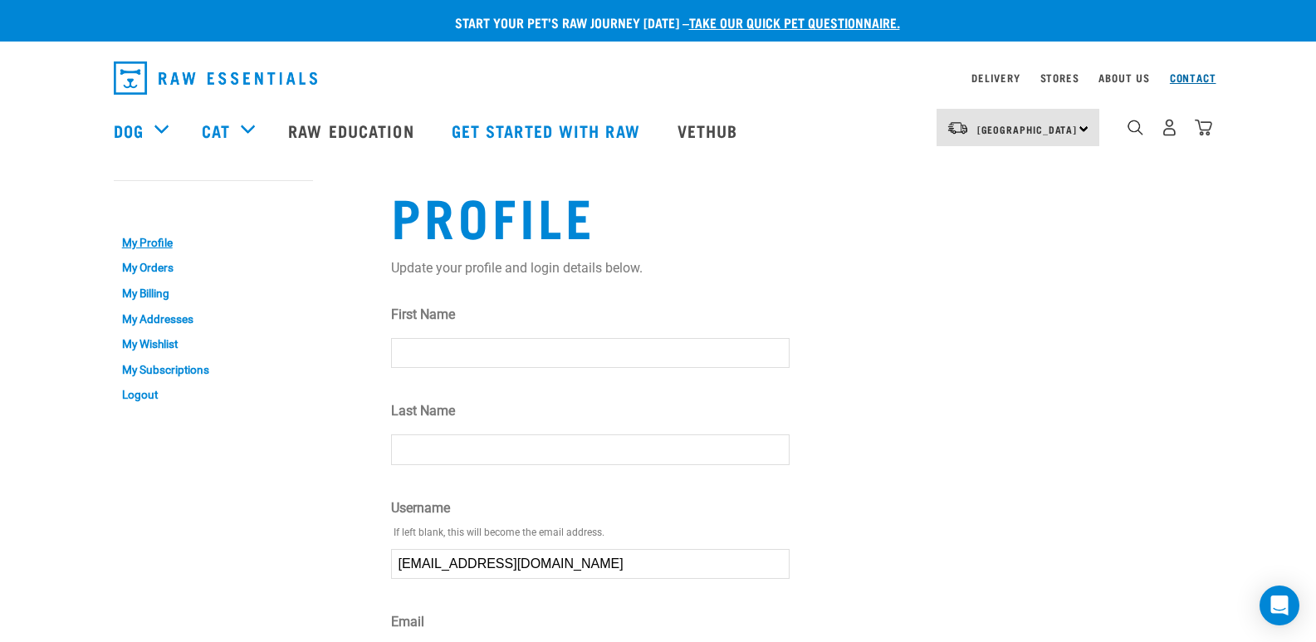
click at [1183, 81] on link "Contact" at bounding box center [1193, 78] width 46 height 6
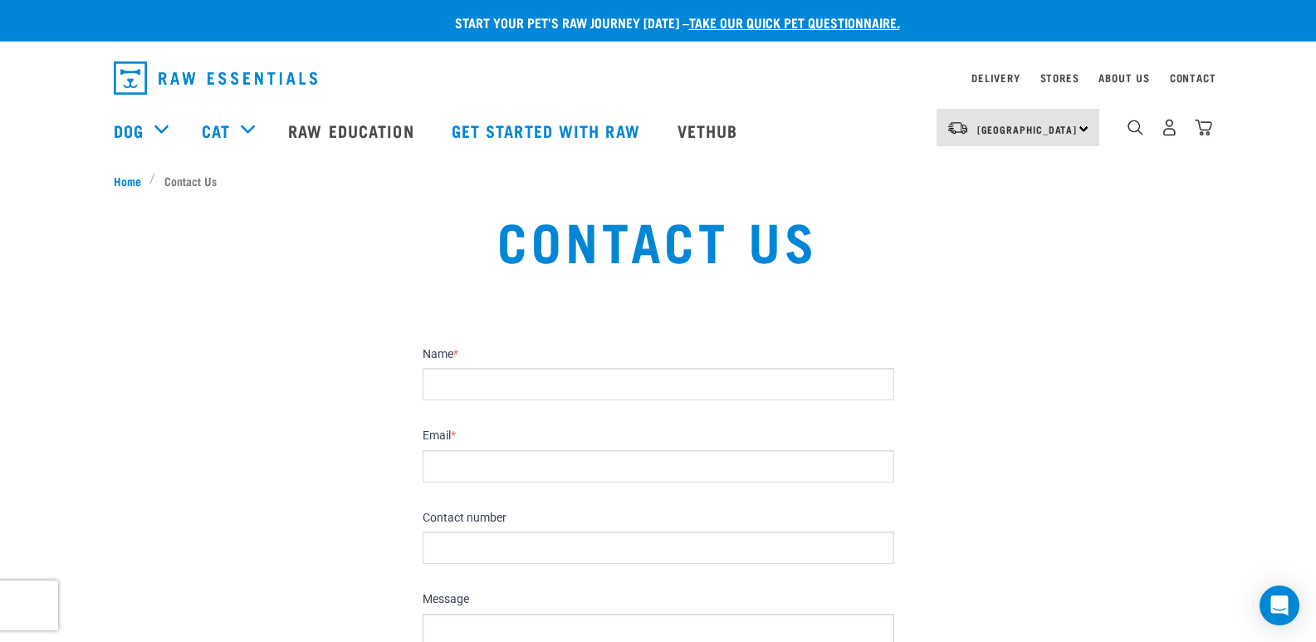
drag, startPoint x: 1321, startPoint y: 96, endPoint x: 1314, endPoint y: 130, distance: 33.9
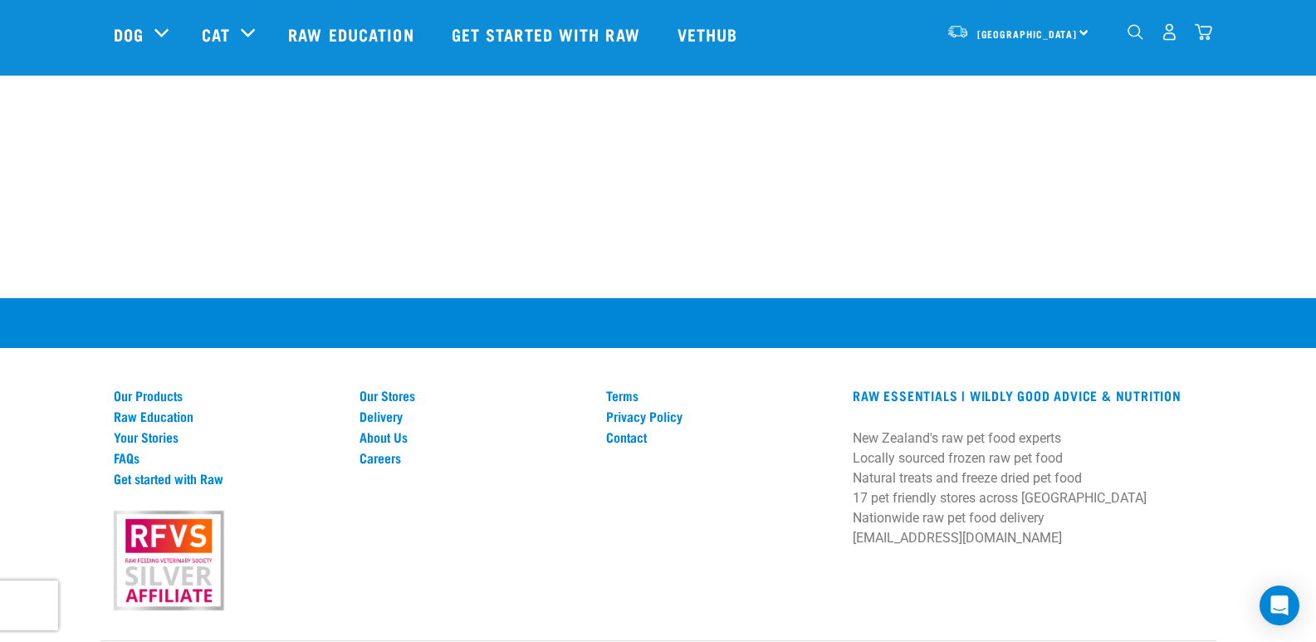
scroll to position [1107, 0]
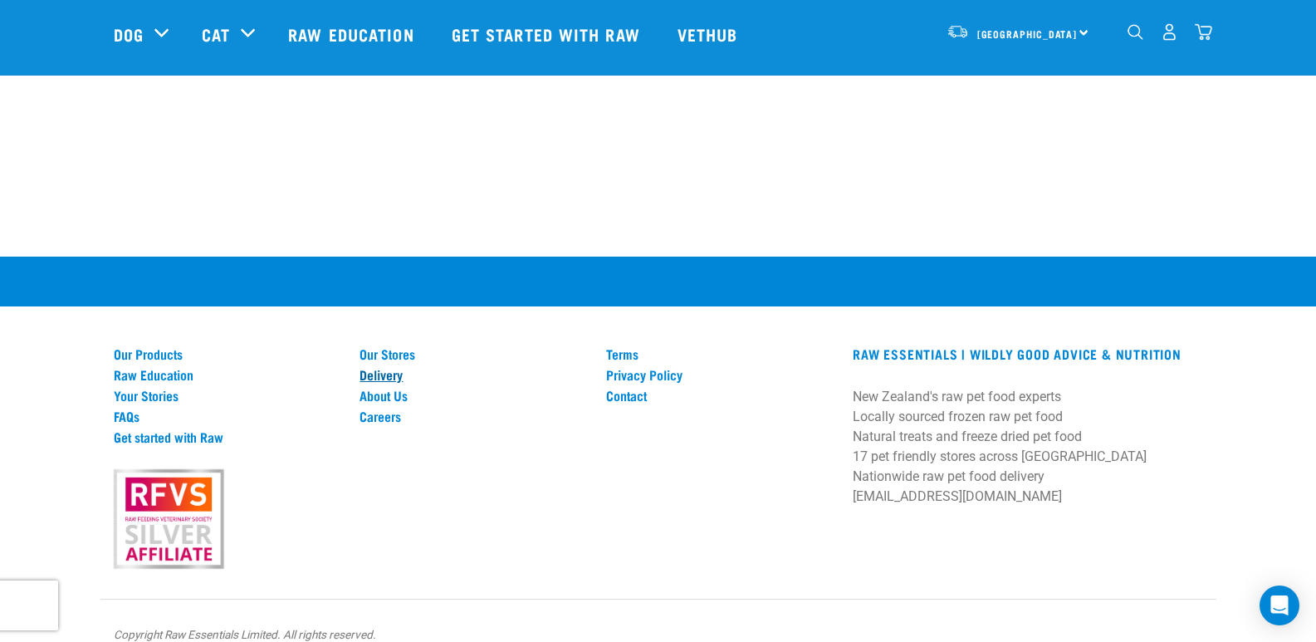
click at [394, 367] on link "Delivery" at bounding box center [473, 374] width 227 height 15
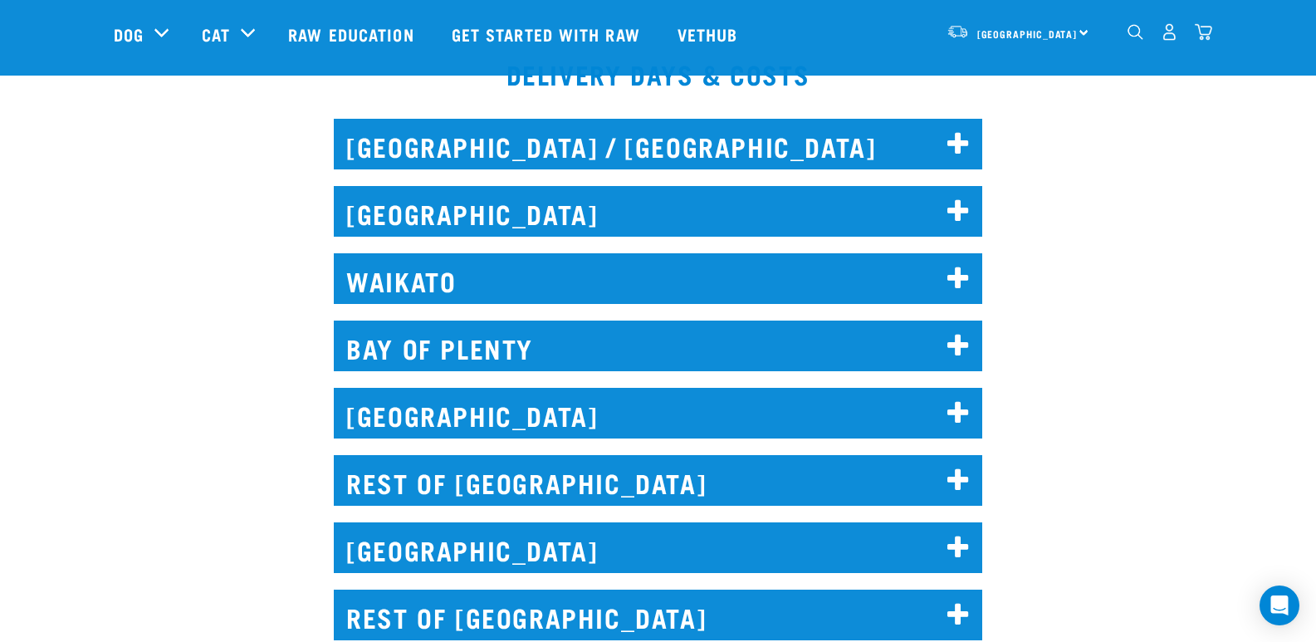
scroll to position [817, 0]
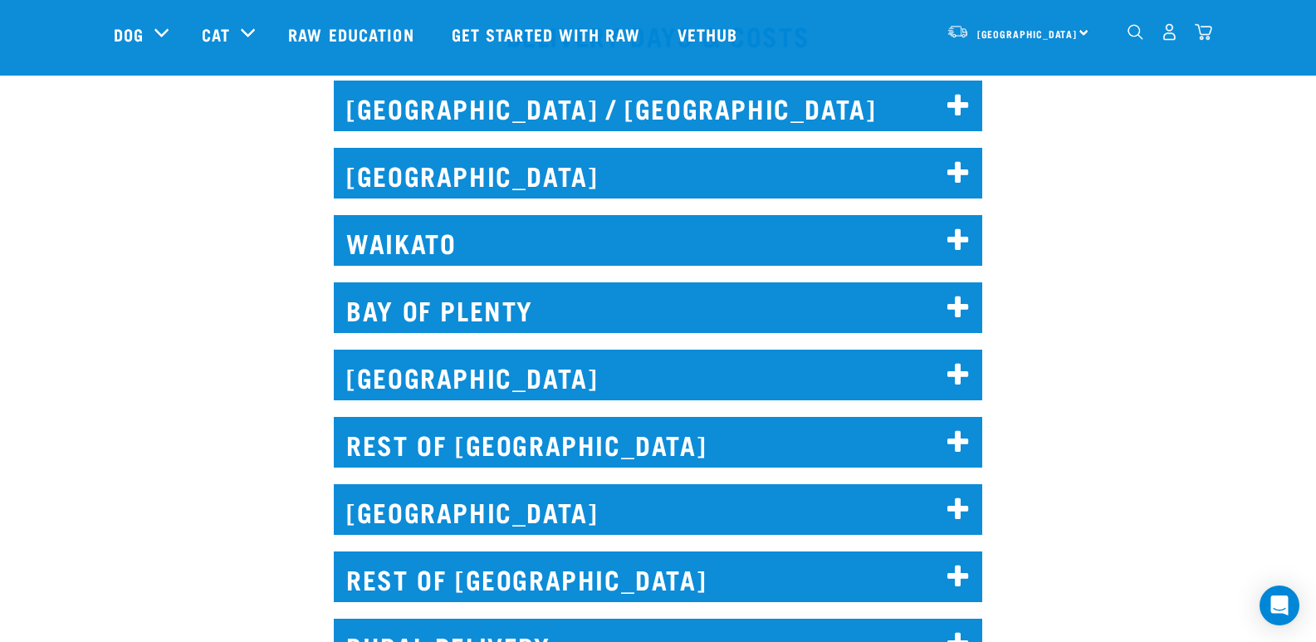
click at [947, 171] on h2 "[GEOGRAPHIC_DATA]" at bounding box center [658, 173] width 648 height 51
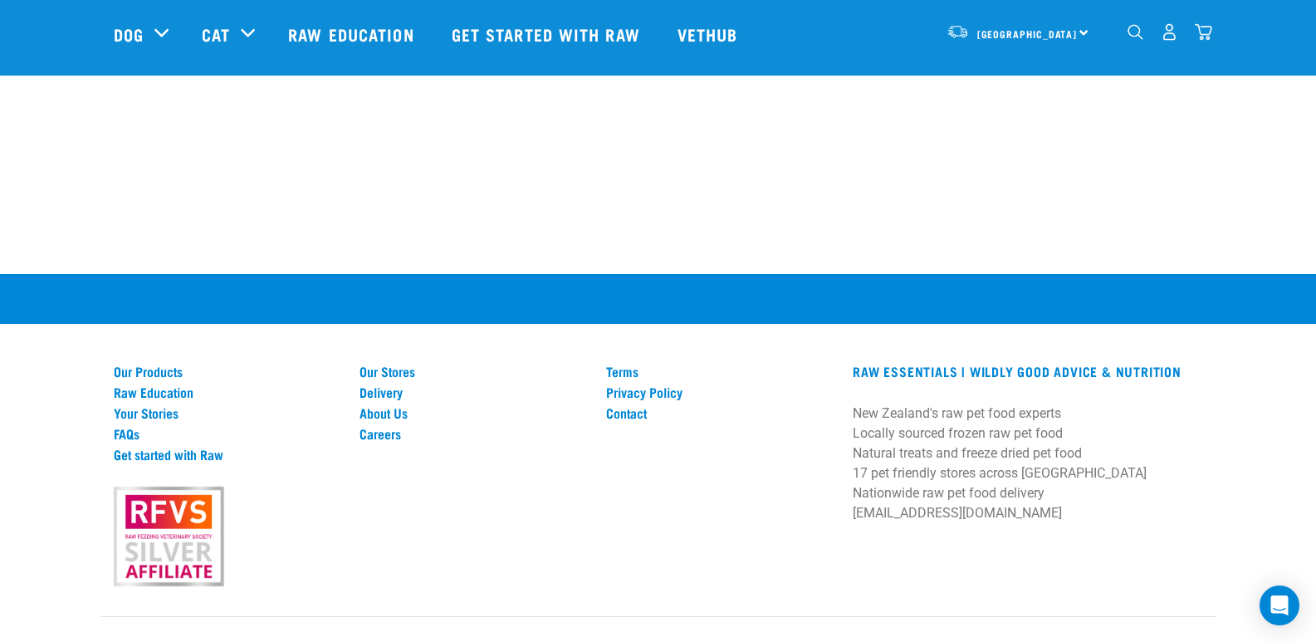
scroll to position [3688, 0]
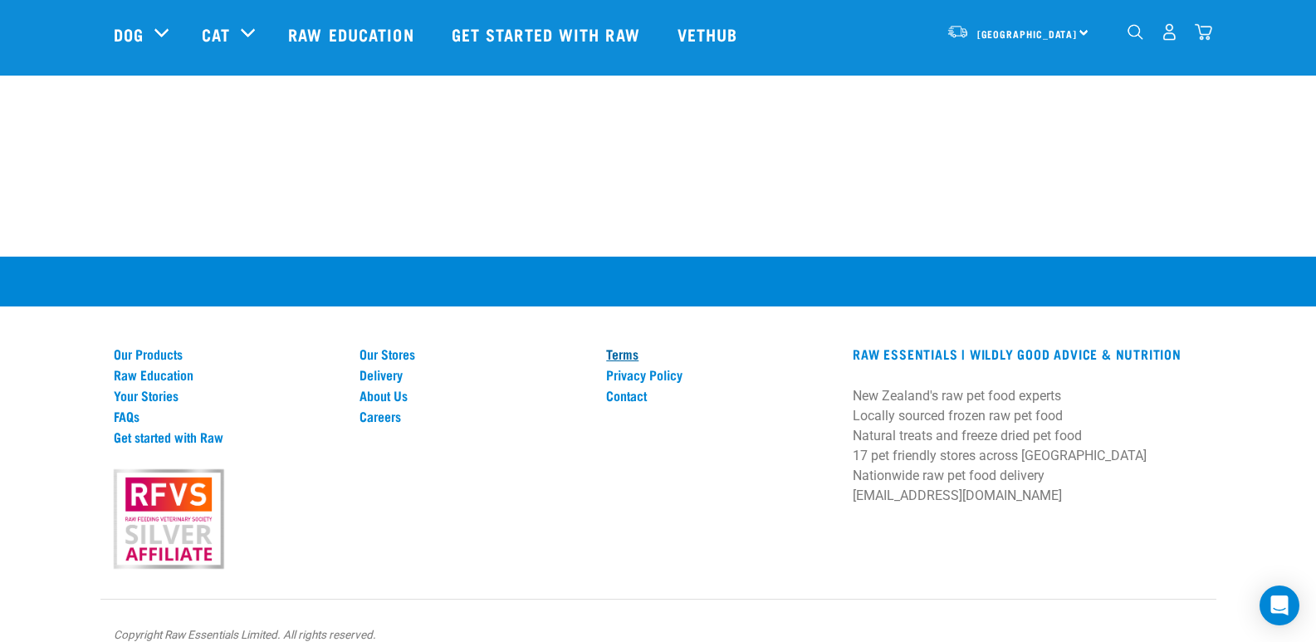
click at [625, 346] on link "Terms" at bounding box center [719, 353] width 227 height 15
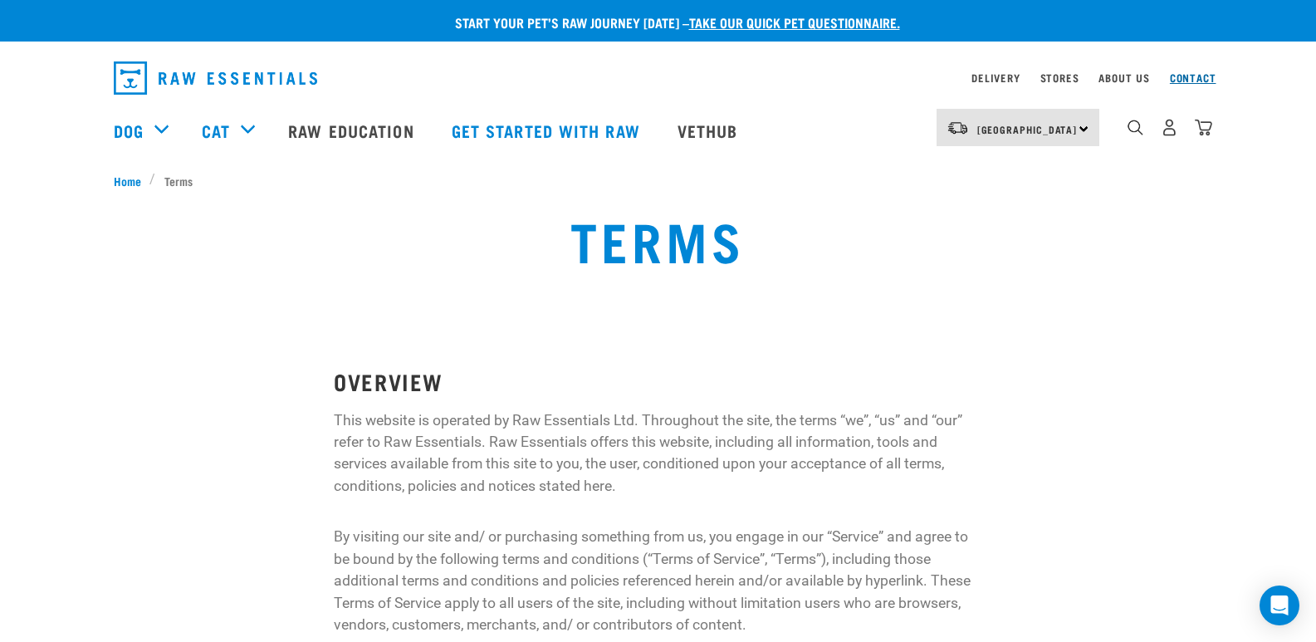
click at [1197, 81] on link "Contact" at bounding box center [1193, 78] width 46 height 6
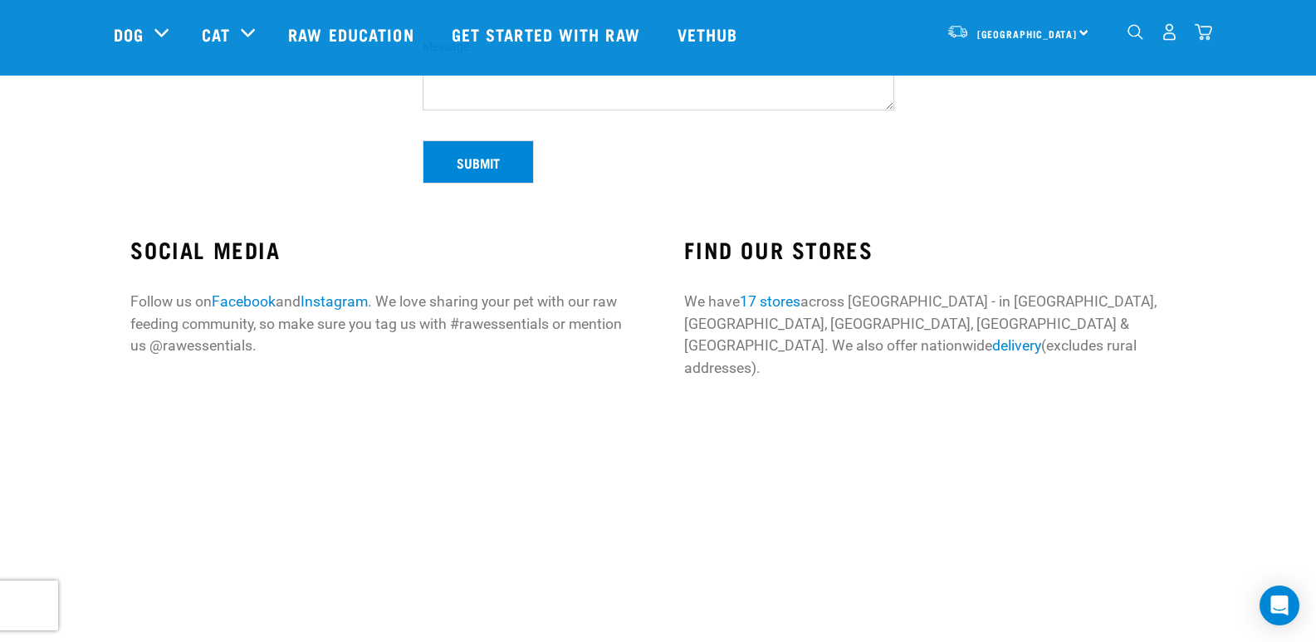
scroll to position [436, 0]
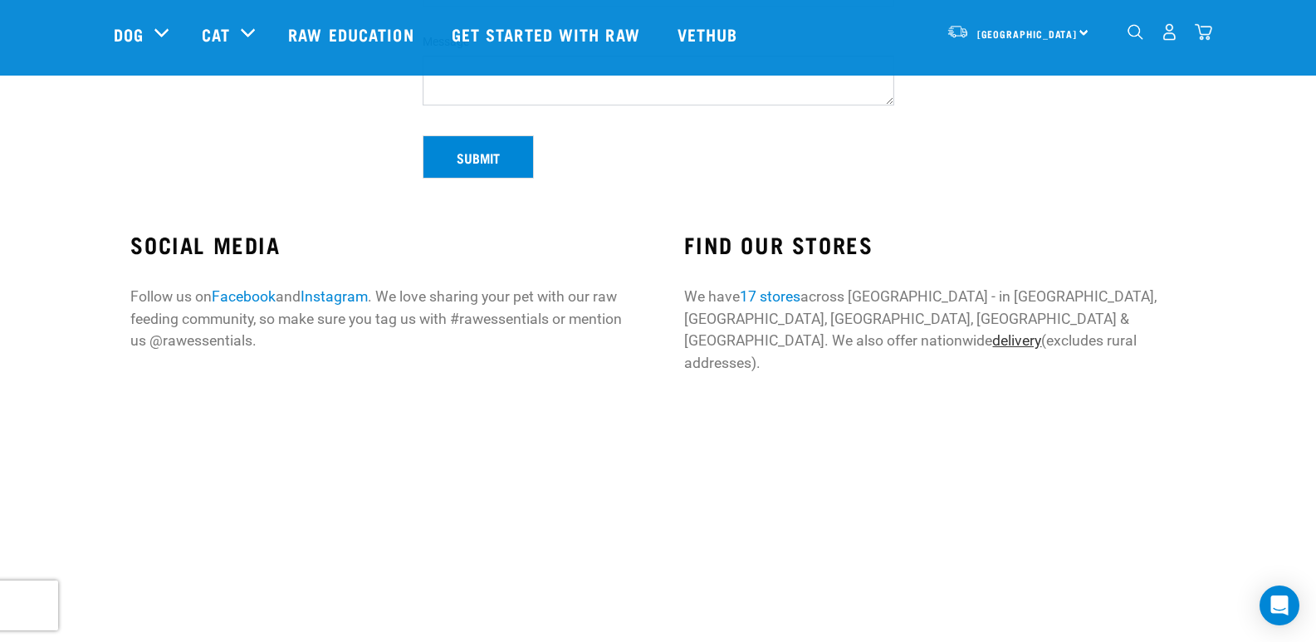
click at [1041, 332] on link "delivery" at bounding box center [1016, 340] width 49 height 17
